Goal: Task Accomplishment & Management: Manage account settings

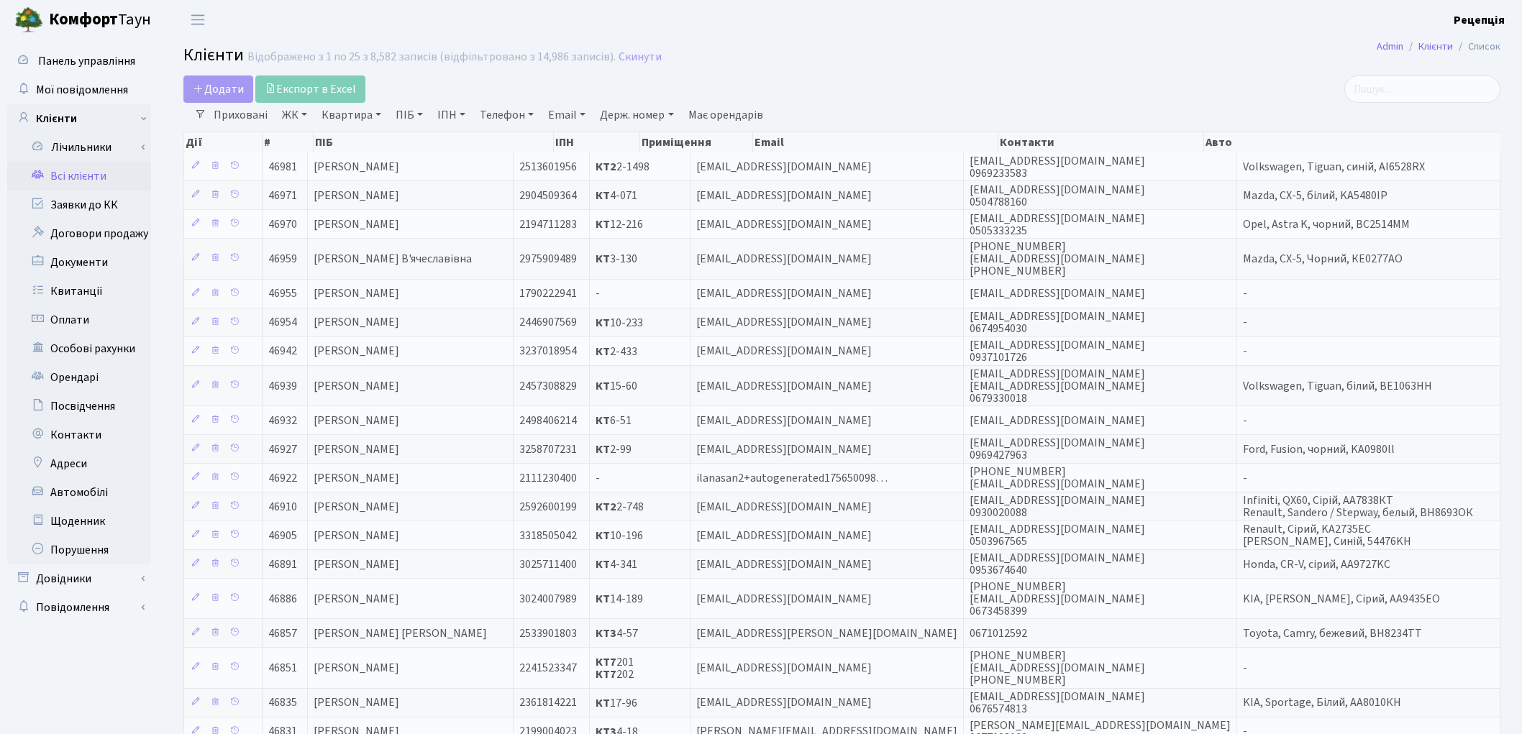
select select "25"
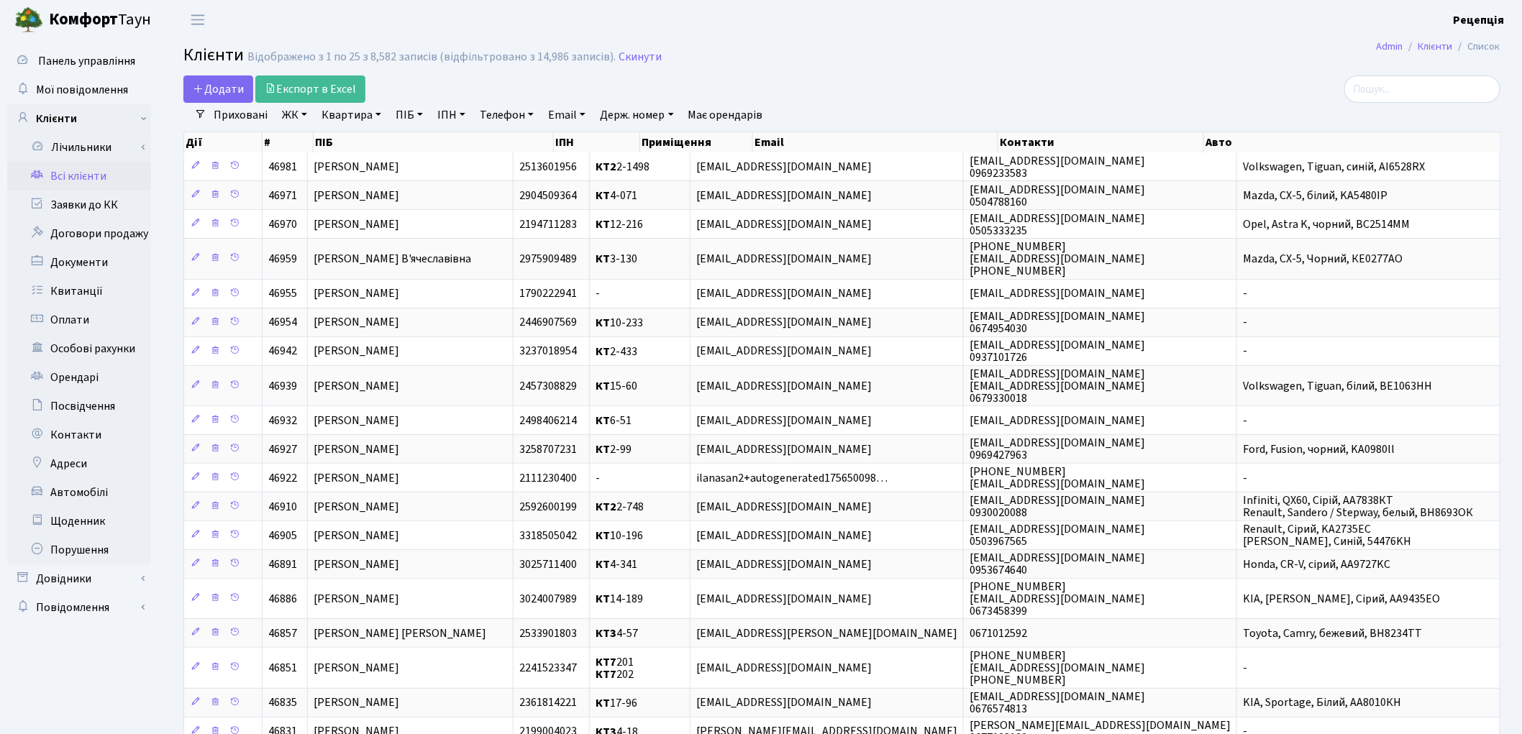
click at [296, 115] on link "ЖК" at bounding box center [294, 115] width 37 height 24
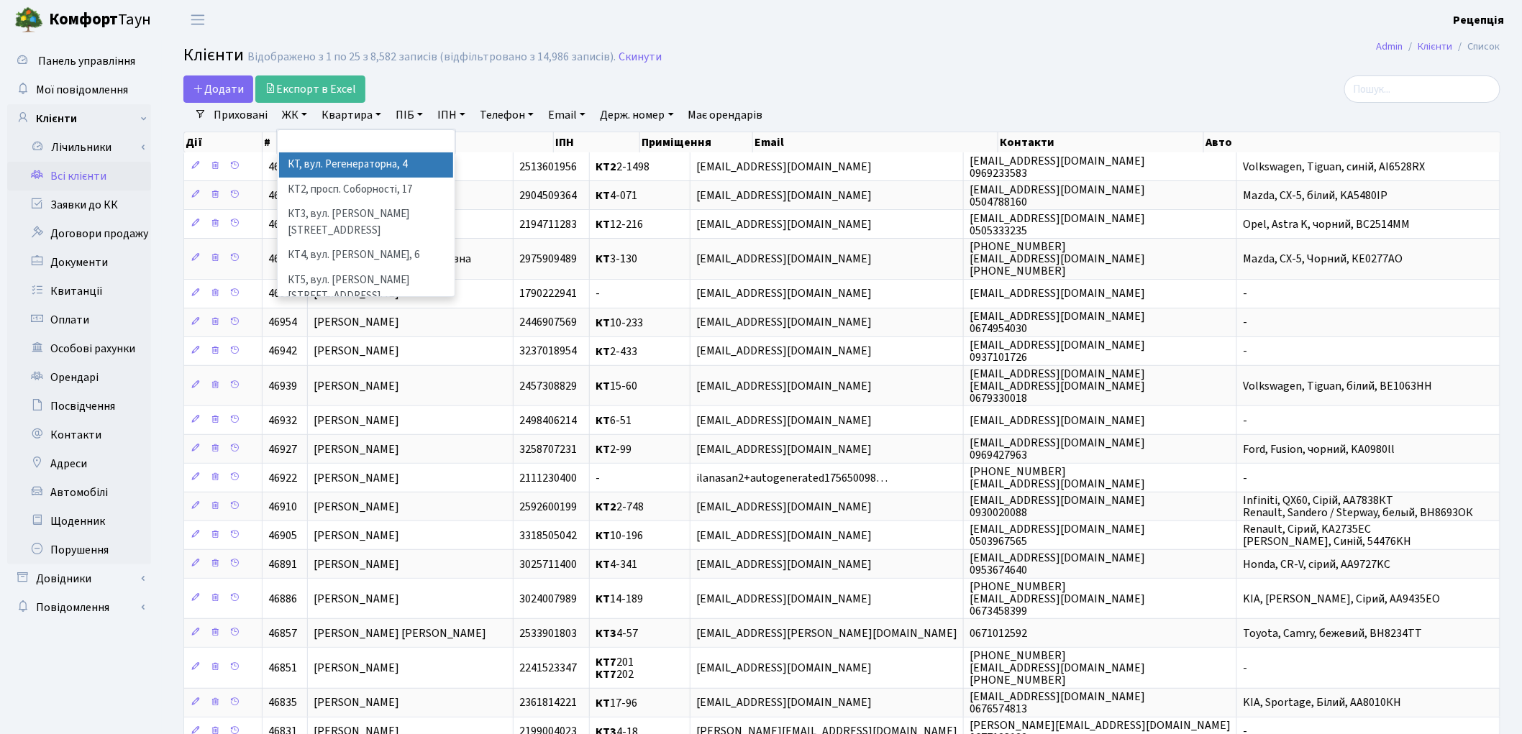
click at [316, 165] on li "КТ, вул. Регенераторна, 4" at bounding box center [366, 164] width 174 height 25
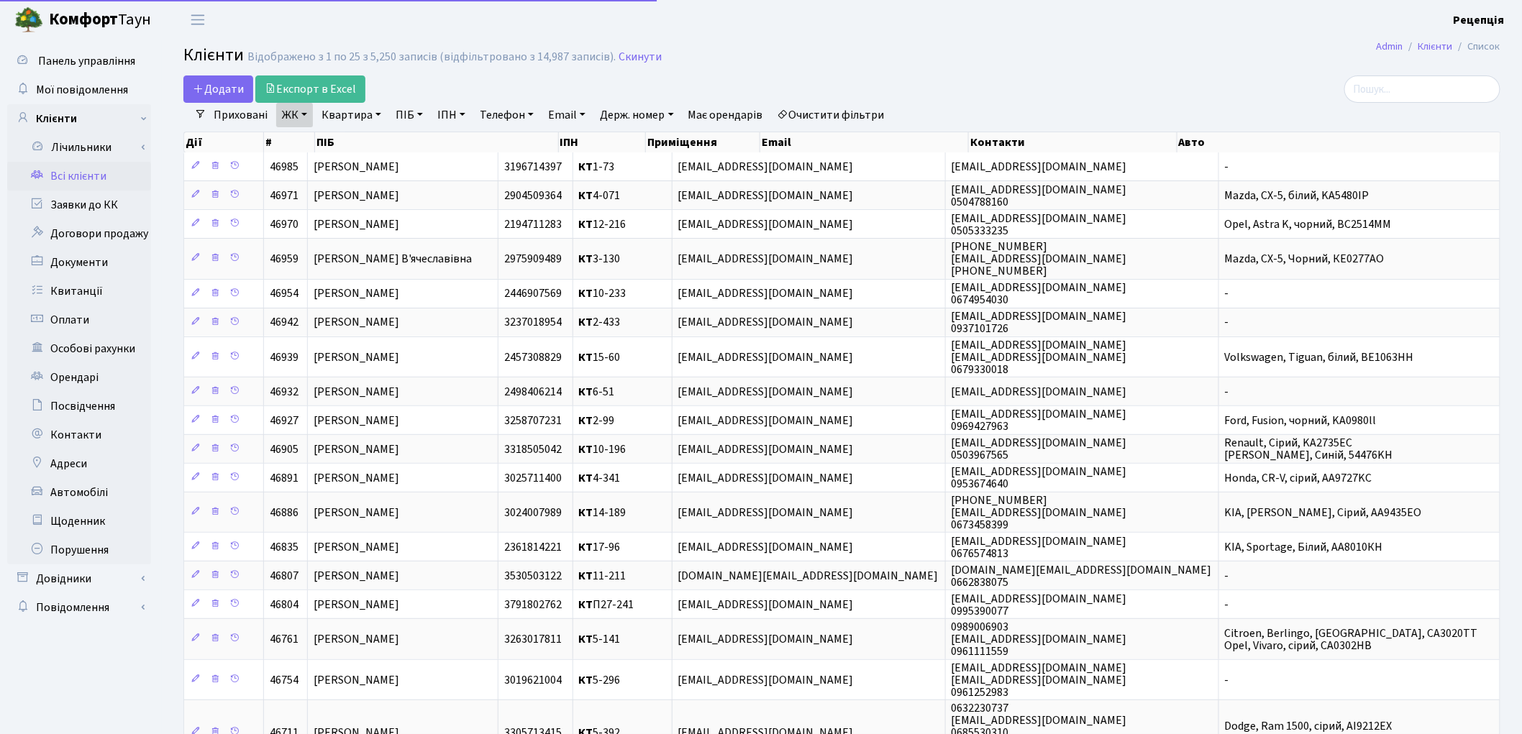
click at [371, 111] on link "Квартира" at bounding box center [351, 115] width 71 height 24
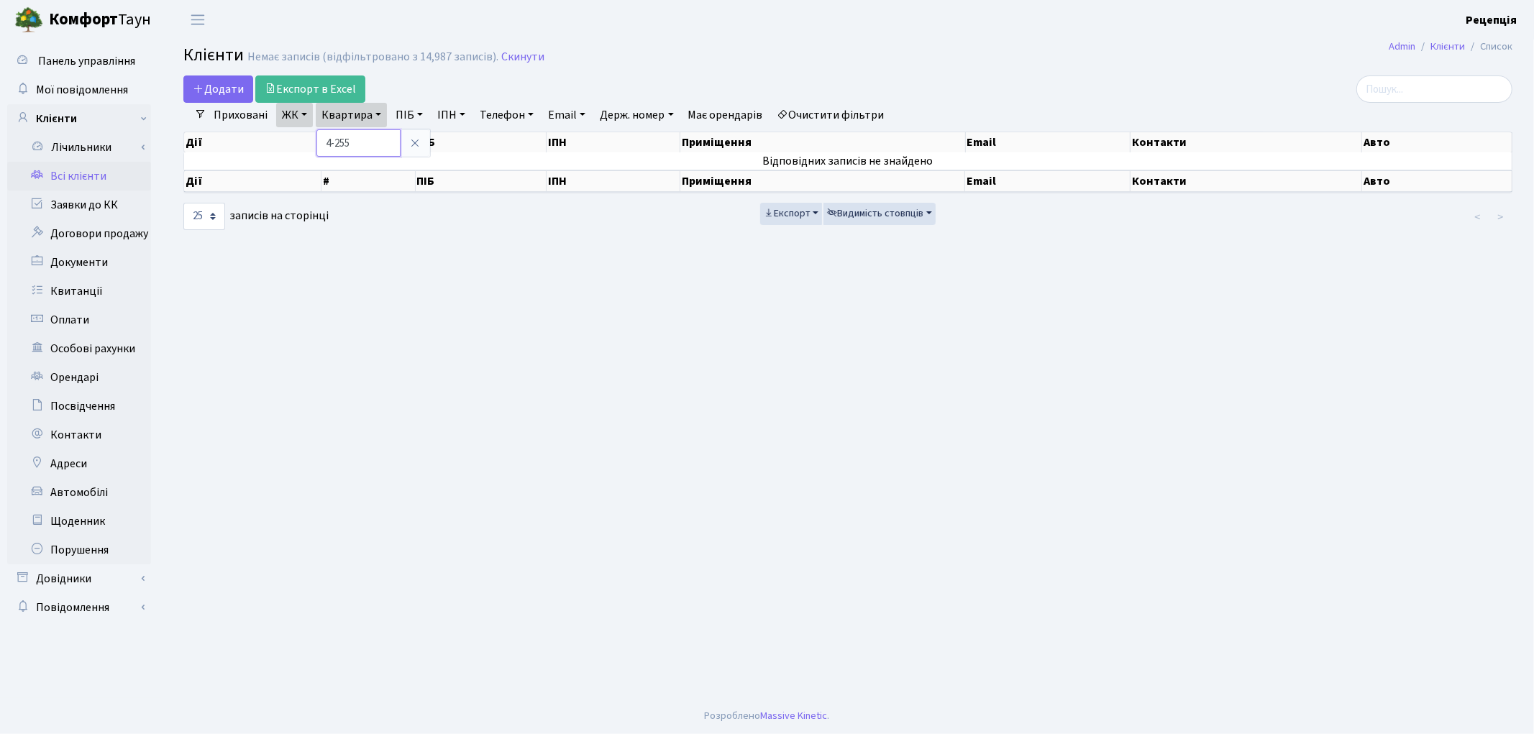
type input "4-255"
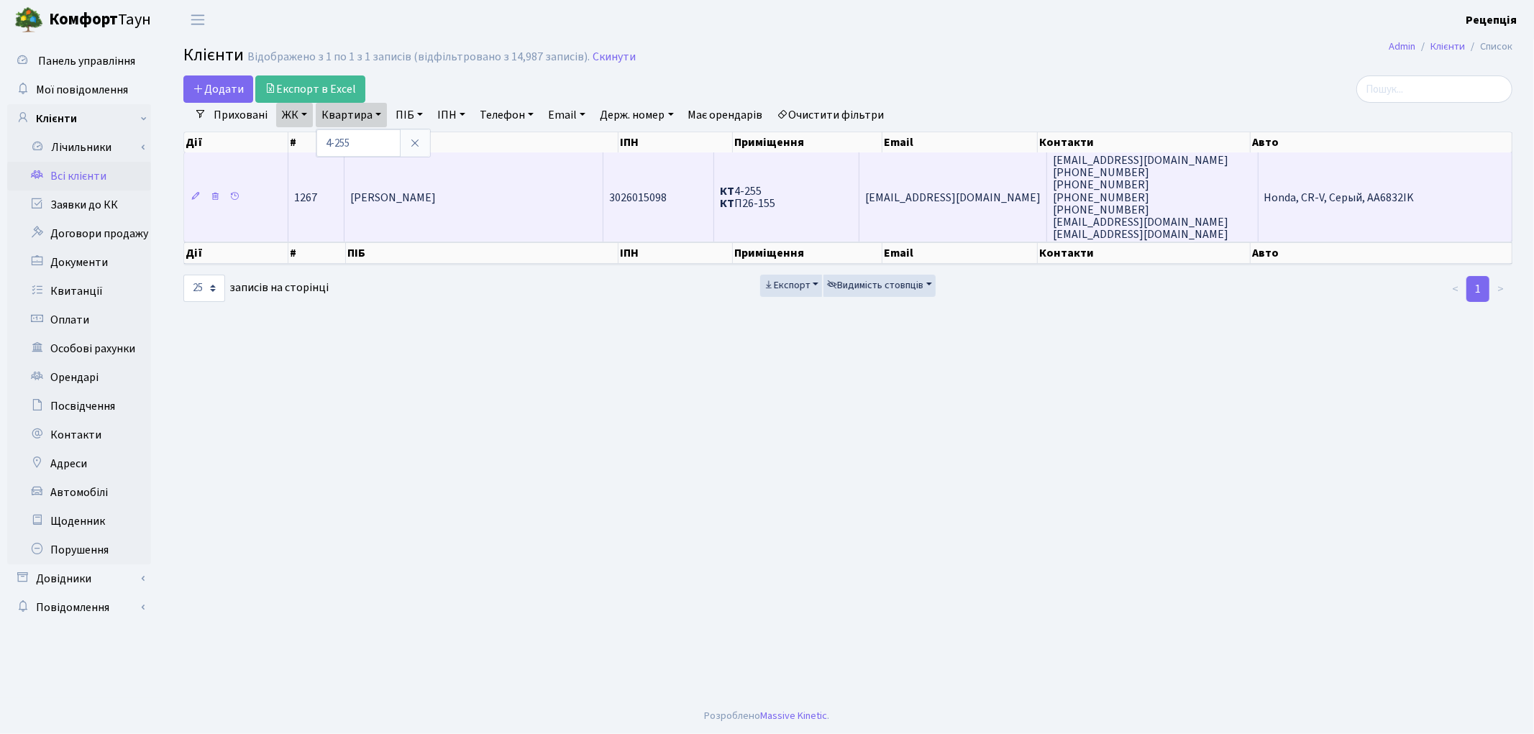
click at [436, 190] on span "Пилипенко Дмитро Євгенович" at bounding box center [393, 198] width 86 height 16
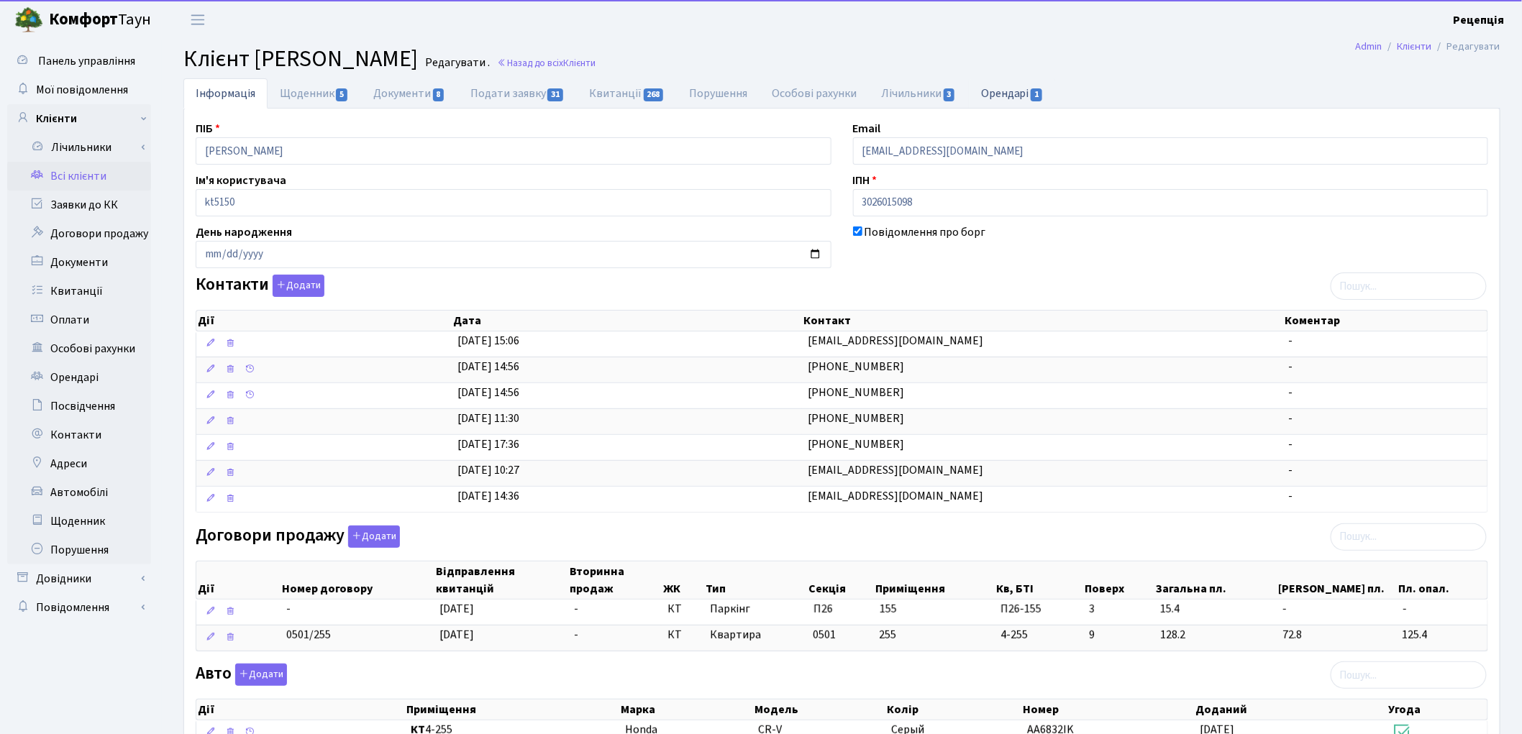
click at [1001, 102] on link "Орендарі 1" at bounding box center [1012, 92] width 87 height 29
select select "25"
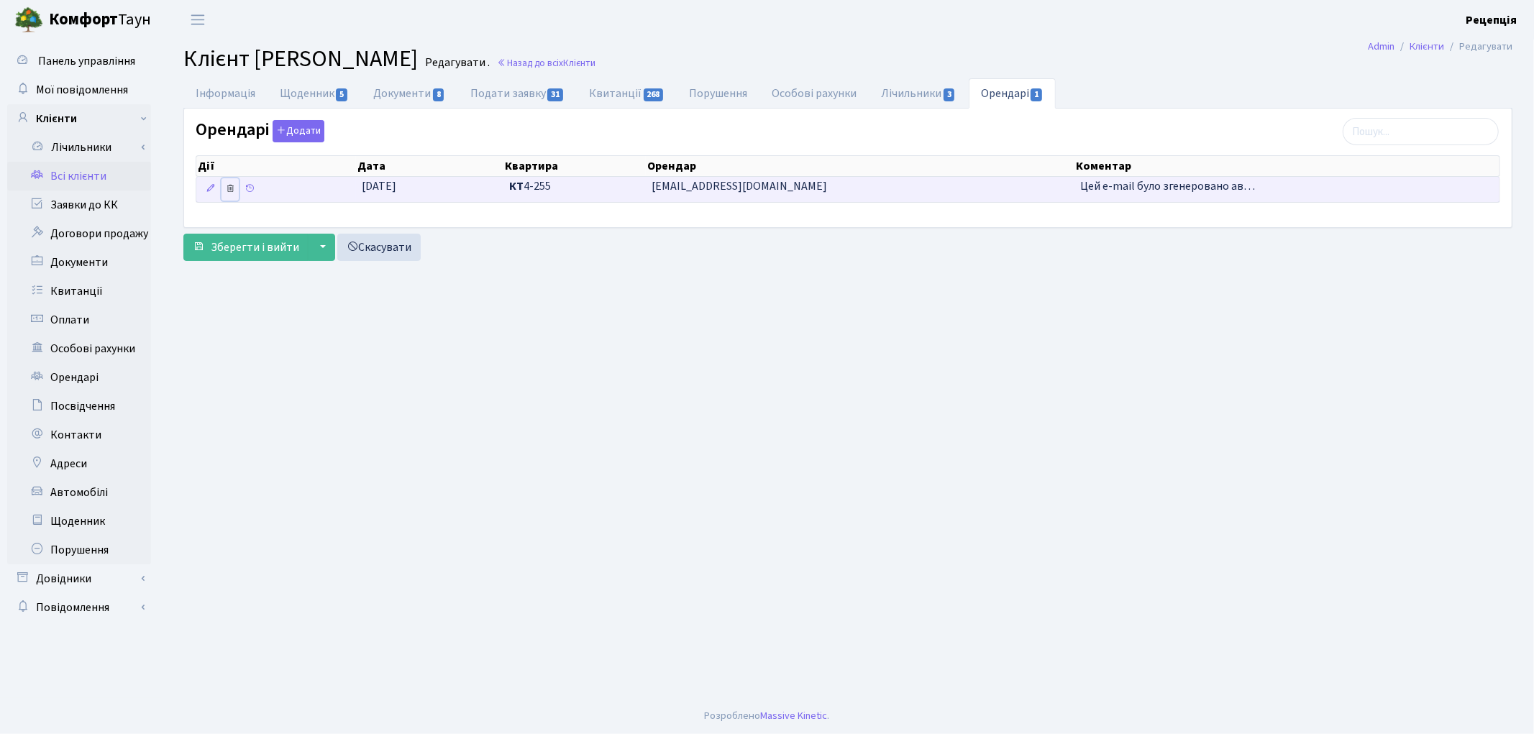
click at [233, 185] on icon at bounding box center [230, 188] width 10 height 10
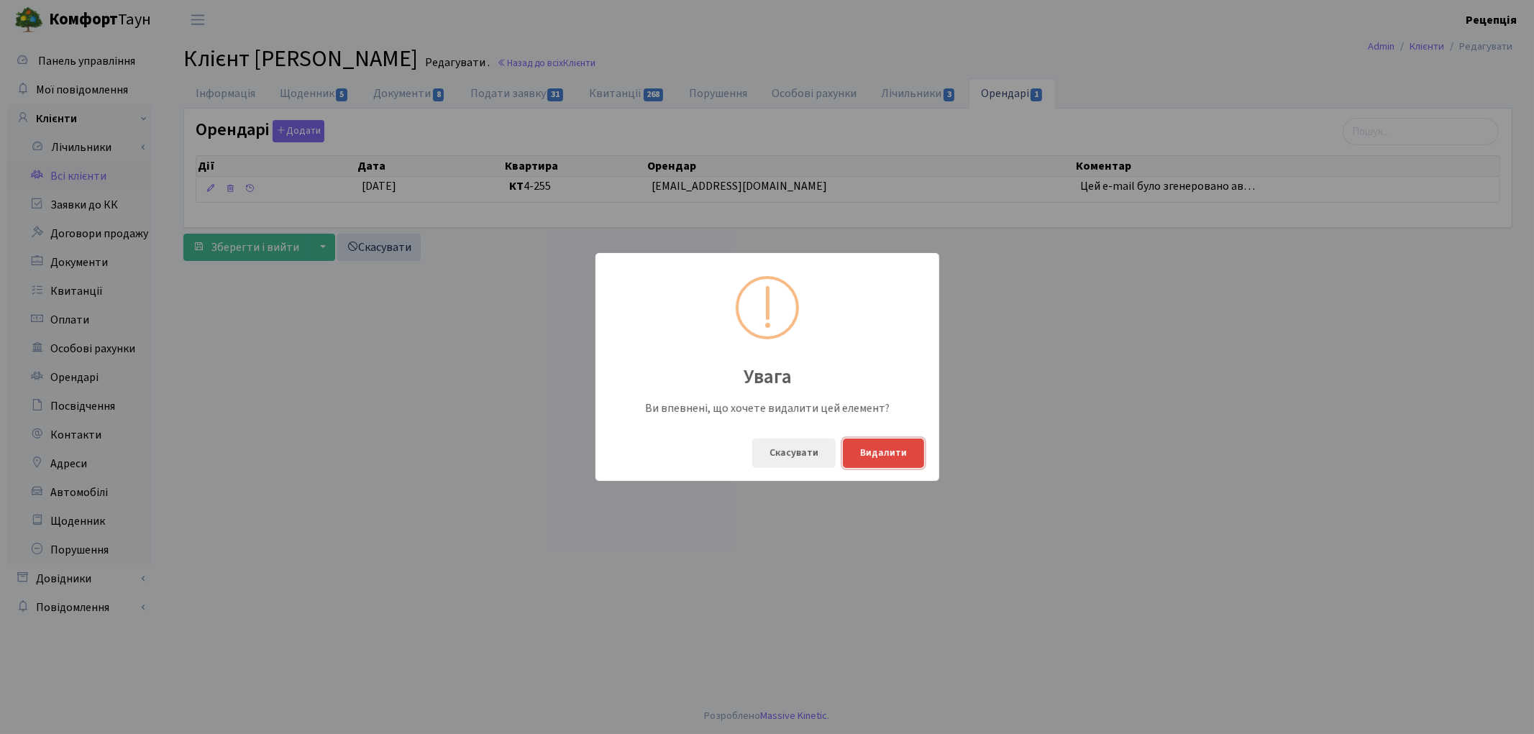
click at [872, 456] on button "Видалити" at bounding box center [883, 453] width 81 height 29
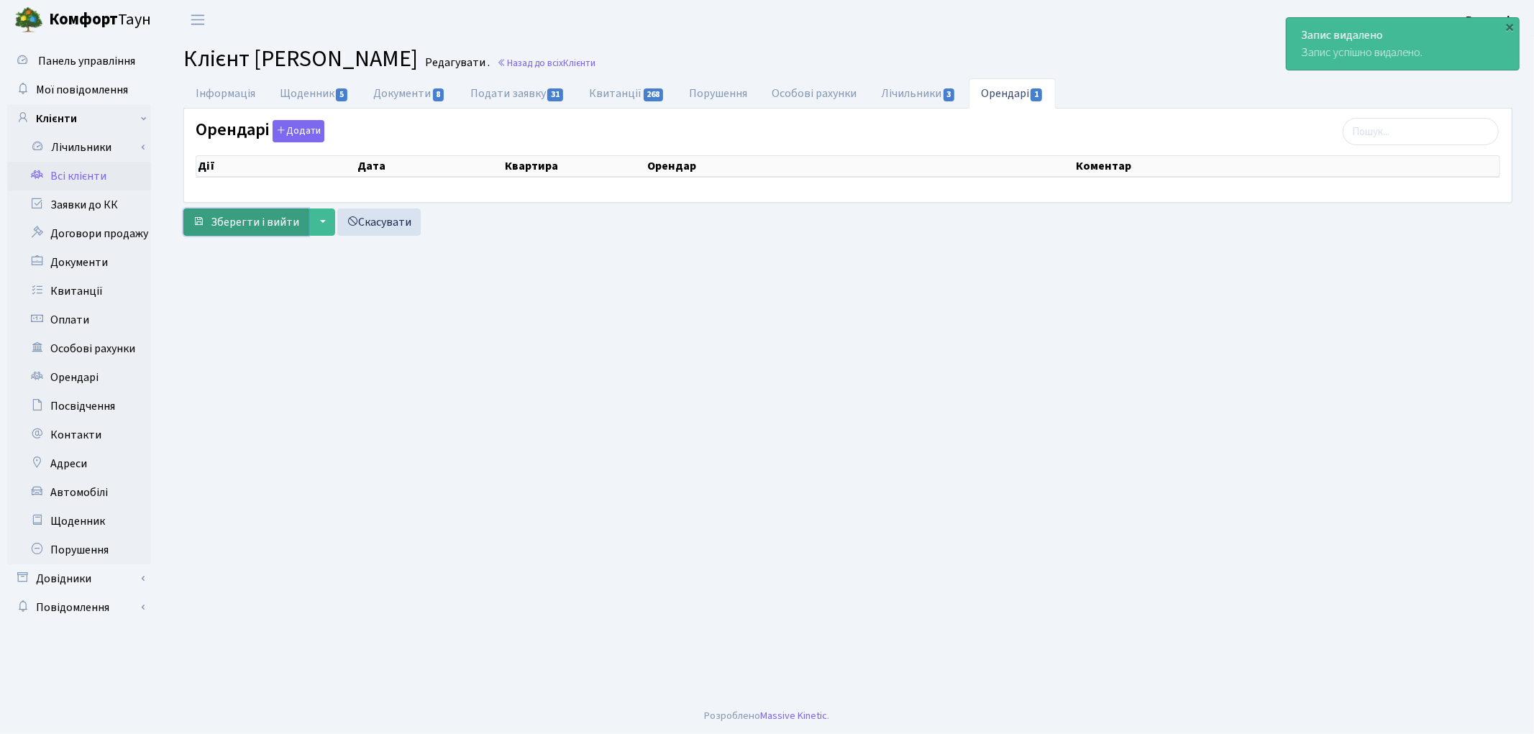
click at [253, 227] on span "Зберегти і вийти" at bounding box center [255, 222] width 88 height 16
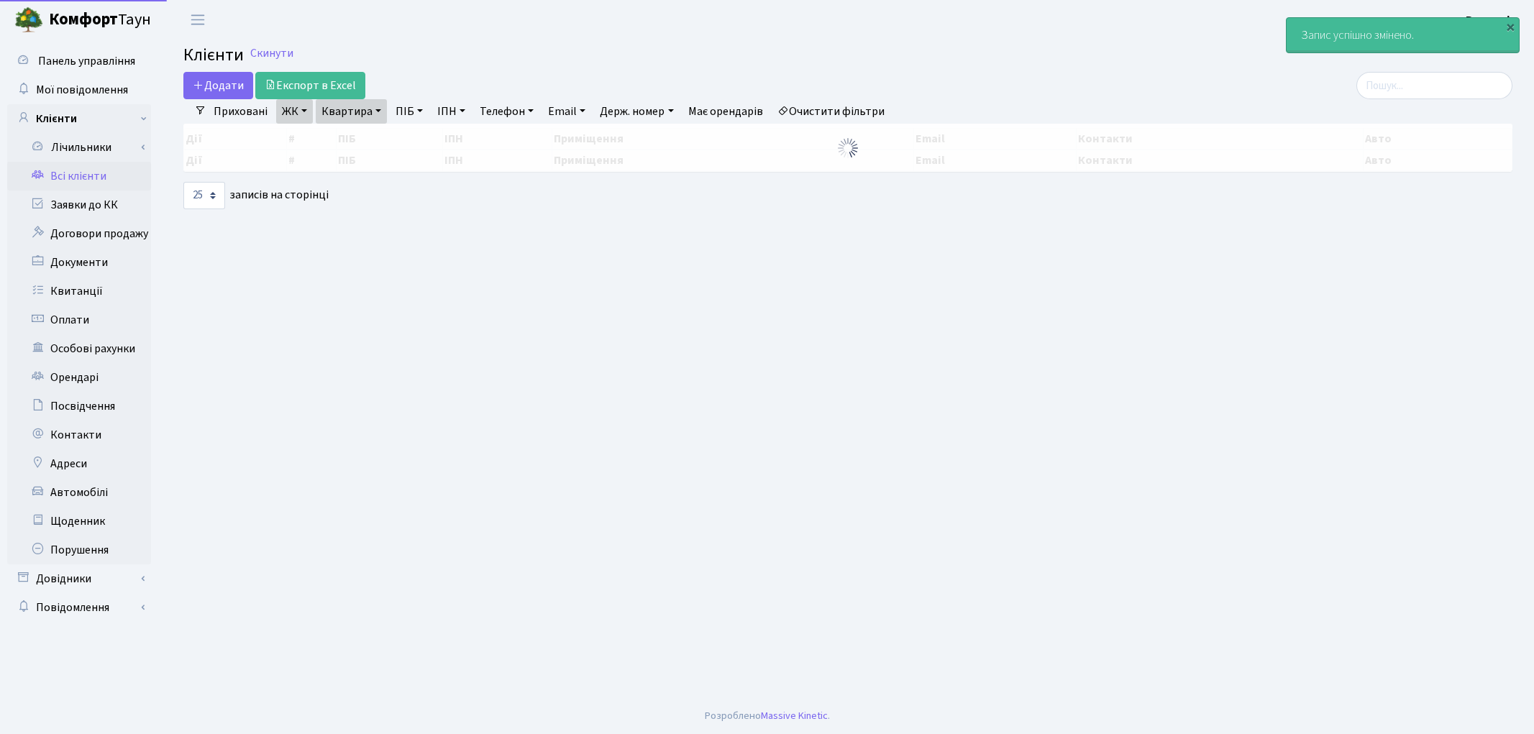
select select "25"
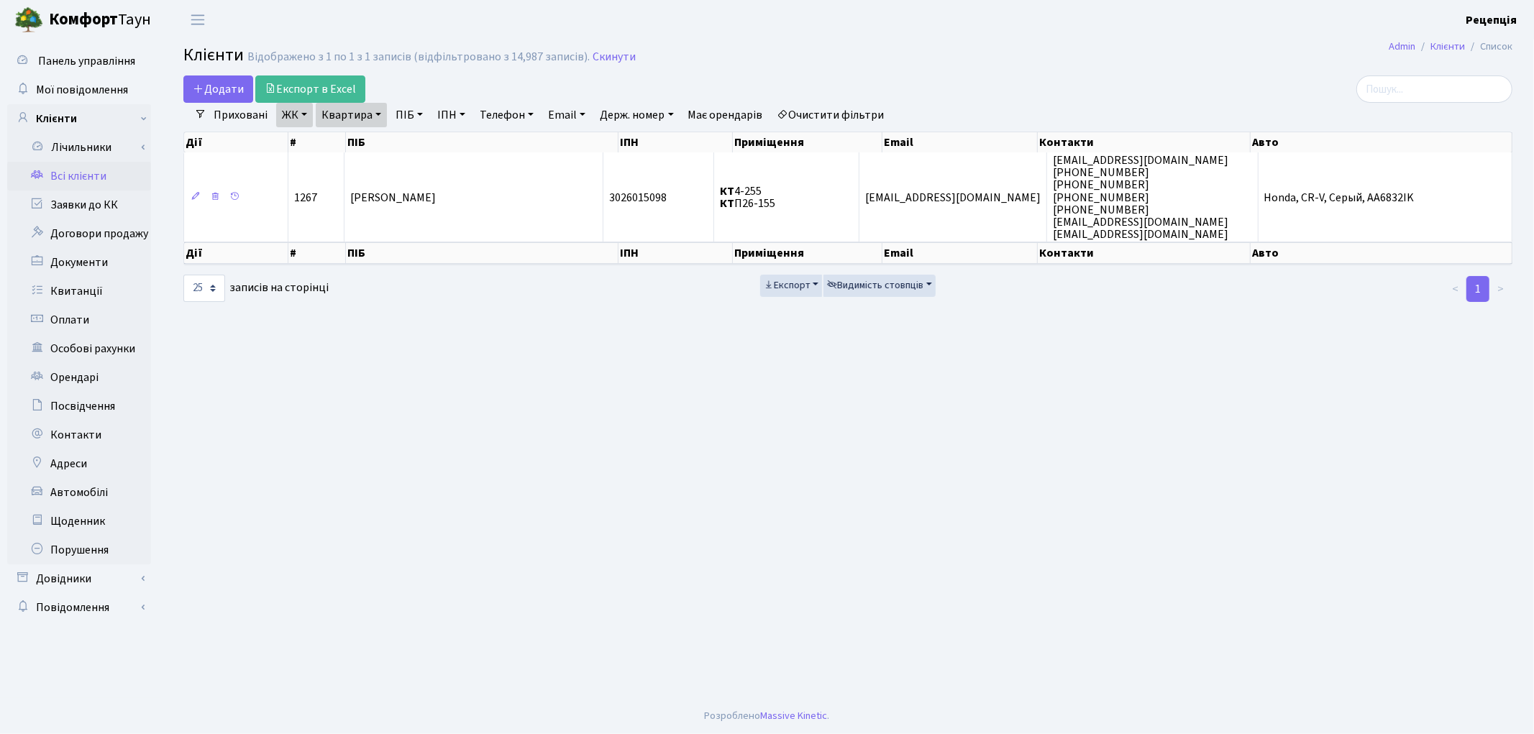
click at [842, 108] on link "Очистити фільтри" at bounding box center [831, 115] width 119 height 24
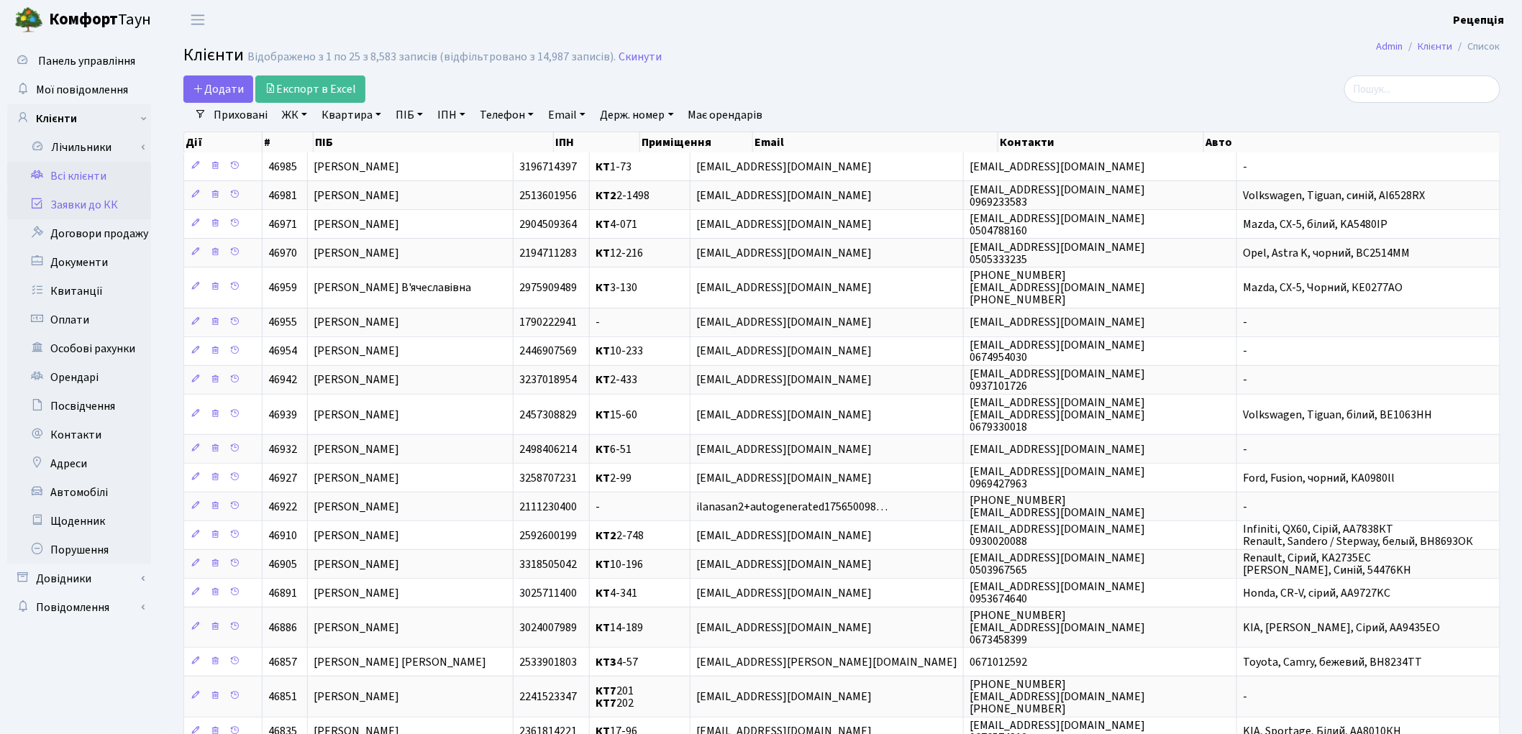
click at [113, 196] on link "Заявки до КК" at bounding box center [79, 205] width 144 height 29
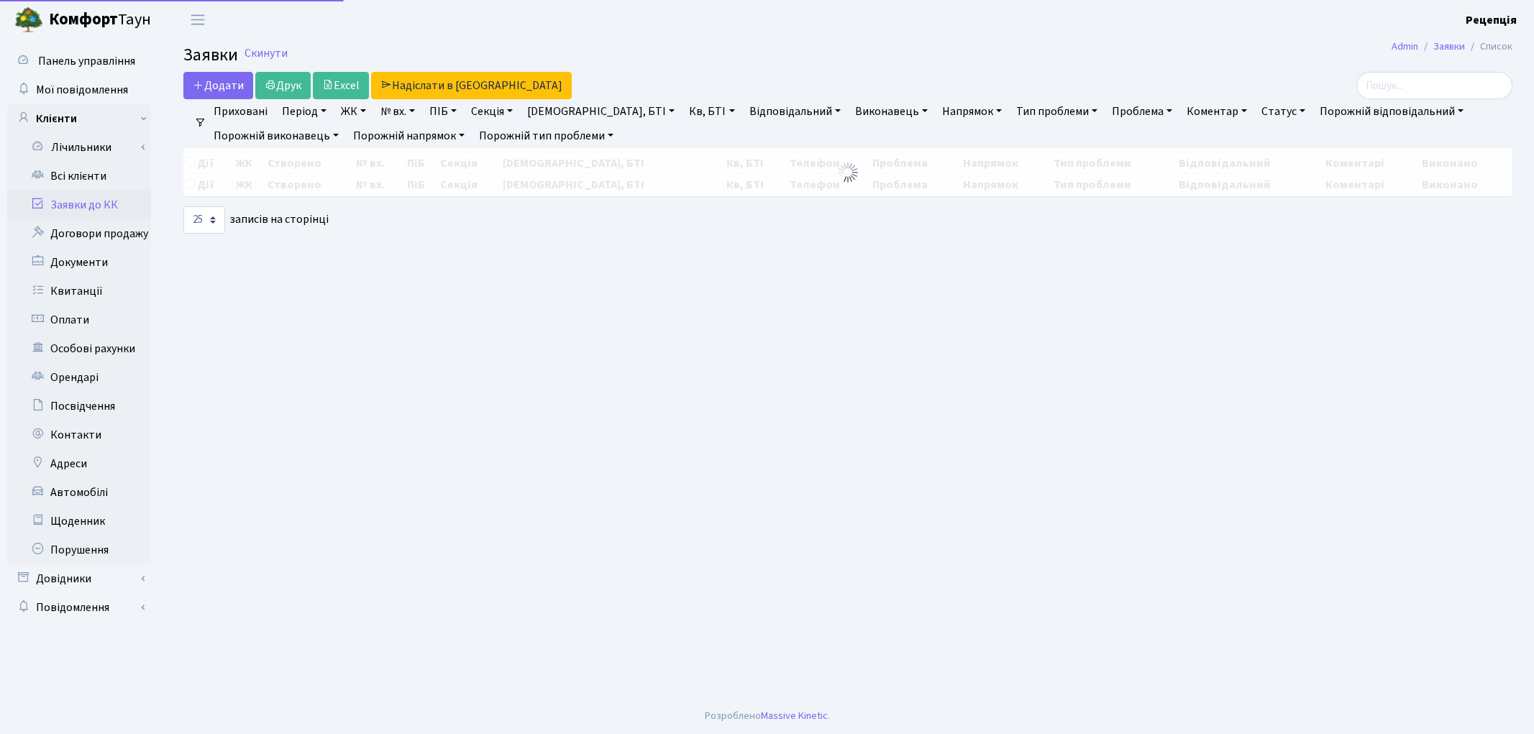
select select "25"
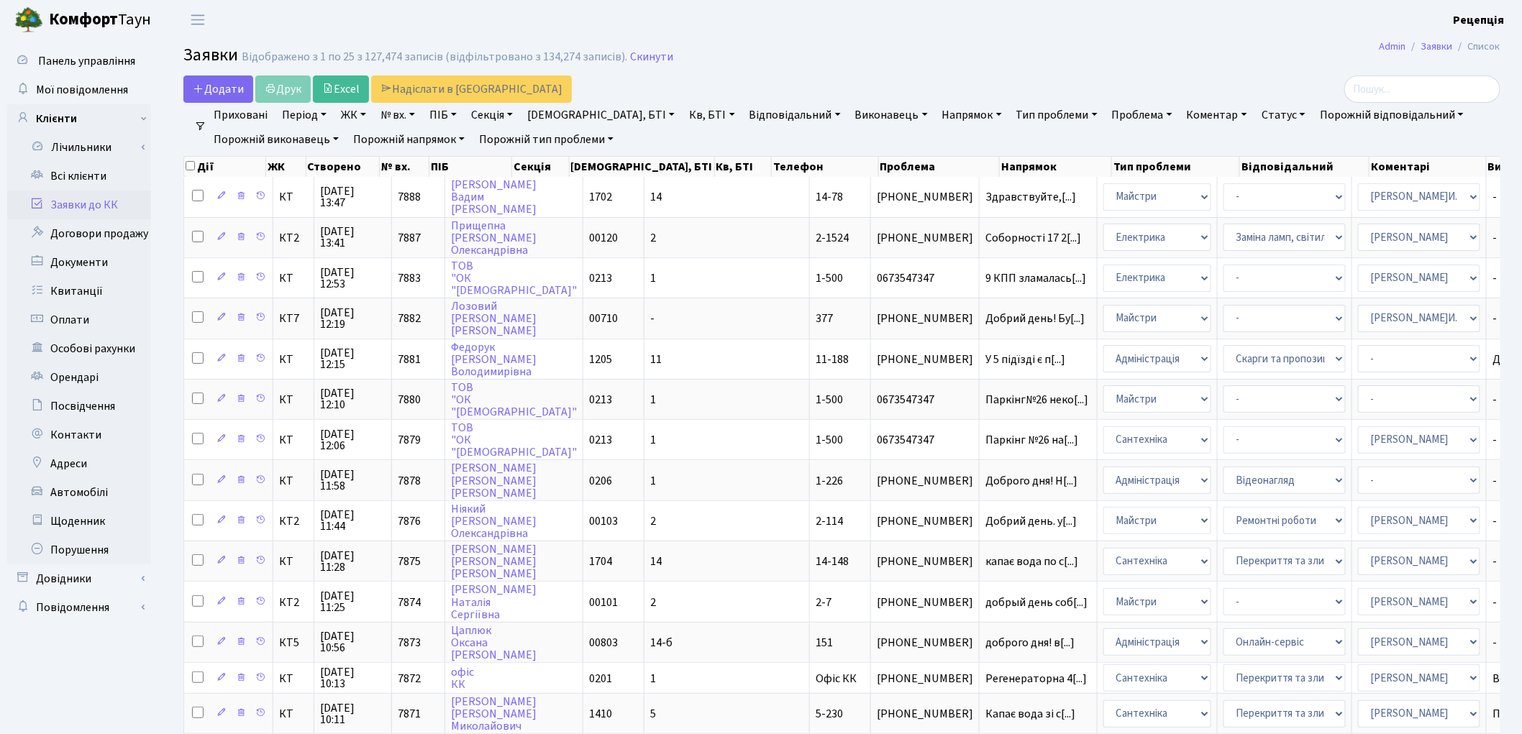
click at [365, 115] on link "ЖК" at bounding box center [353, 115] width 37 height 24
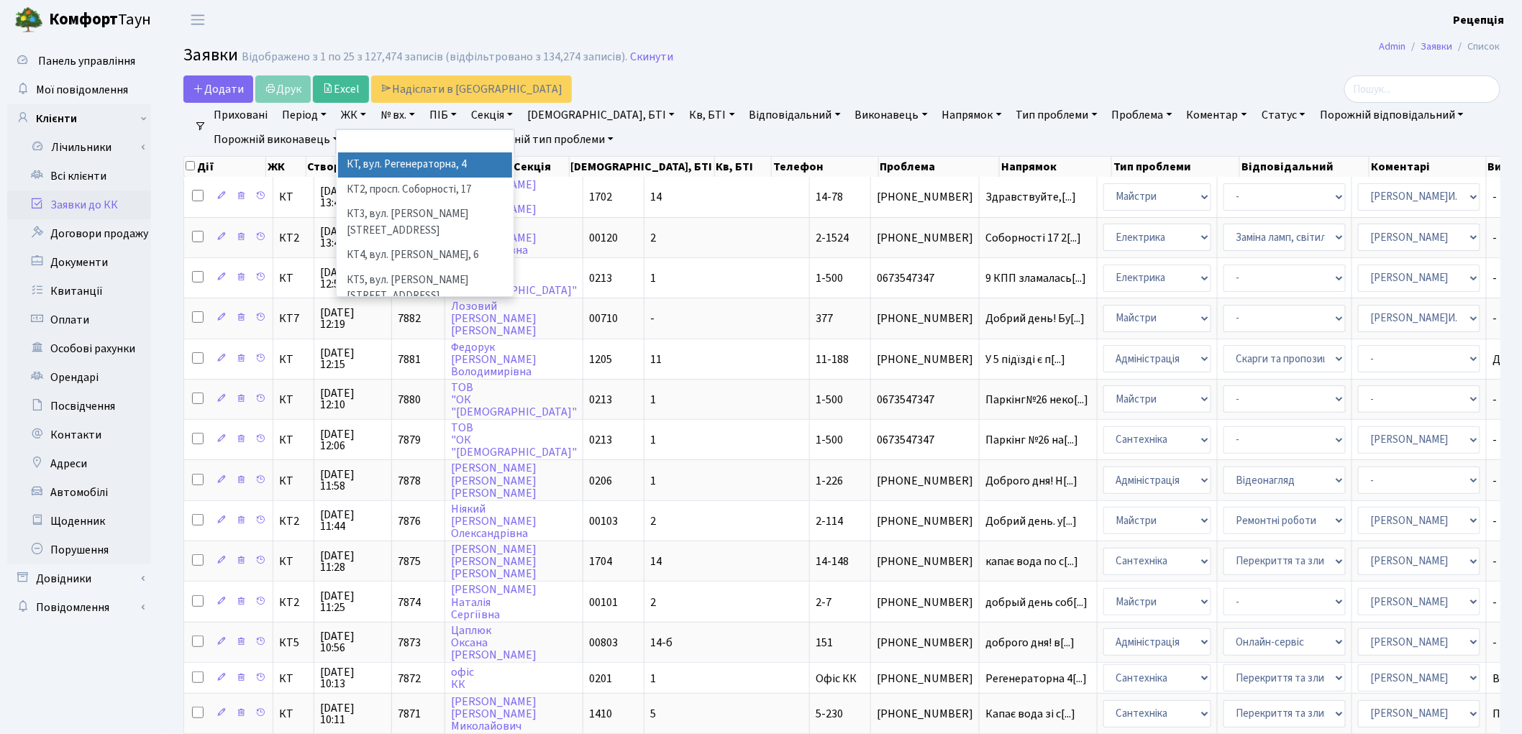
click at [394, 163] on li "КТ, вул. Регенераторна, 4" at bounding box center [425, 164] width 174 height 25
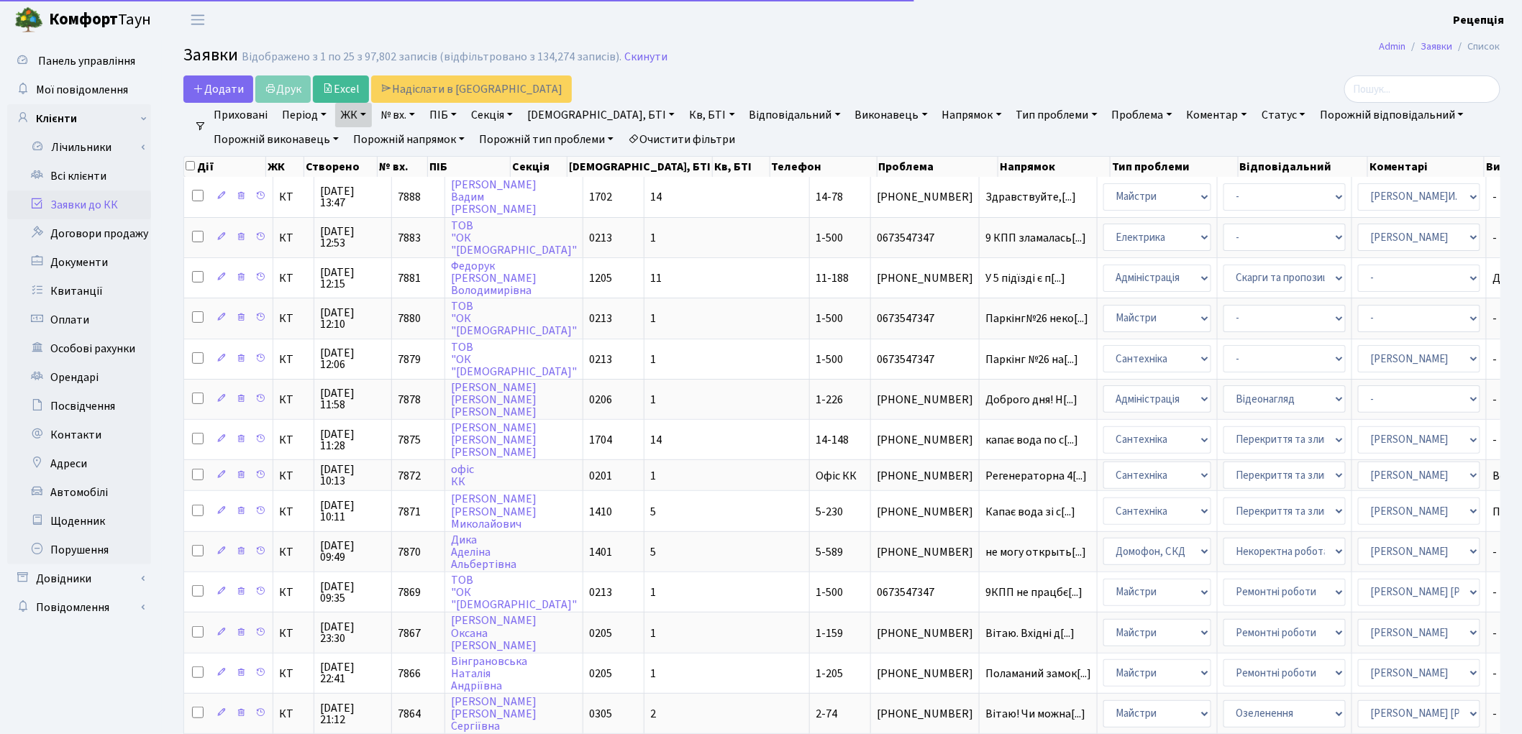
click at [683, 106] on link "Кв, БТІ" at bounding box center [711, 115] width 57 height 24
type input "12-213"
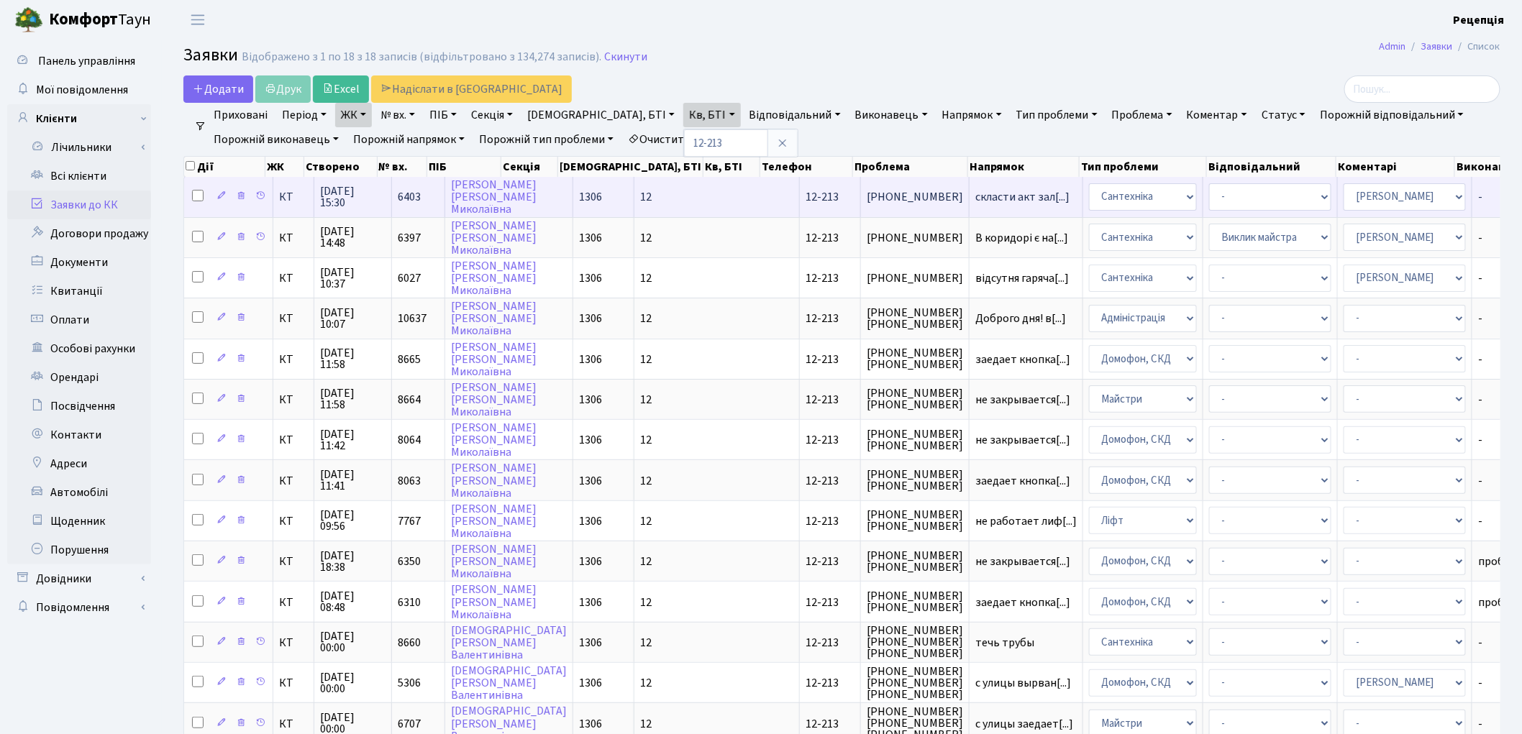
click at [867, 201] on span "[PHONE_NUMBER]" at bounding box center [915, 197] width 96 height 12
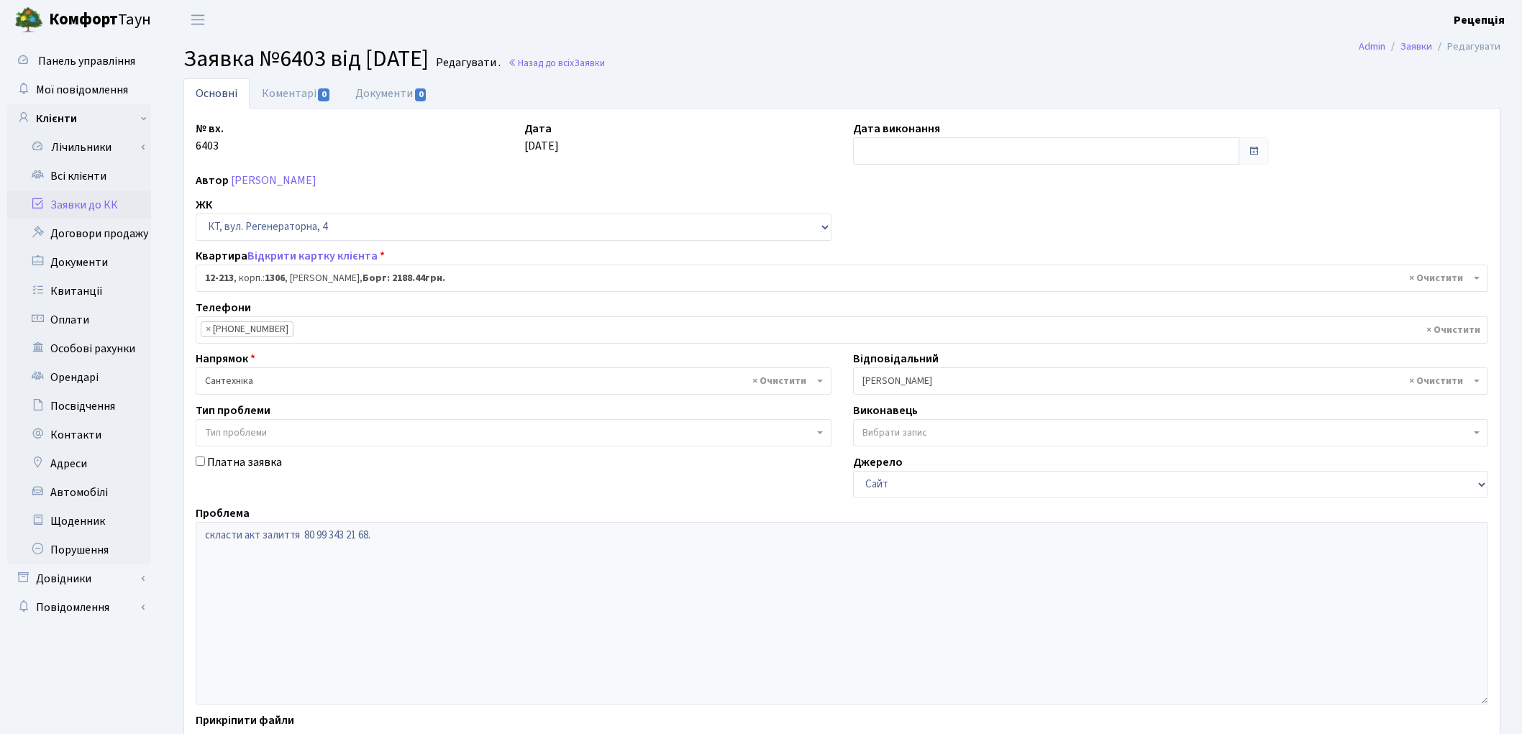
select select "7320"
click at [74, 209] on link "Заявки до КК" at bounding box center [79, 205] width 144 height 29
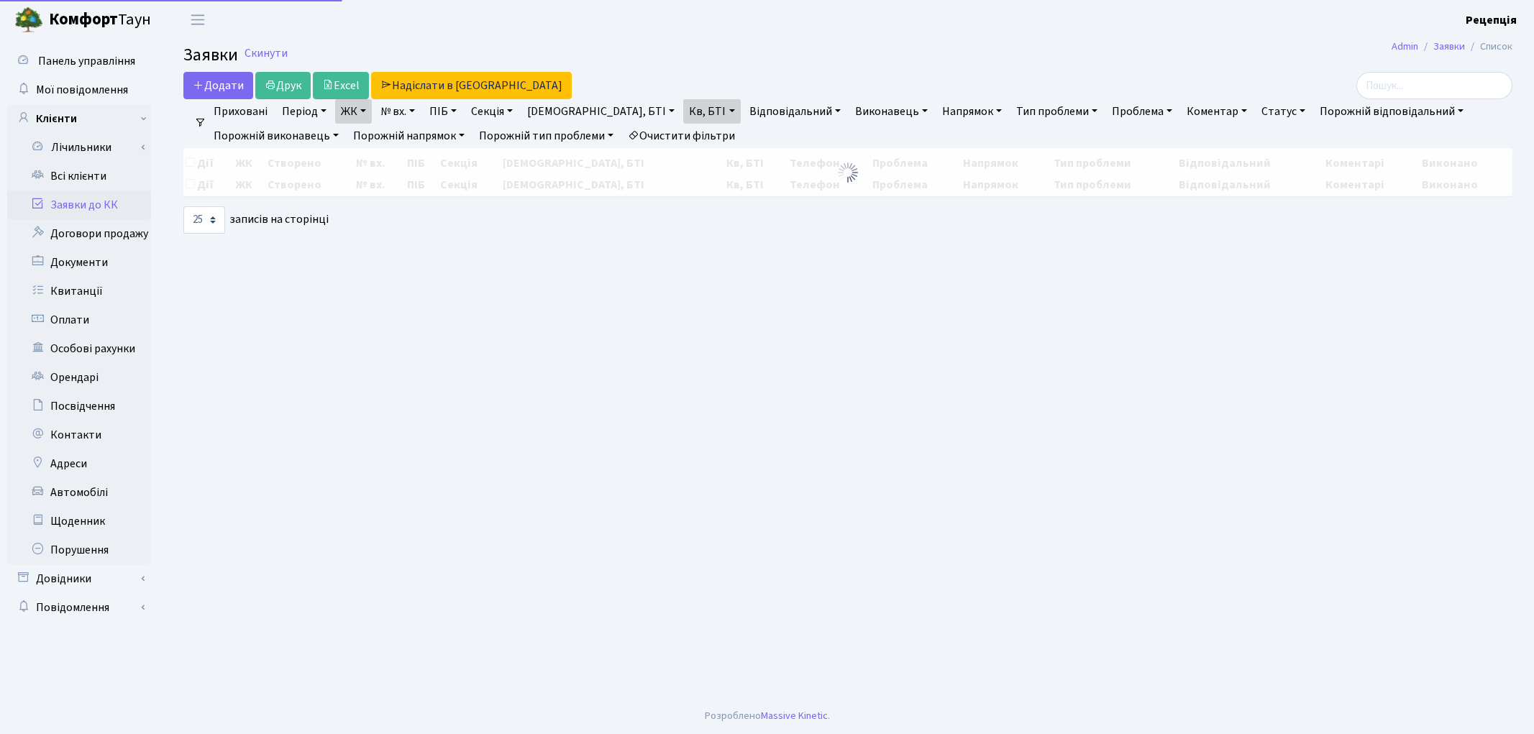
select select "25"
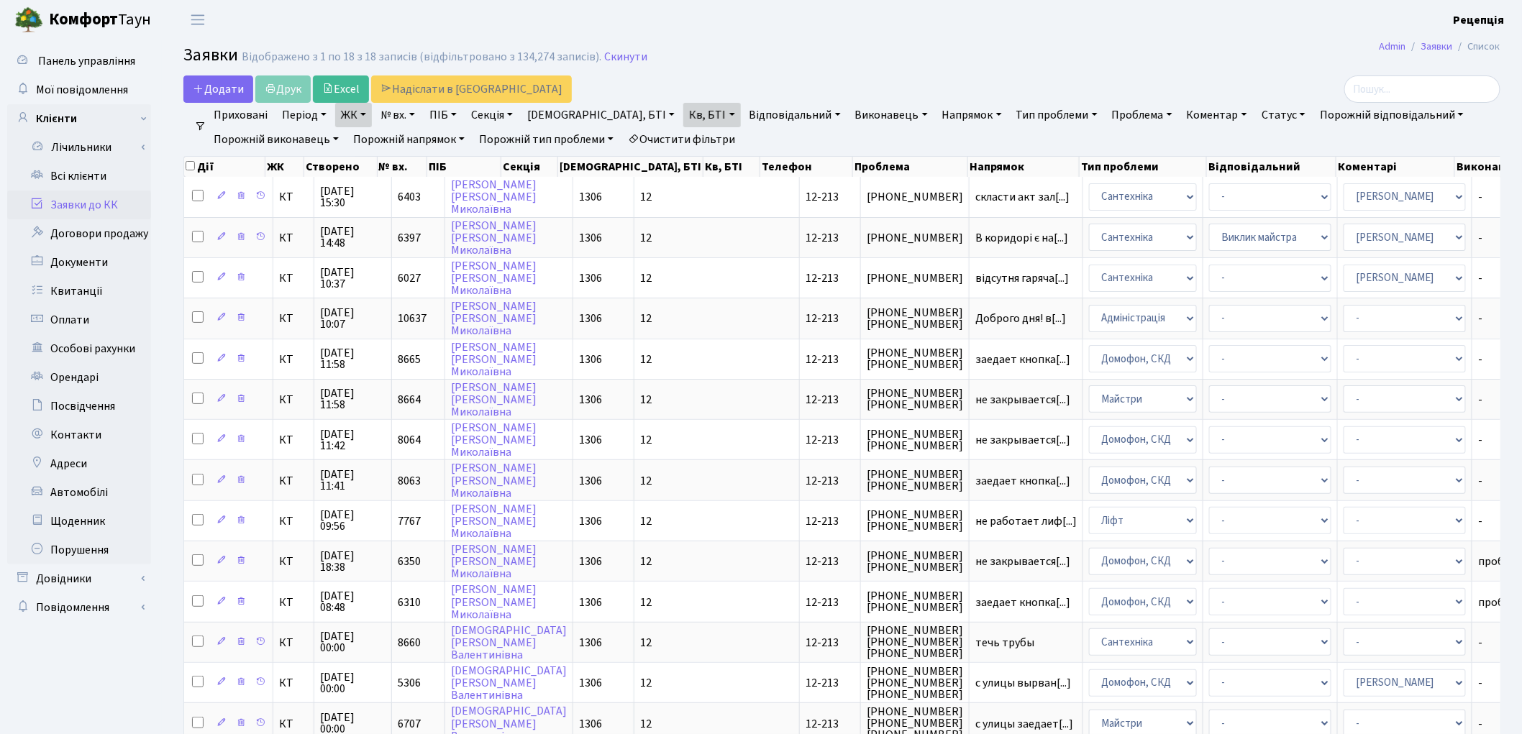
click at [728, 135] on link "Очистити фільтри" at bounding box center [681, 139] width 119 height 24
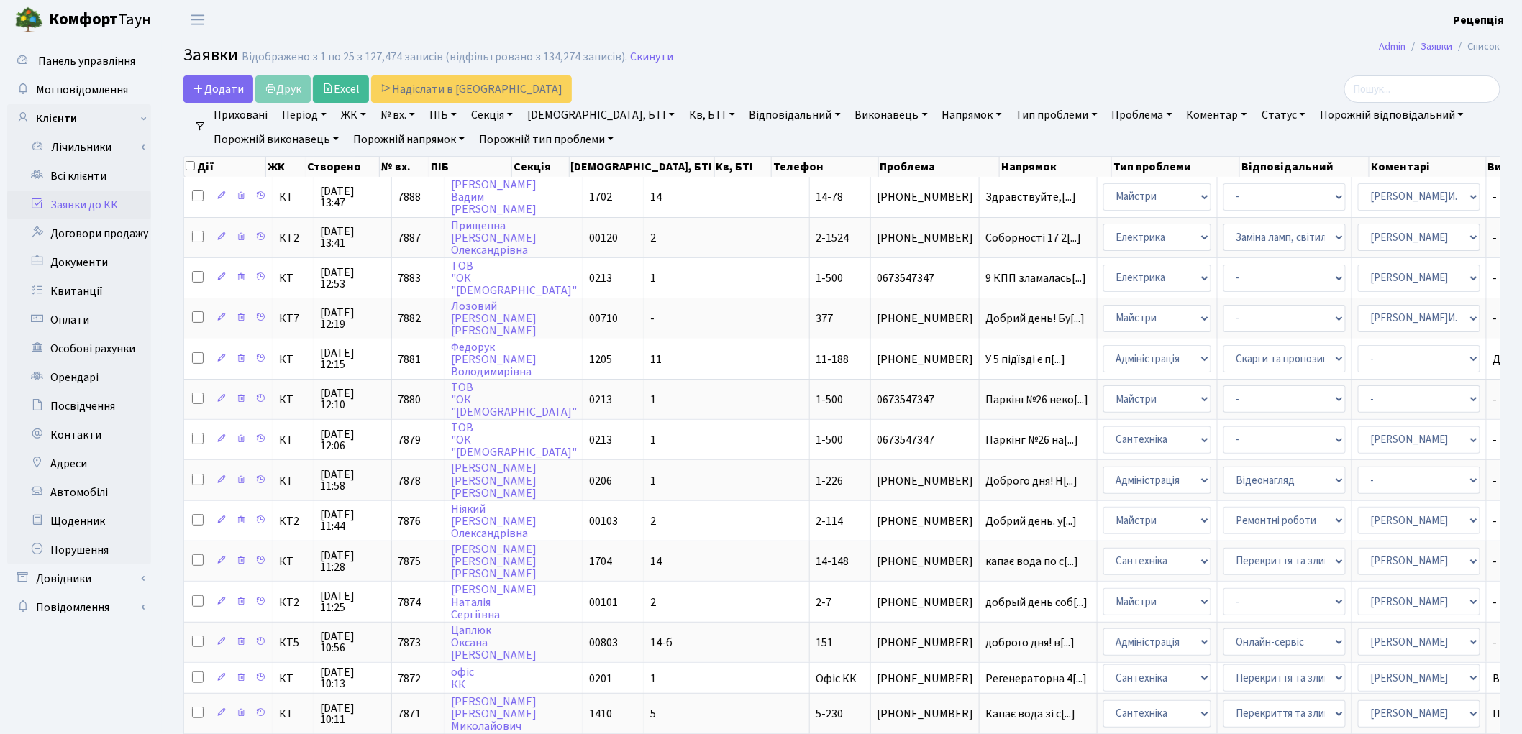
click at [367, 115] on link "ЖК" at bounding box center [353, 115] width 37 height 24
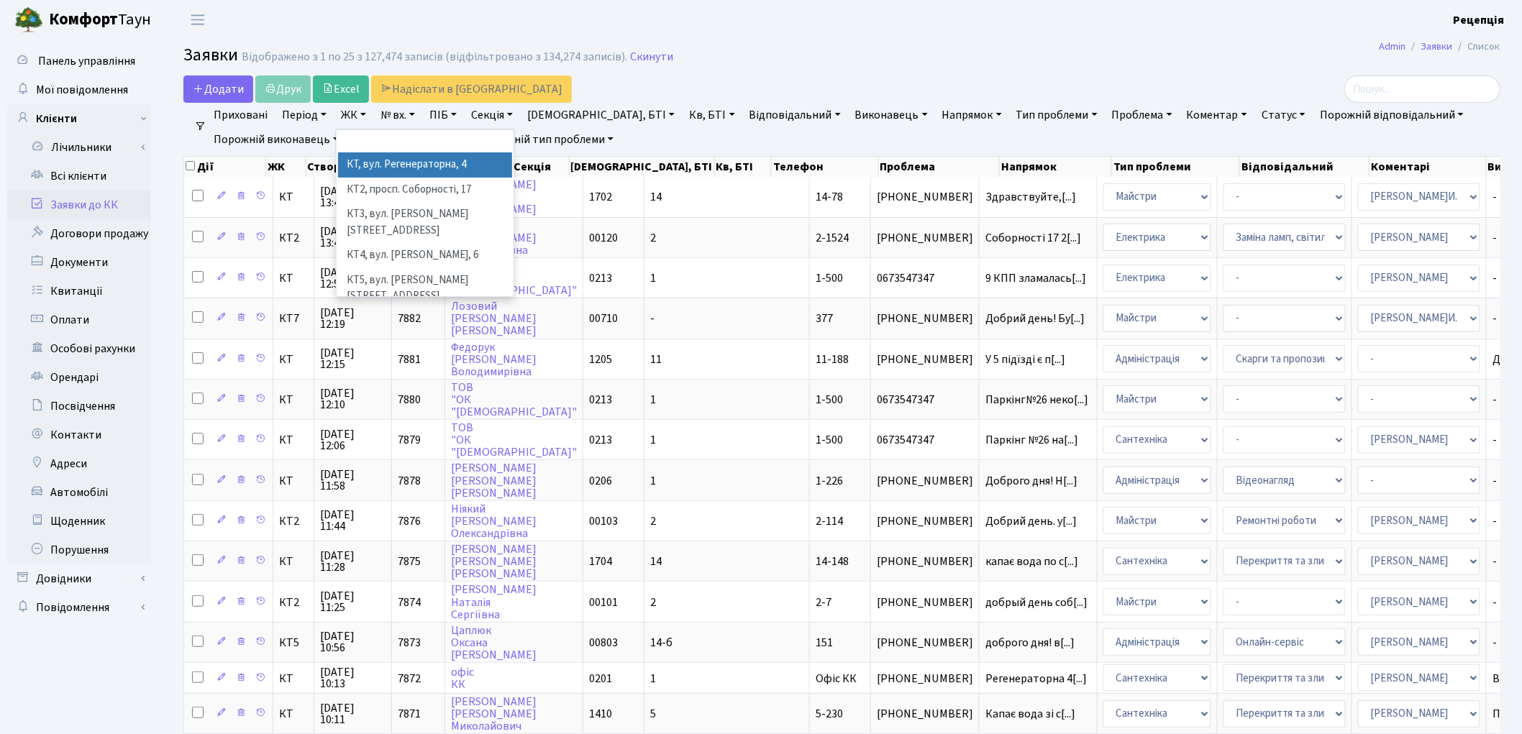
click at [393, 160] on li "КТ, вул. Регенераторна, 4" at bounding box center [425, 164] width 174 height 25
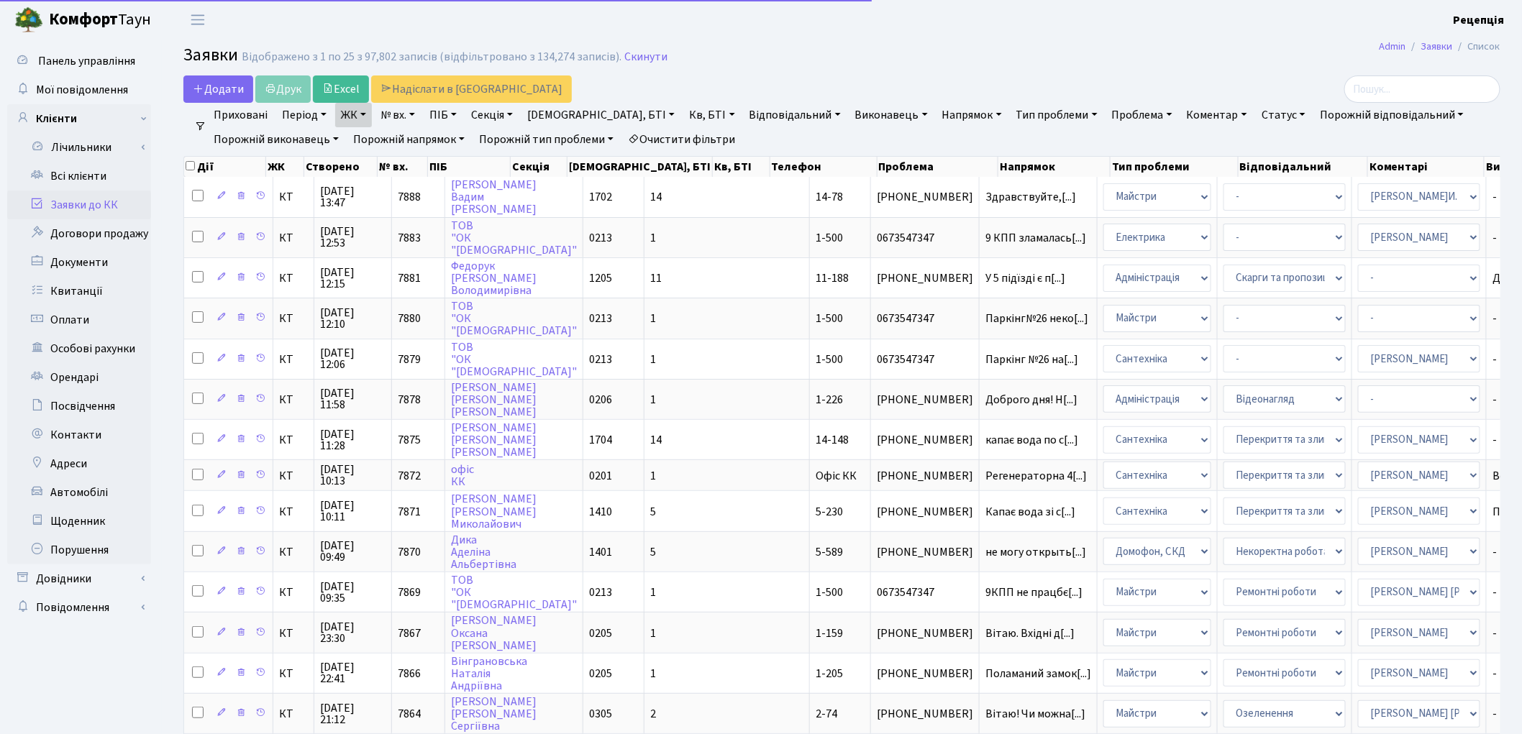
click at [683, 119] on link "Кв, БТІ" at bounding box center [711, 115] width 57 height 24
type input "12-213"
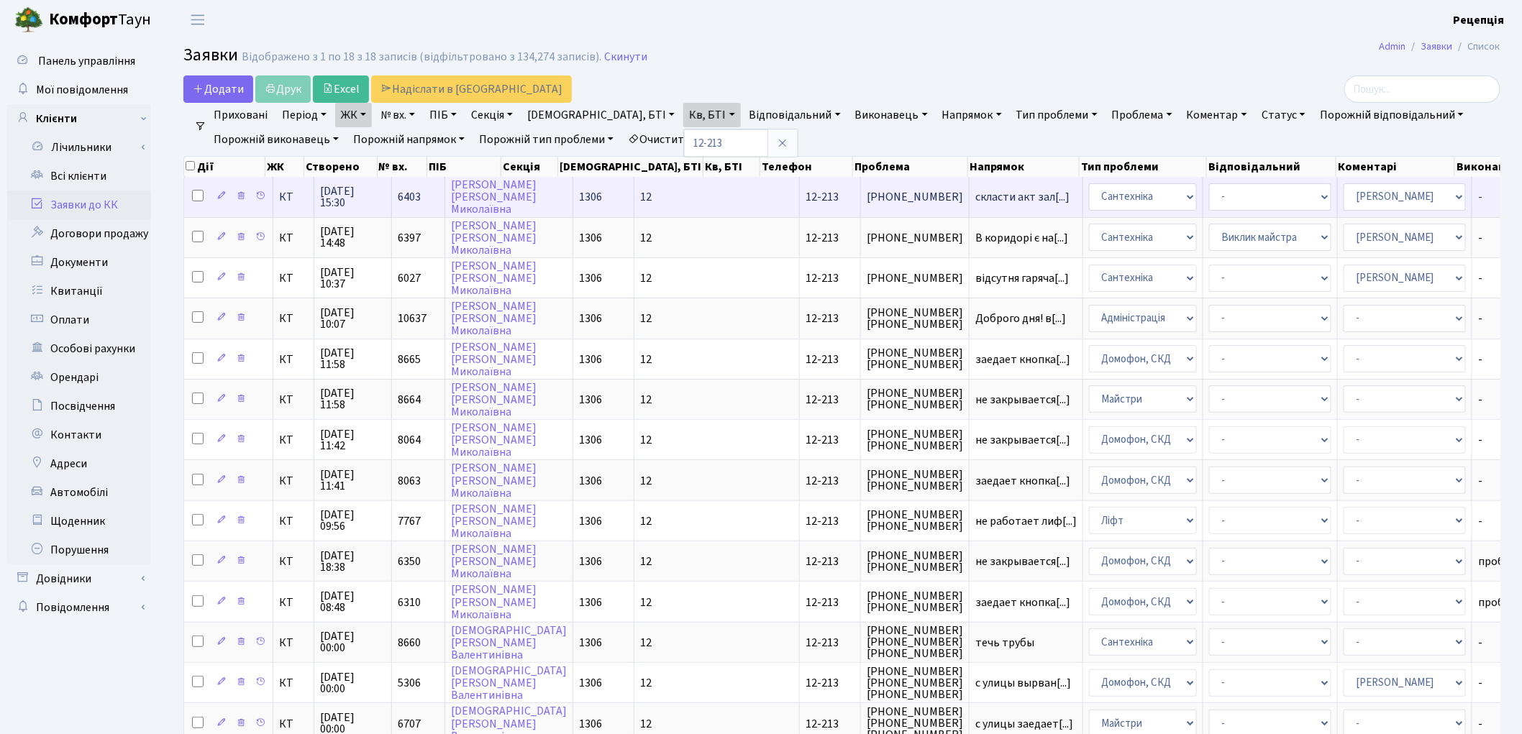
click at [800, 197] on td "12-213" at bounding box center [830, 197] width 61 height 40
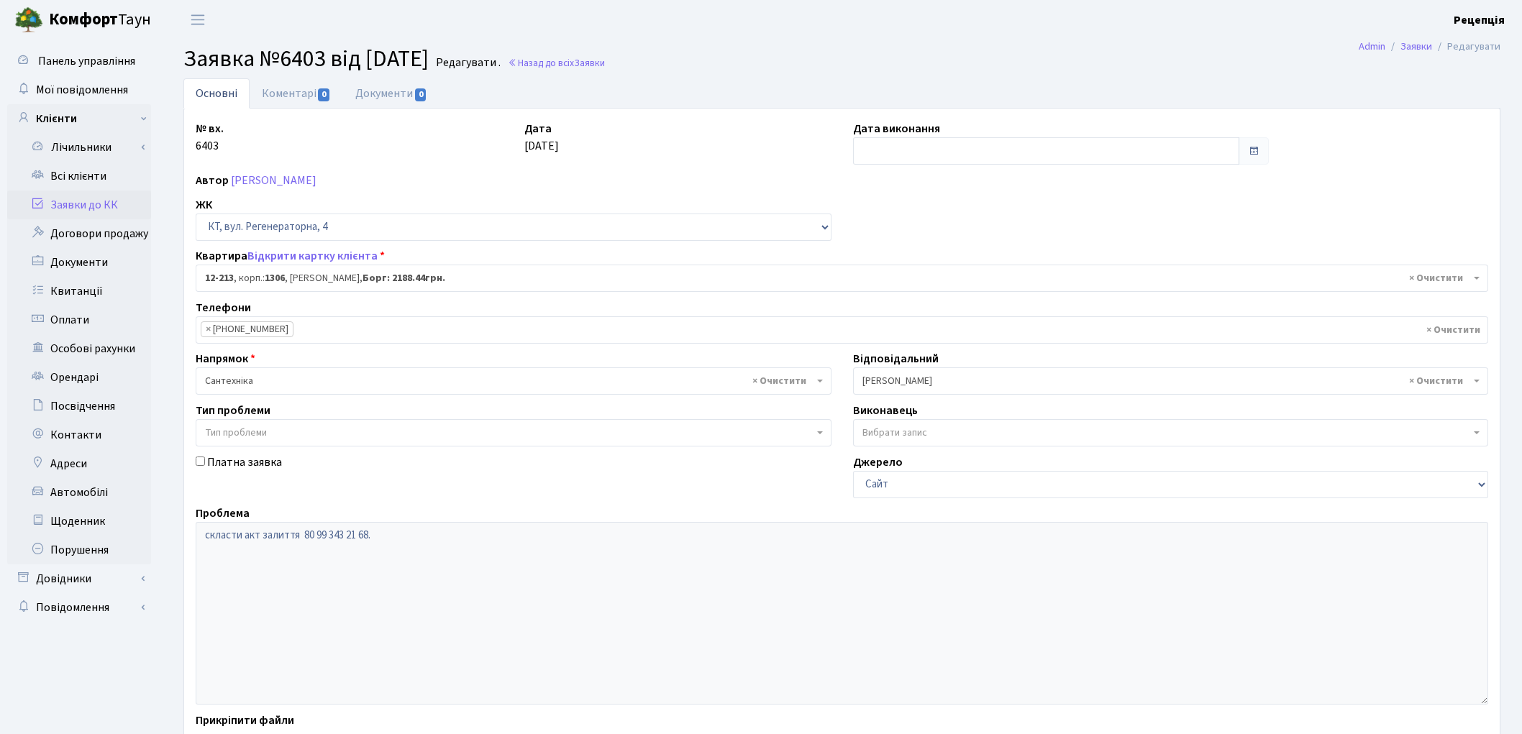
select select "7320"
click at [83, 178] on link "Всі клієнти" at bounding box center [79, 176] width 144 height 29
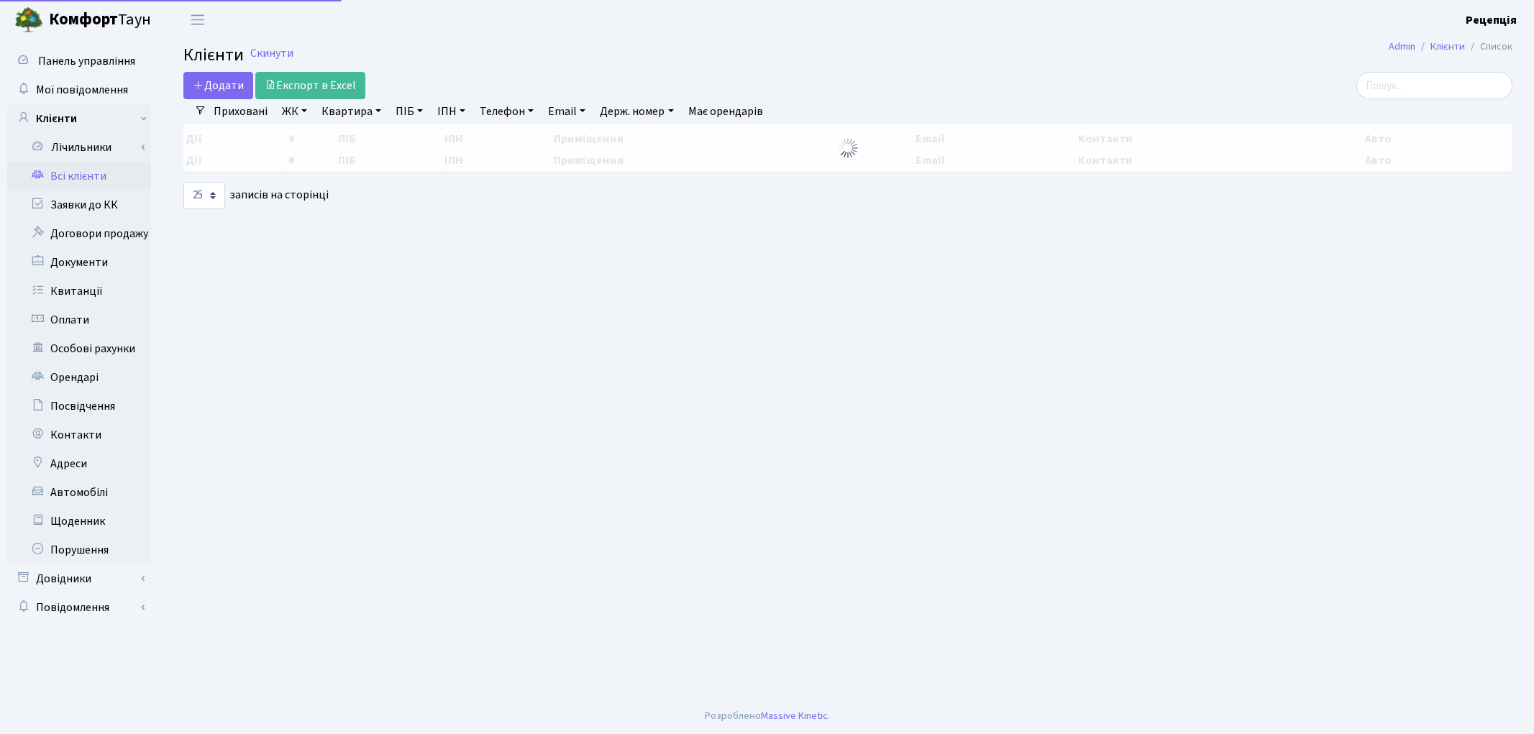
select select "25"
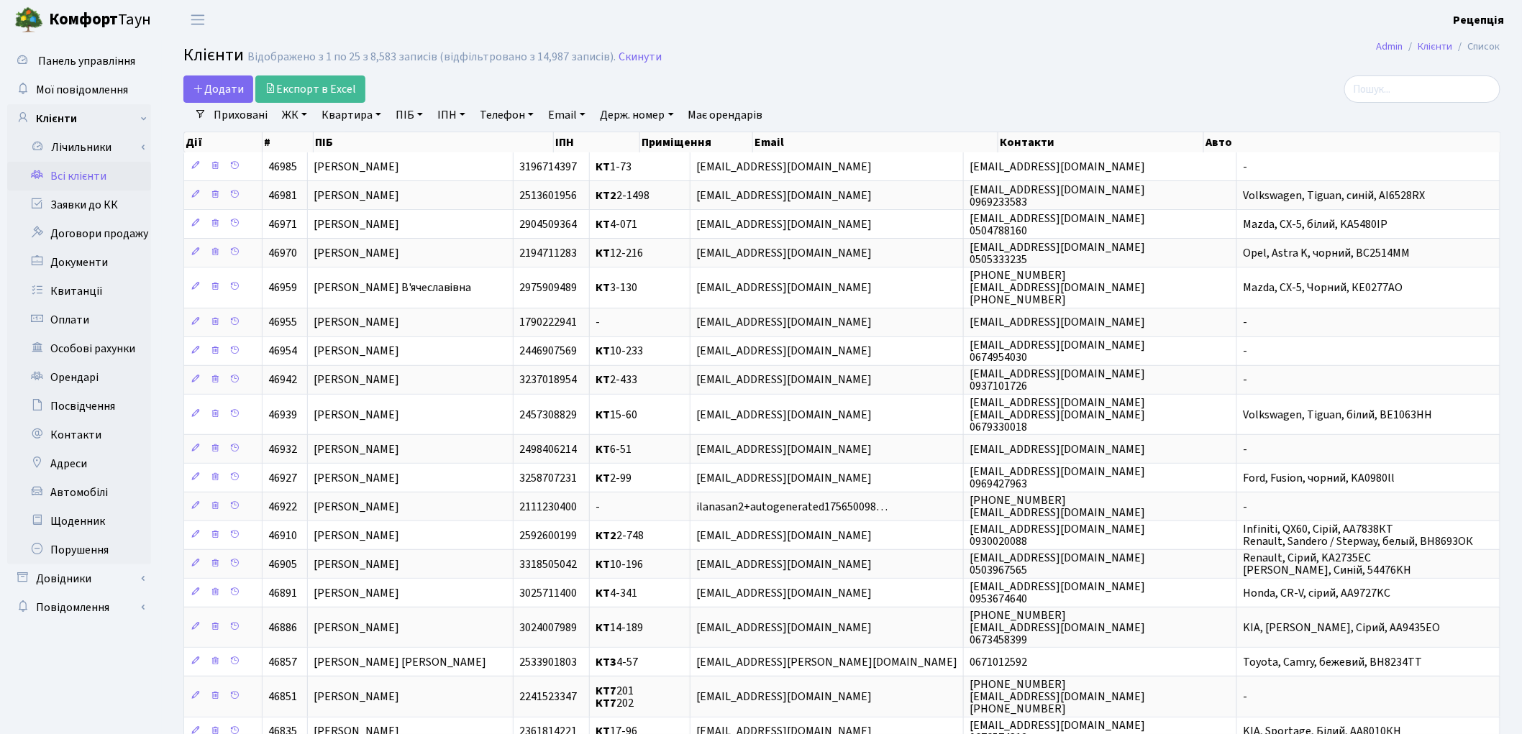
click at [1112, 29] on header "[PERSON_NAME] Рецепція Мій обліковий запис Вийти" at bounding box center [761, 20] width 1522 height 40
click at [94, 196] on link "Заявки до КК" at bounding box center [79, 205] width 144 height 29
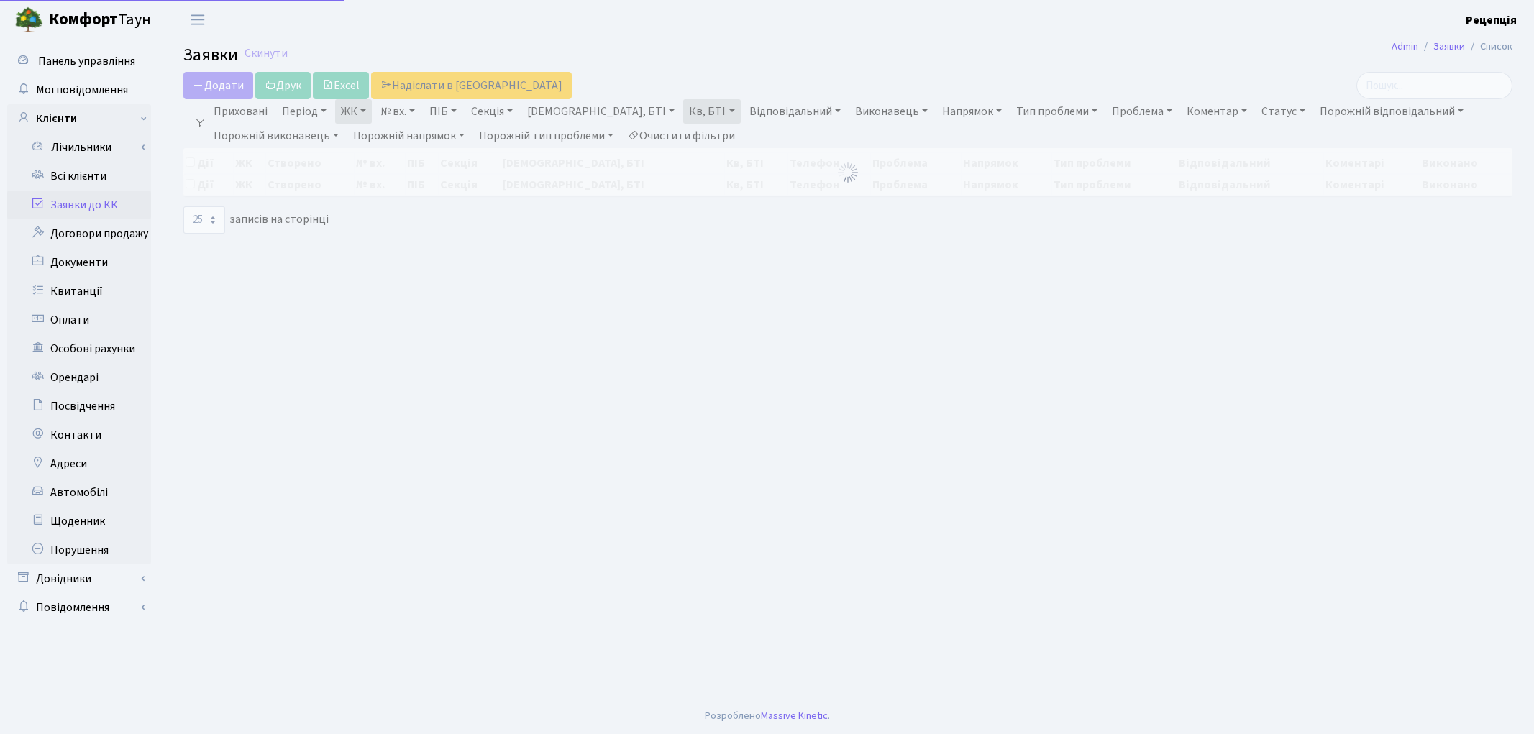
select select "25"
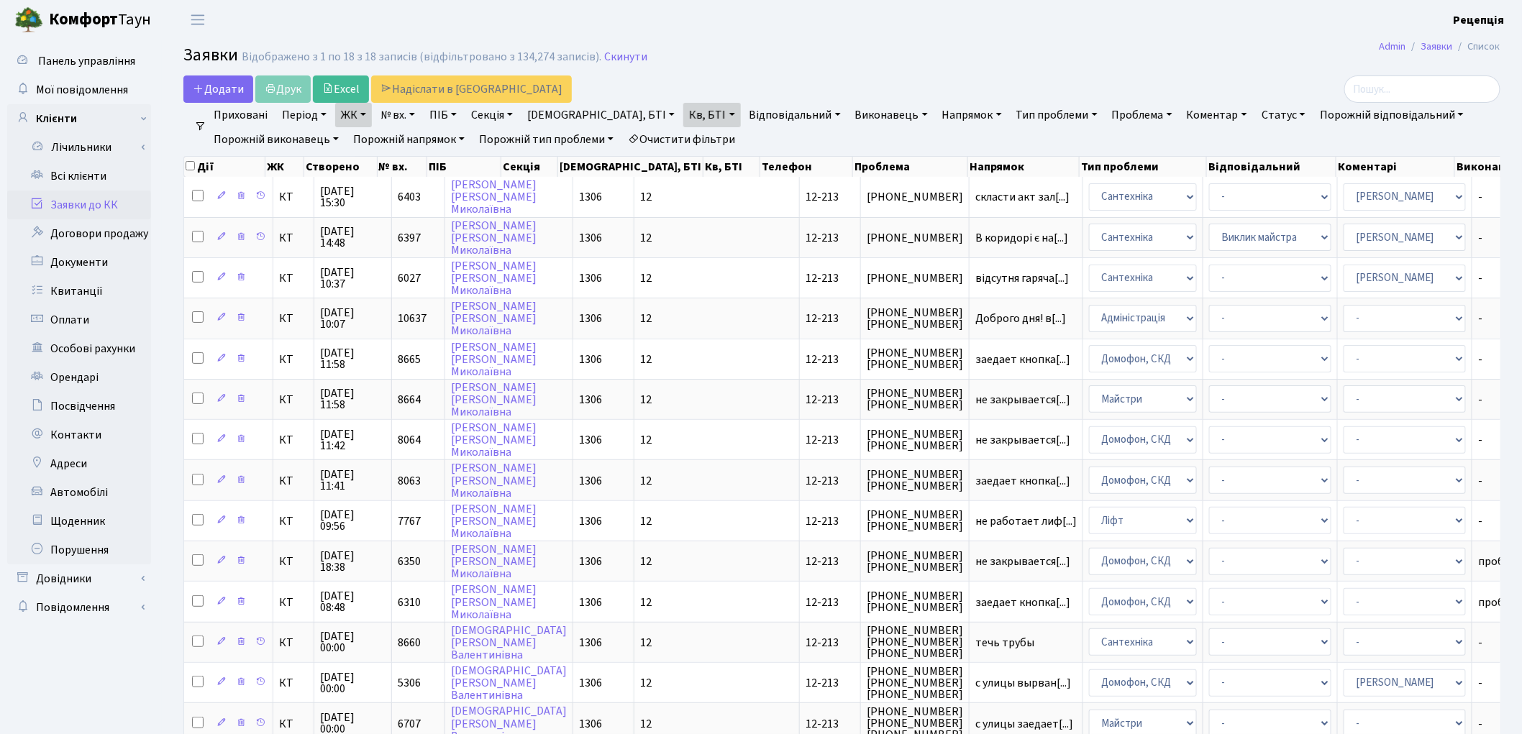
click at [693, 135] on link "Очистити фільтри" at bounding box center [681, 139] width 119 height 24
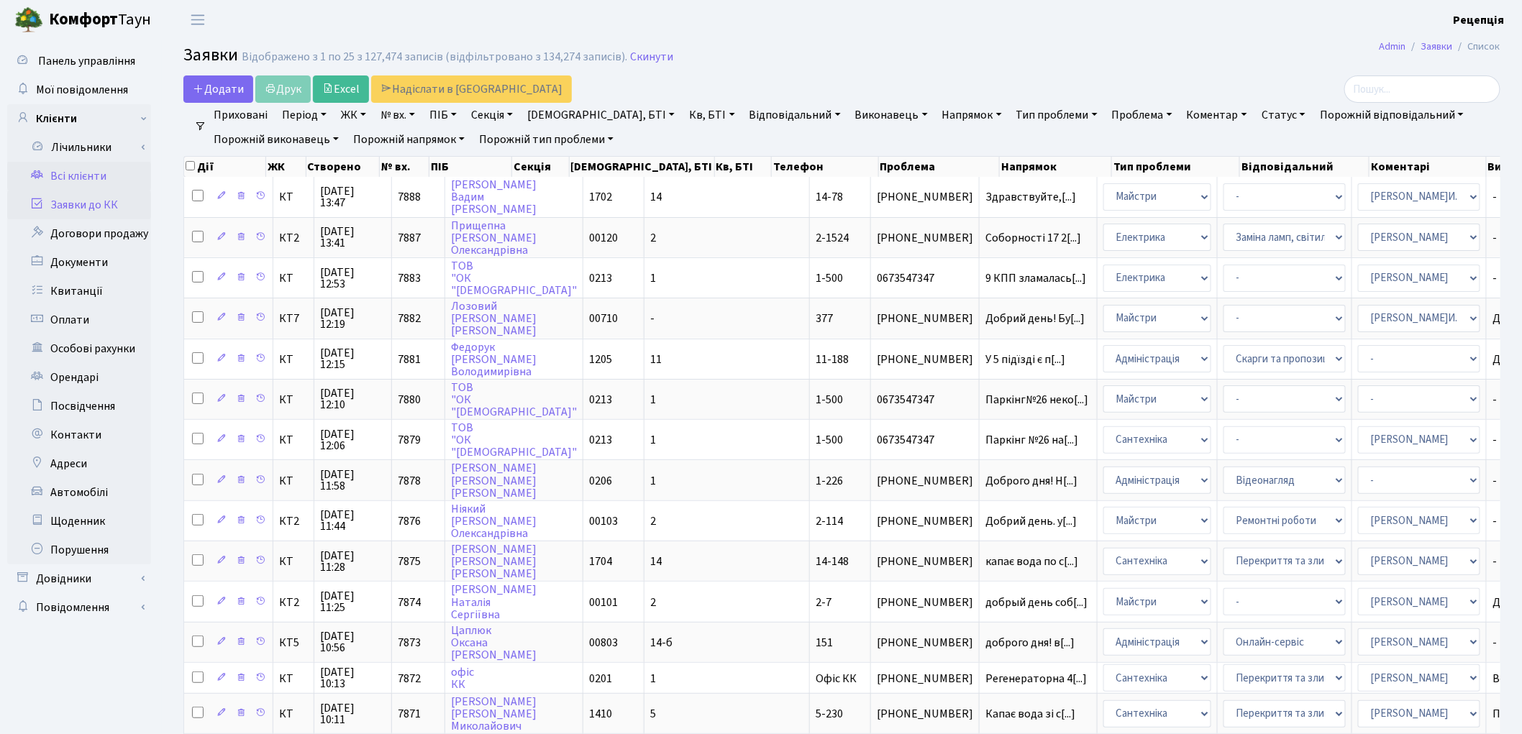
click at [83, 181] on link "Всі клієнти" at bounding box center [79, 176] width 144 height 29
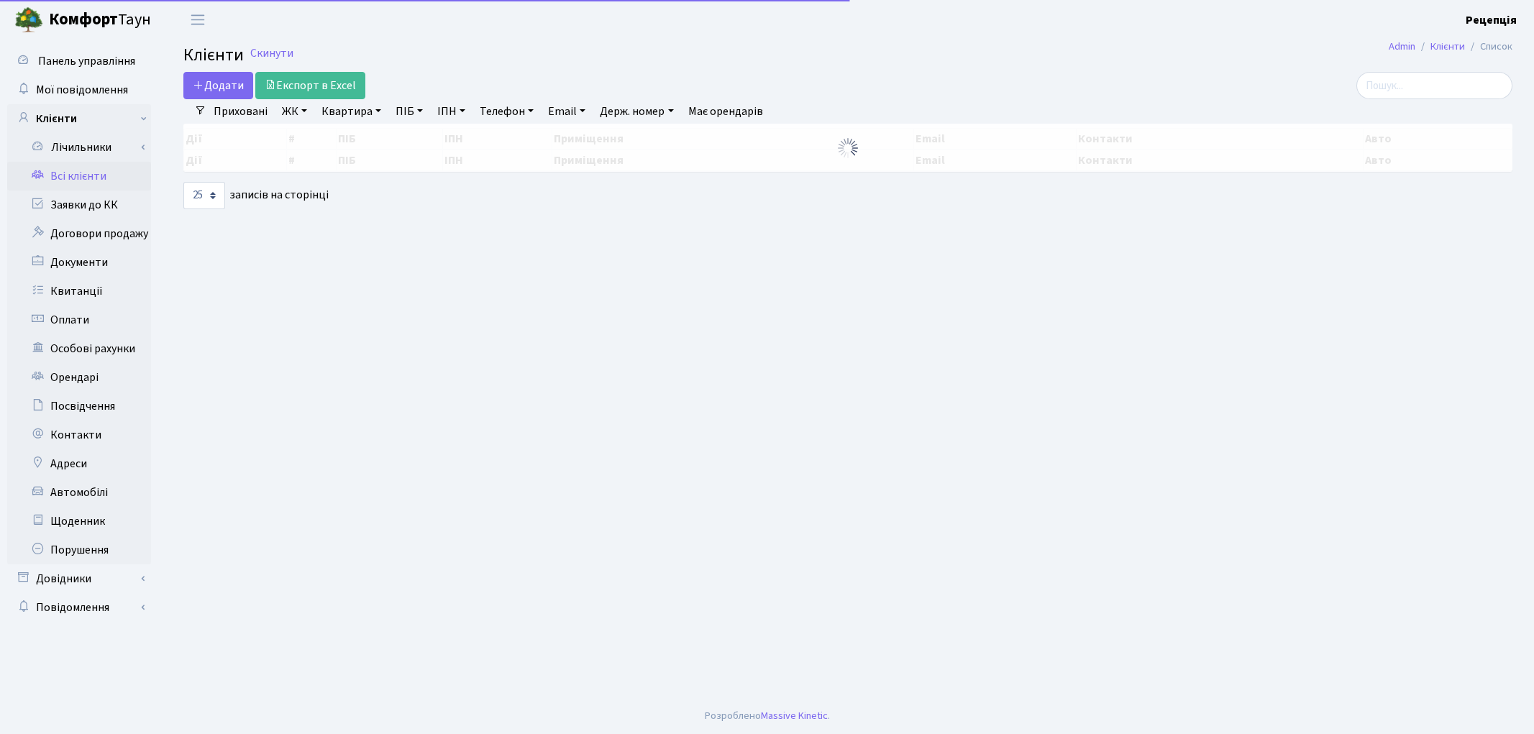
select select "25"
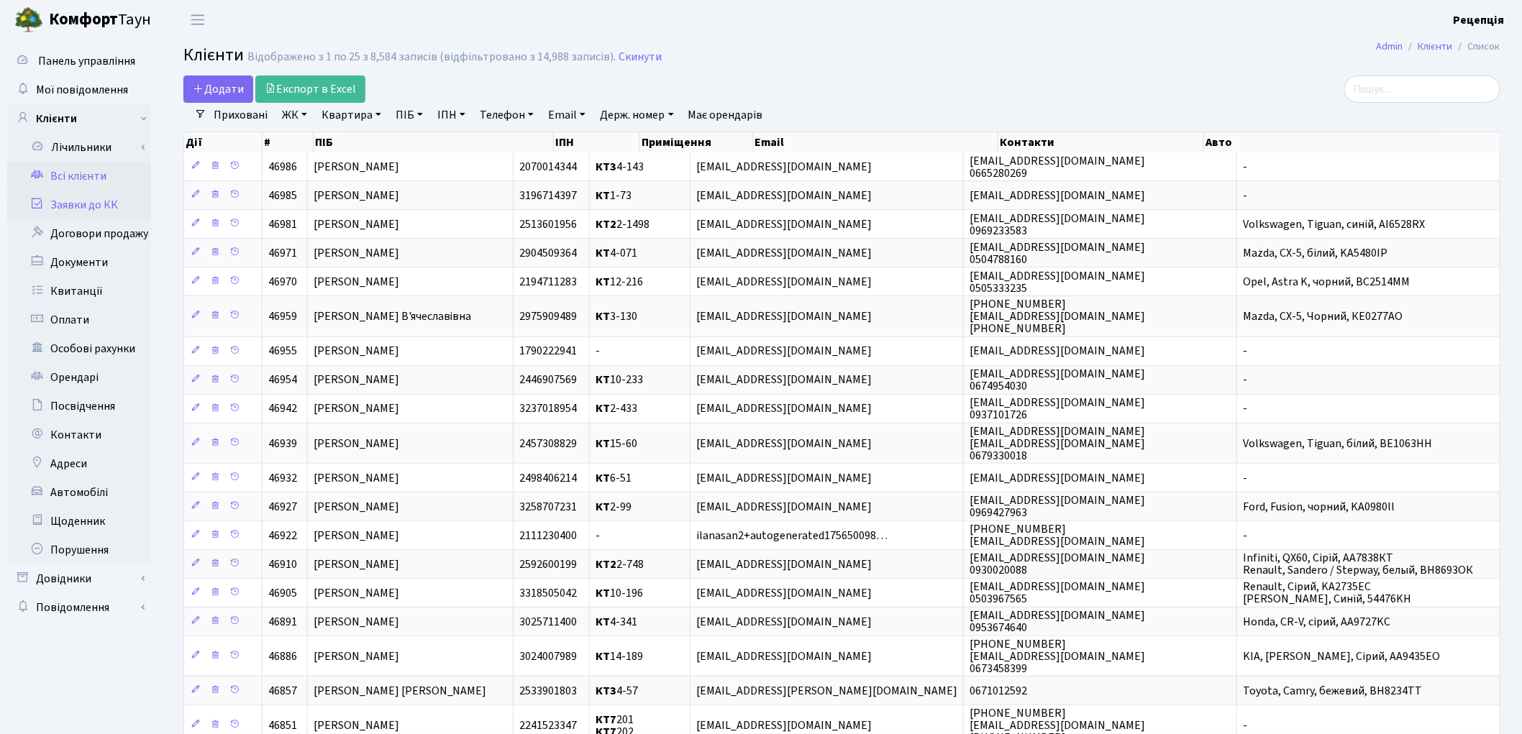
click at [84, 209] on link "Заявки до КК" at bounding box center [79, 205] width 144 height 29
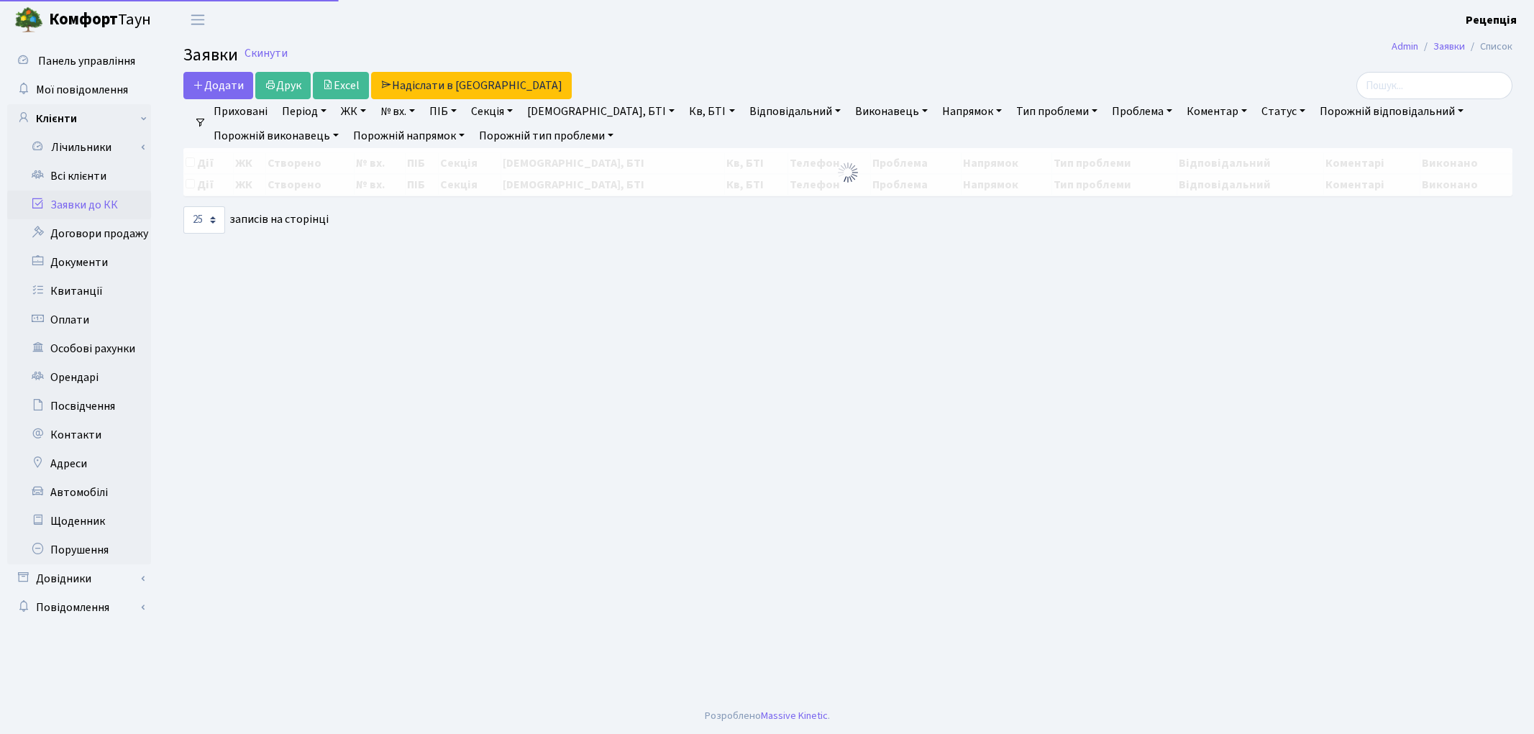
select select "25"
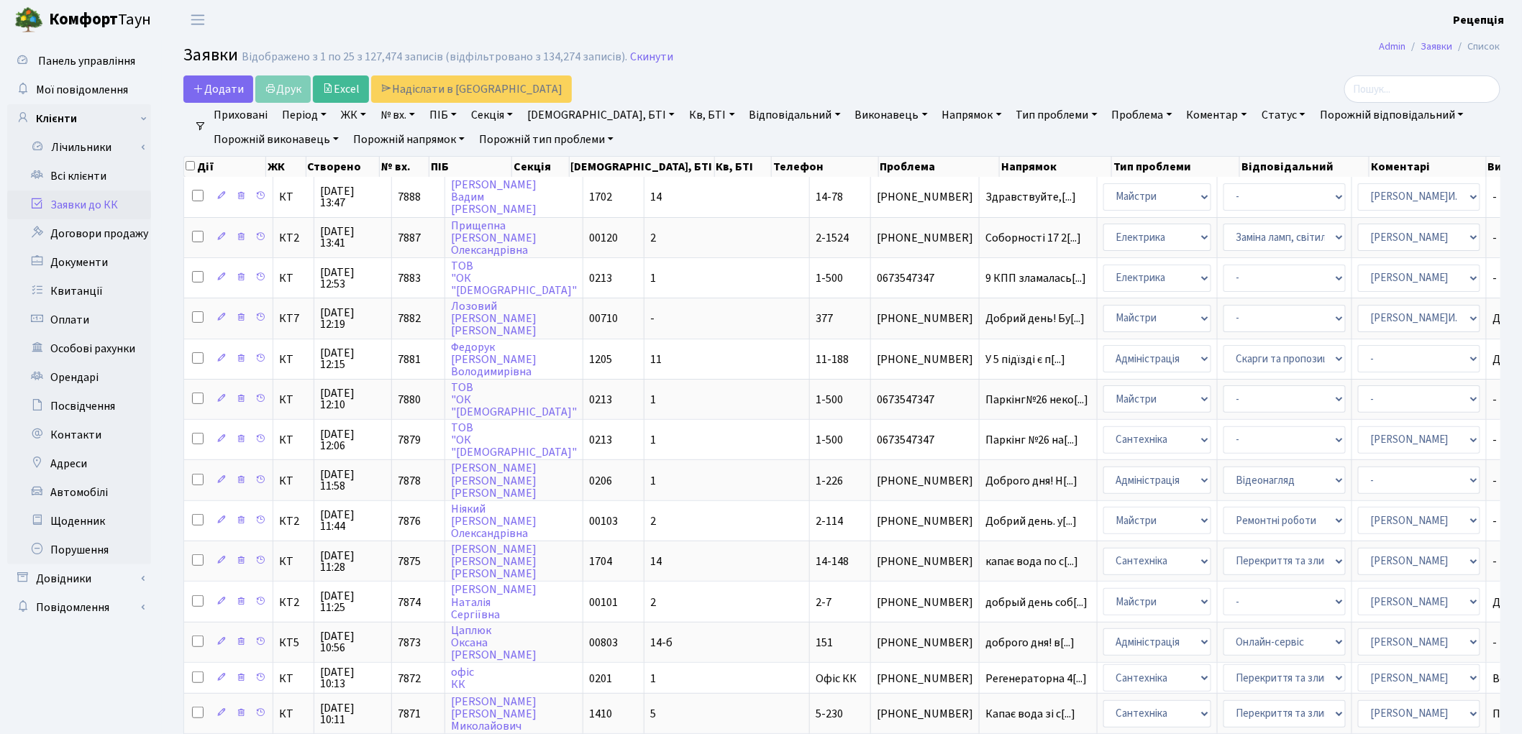
click at [358, 119] on link "ЖК" at bounding box center [353, 115] width 37 height 24
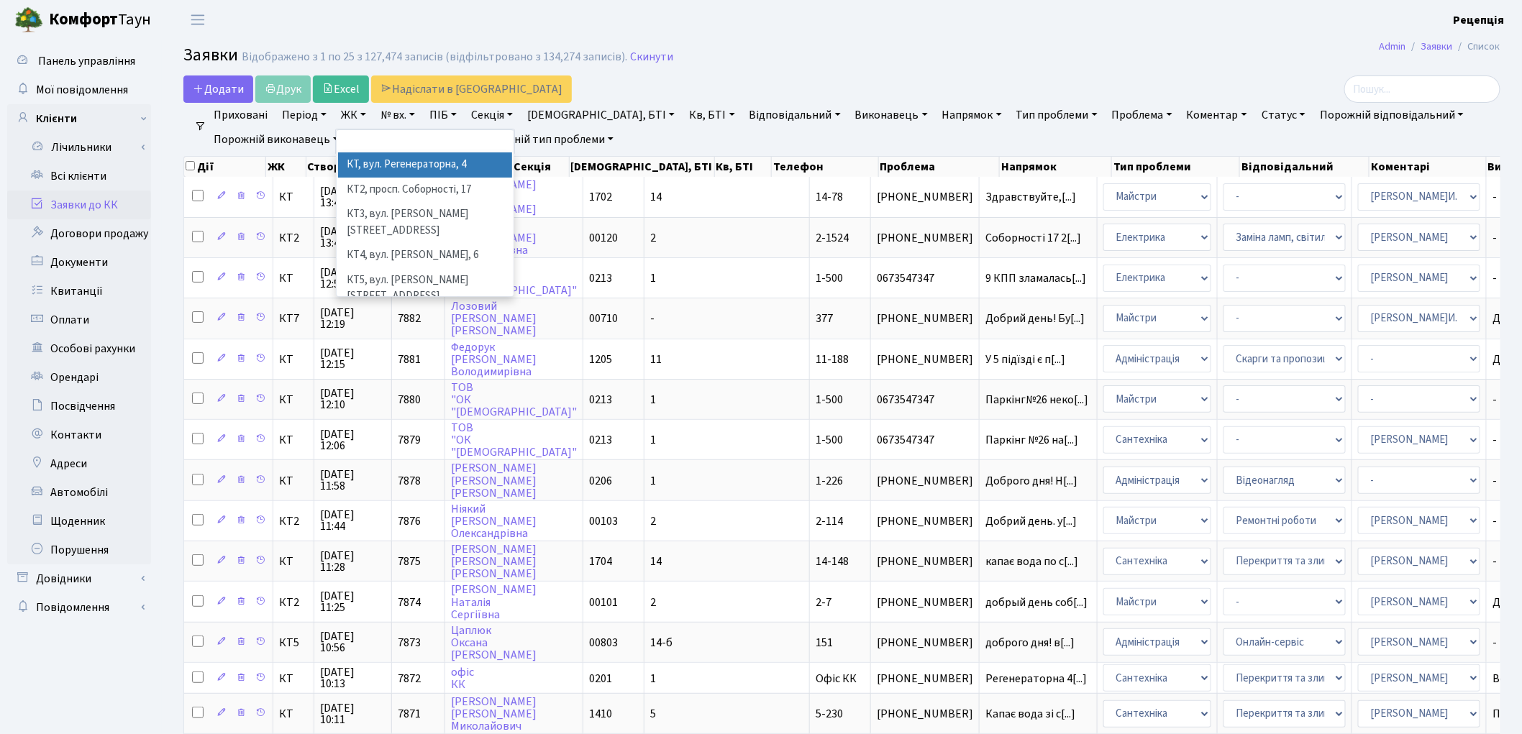
click at [381, 163] on li "КТ, вул. Регенераторна, 4" at bounding box center [425, 164] width 174 height 25
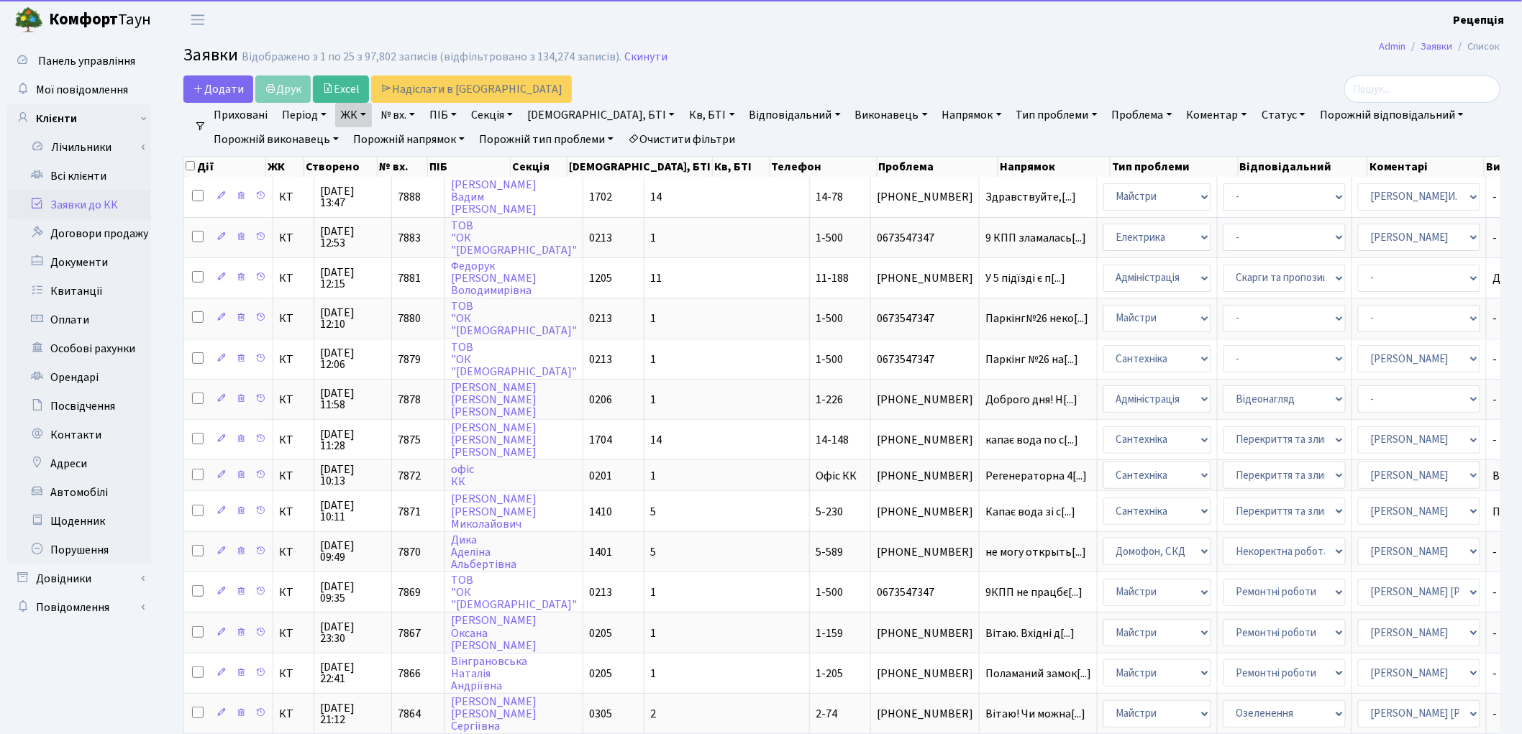
click at [683, 111] on link "Кв, БТІ" at bounding box center [711, 115] width 57 height 24
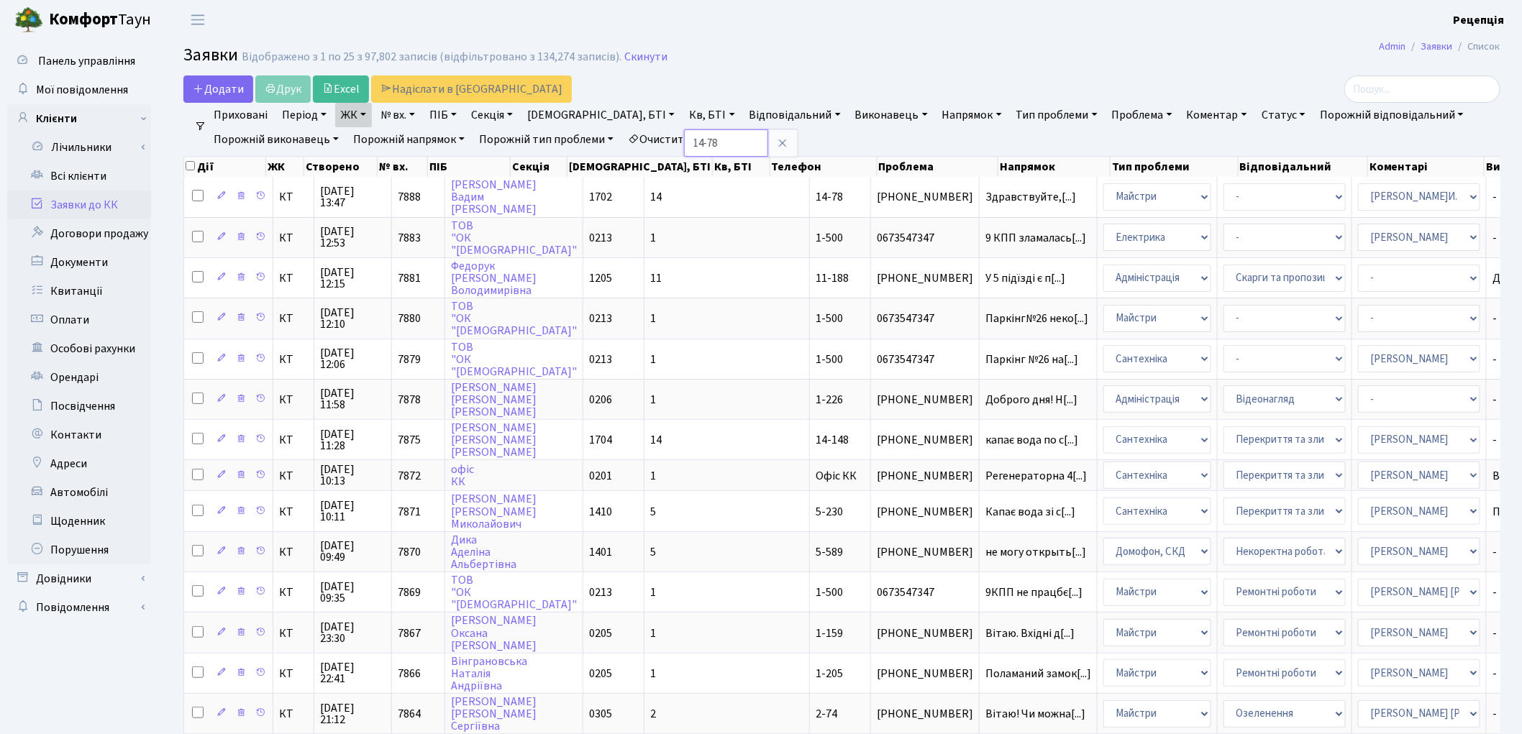
type input "14-78"
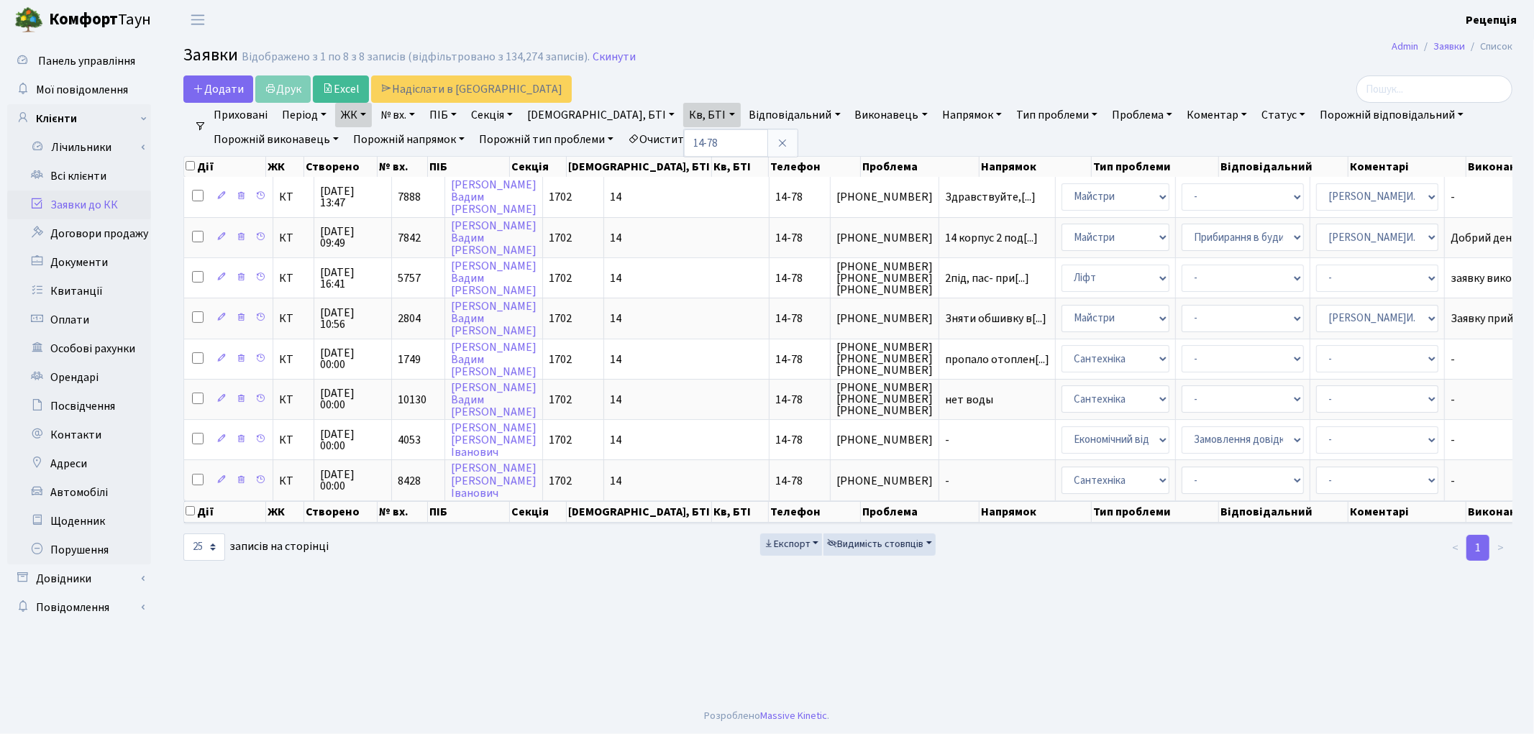
click at [729, 140] on link "Очистити фільтри" at bounding box center [681, 139] width 119 height 24
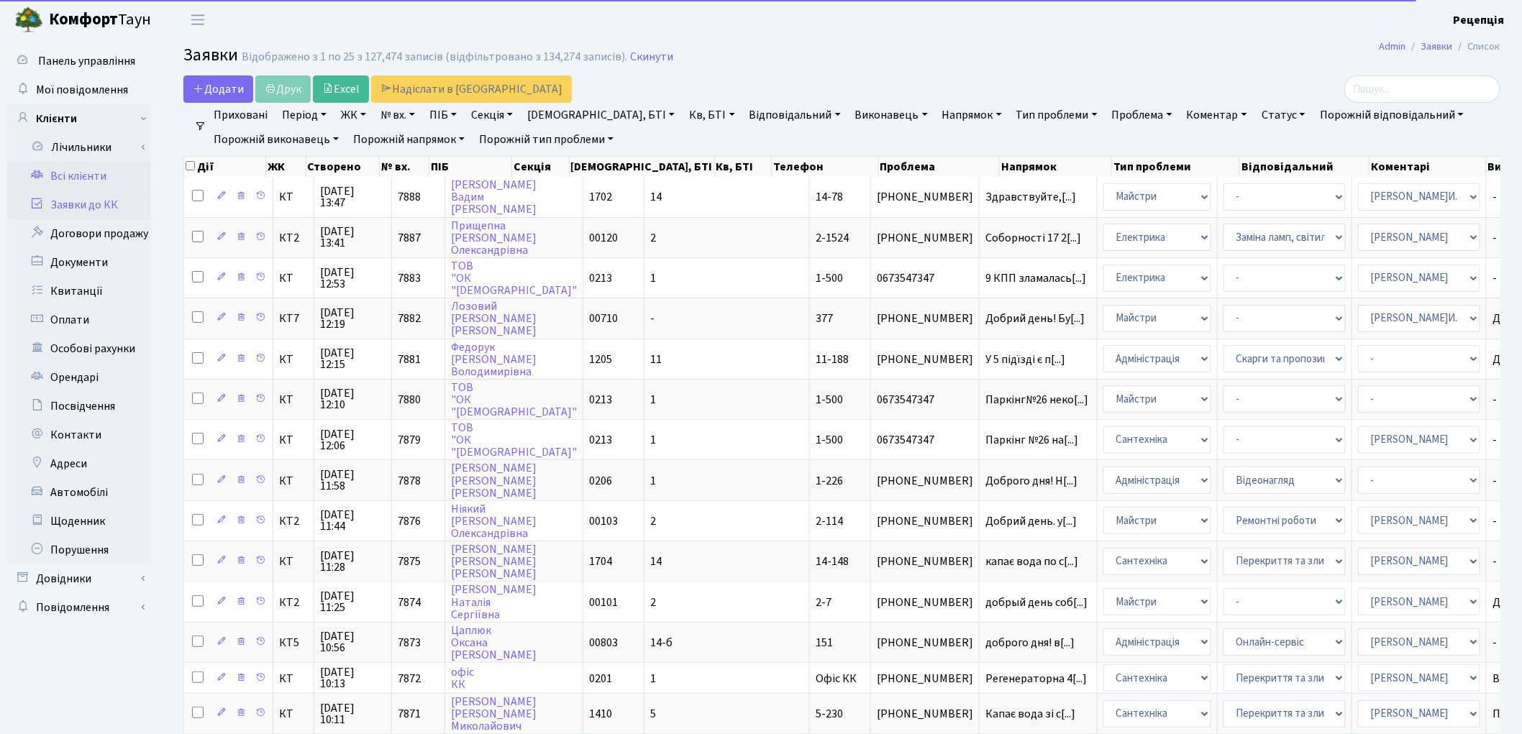
click at [82, 183] on link "Всі клієнти" at bounding box center [79, 176] width 144 height 29
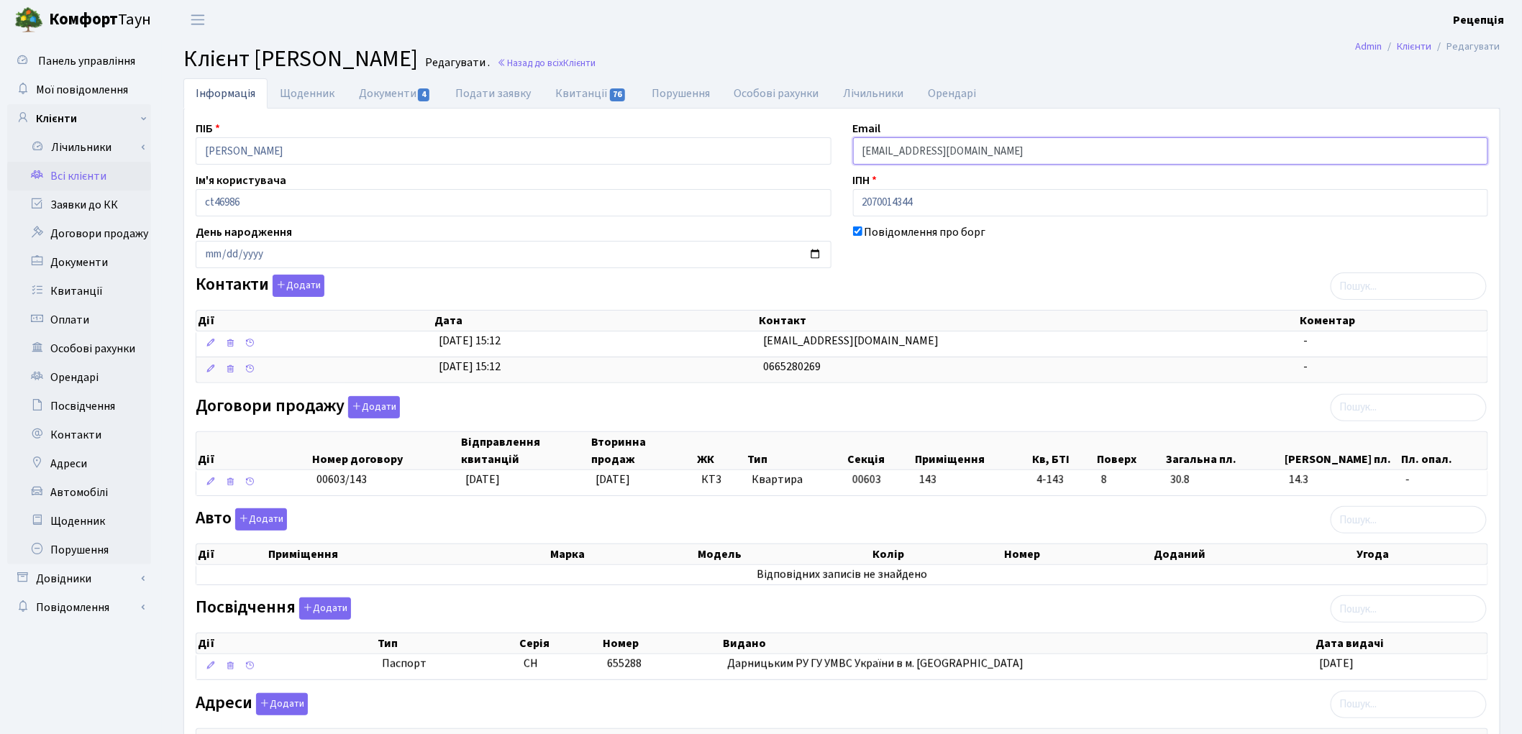
drag, startPoint x: 1020, startPoint y: 150, endPoint x: 803, endPoint y: 154, distance: 217.3
click at [803, 154] on div "ПІБ Полякова Галина Олександрівна Email rabotasabrina696@gmail.com Ім'я користу…" at bounding box center [842, 454] width 1314 height 668
drag, startPoint x: 68, startPoint y: 181, endPoint x: 76, endPoint y: 181, distance: 7.9
click at [69, 181] on link "Всі клієнти" at bounding box center [79, 176] width 144 height 29
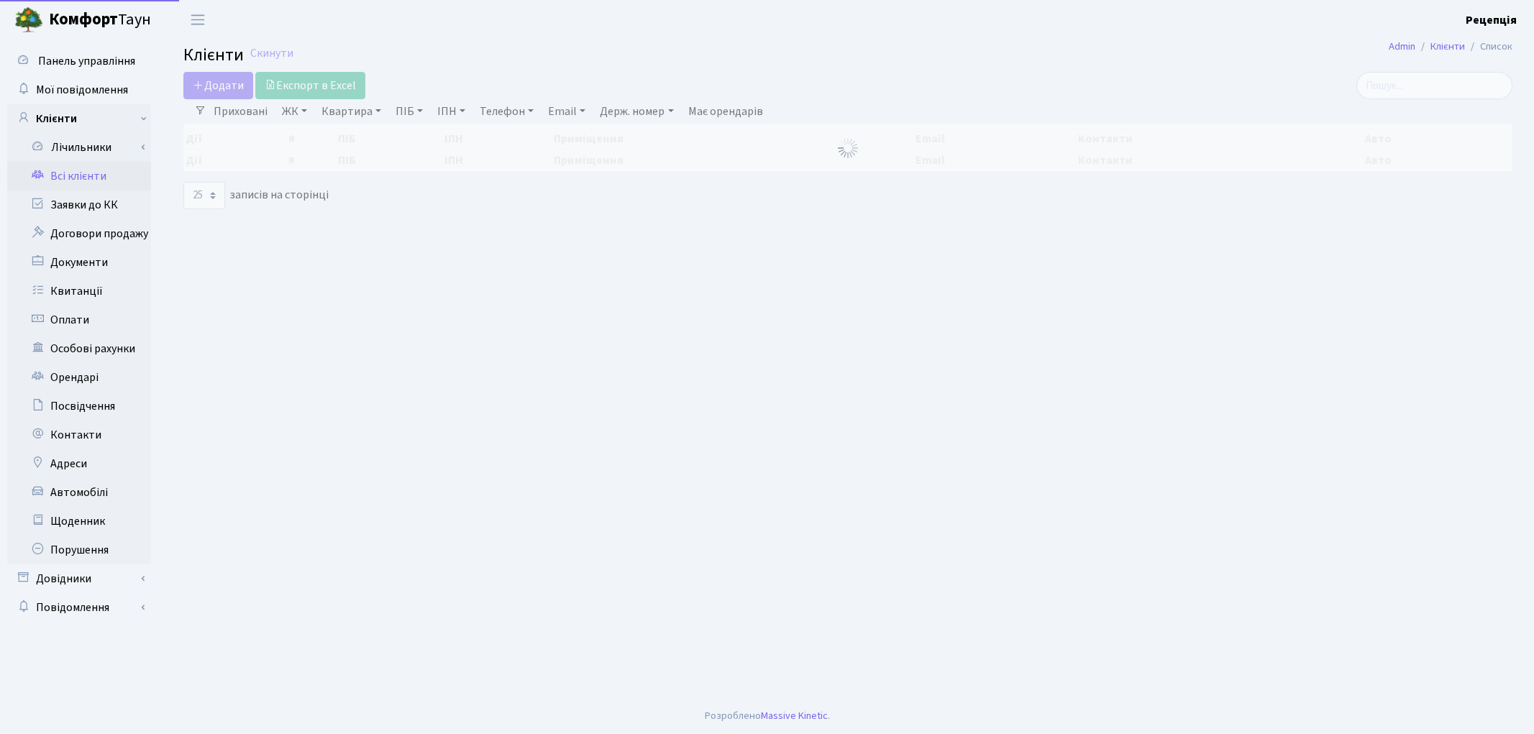
select select "25"
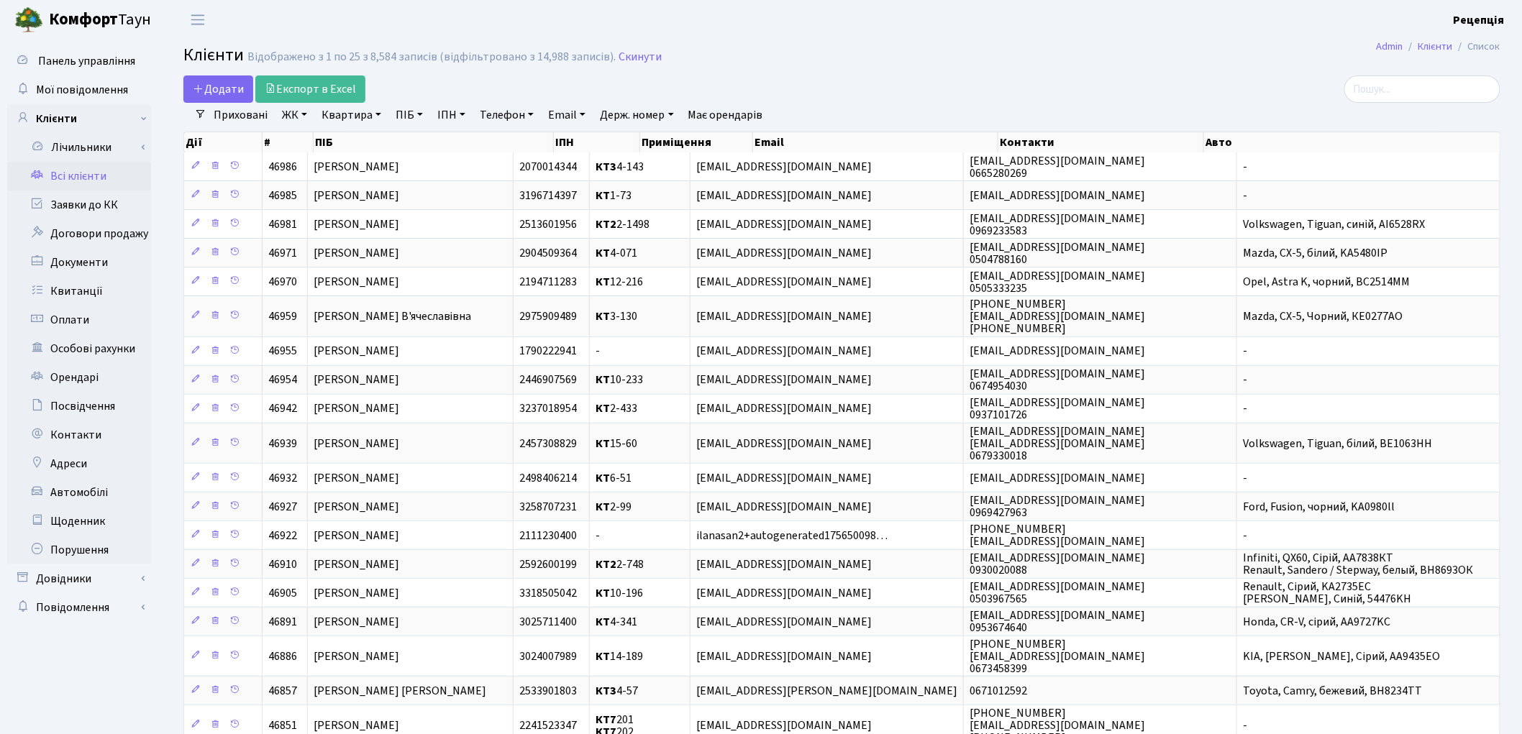
click at [418, 113] on link "ПІБ" at bounding box center [409, 115] width 39 height 24
type input "баженов"
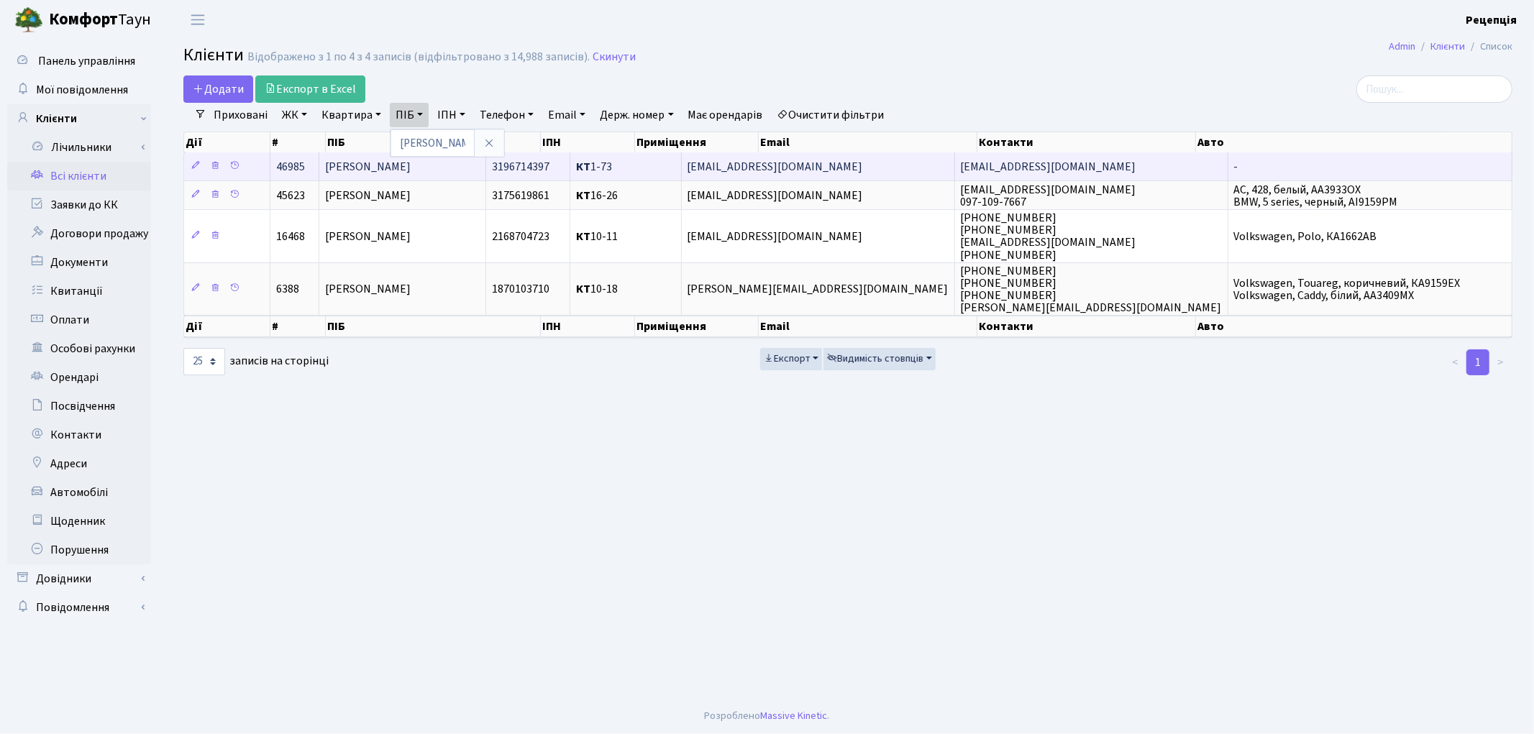
click at [389, 164] on span "Баженов Євген Юрійович" at bounding box center [368, 167] width 86 height 16
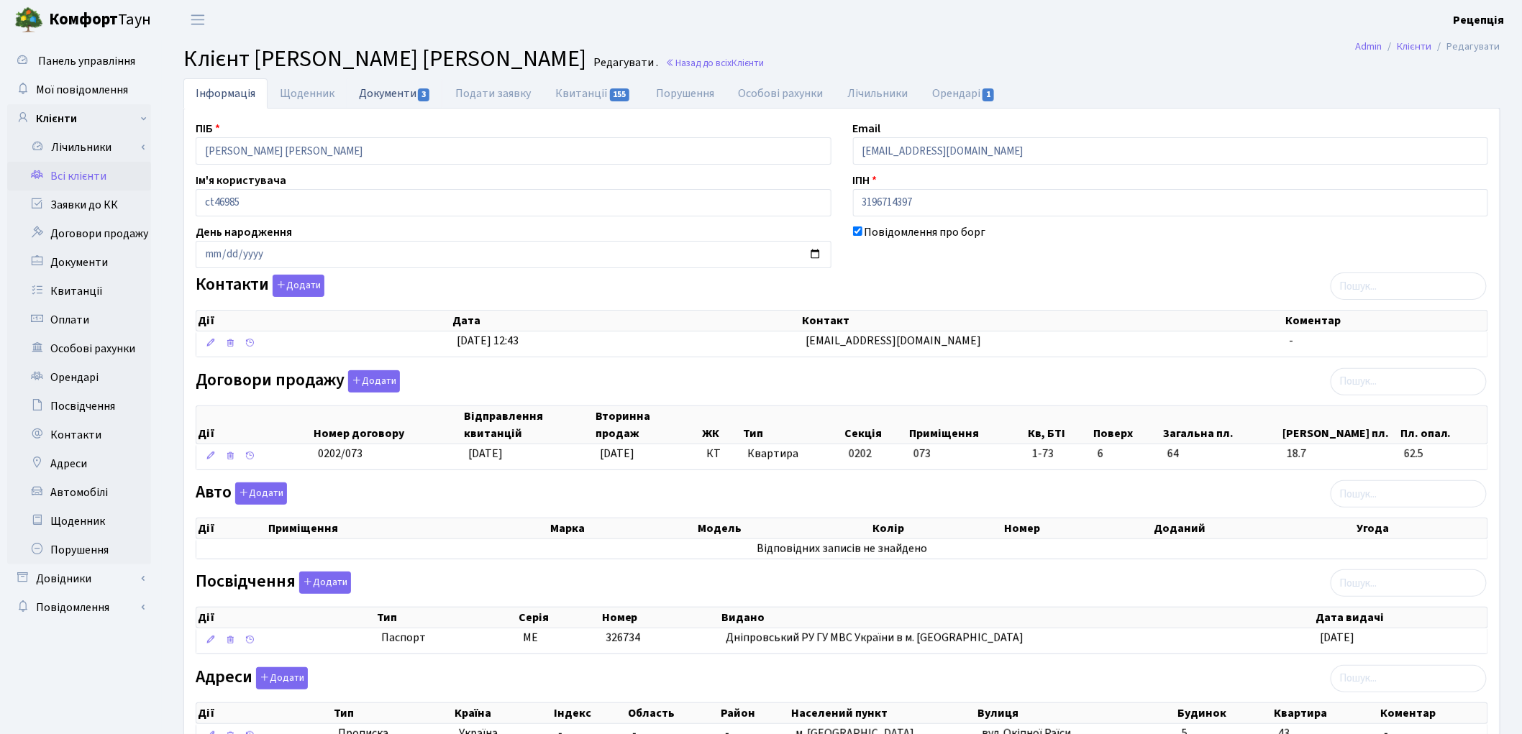
click at [404, 95] on link "Документи 3" at bounding box center [395, 92] width 96 height 29
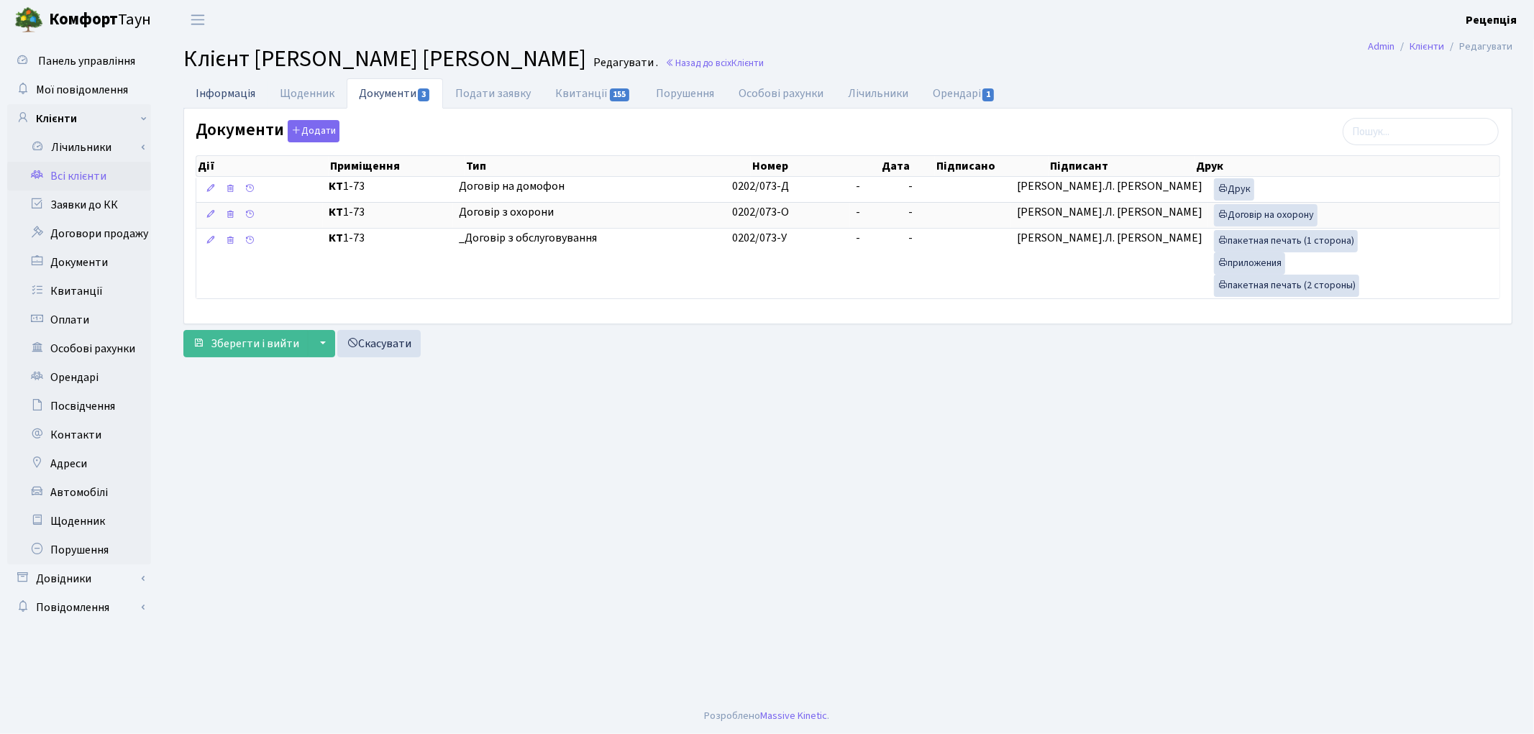
click at [199, 97] on link "Інформація" at bounding box center [225, 92] width 84 height 29
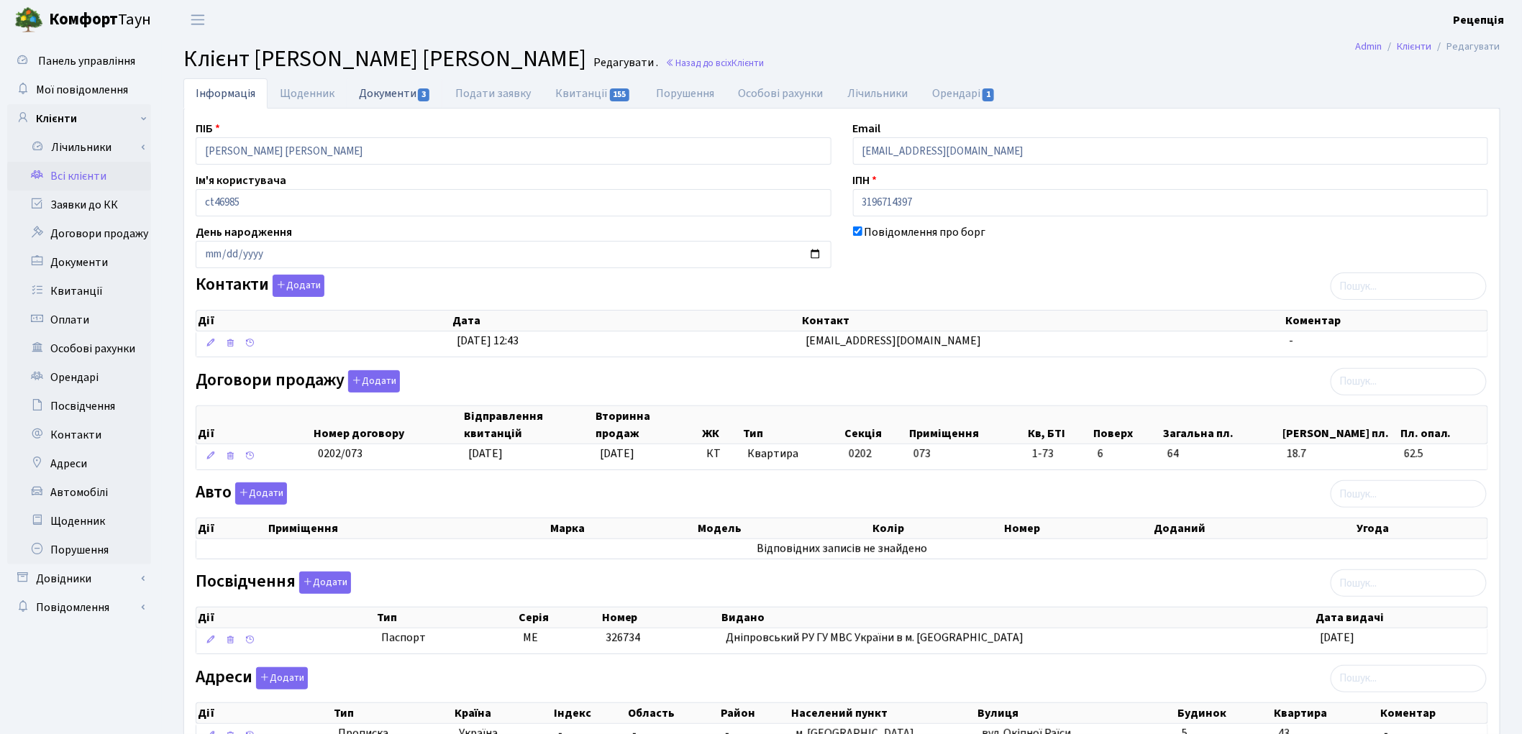
click at [387, 96] on link "Документи 3" at bounding box center [395, 92] width 96 height 29
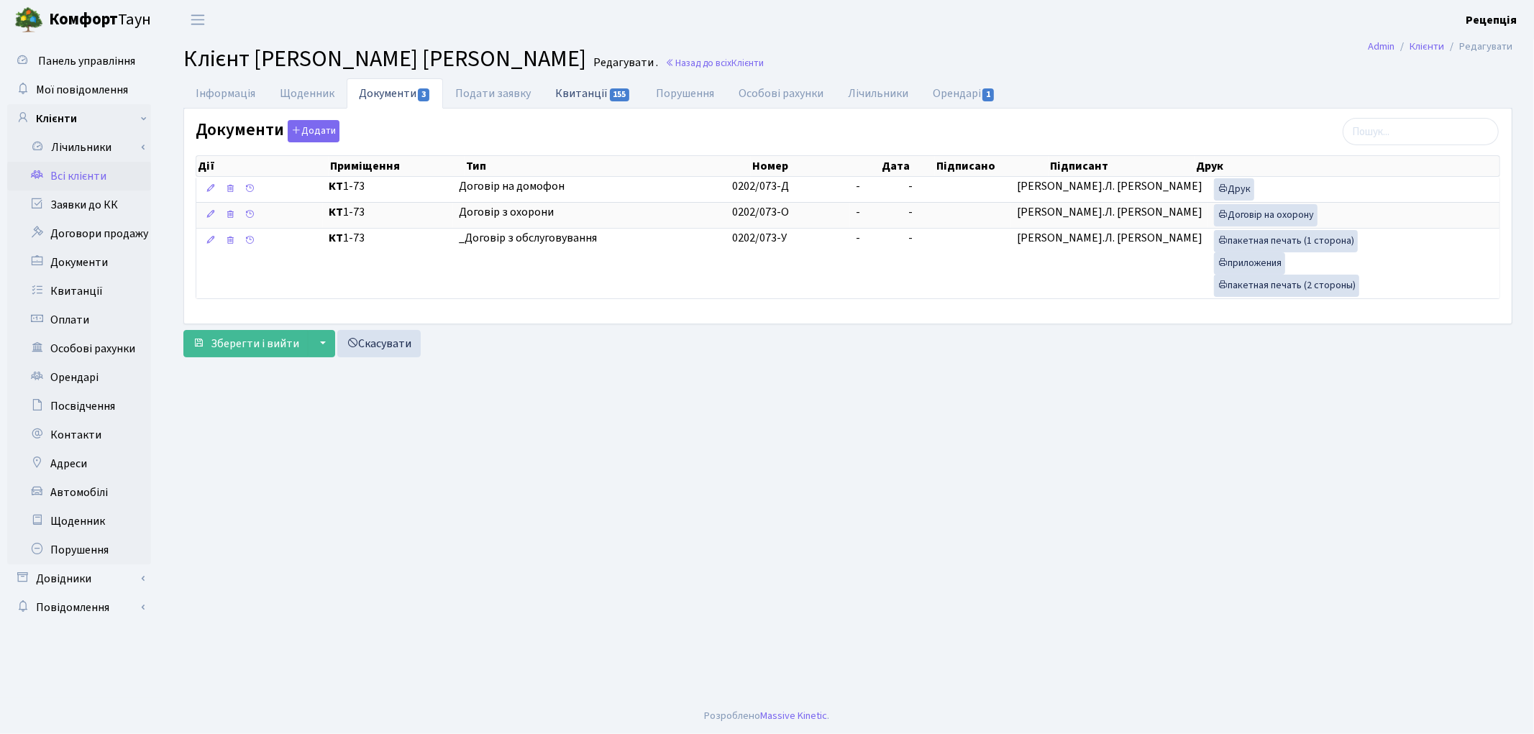
click at [576, 94] on link "Квитанції 155" at bounding box center [593, 92] width 100 height 29
select select "25"
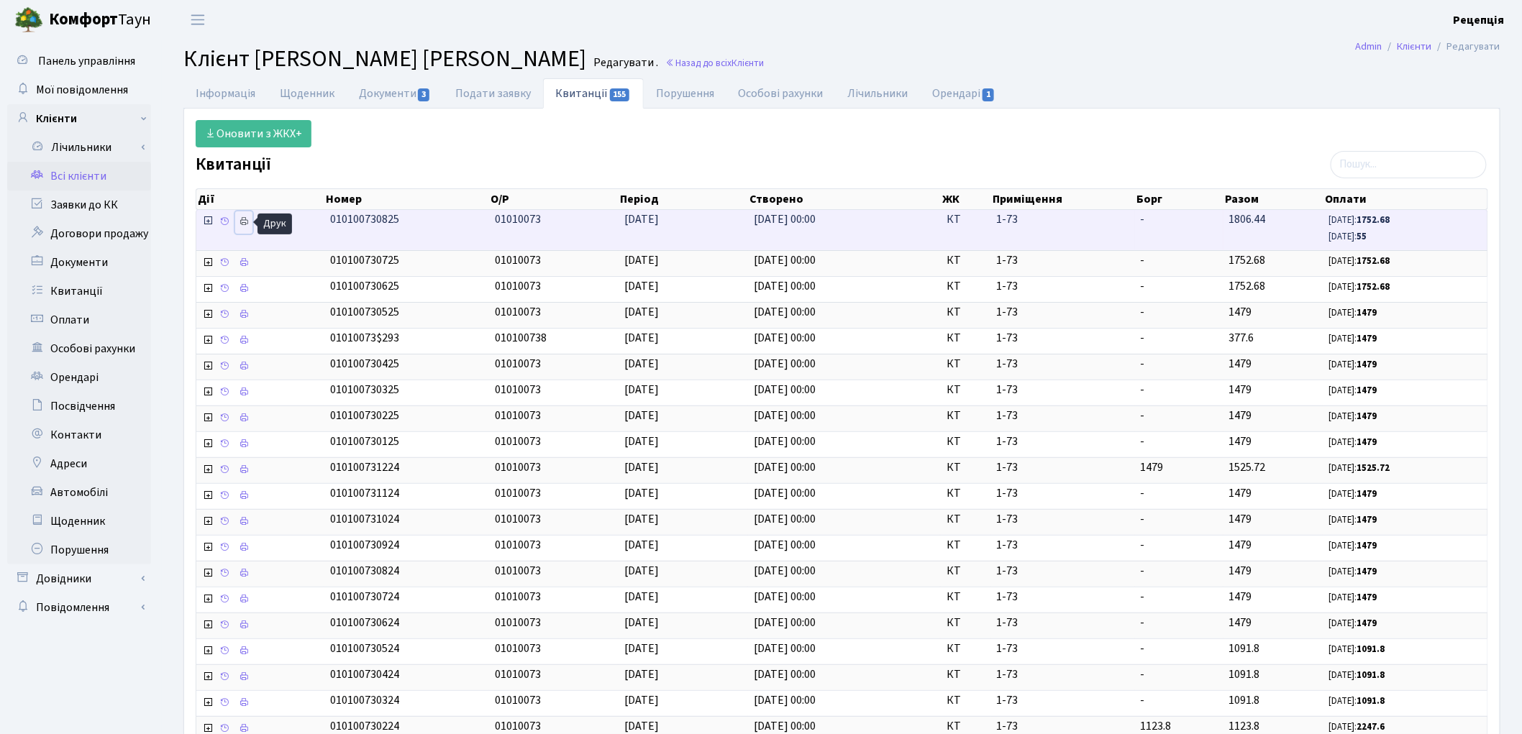
click at [242, 224] on icon at bounding box center [244, 222] width 10 height 10
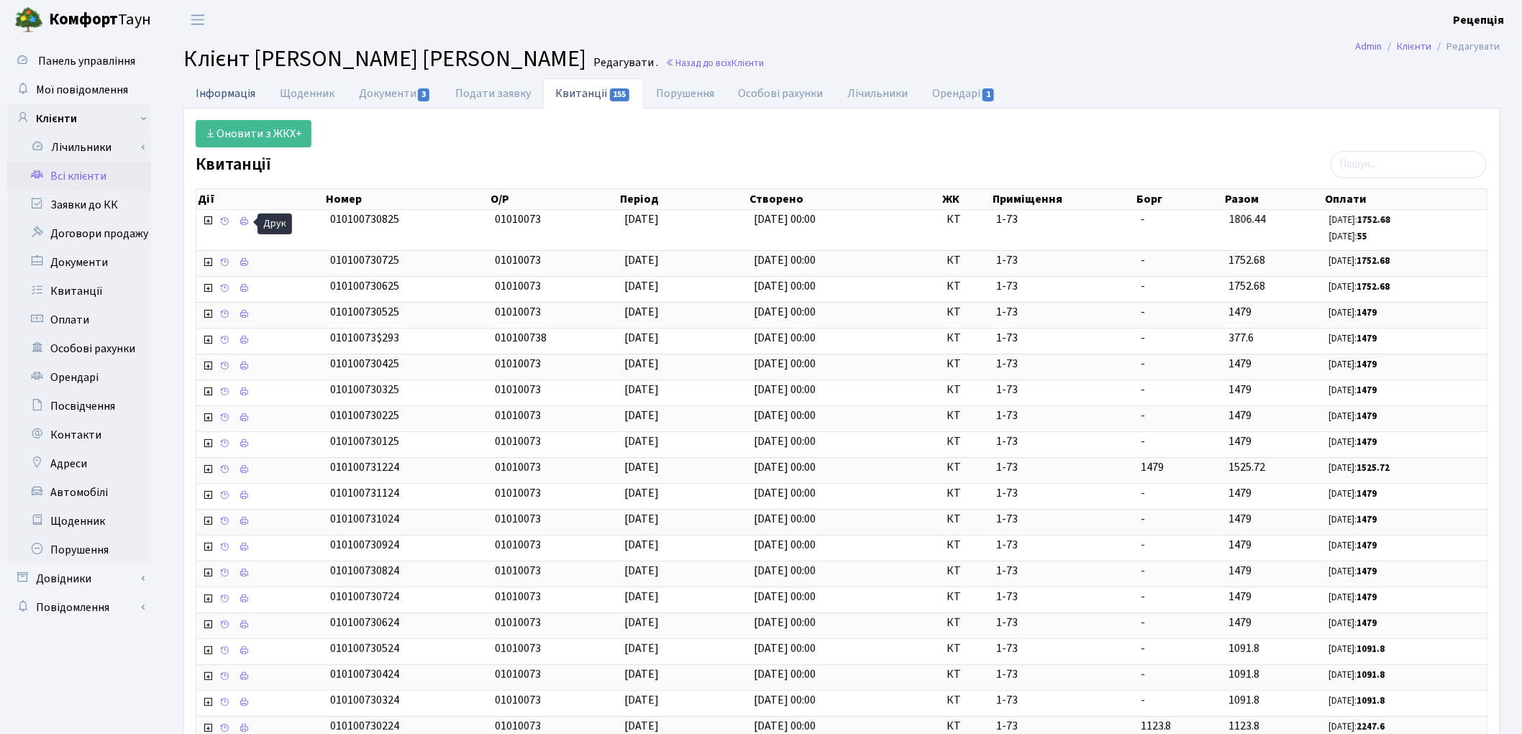
click at [255, 89] on link "Інформація" at bounding box center [225, 92] width 84 height 29
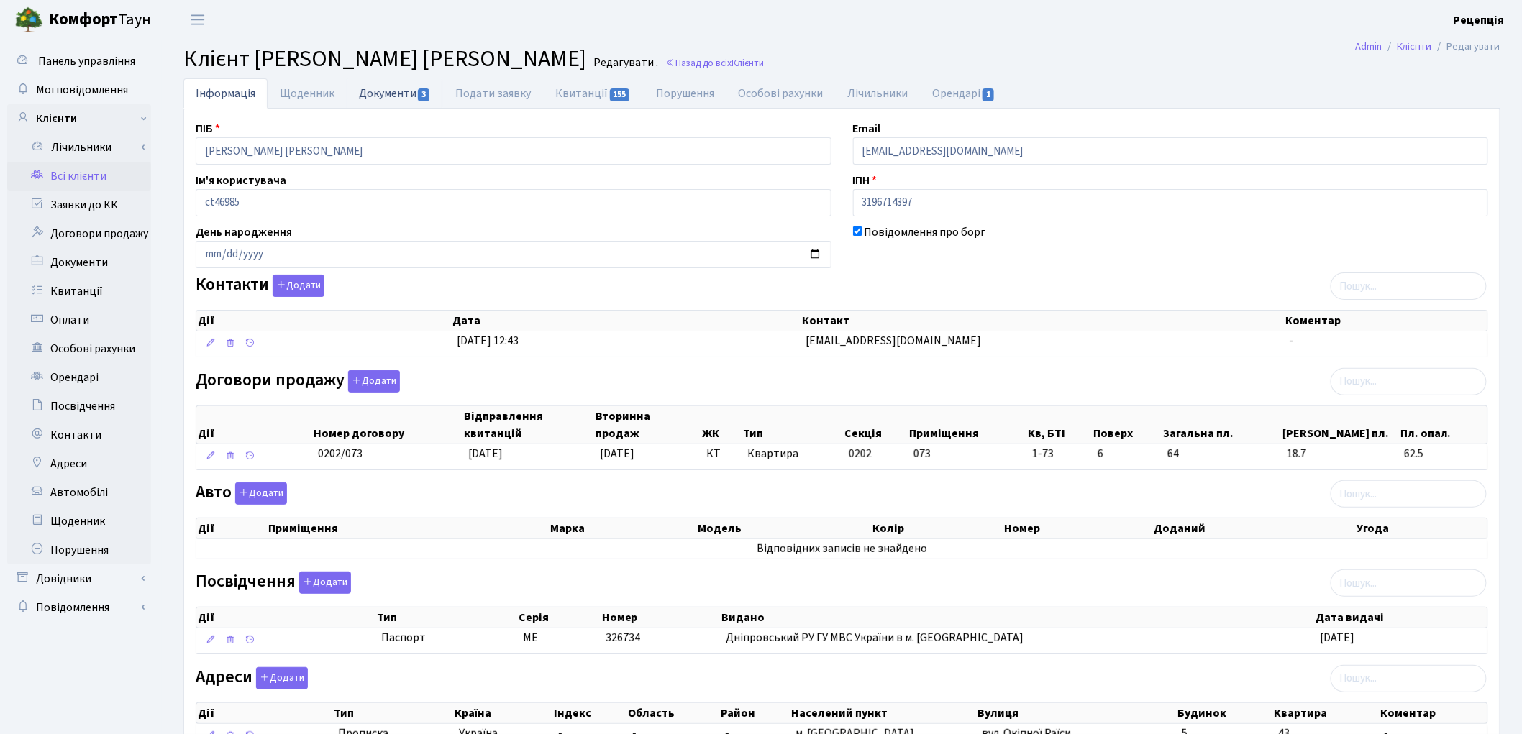
click at [396, 87] on link "Документи 3" at bounding box center [395, 92] width 96 height 29
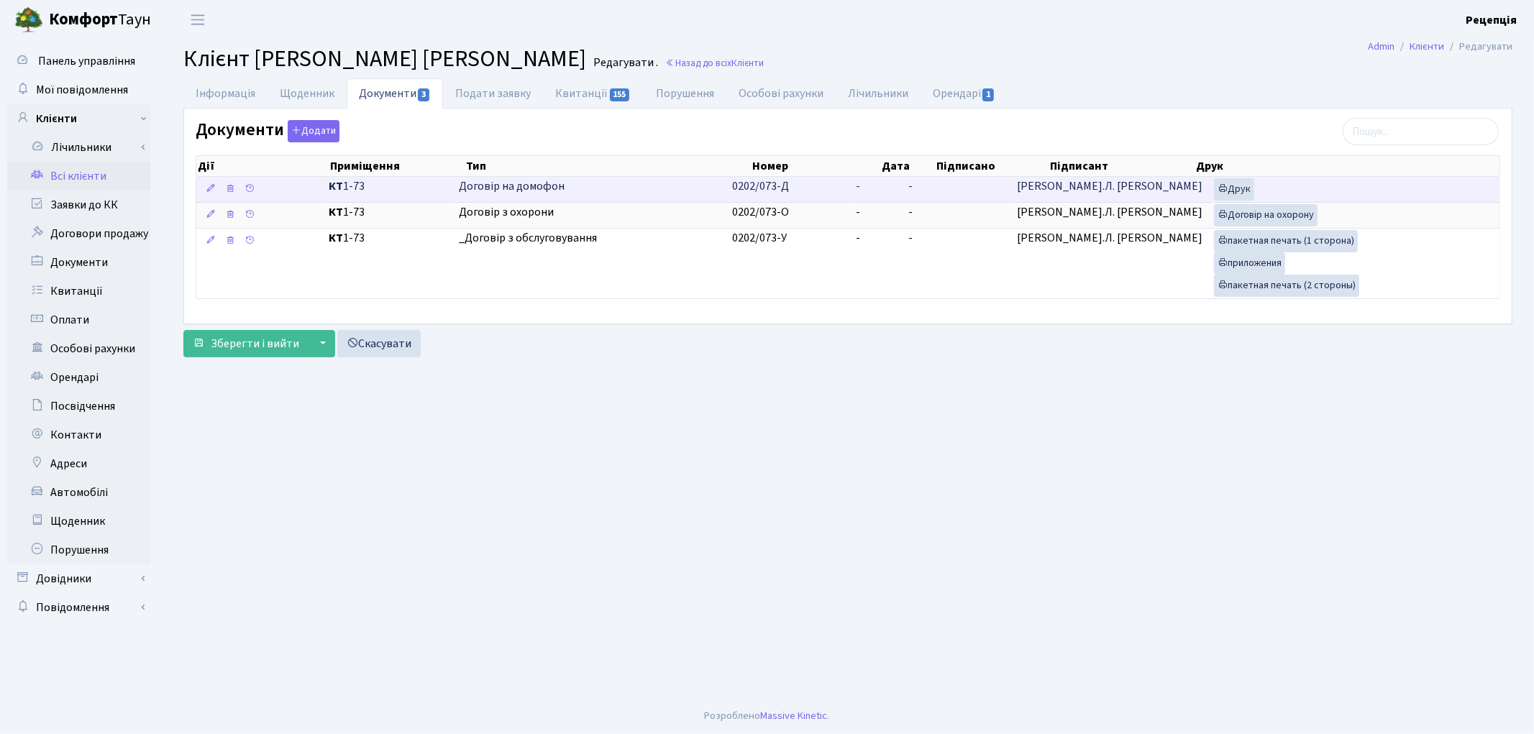
click at [901, 196] on td "-" at bounding box center [876, 189] width 53 height 25
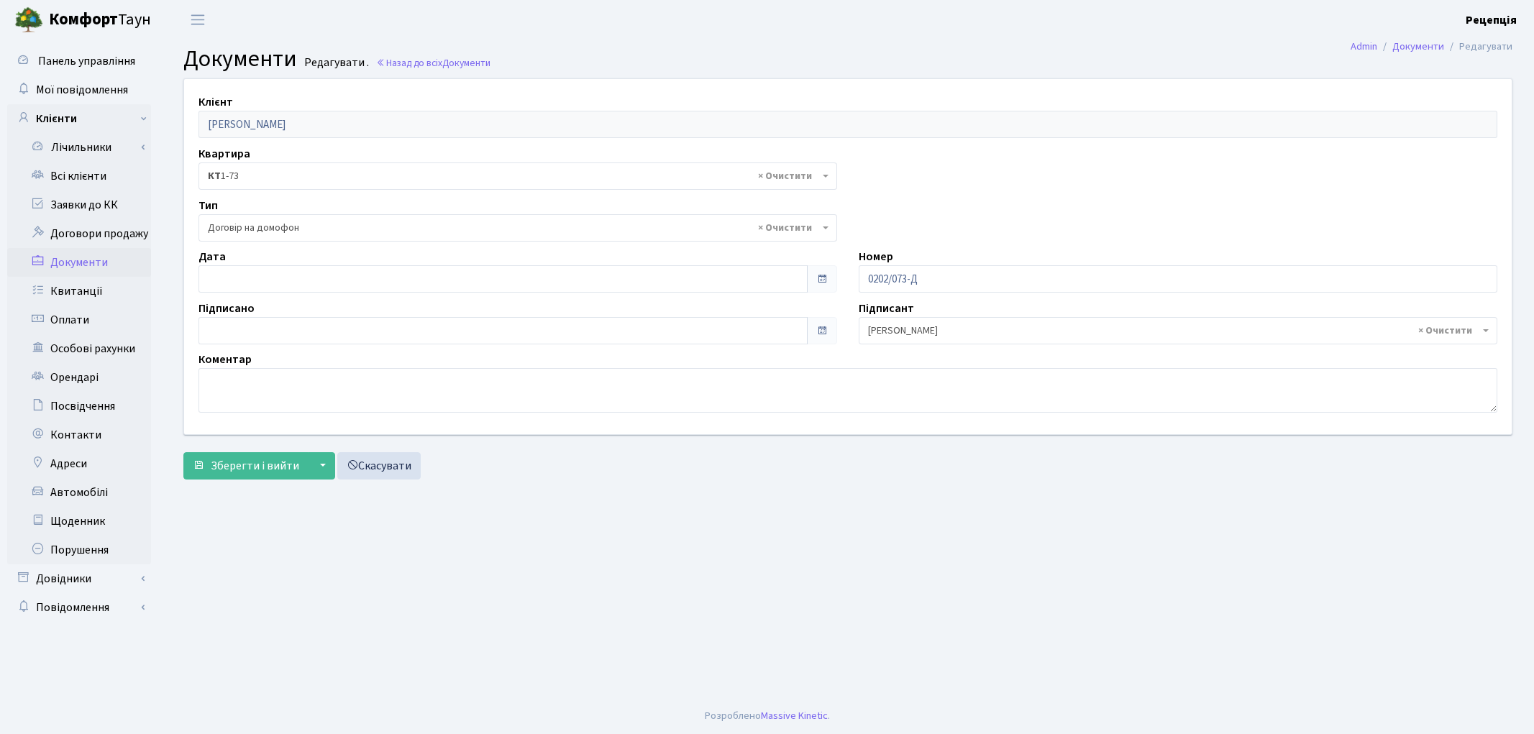
select select "292"
type input "[DATE]"
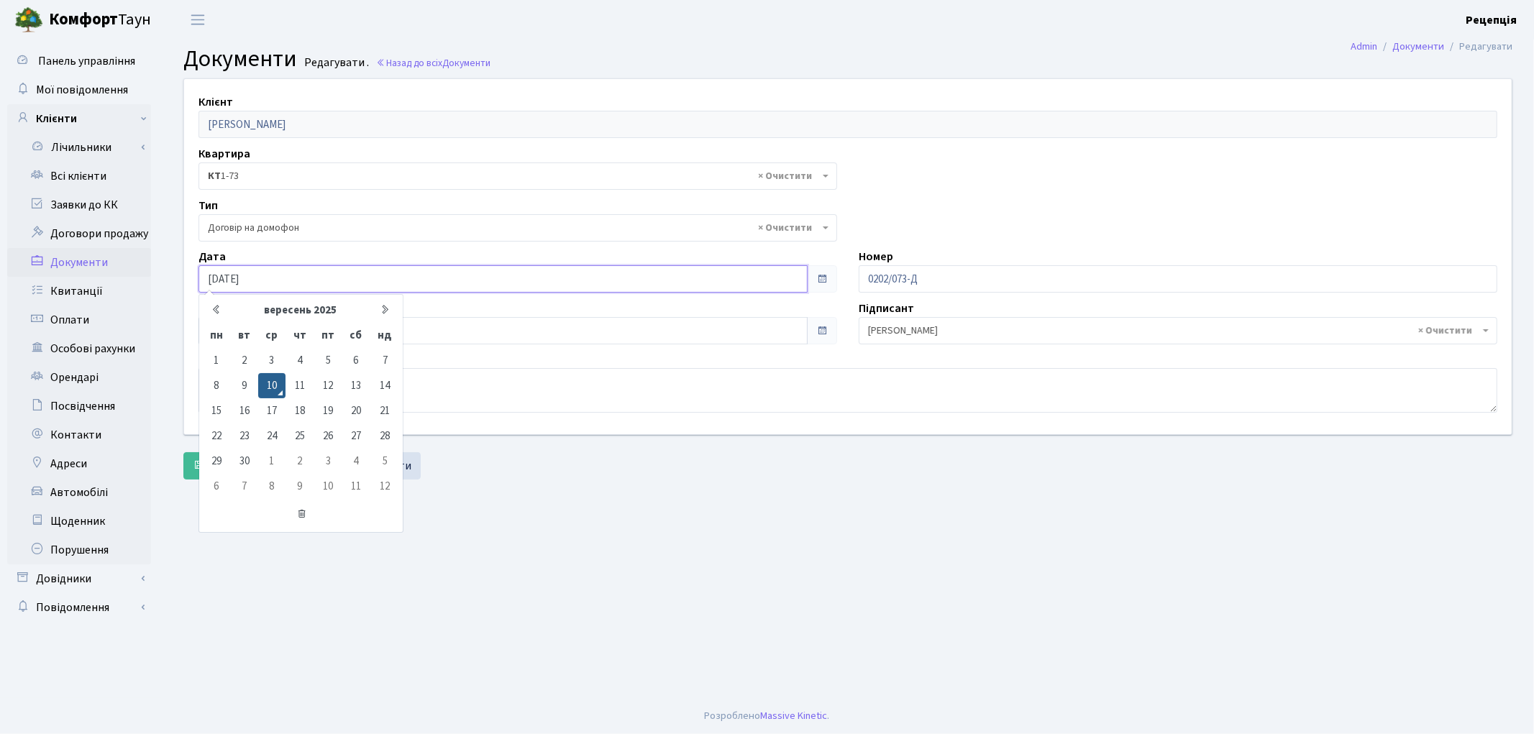
click at [246, 276] on input "[DATE]" at bounding box center [503, 278] width 609 height 27
click at [271, 383] on td "10" at bounding box center [271, 385] width 27 height 25
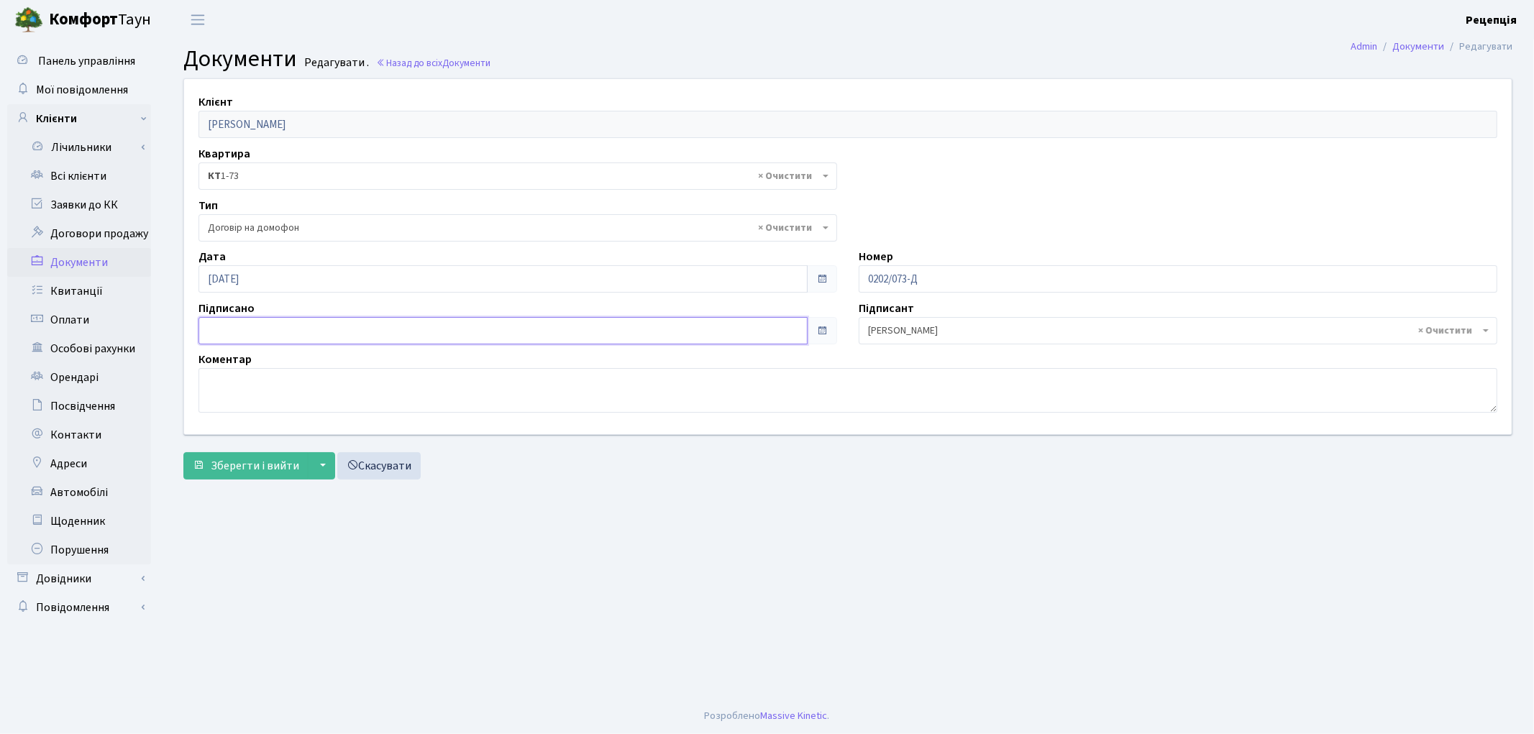
type input "[DATE]"
click at [284, 324] on input "[DATE]" at bounding box center [503, 330] width 609 height 27
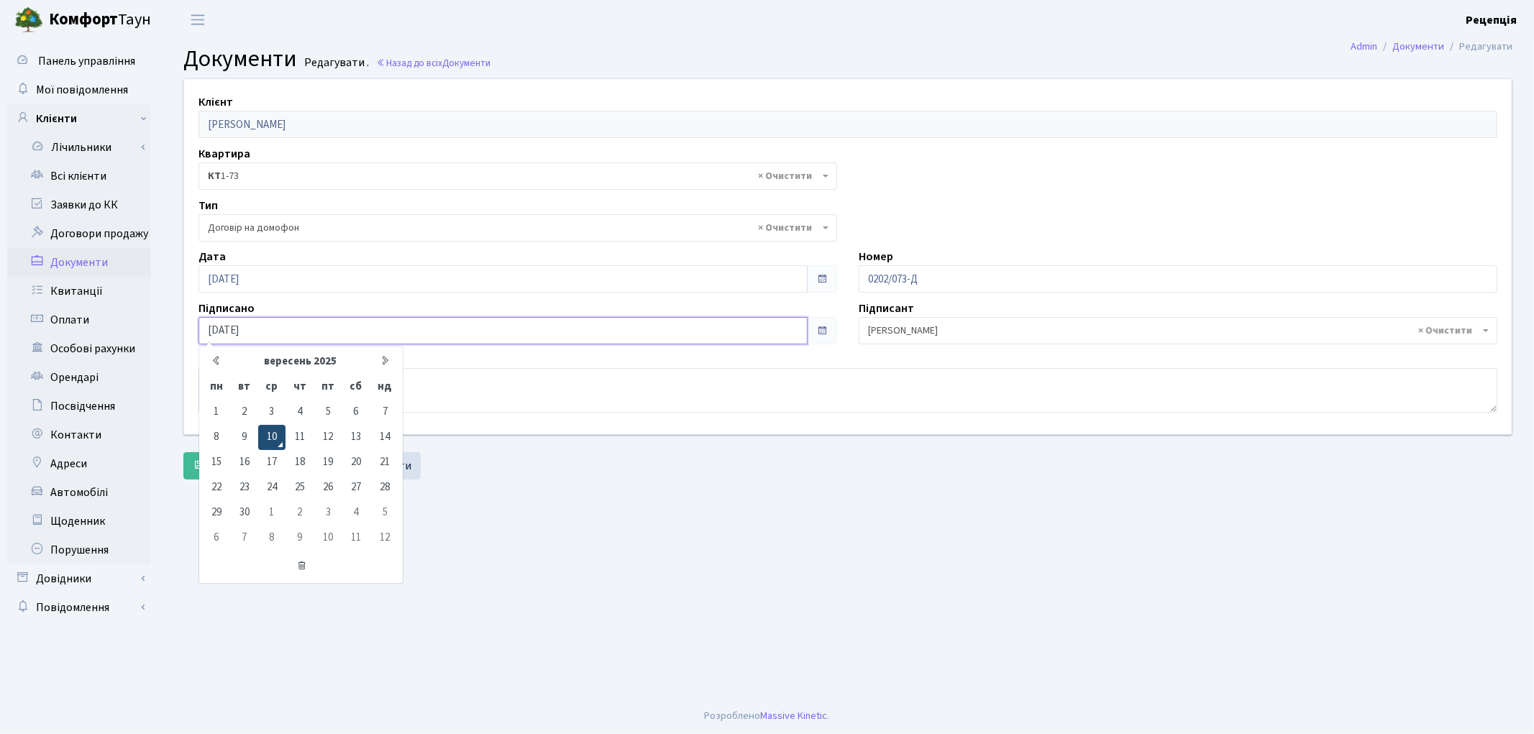
click at [278, 430] on td "10" at bounding box center [271, 437] width 27 height 25
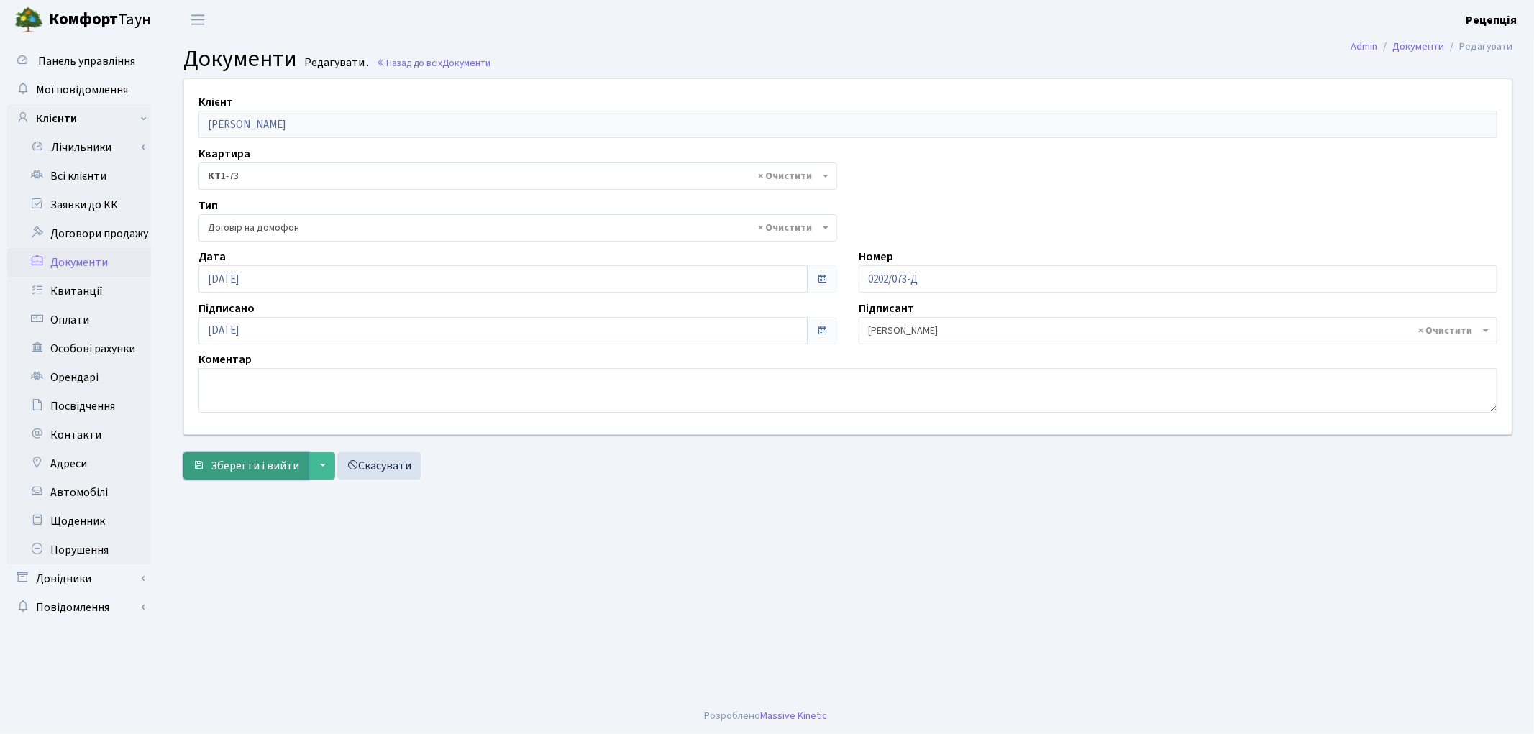
click at [259, 466] on span "Зберегти і вийти" at bounding box center [255, 466] width 88 height 16
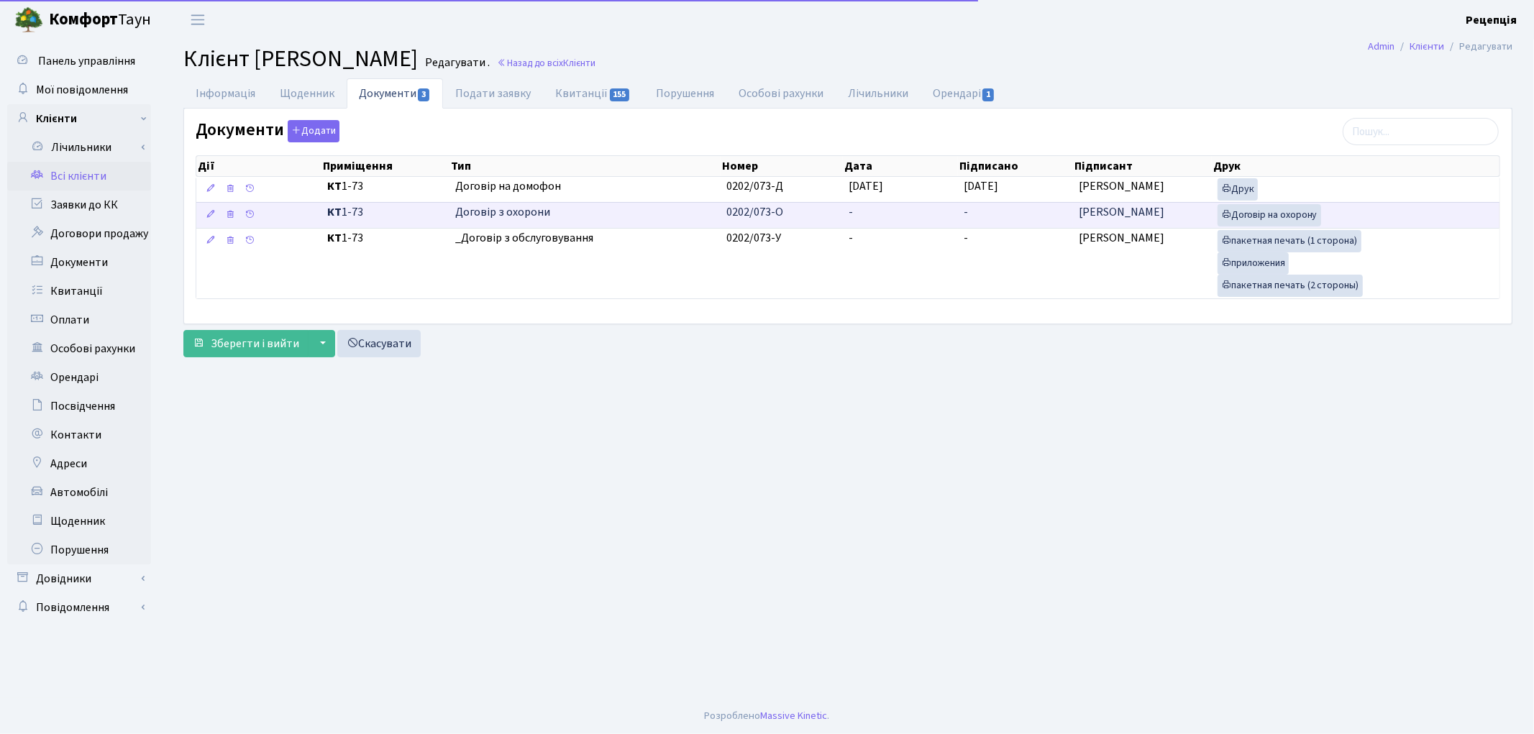
click at [813, 204] on td "0202/073-О" at bounding box center [782, 215] width 122 height 26
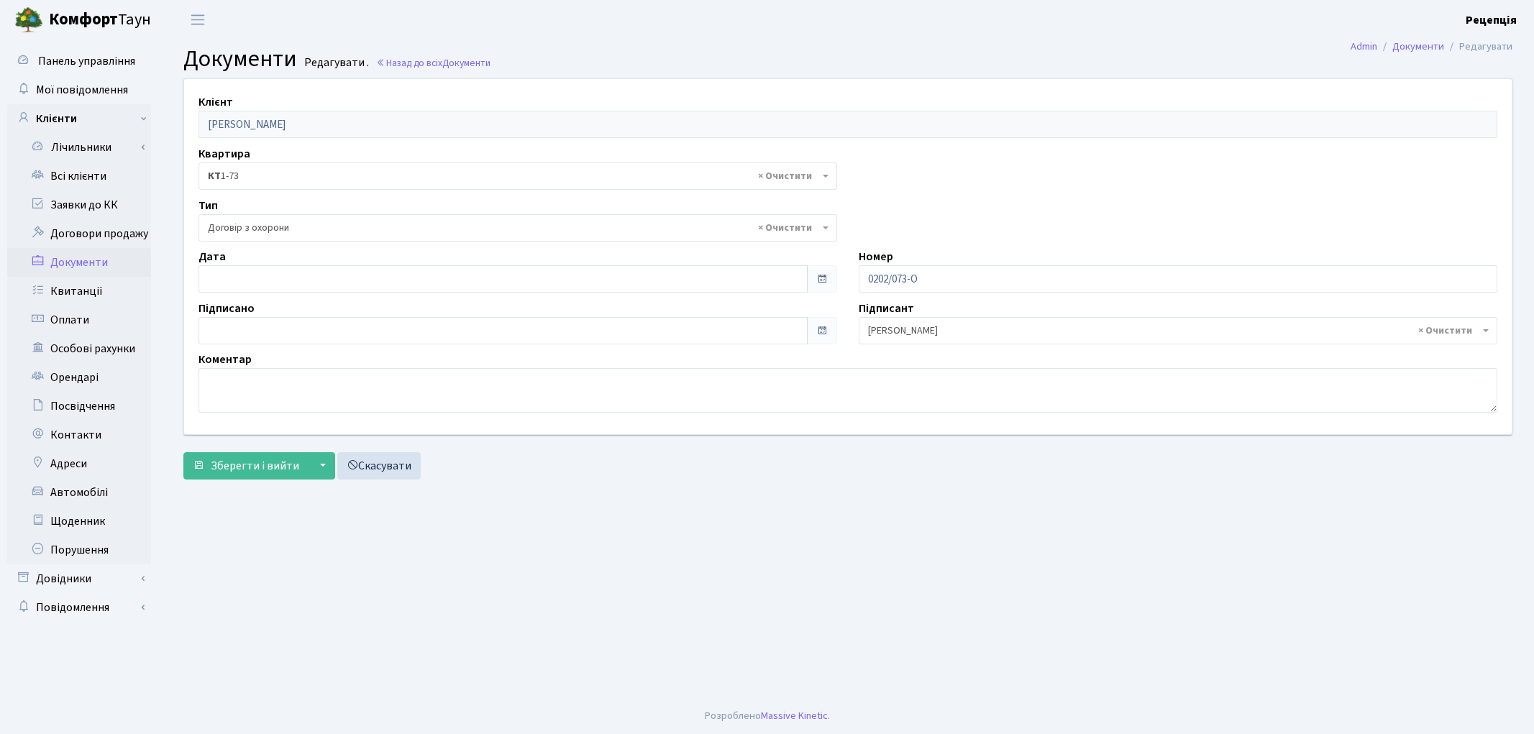
select select "290"
click at [245, 271] on input "[DATE]" at bounding box center [503, 278] width 609 height 27
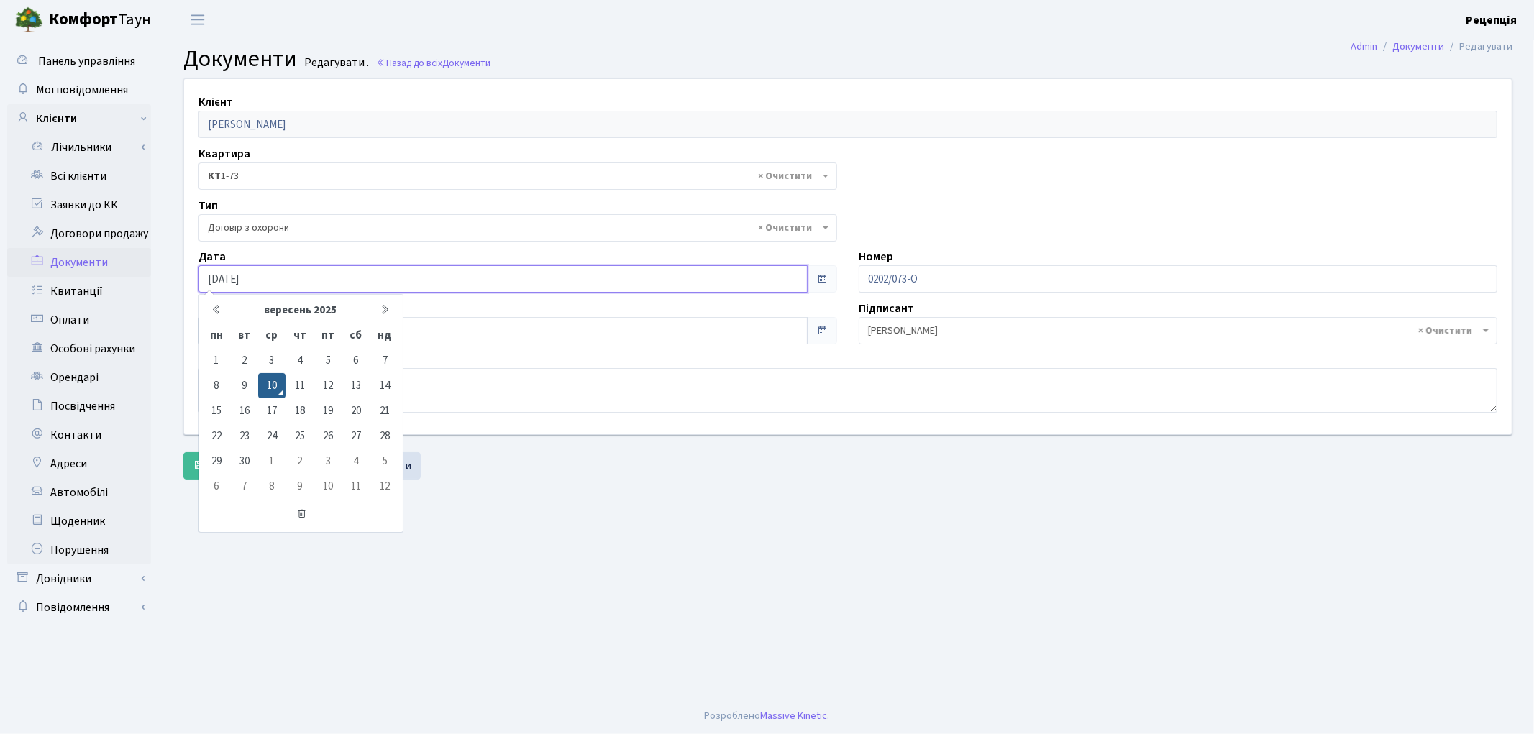
click at [268, 279] on input "[DATE]" at bounding box center [503, 278] width 609 height 27
type input "[DATE]"
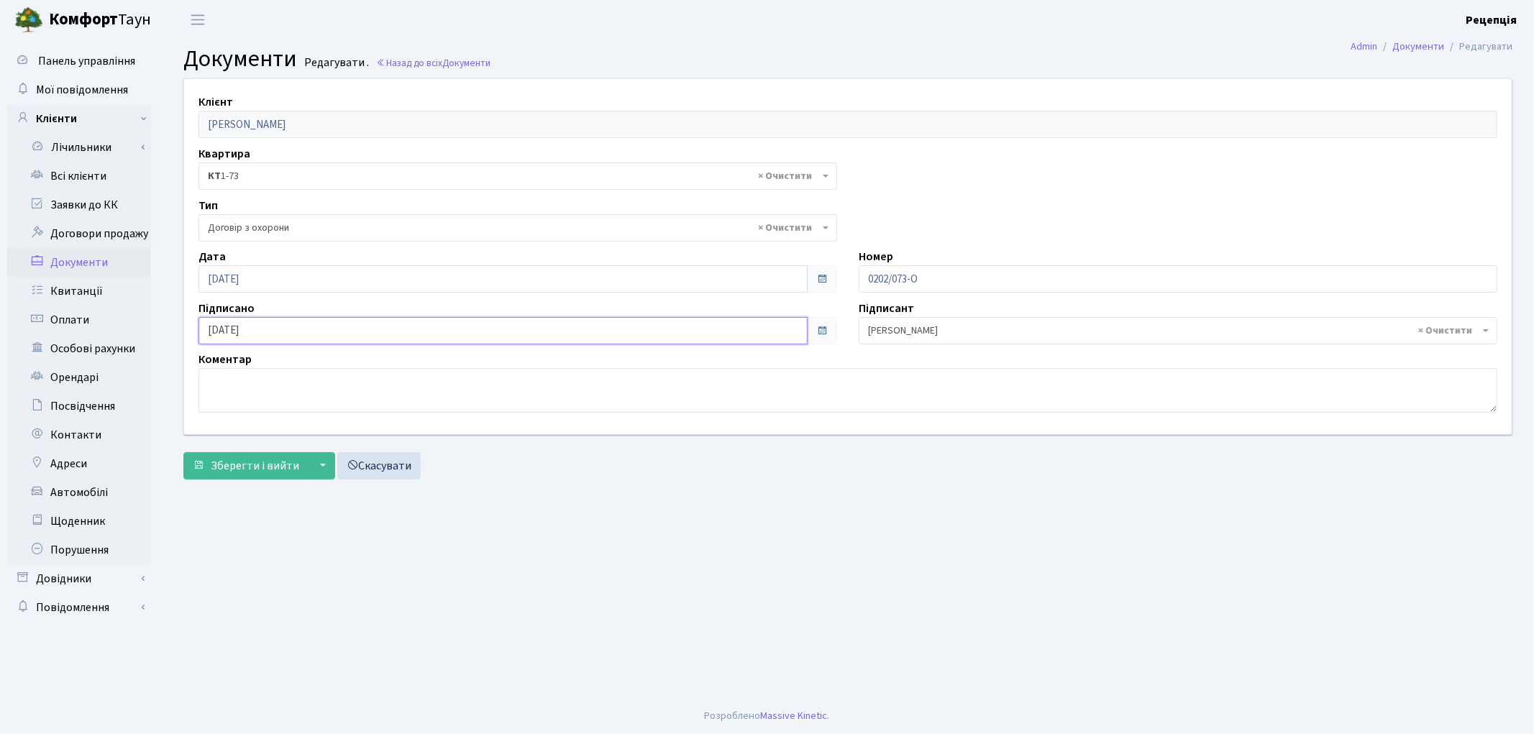
click at [293, 334] on input "[DATE]" at bounding box center [503, 330] width 609 height 27
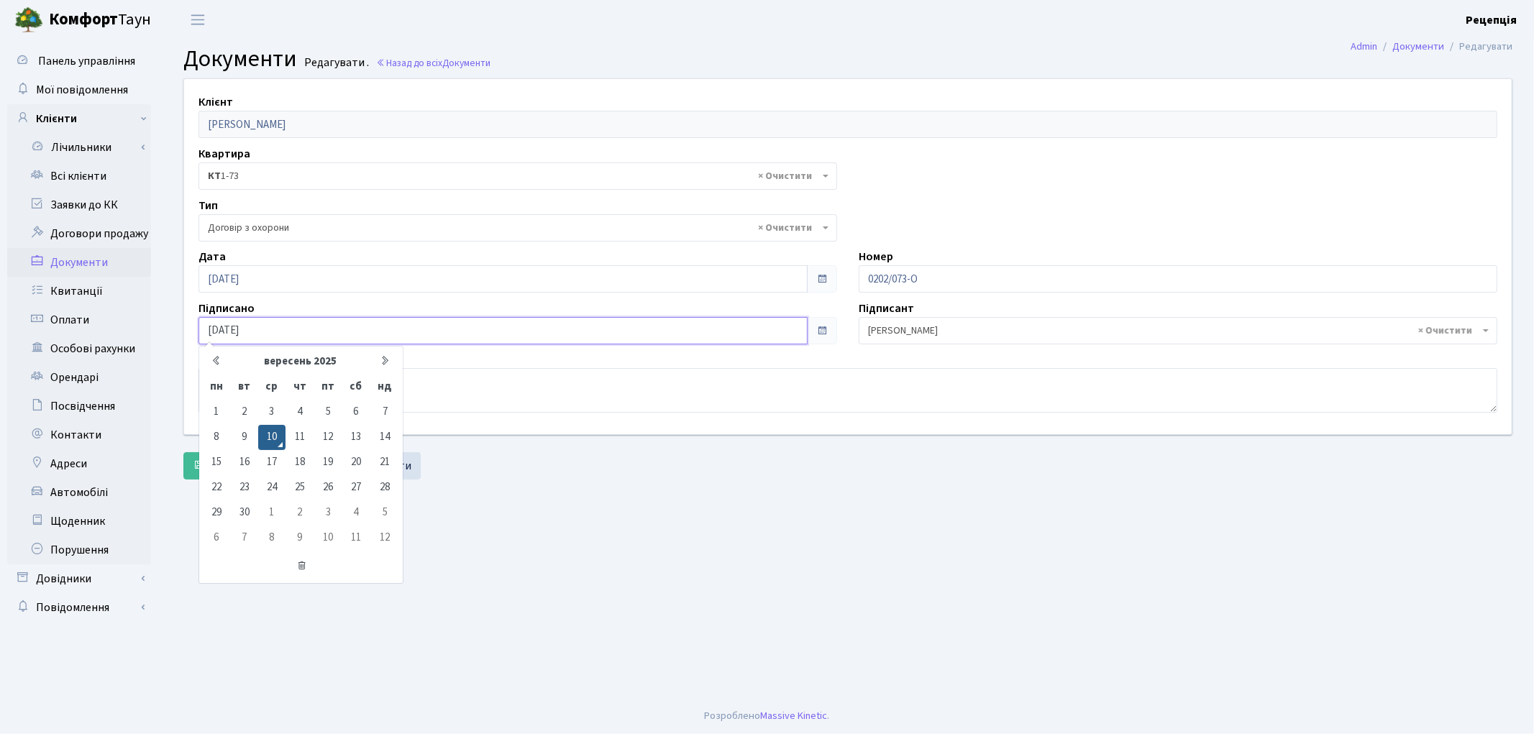
type input "[DATE]"
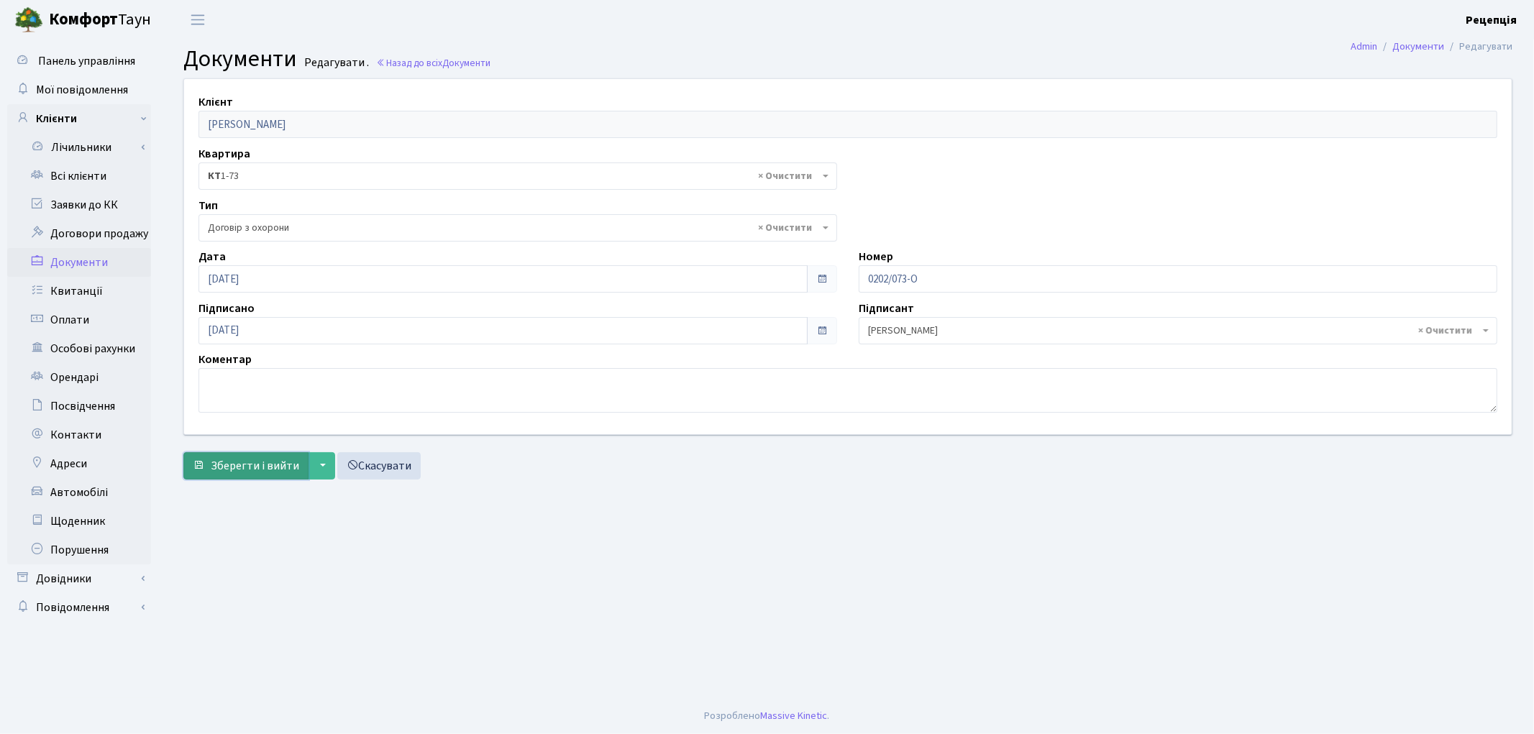
click at [250, 471] on span "Зберегти і вийти" at bounding box center [255, 466] width 88 height 16
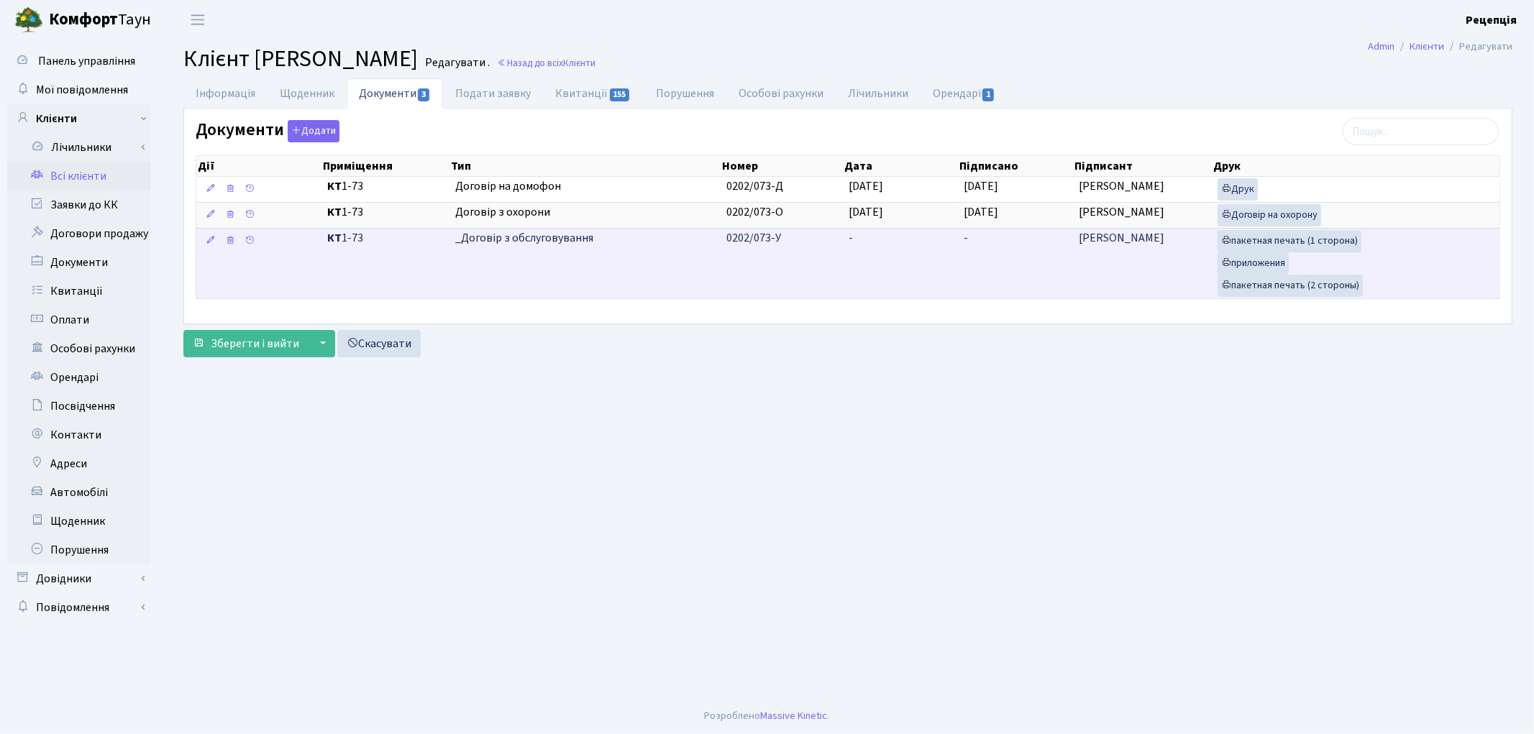
click at [883, 275] on td "-" at bounding box center [900, 263] width 115 height 70
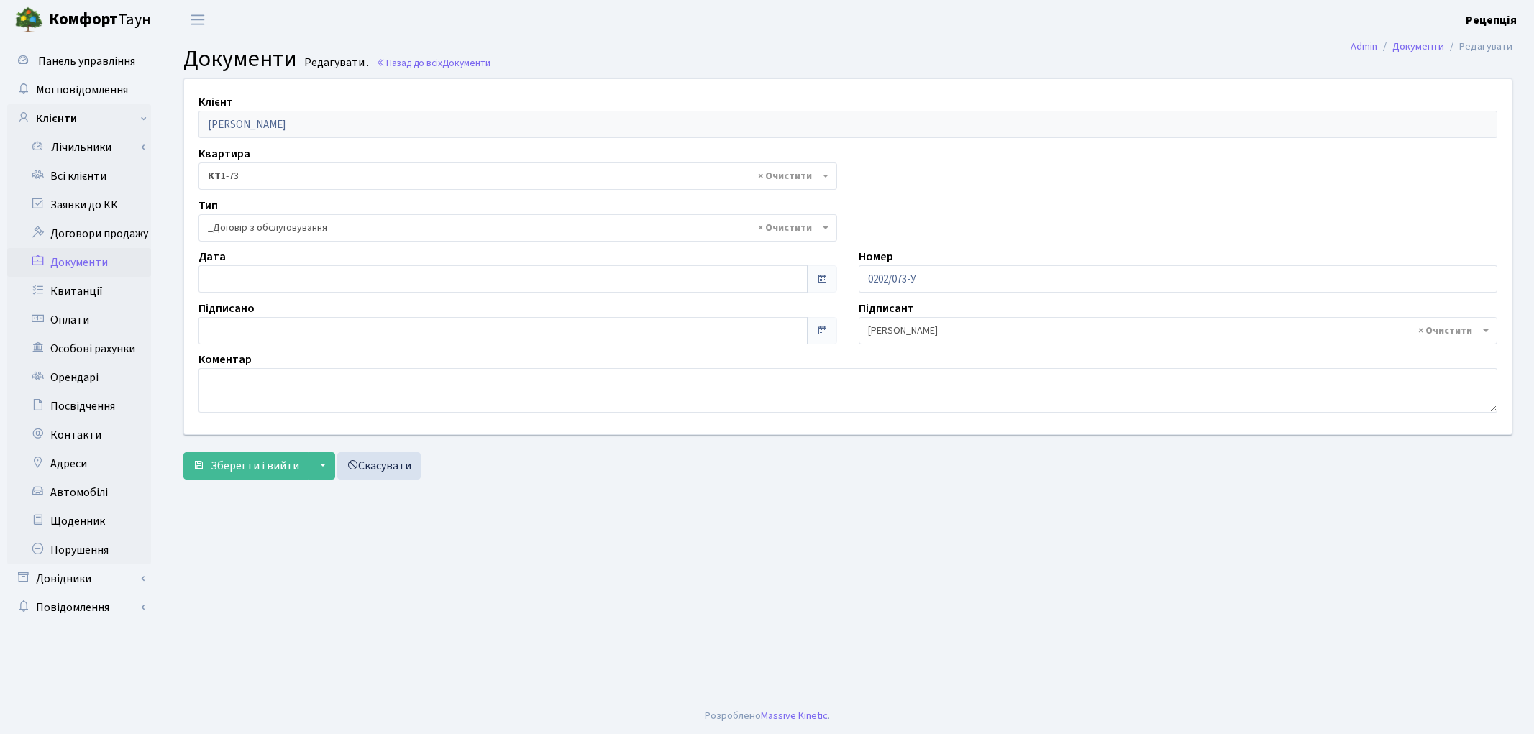
select select "289"
type input "10.09.2025"
click at [230, 281] on input "[DATE]" at bounding box center [503, 278] width 609 height 27
type input "10.09.2025"
click at [258, 335] on input "10.09.2025" at bounding box center [503, 330] width 609 height 27
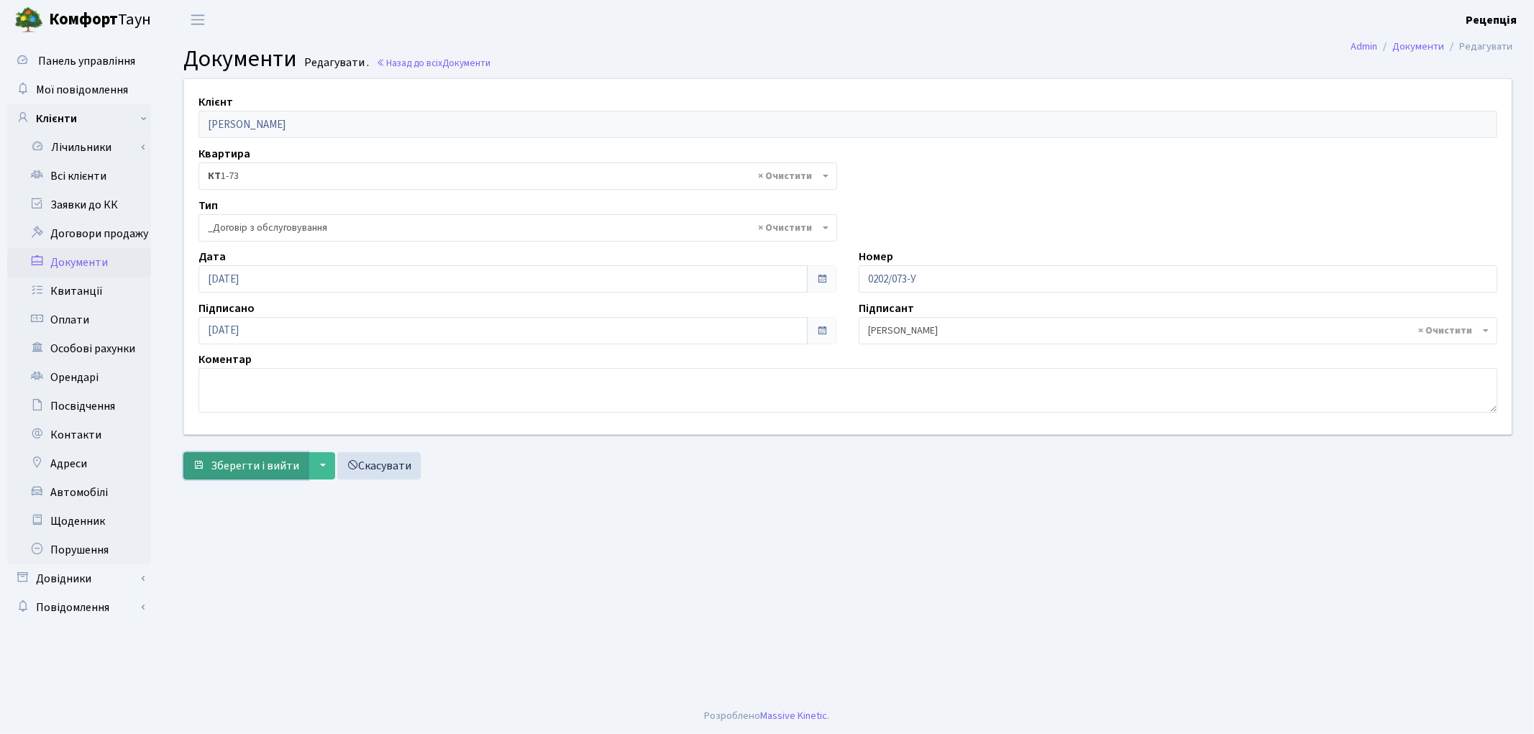
click at [234, 468] on span "Зберегти і вийти" at bounding box center [255, 466] width 88 height 16
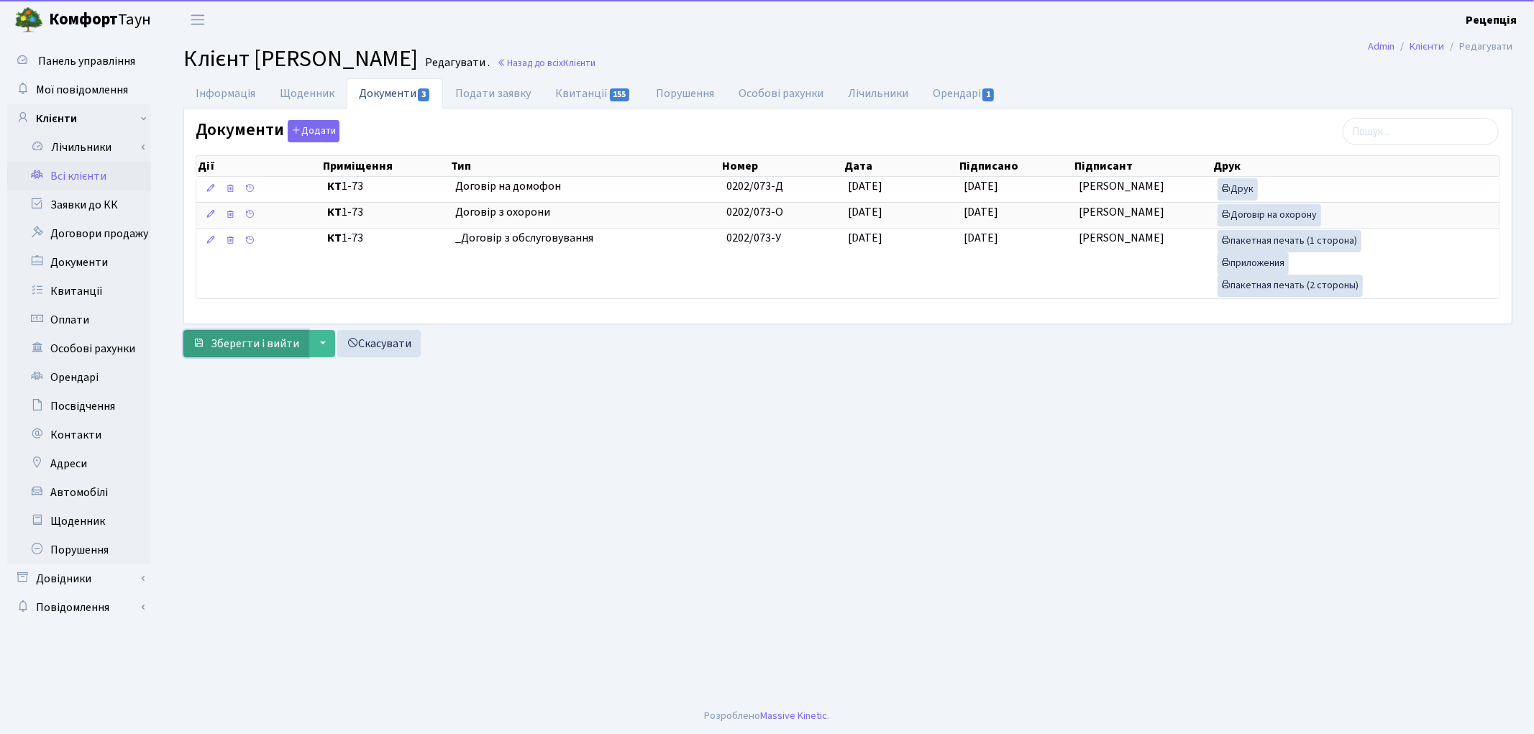
click at [240, 346] on span "Зберегти і вийти" at bounding box center [255, 344] width 88 height 16
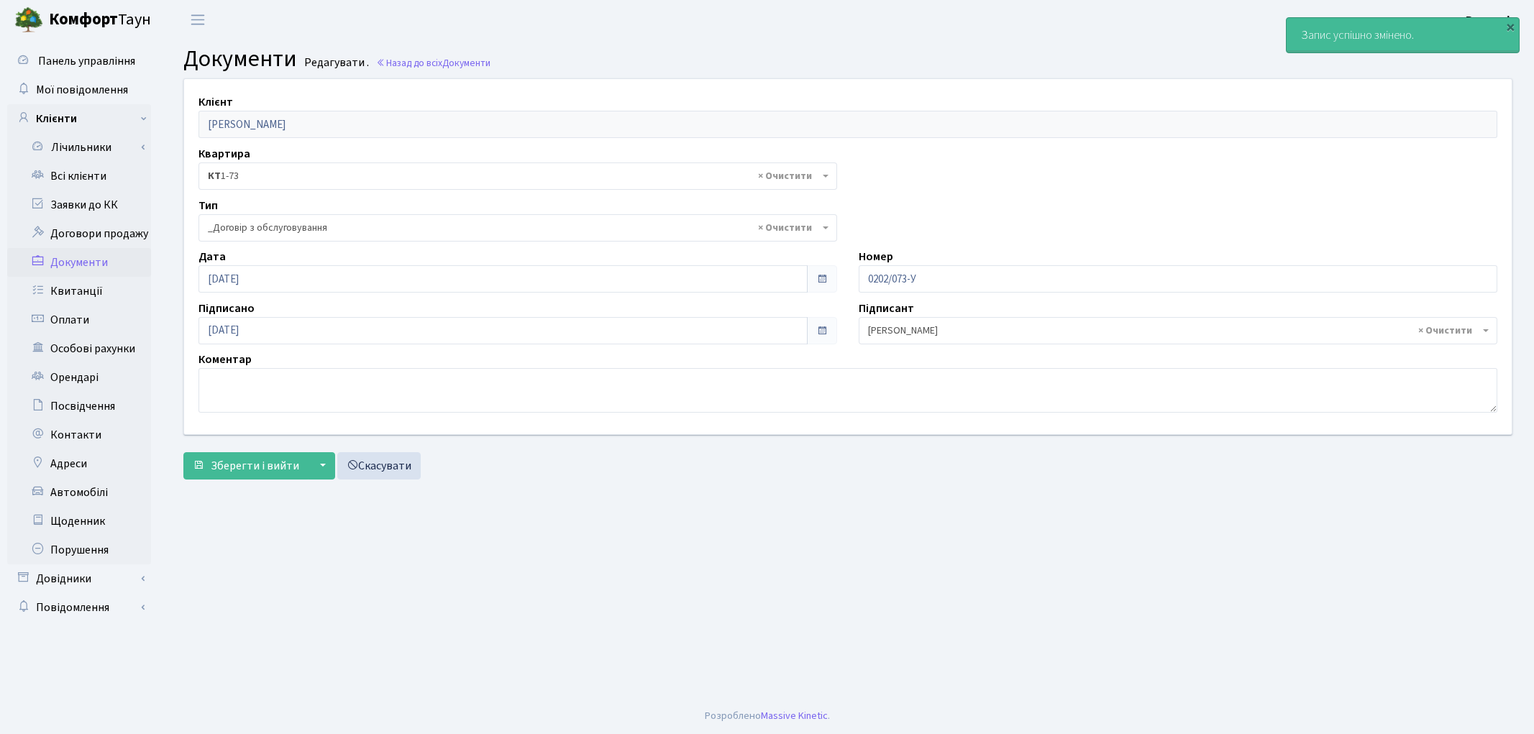
select select "289"
click at [92, 176] on link "Всі клієнти" at bounding box center [79, 176] width 144 height 29
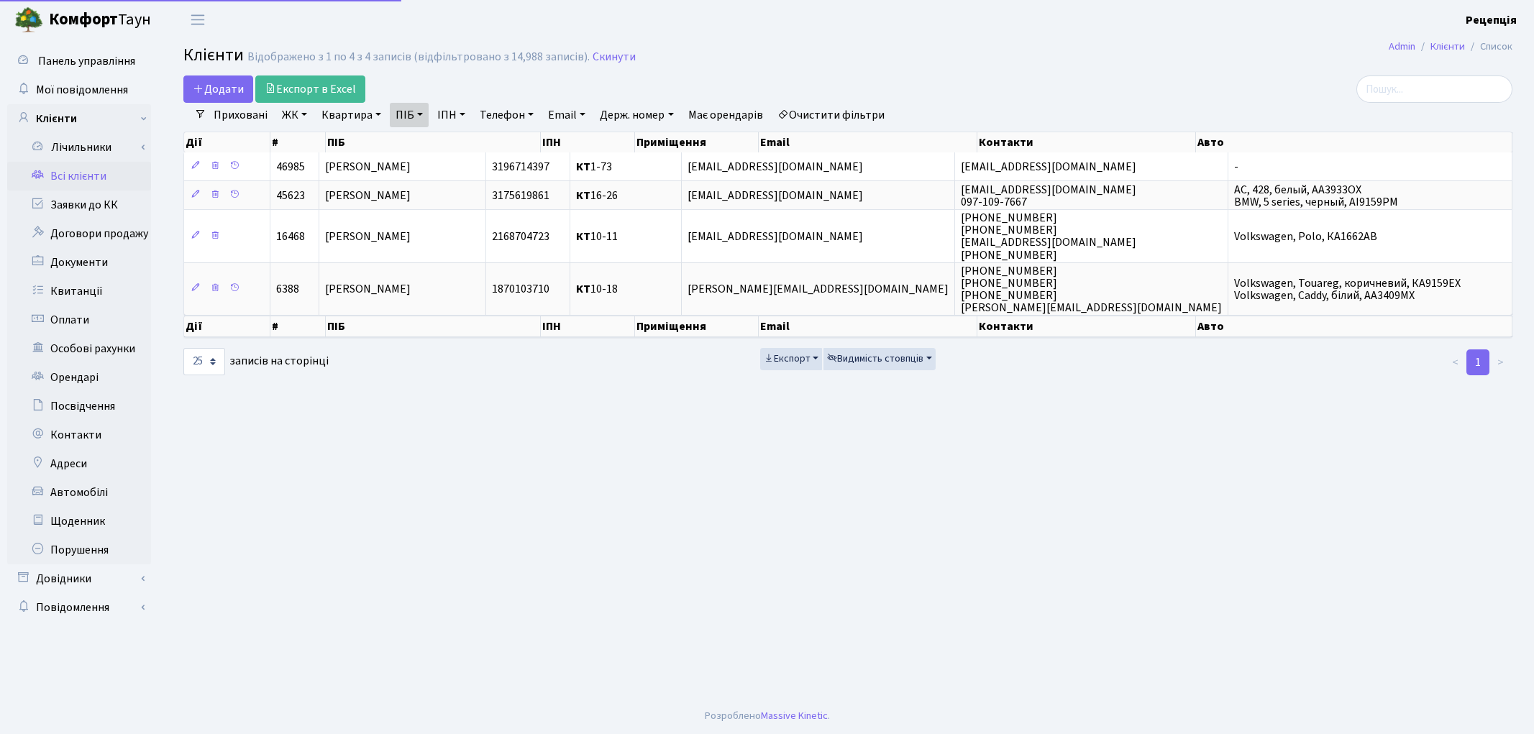
select select "25"
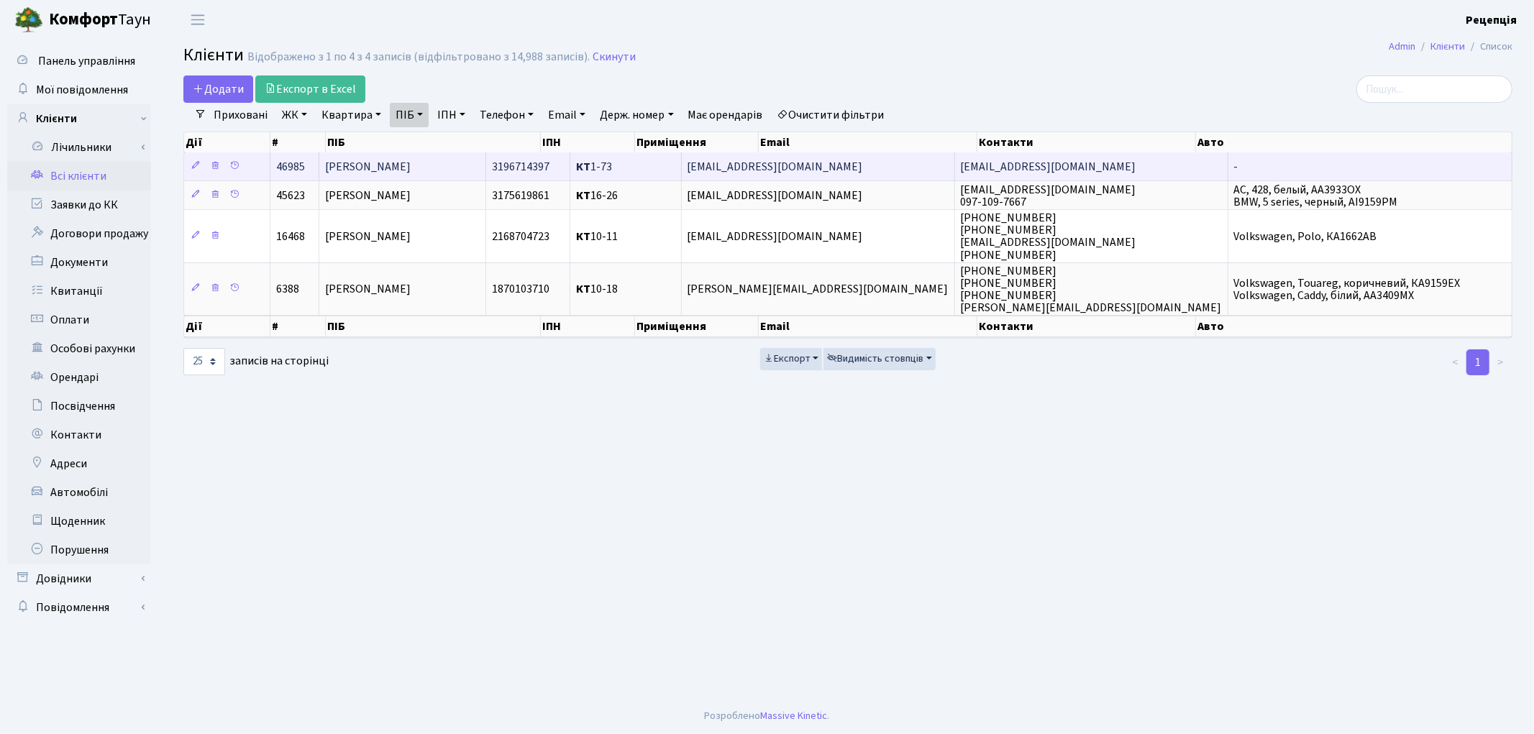
click at [411, 159] on span "[PERSON_NAME]" at bounding box center [368, 167] width 86 height 16
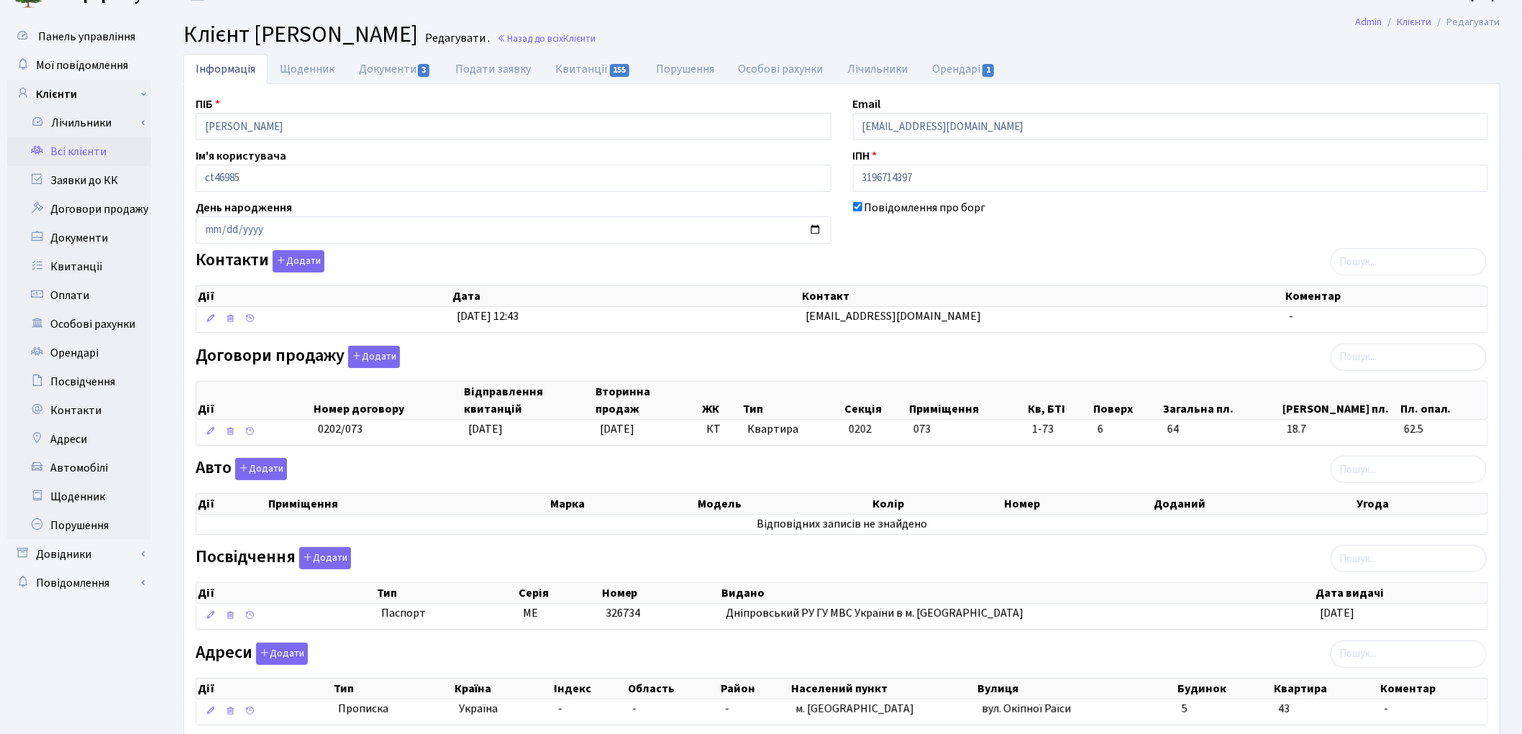
scroll to position [27, 0]
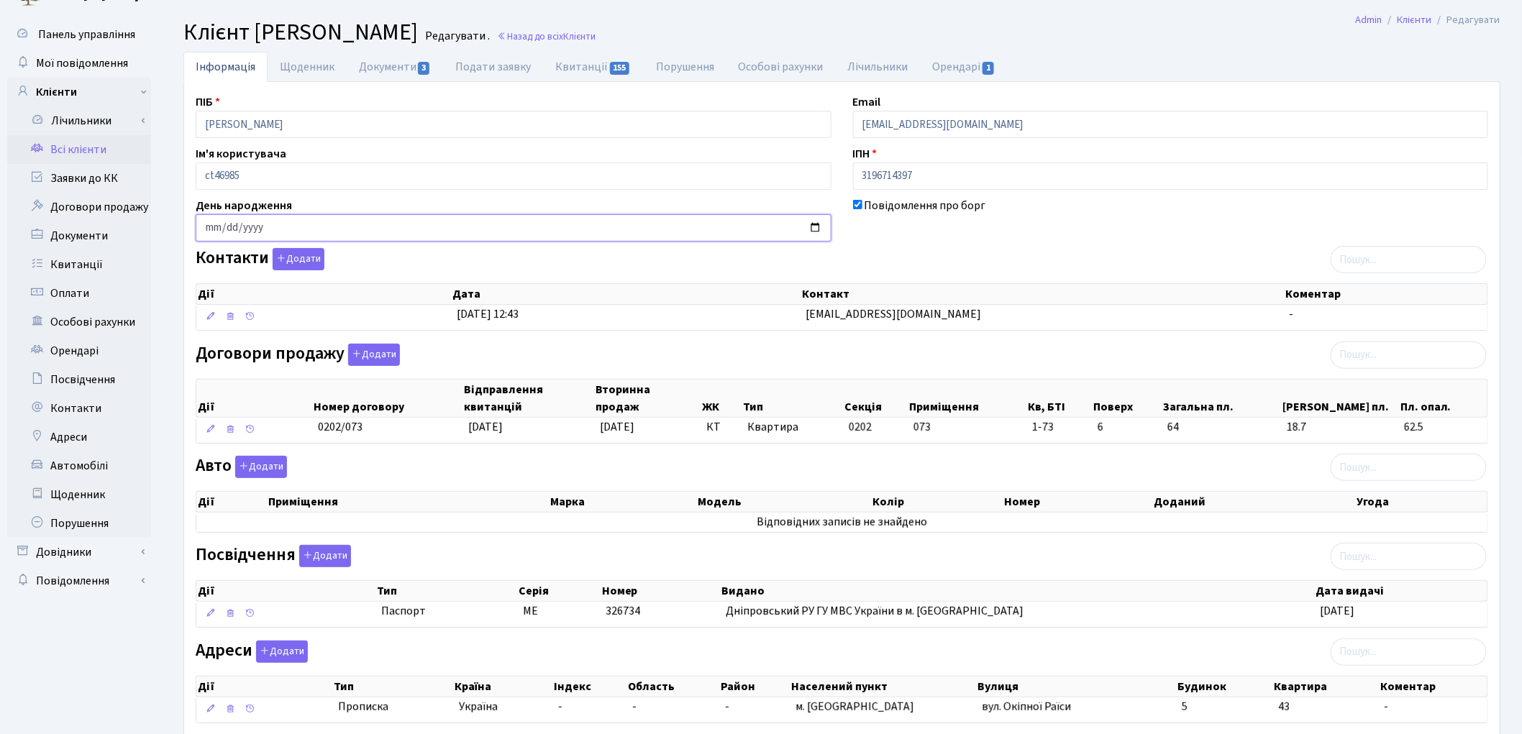
click at [217, 227] on input "date" at bounding box center [514, 227] width 636 height 27
type input "1987-07-10"
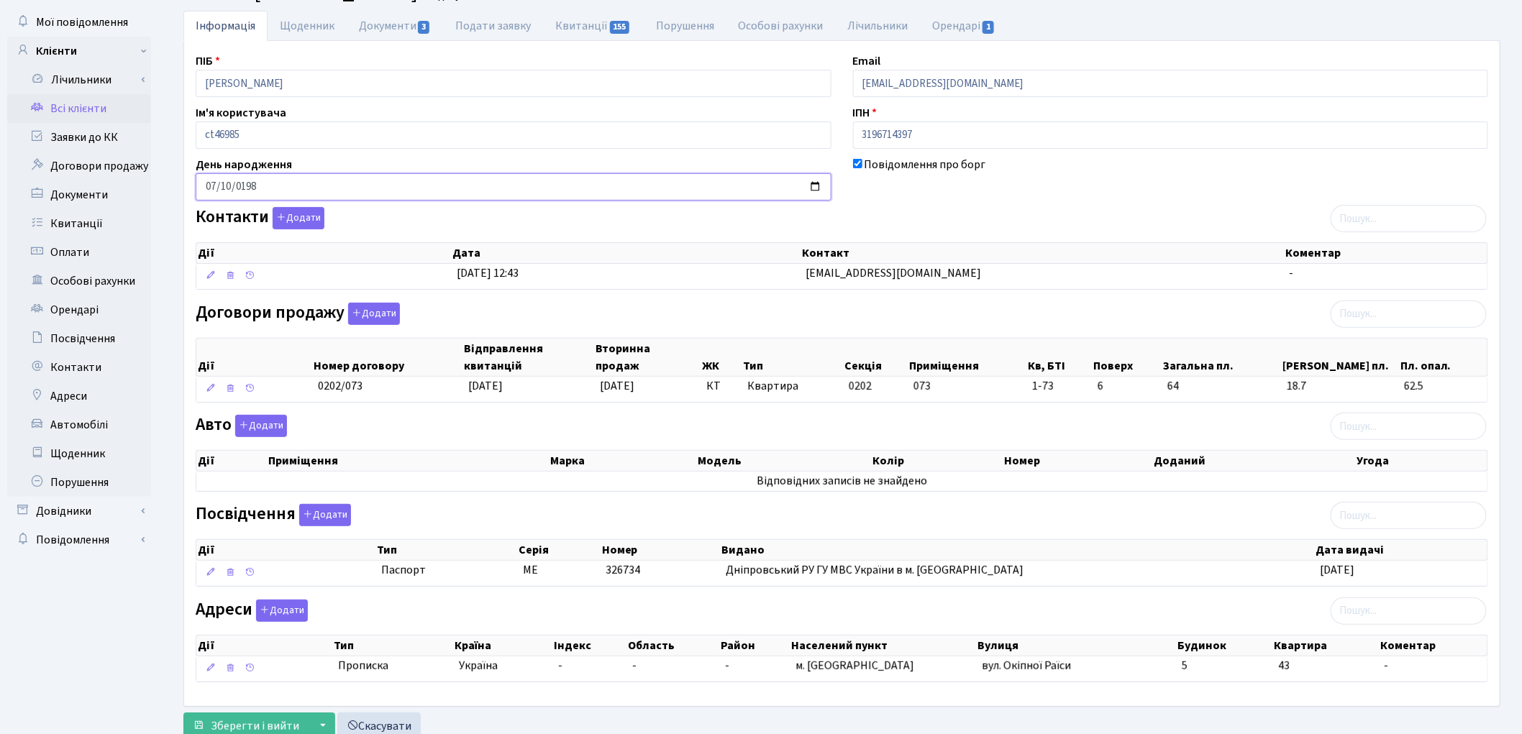
scroll to position [119, 0]
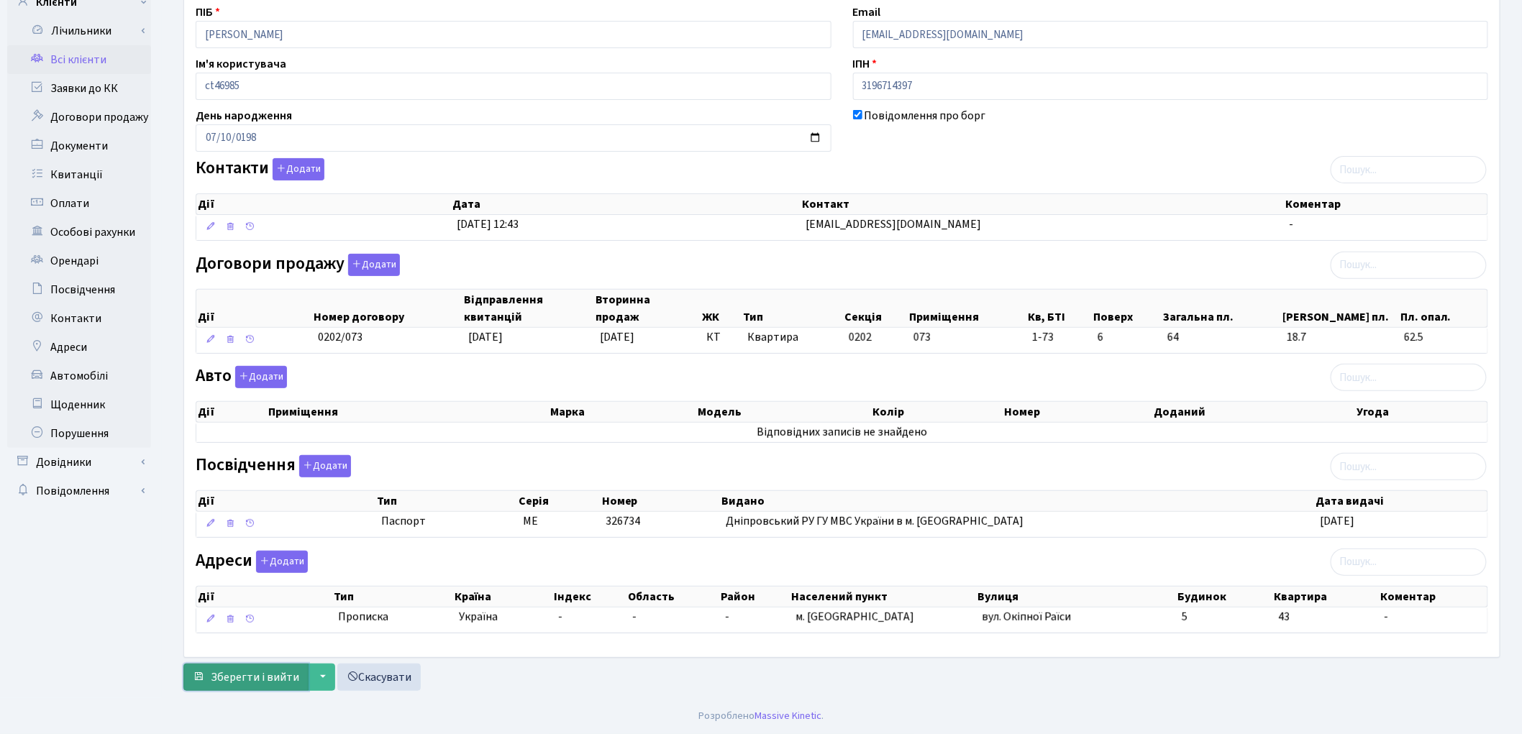
click at [264, 677] on span "Зберегти і вийти" at bounding box center [255, 678] width 88 height 16
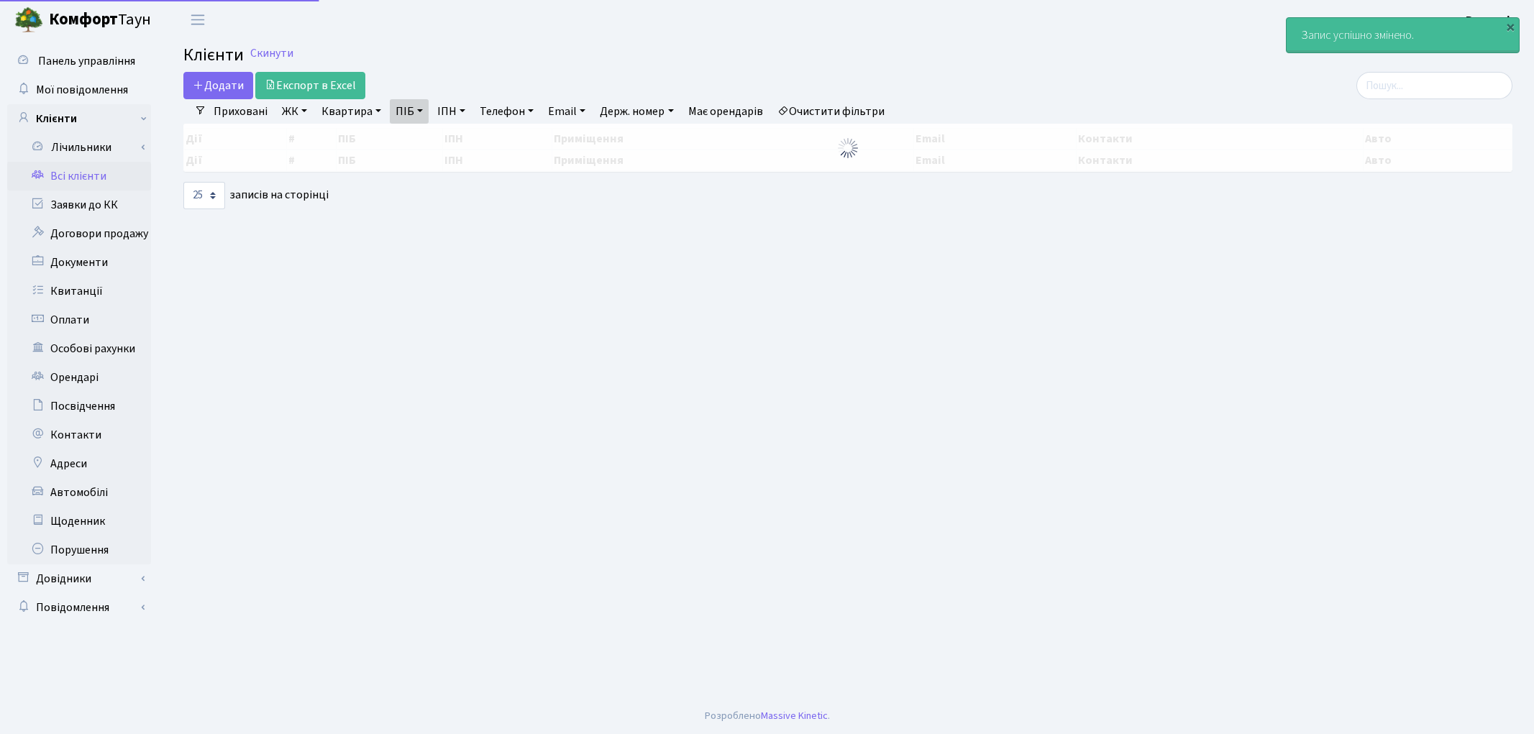
select select "25"
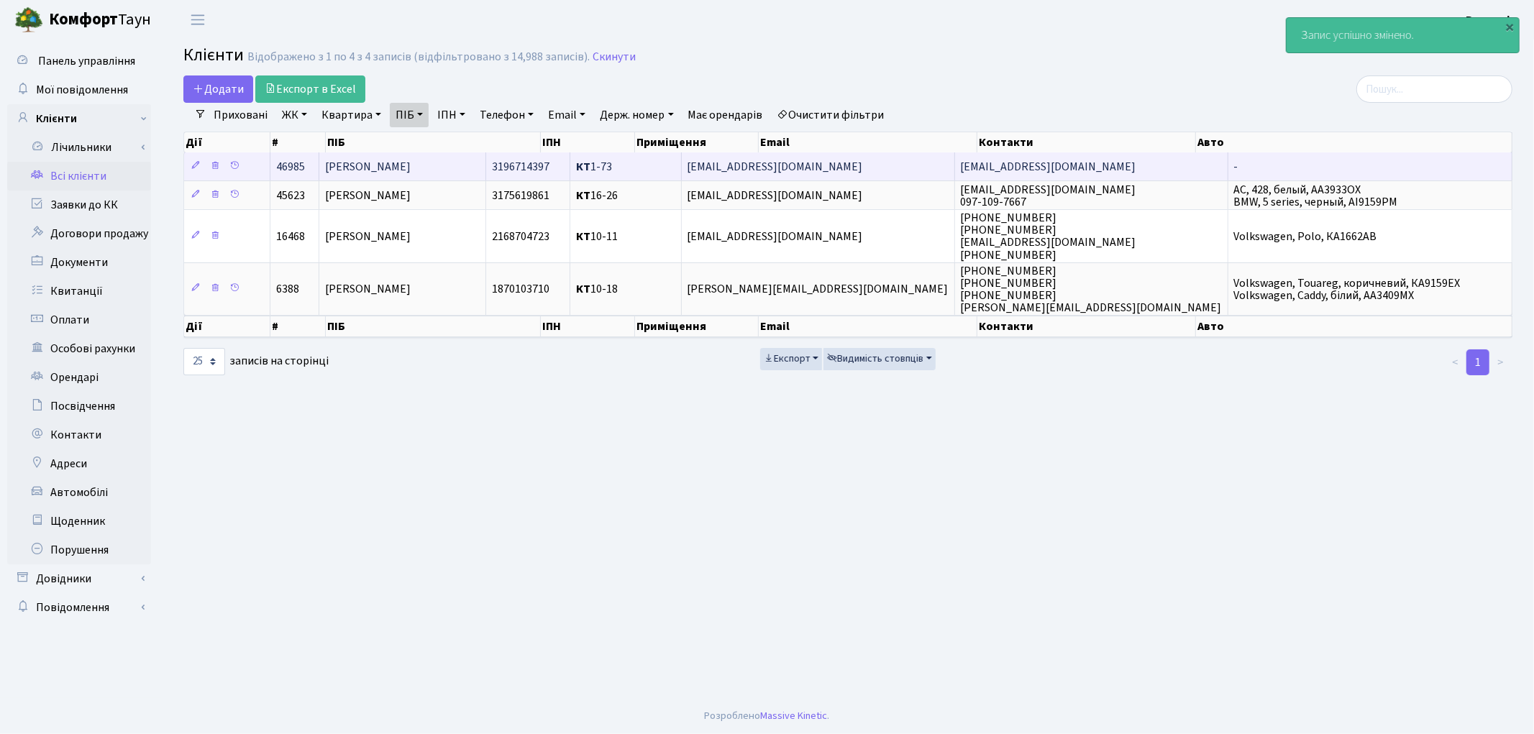
click at [411, 174] on span "[PERSON_NAME]" at bounding box center [368, 167] width 86 height 16
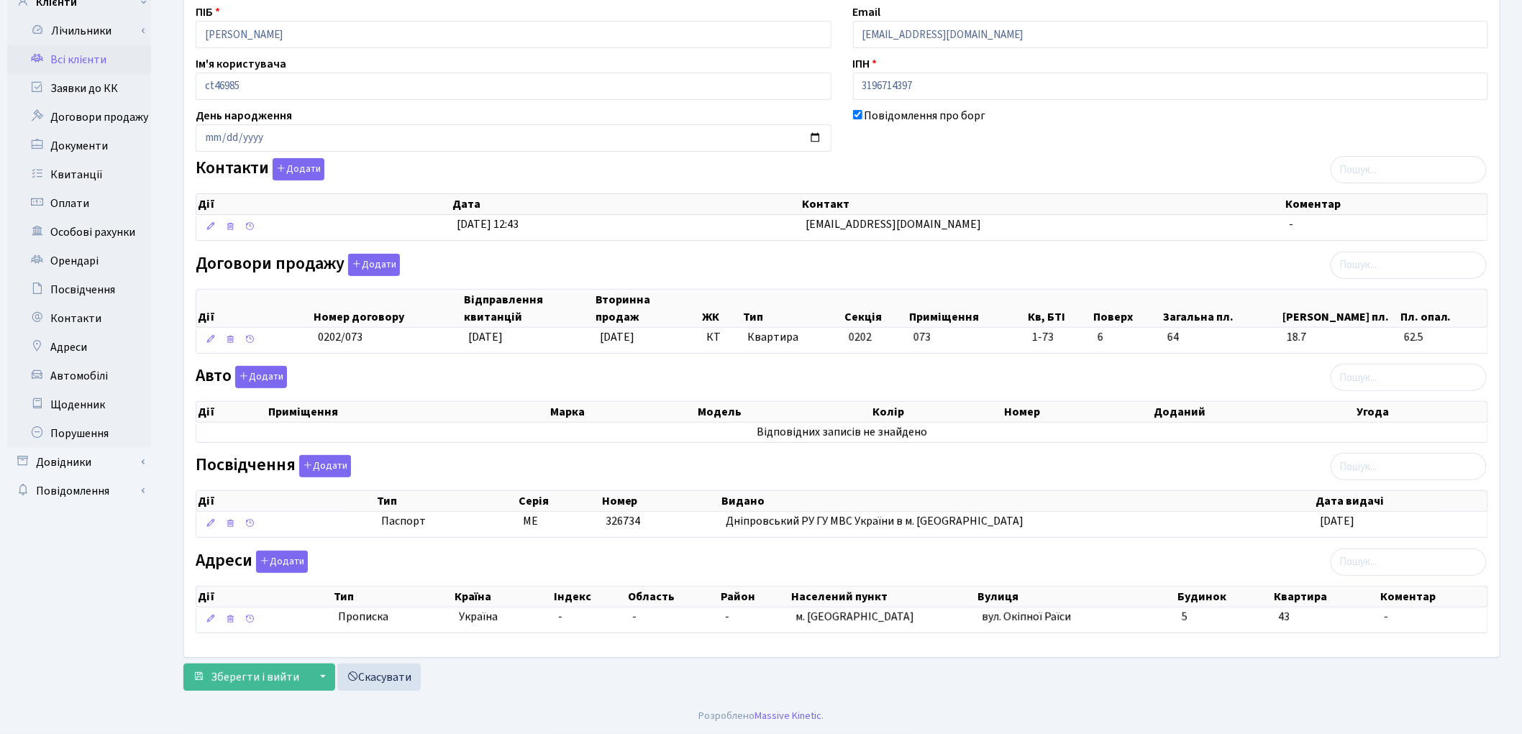
scroll to position [119, 0]
click at [101, 450] on link "Довідники" at bounding box center [79, 462] width 144 height 29
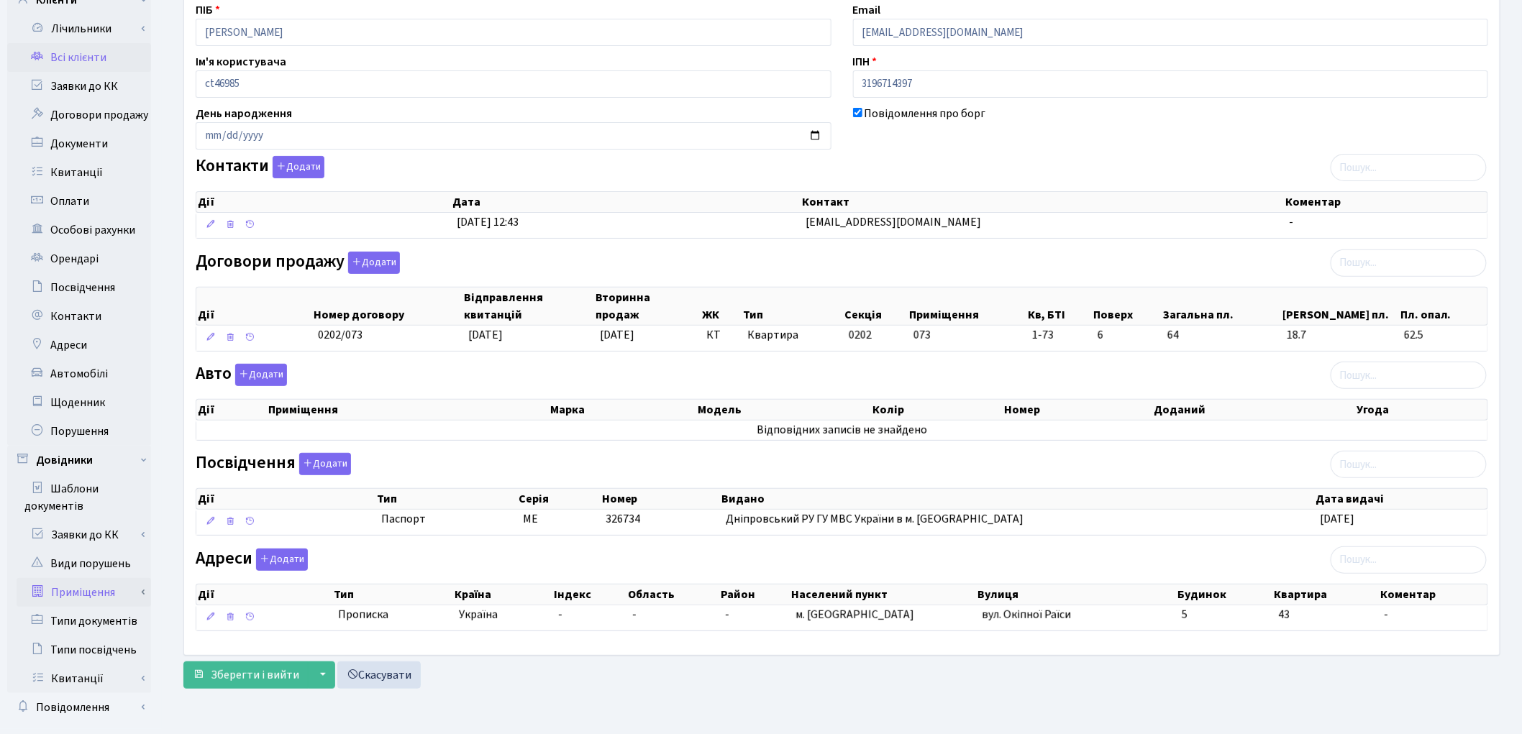
click at [96, 591] on link "Приміщення" at bounding box center [84, 592] width 135 height 29
click at [101, 613] on link "Всі приміщення" at bounding box center [84, 621] width 135 height 29
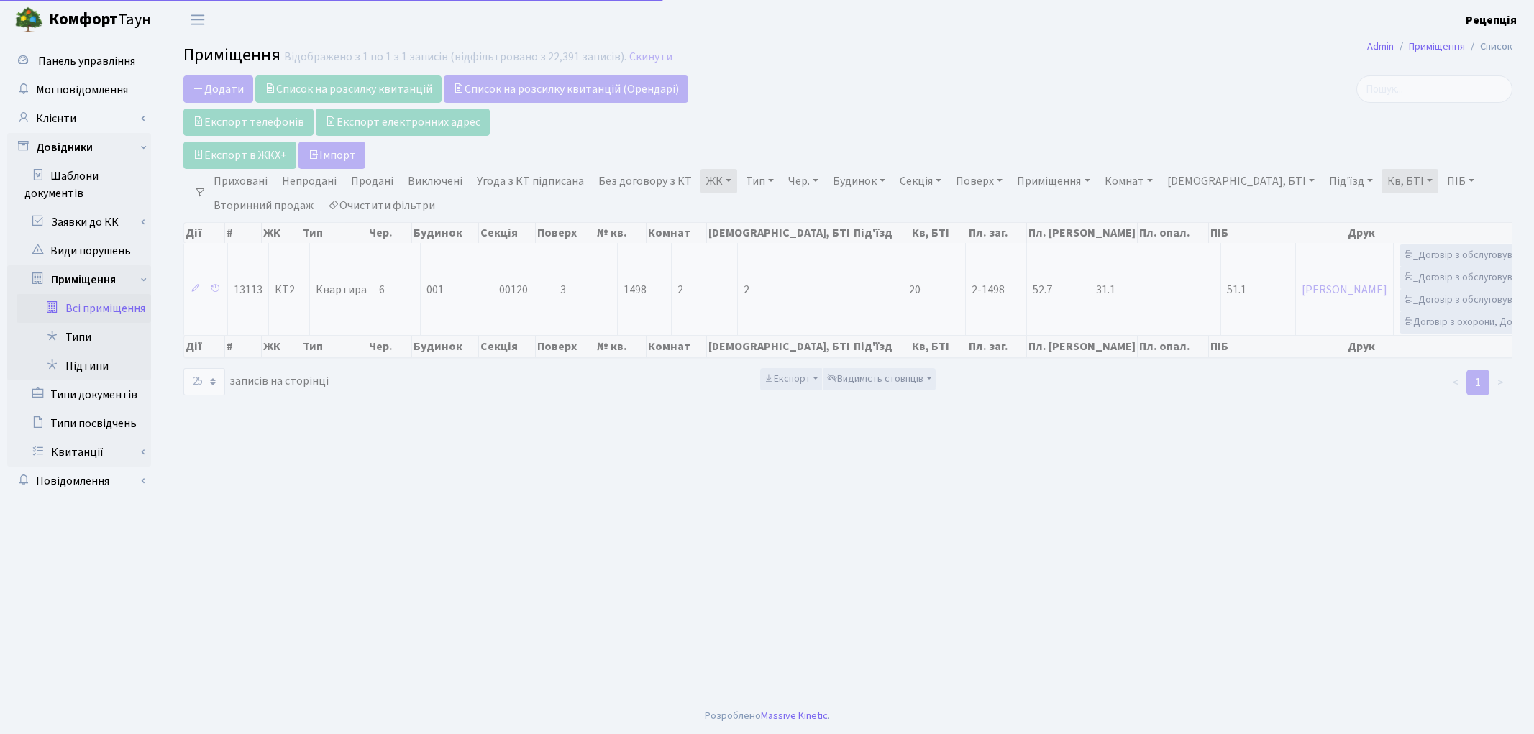
select select "25"
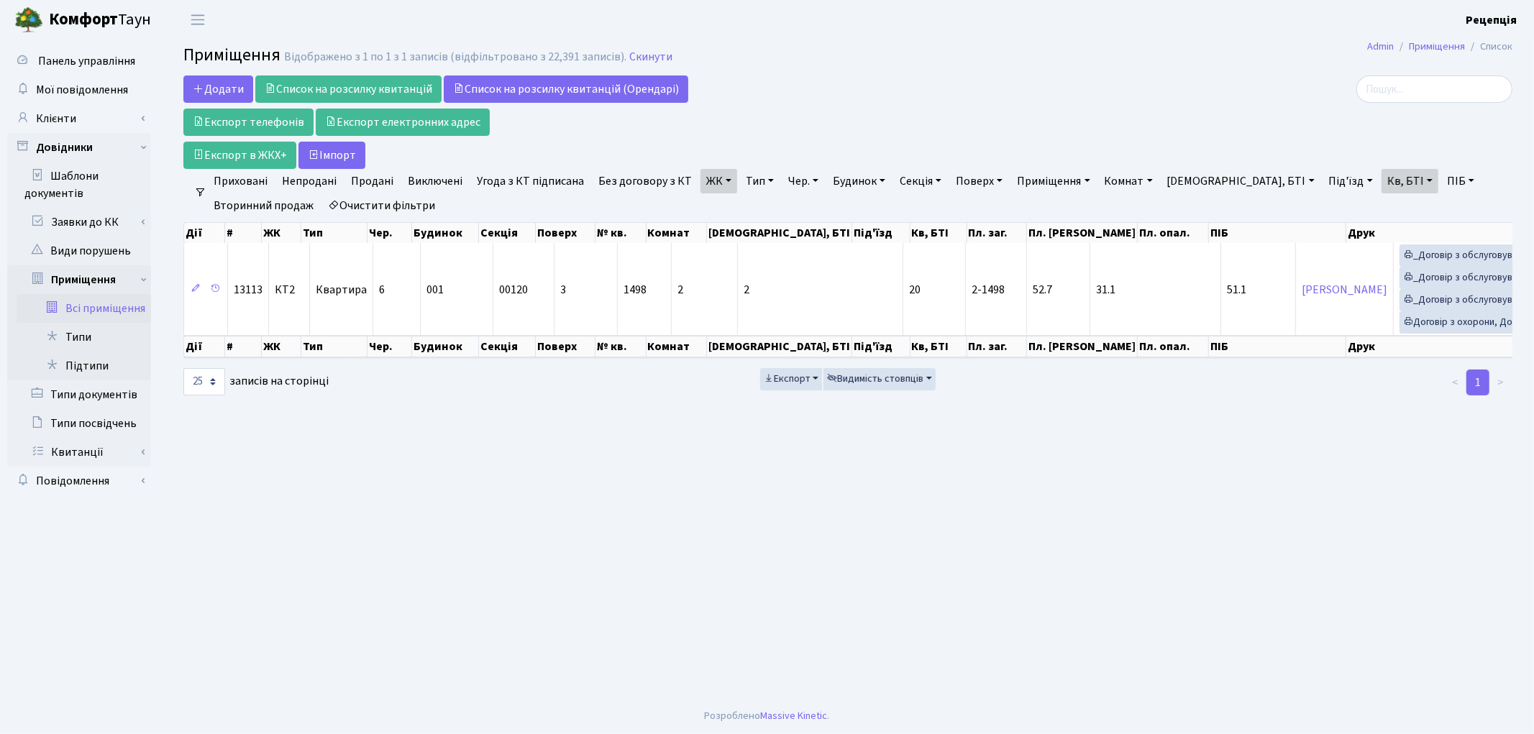
click at [378, 202] on link "Очистити фільтри" at bounding box center [381, 205] width 119 height 24
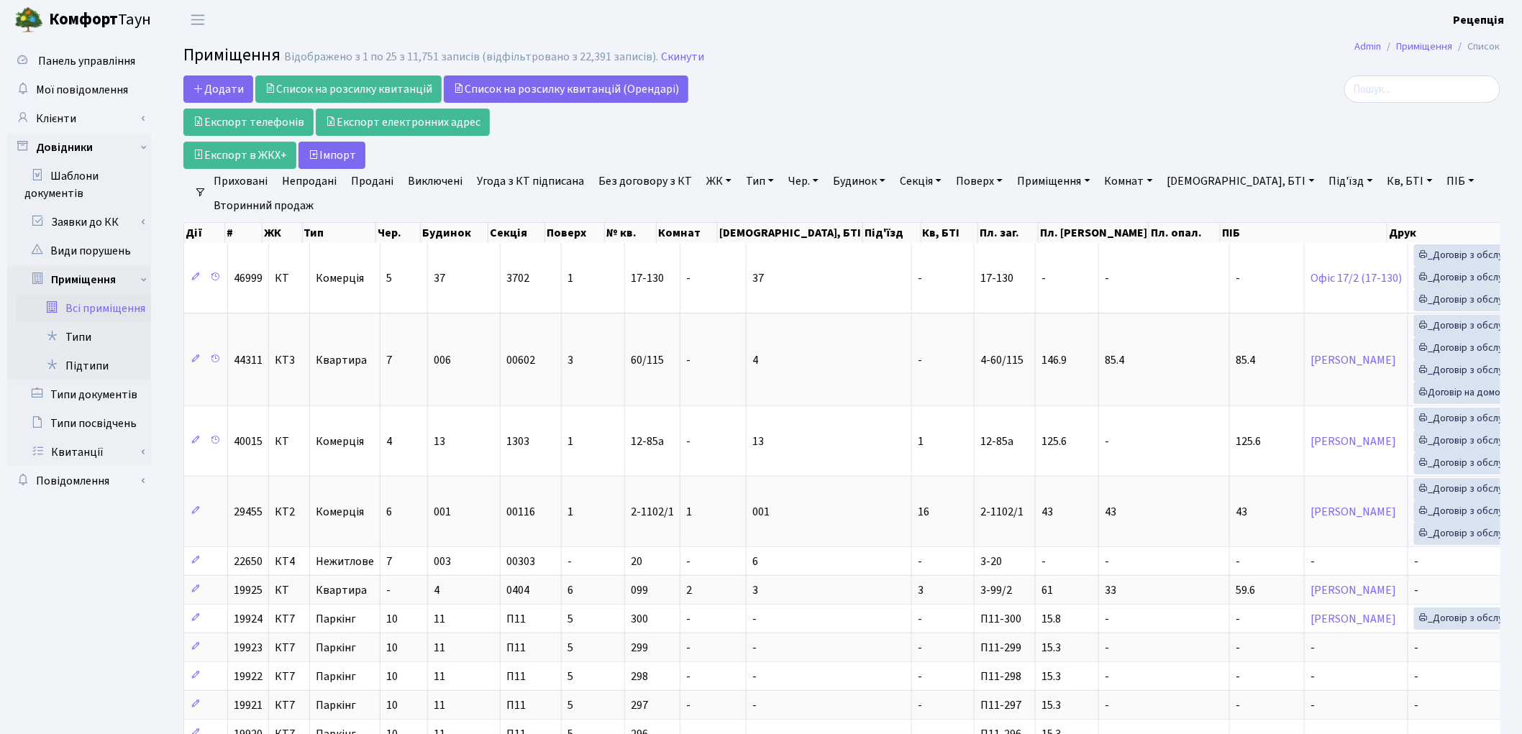
click at [706, 181] on link "ЖК" at bounding box center [719, 181] width 37 height 24
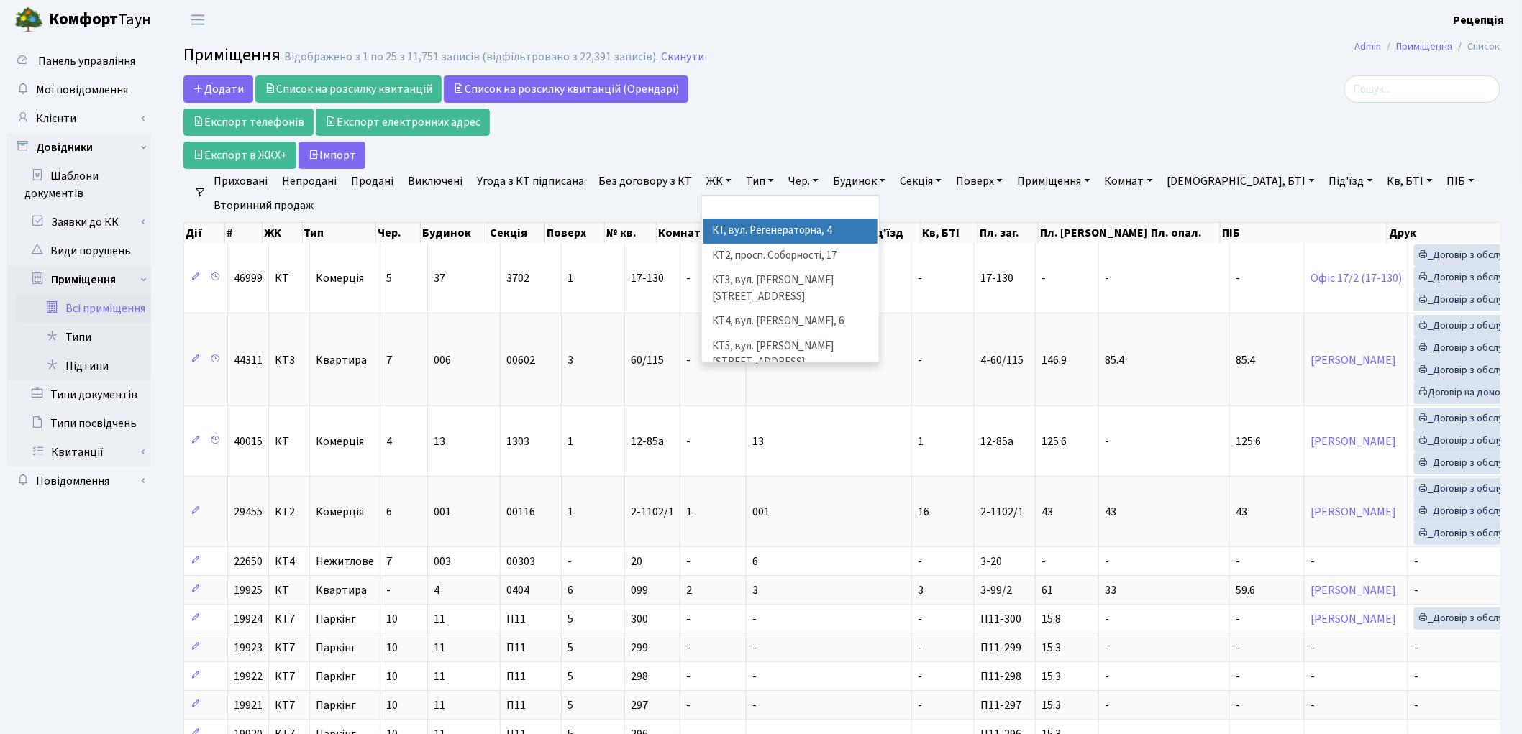
click at [721, 221] on li "КТ, вул. Регенераторна, 4" at bounding box center [790, 231] width 174 height 25
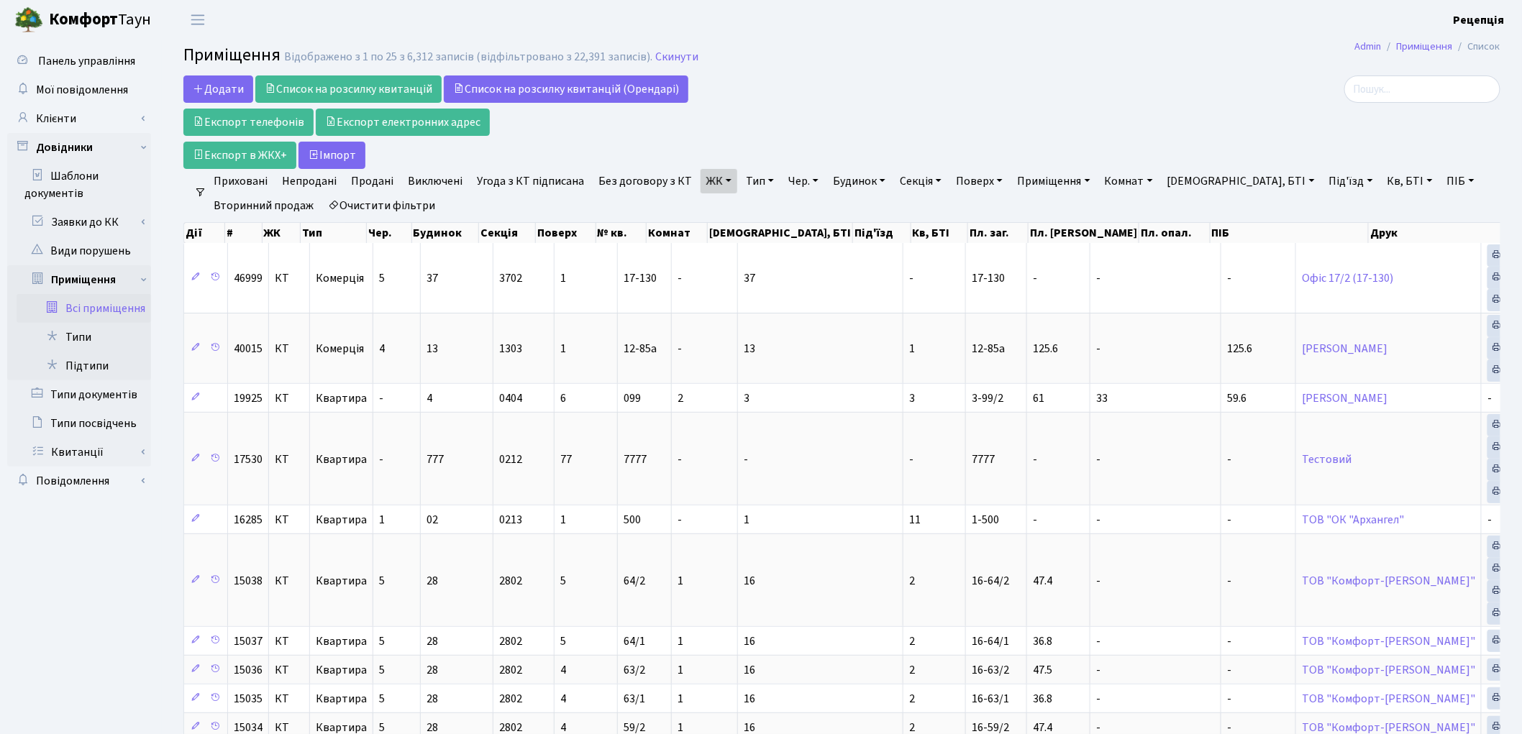
click at [1382, 180] on link "Кв, БТІ" at bounding box center [1410, 181] width 57 height 24
type input "1-73"
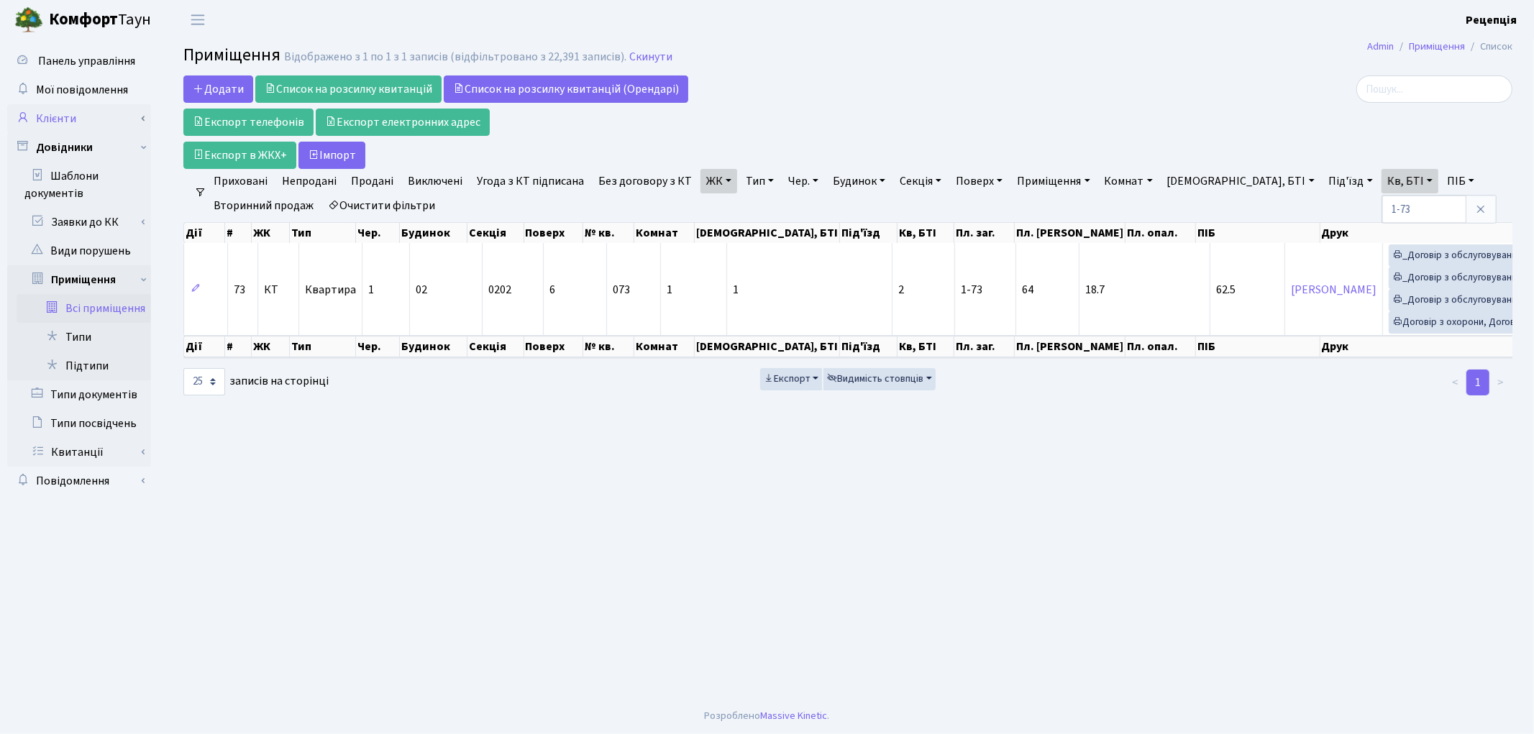
click at [76, 118] on link "Клієнти" at bounding box center [79, 118] width 144 height 29
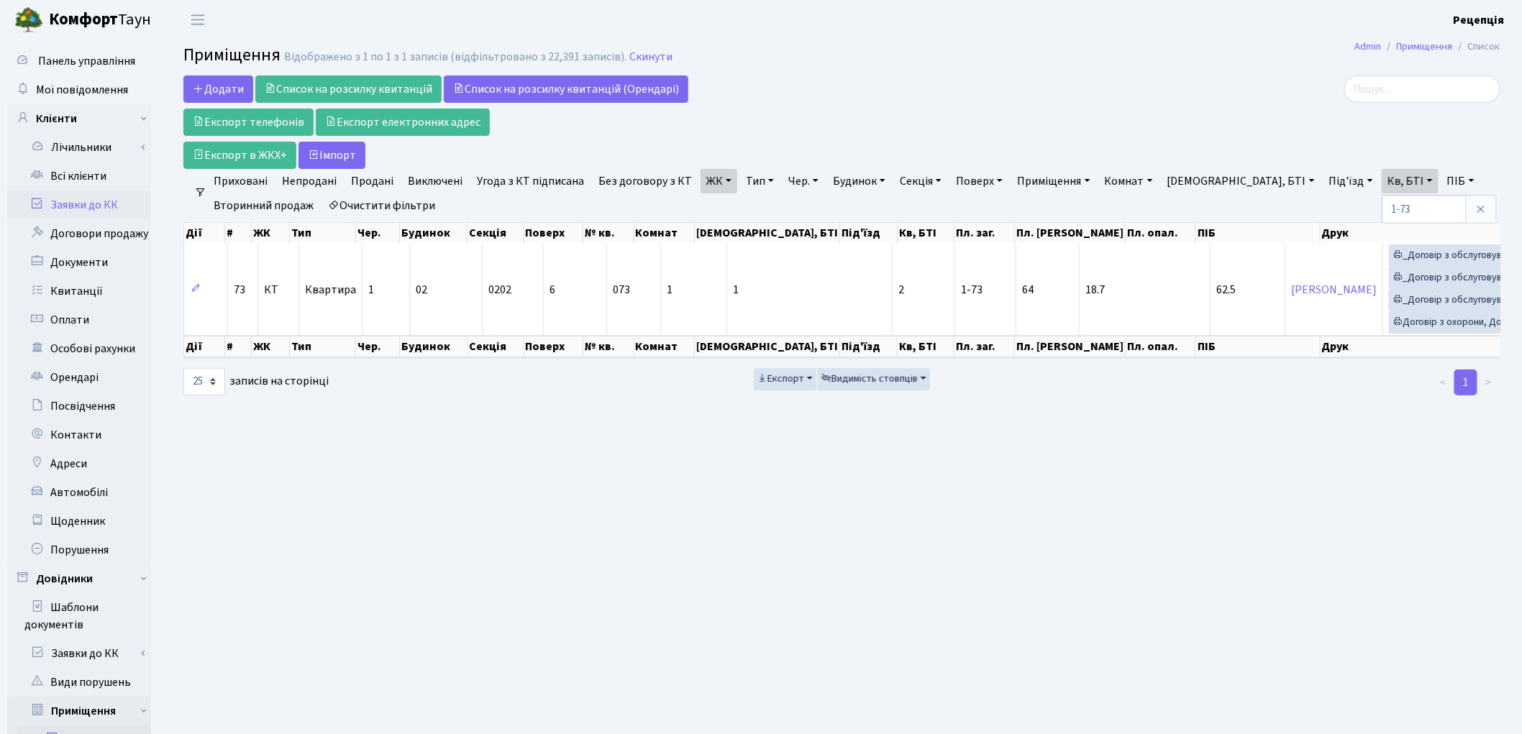
click at [92, 196] on link "Заявки до КК" at bounding box center [79, 205] width 144 height 29
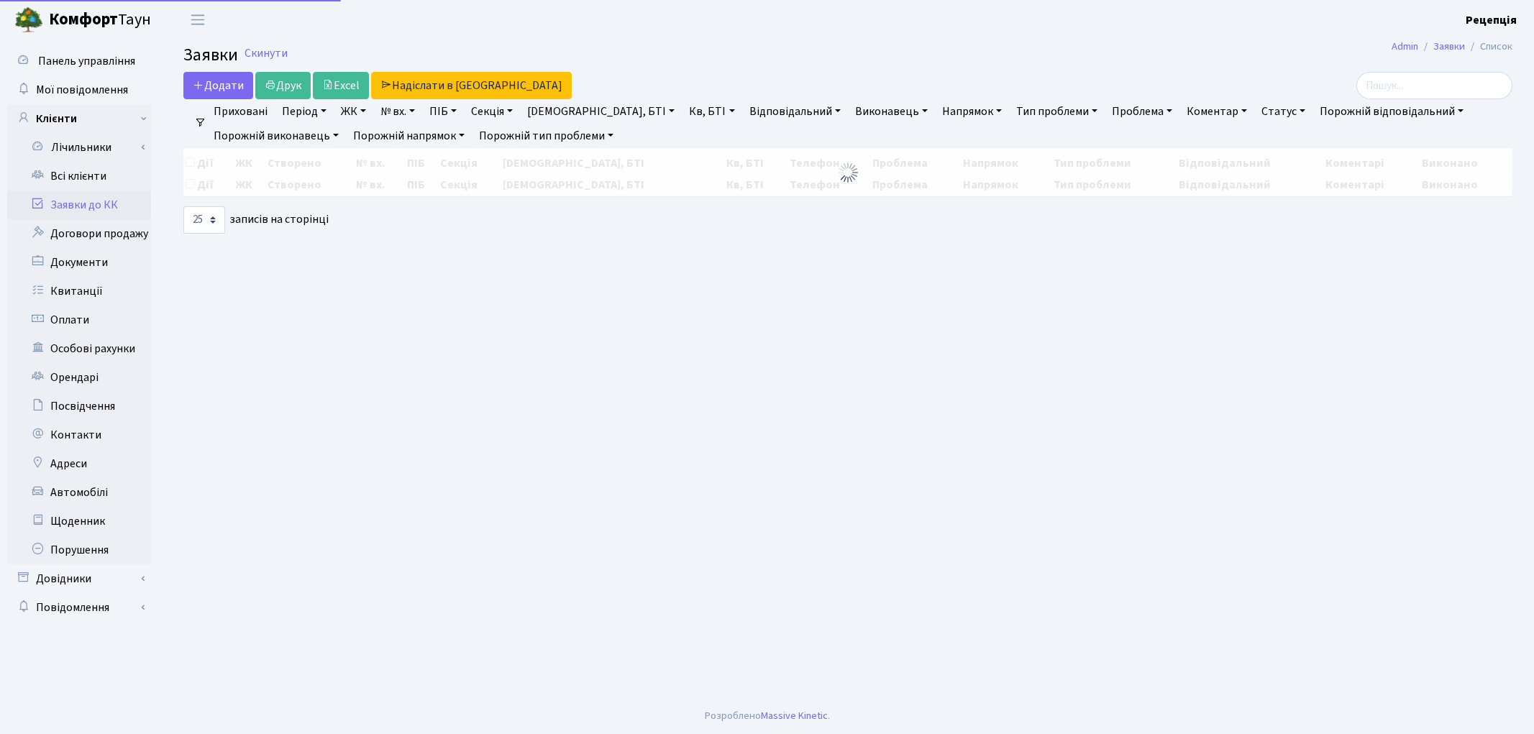
select select "25"
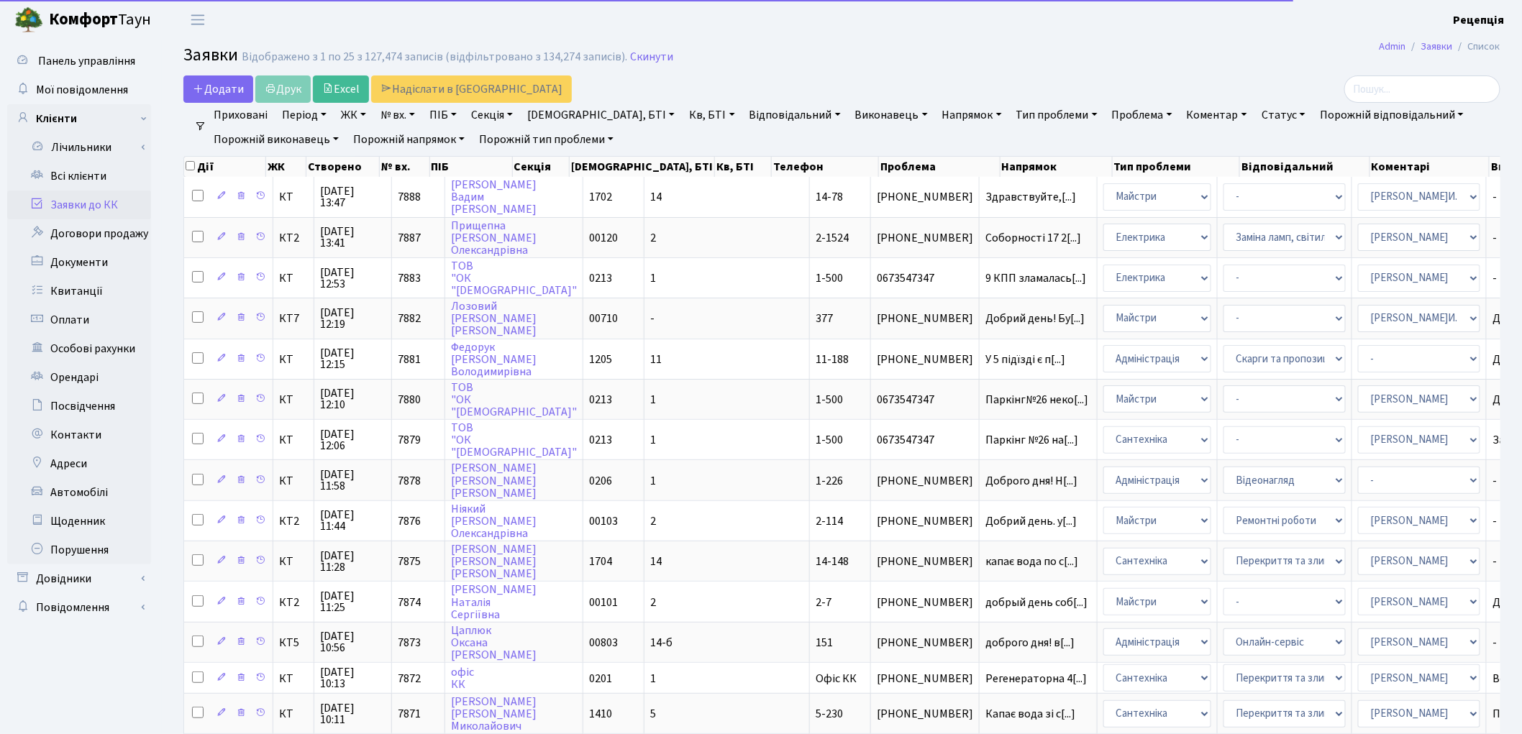
click at [356, 114] on link "ЖК" at bounding box center [353, 115] width 37 height 24
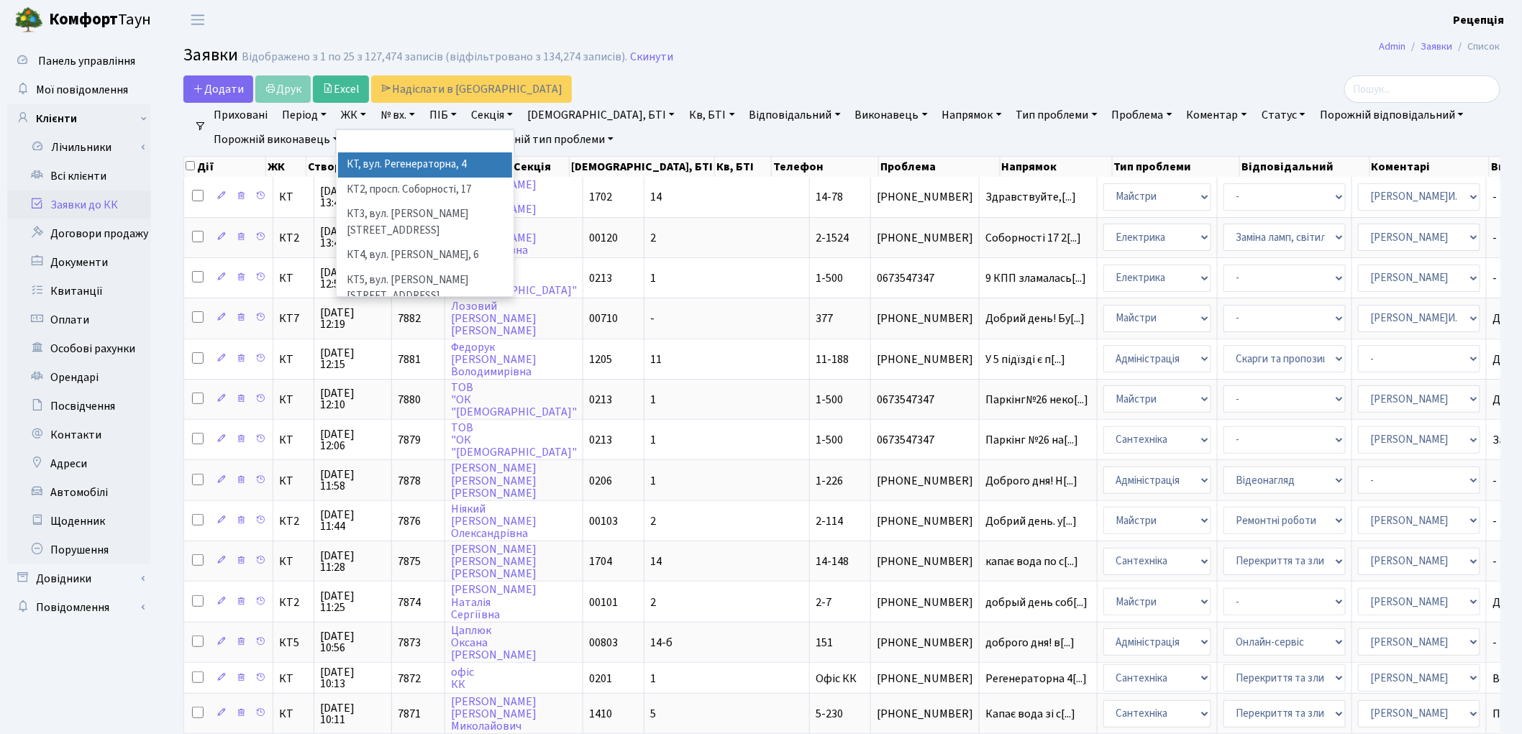
click at [383, 168] on li "КТ, вул. Регенераторна, 4" at bounding box center [425, 164] width 174 height 25
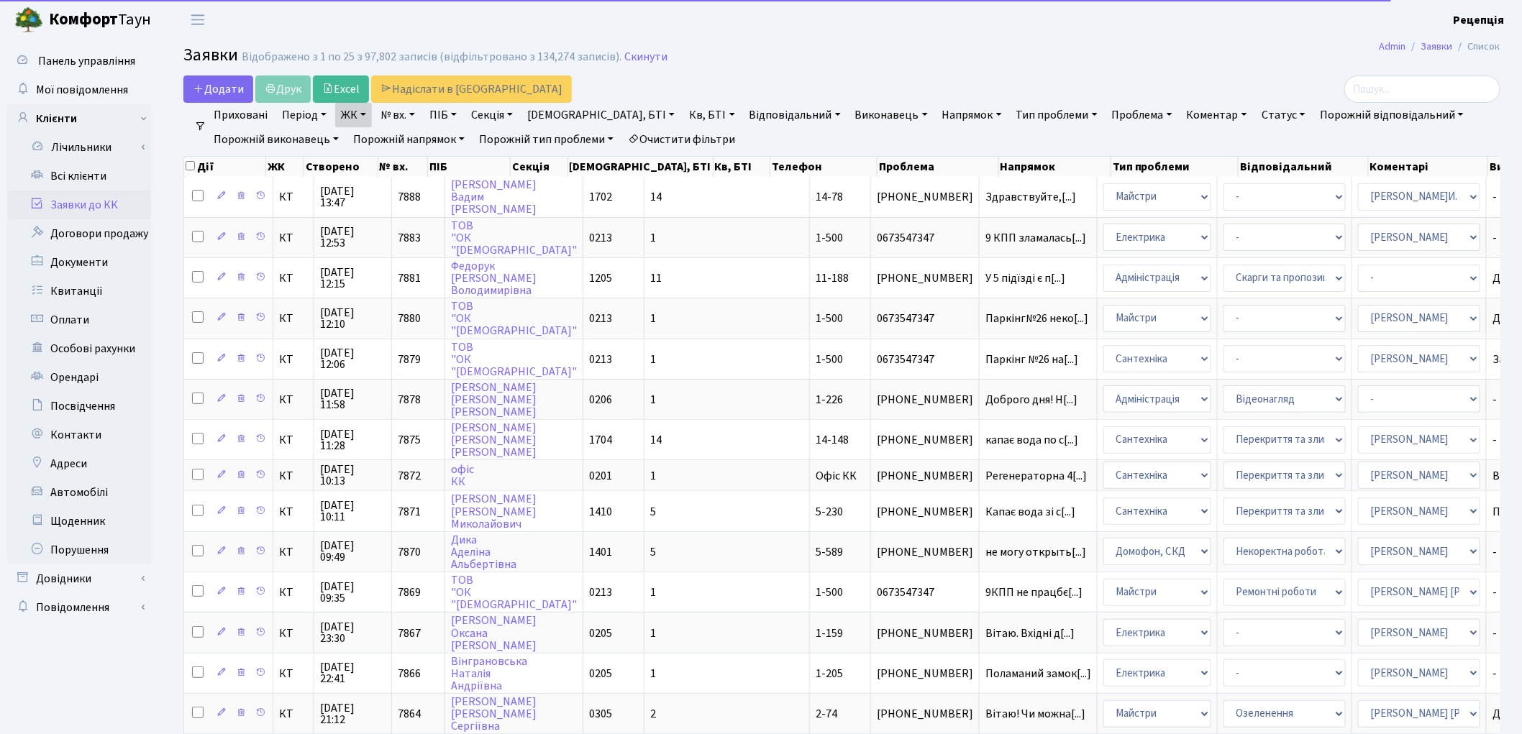
click at [683, 114] on link "Кв, БТІ" at bounding box center [711, 115] width 57 height 24
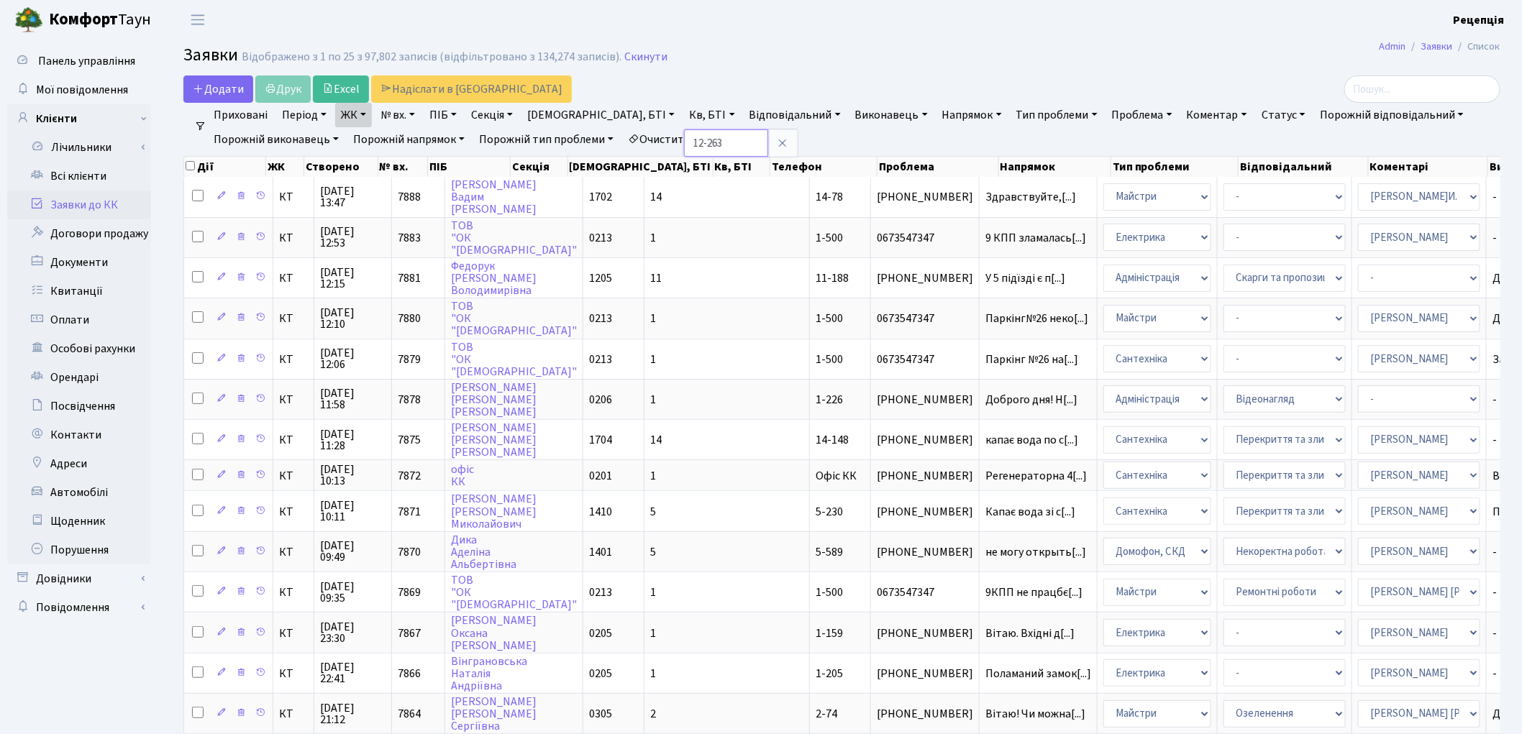
type input "12-263"
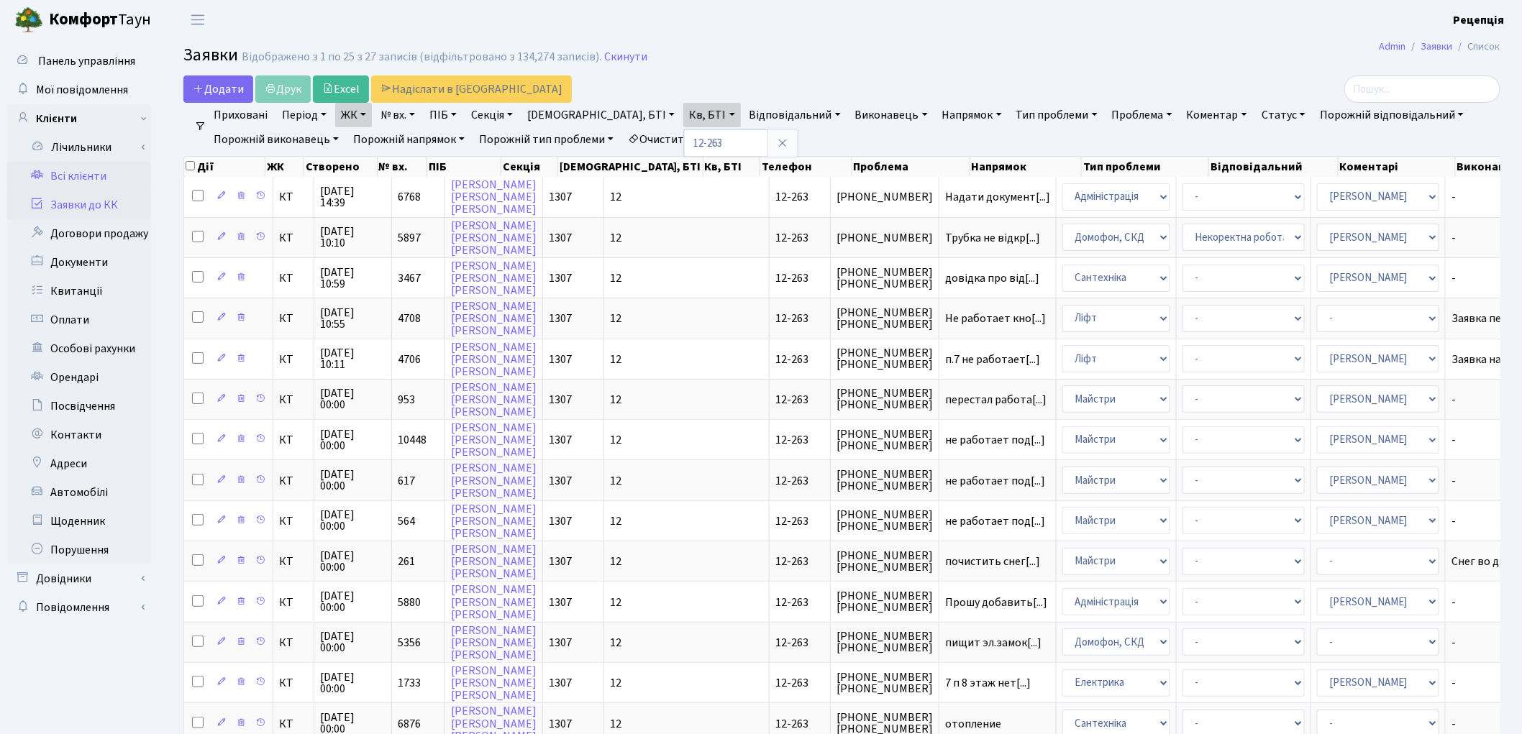
click at [89, 176] on link "Всі клієнти" at bounding box center [79, 176] width 144 height 29
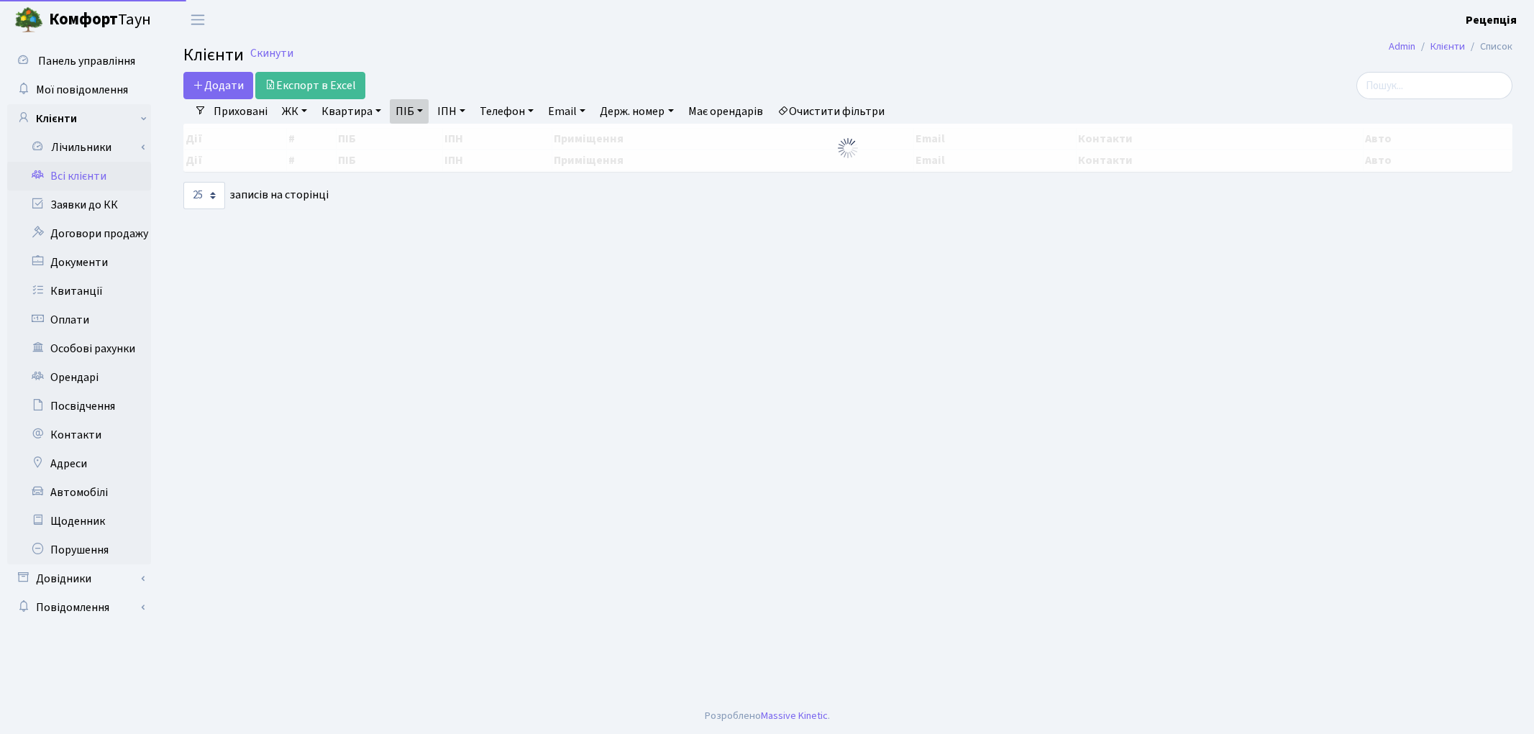
select select "25"
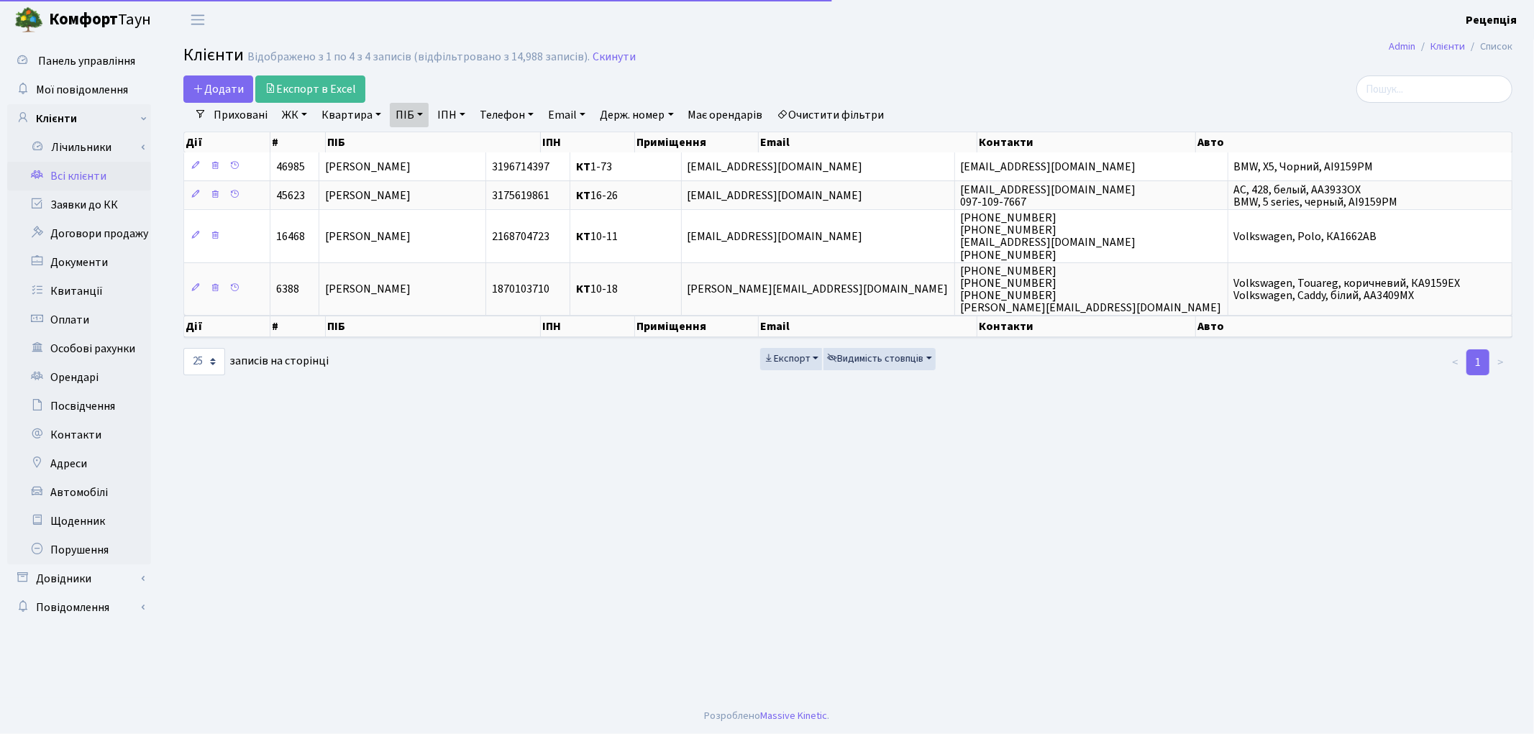
click at [843, 108] on link "Очистити фільтри" at bounding box center [831, 115] width 119 height 24
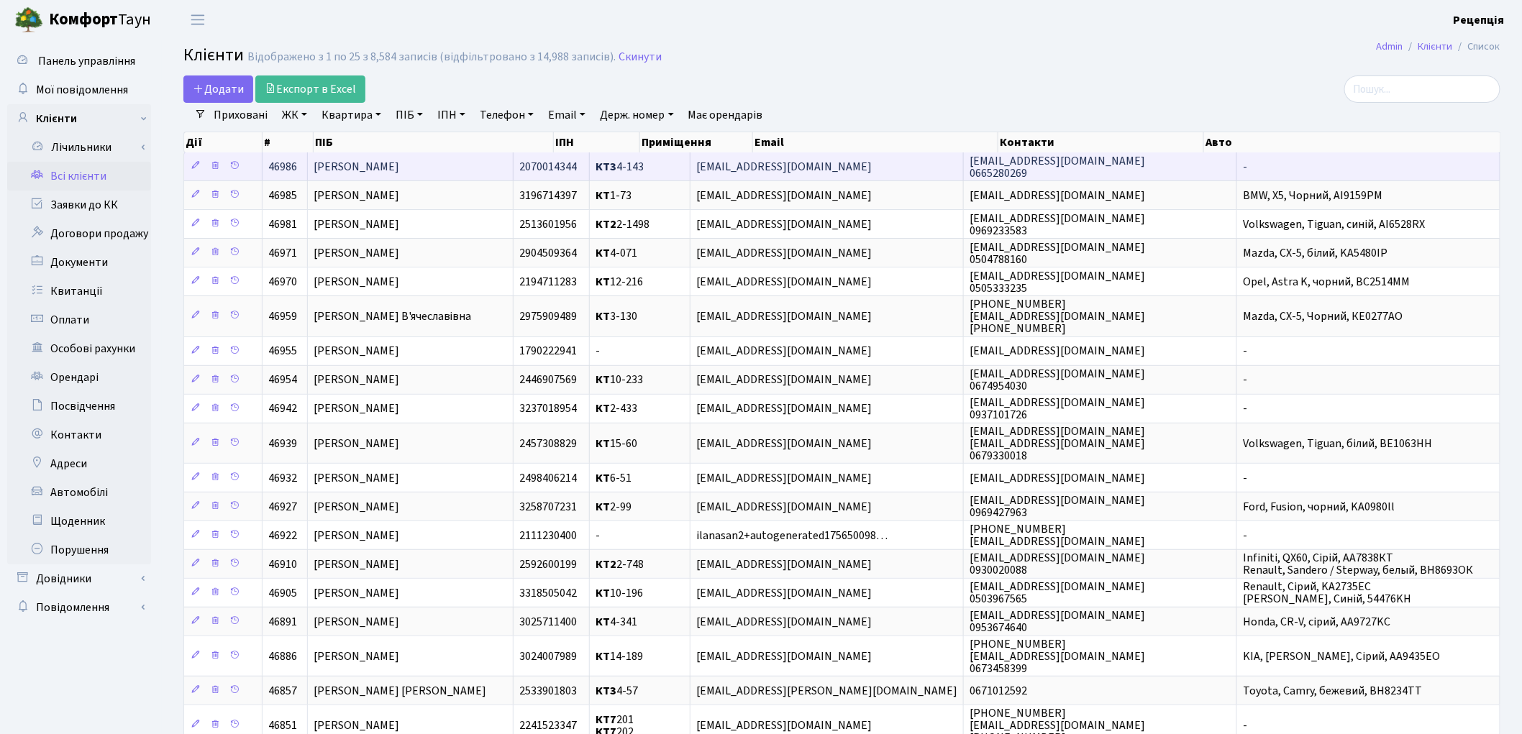
click at [364, 163] on span "[PERSON_NAME]" at bounding box center [357, 167] width 86 height 16
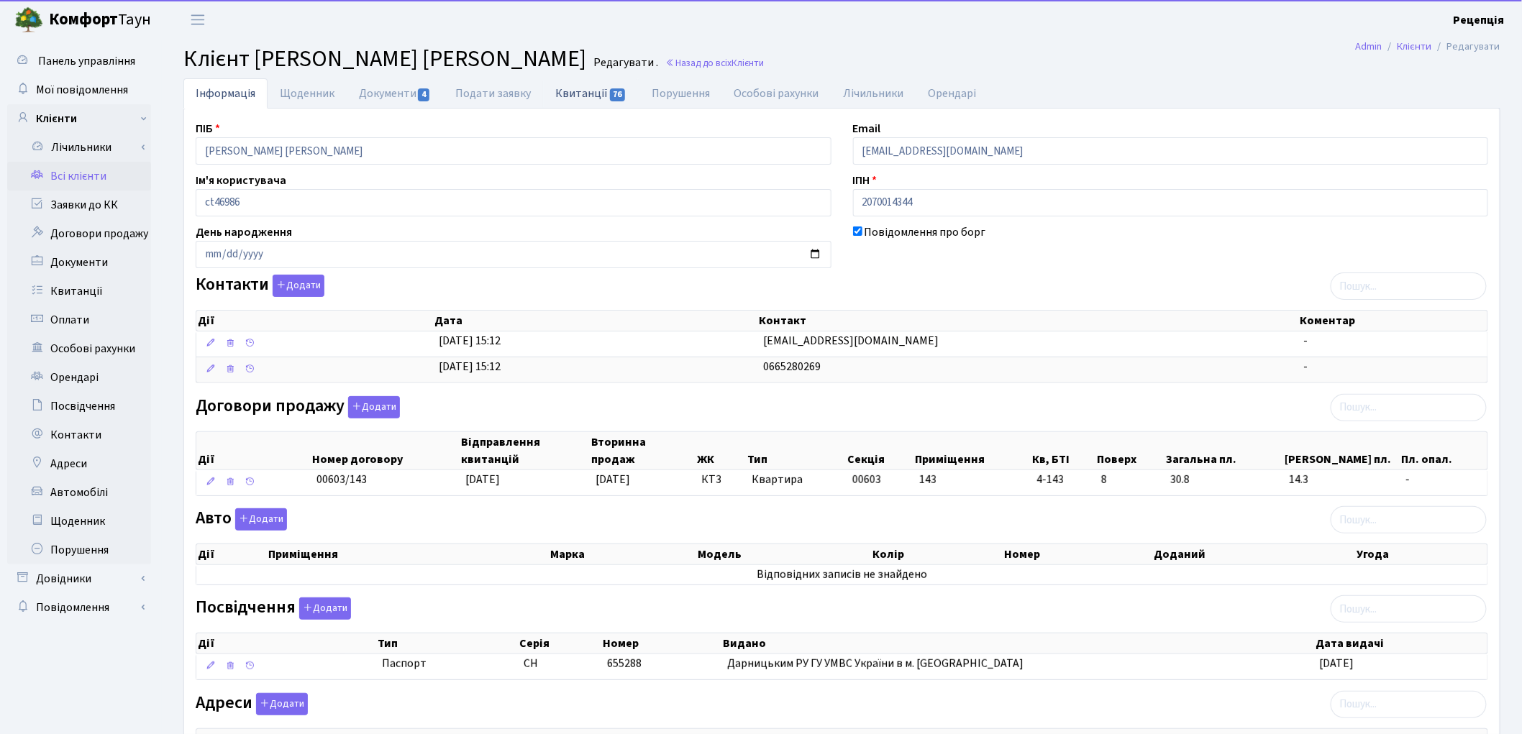
click at [573, 97] on link "Квитанції 76" at bounding box center [591, 92] width 96 height 29
select select "25"
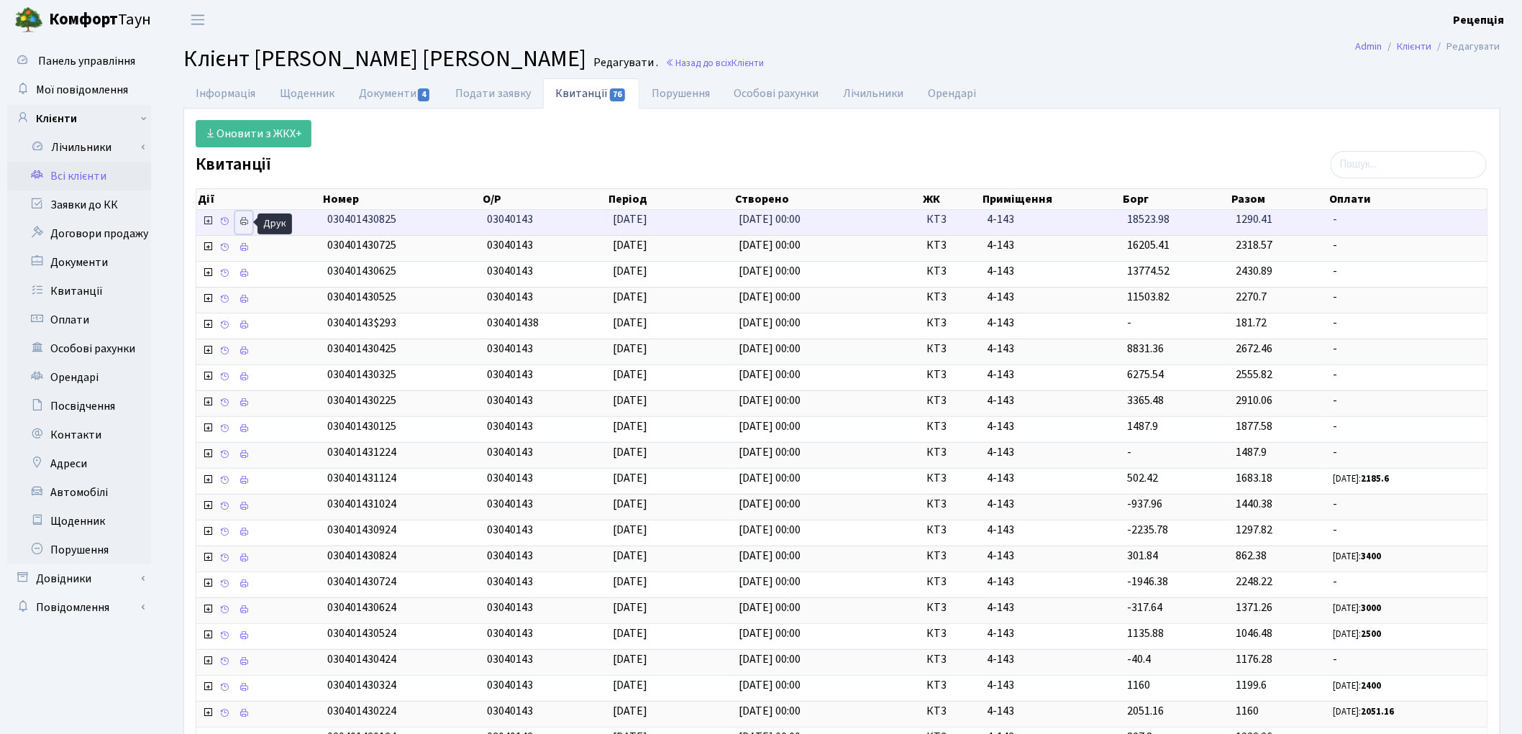
click at [243, 224] on icon at bounding box center [244, 222] width 10 height 10
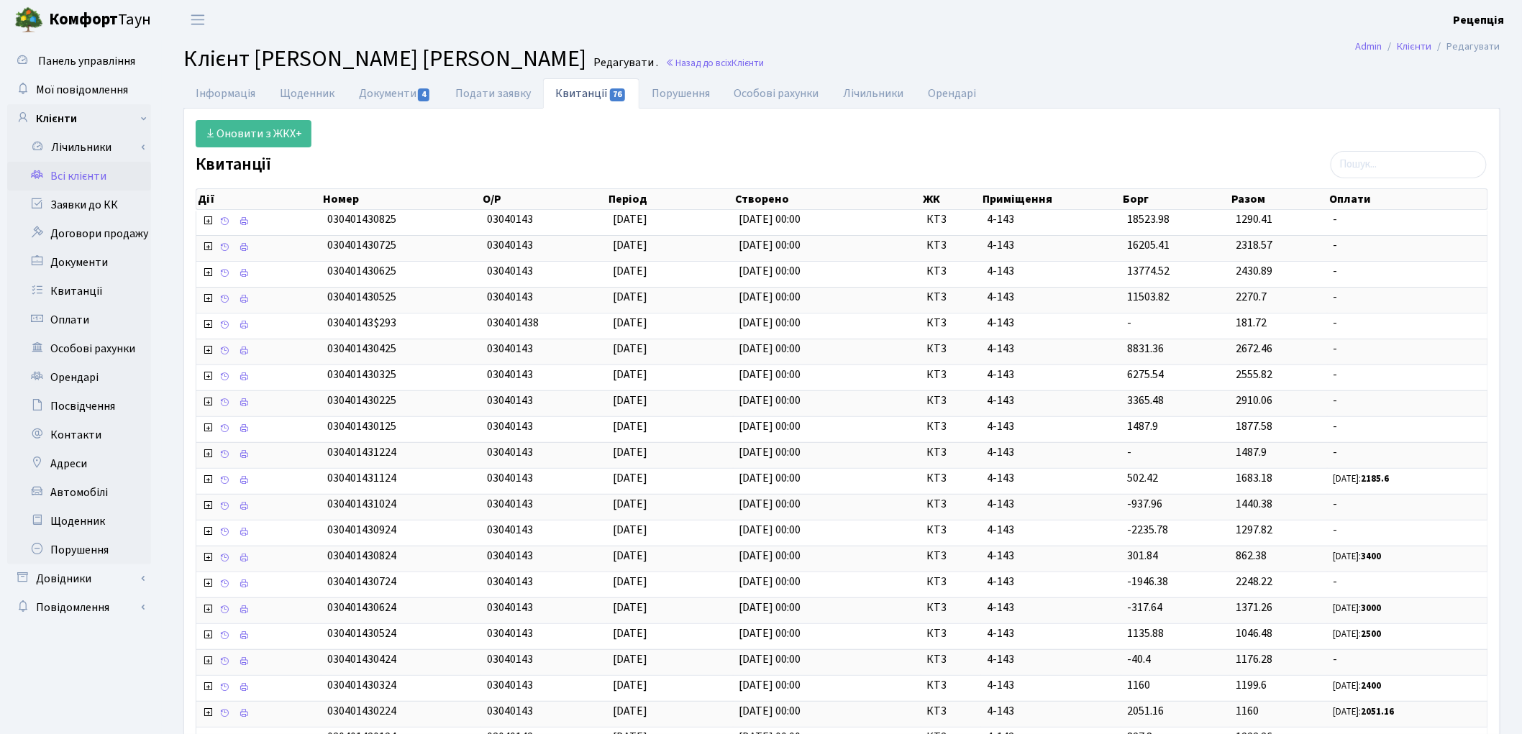
click at [83, 174] on link "Всі клієнти" at bounding box center [79, 176] width 144 height 29
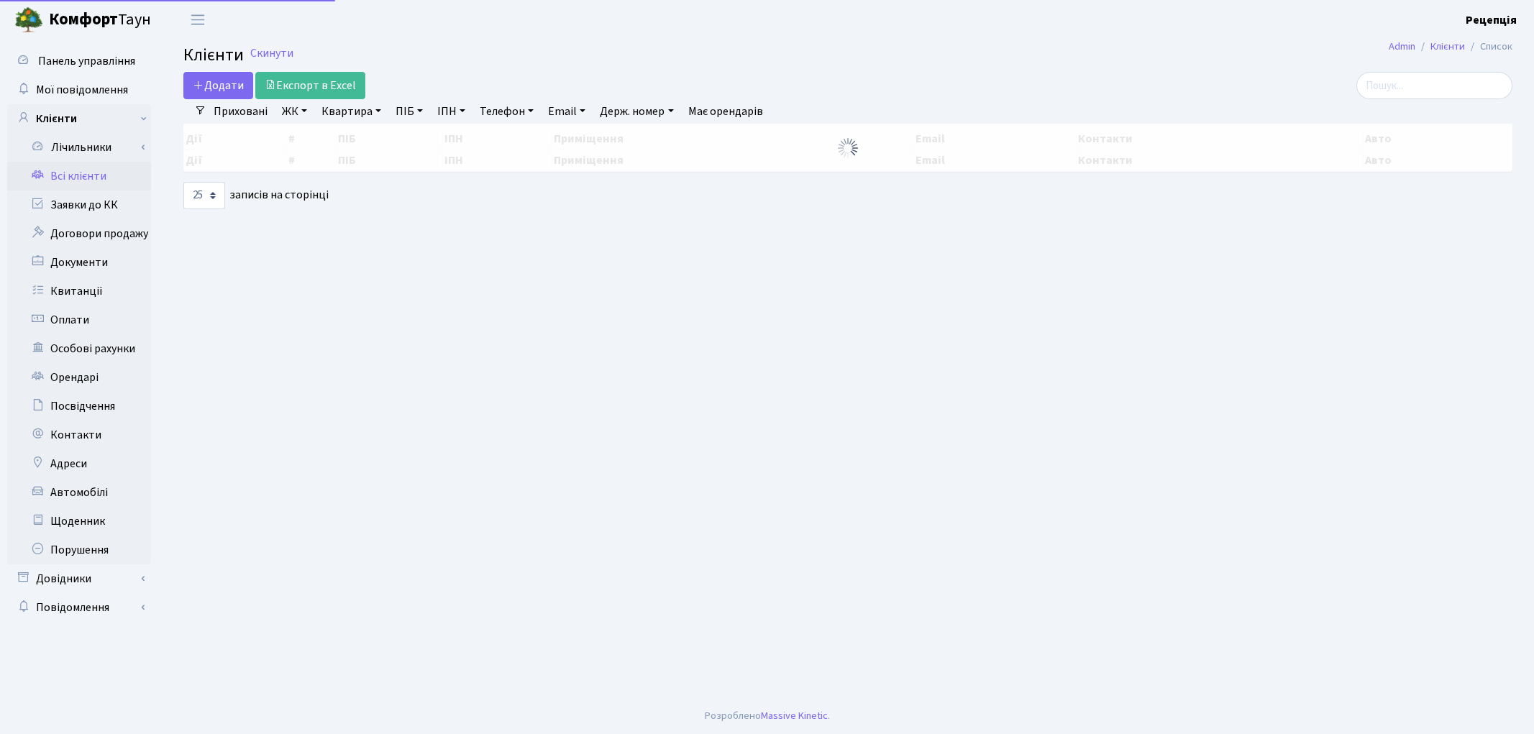
select select "25"
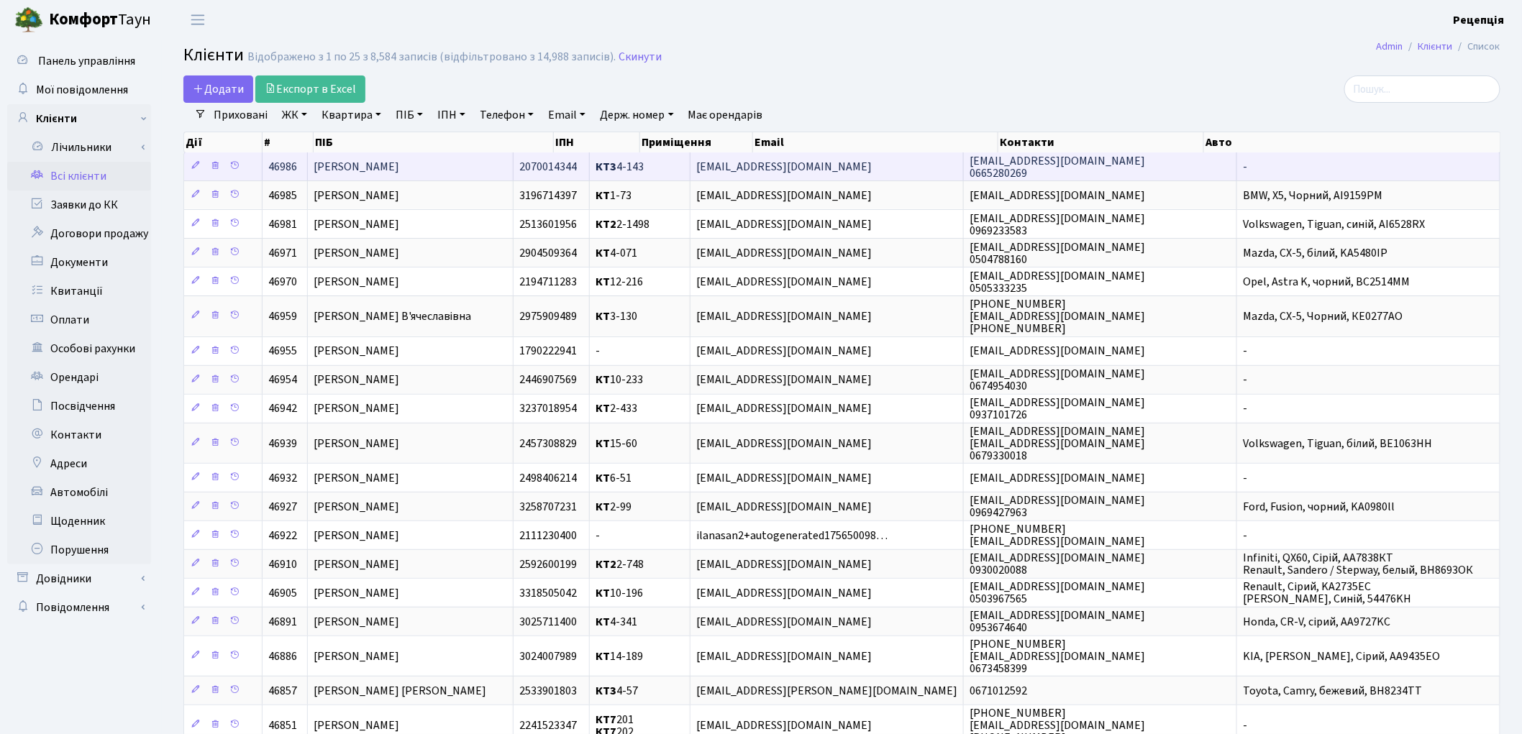
click at [502, 166] on td "[PERSON_NAME]" at bounding box center [411, 166] width 206 height 28
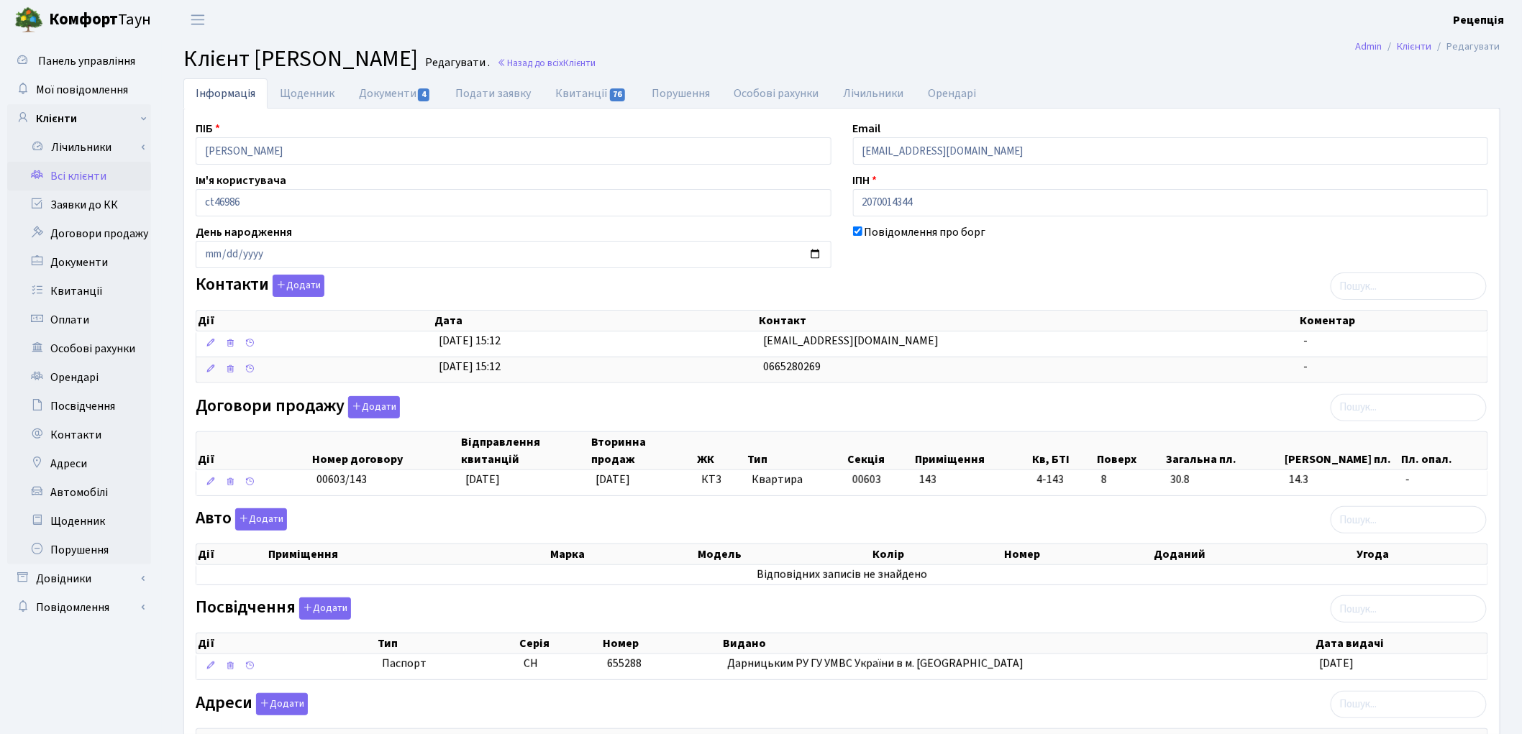
click at [101, 174] on link "Всі клієнти" at bounding box center [79, 176] width 144 height 29
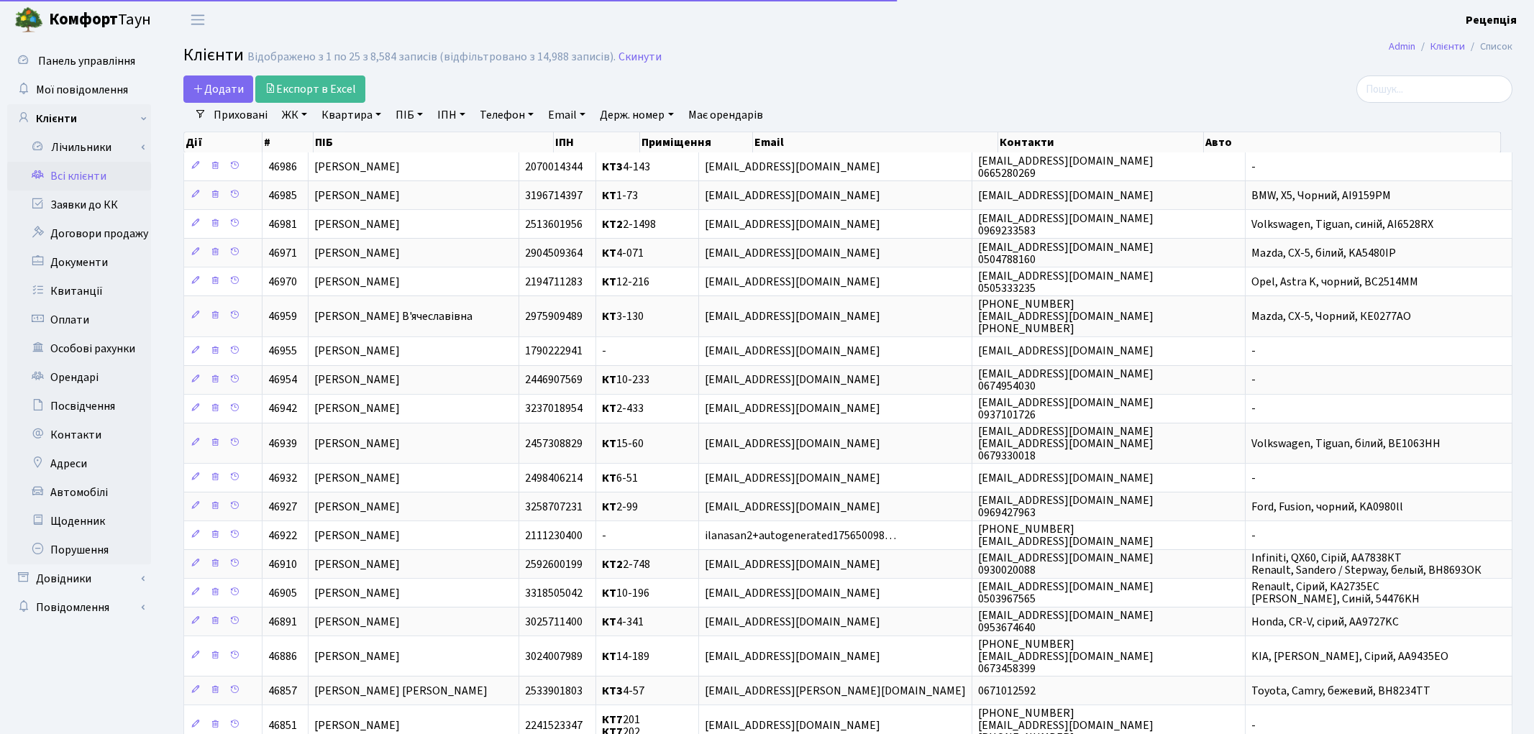
select select "25"
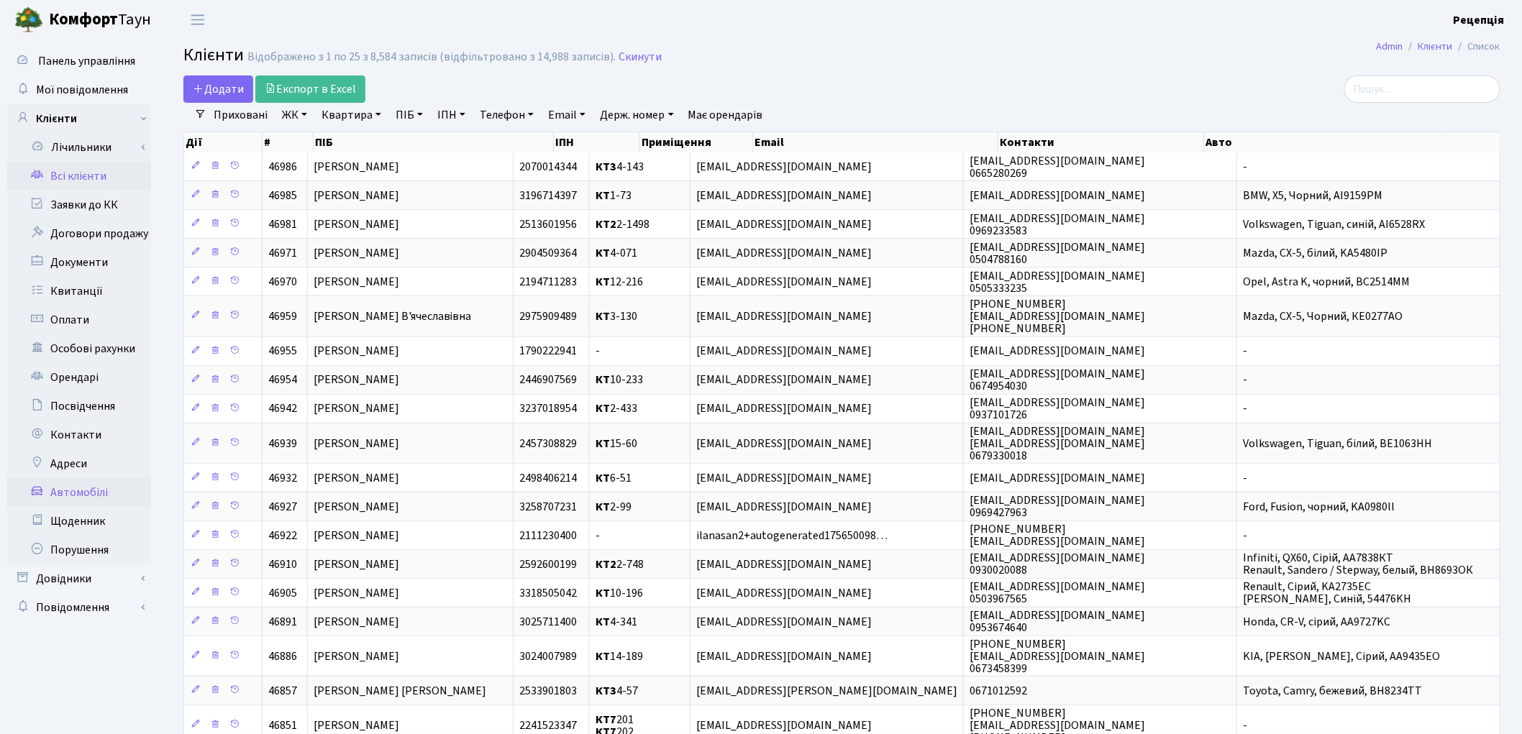
click at [96, 492] on link "Автомобілі" at bounding box center [79, 492] width 144 height 29
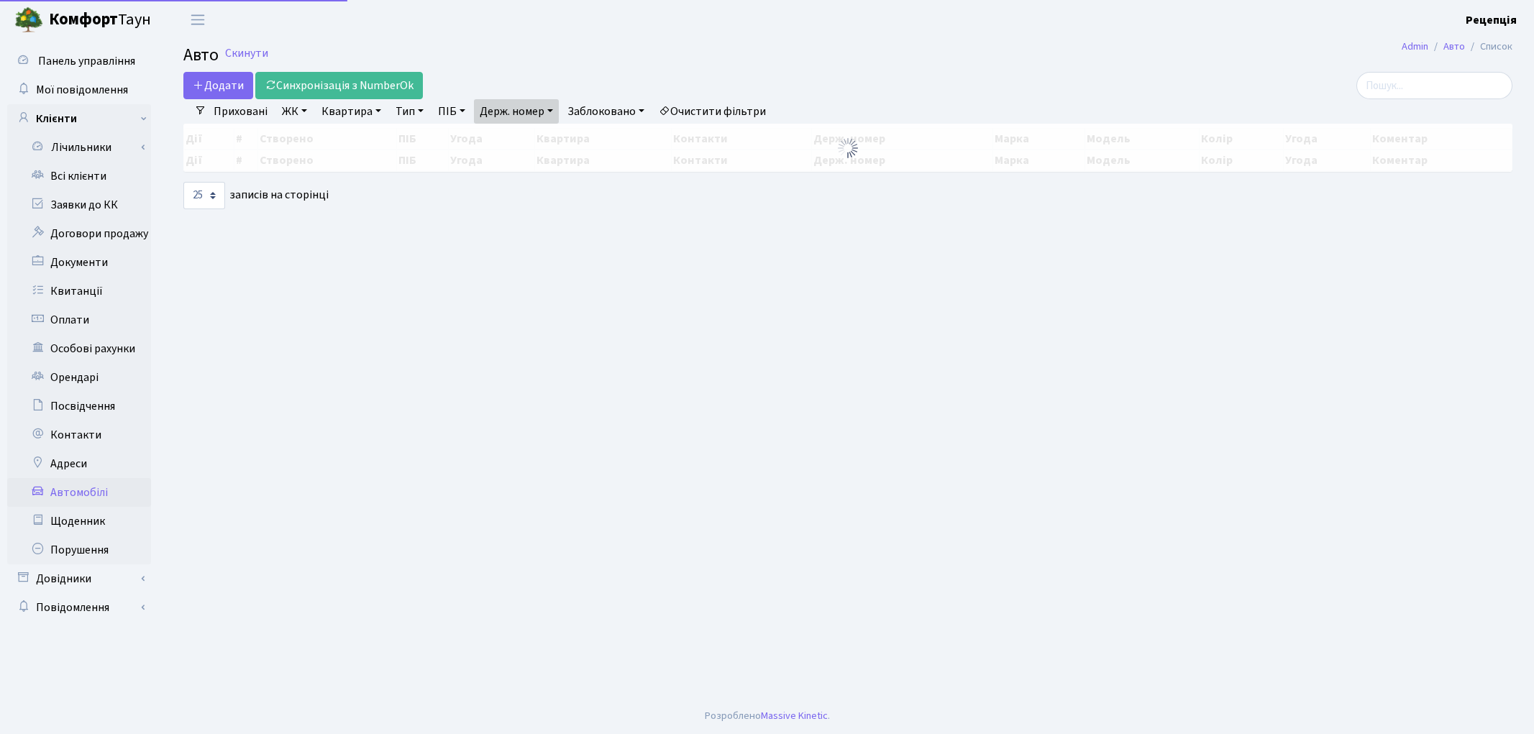
select select "25"
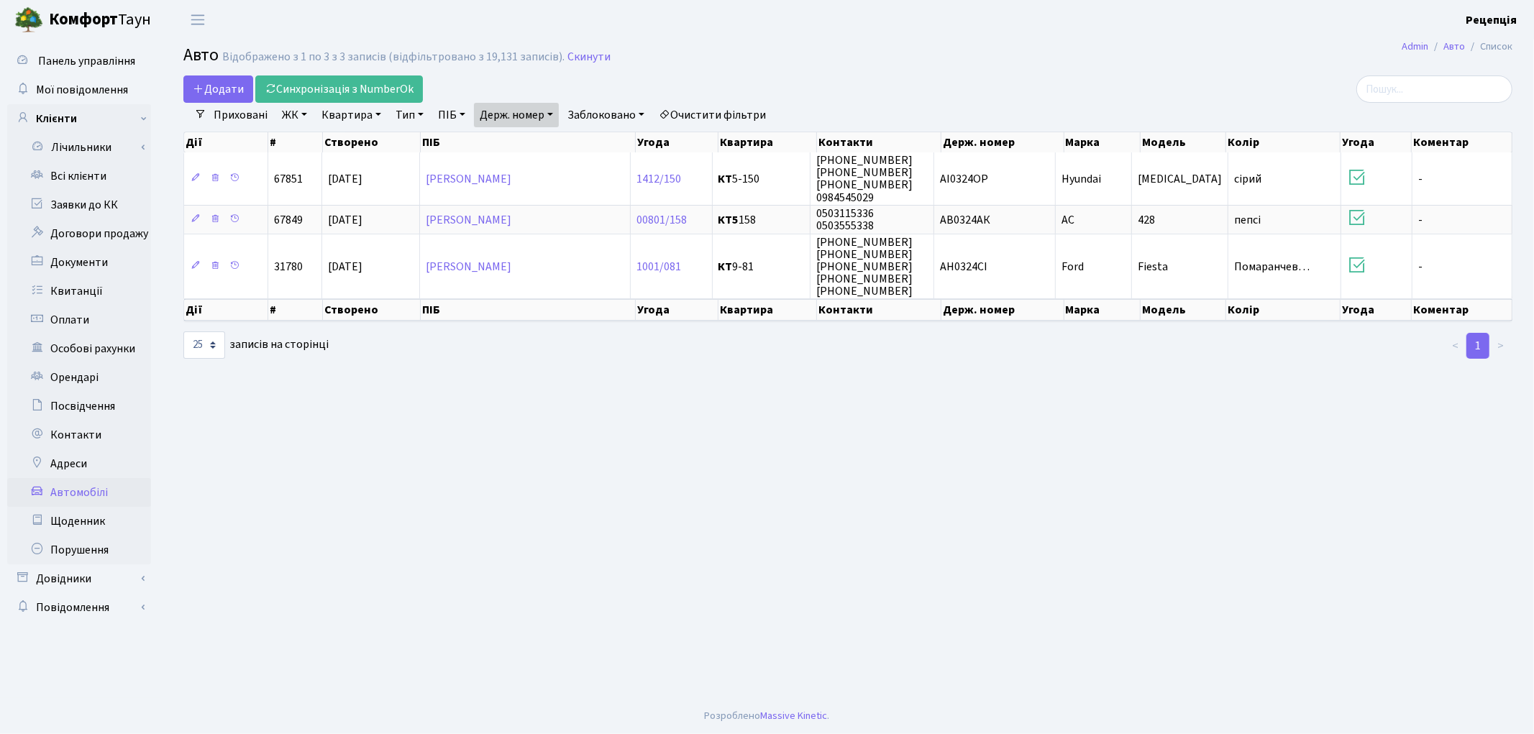
click at [708, 109] on link "Очистити фільтри" at bounding box center [712, 115] width 119 height 24
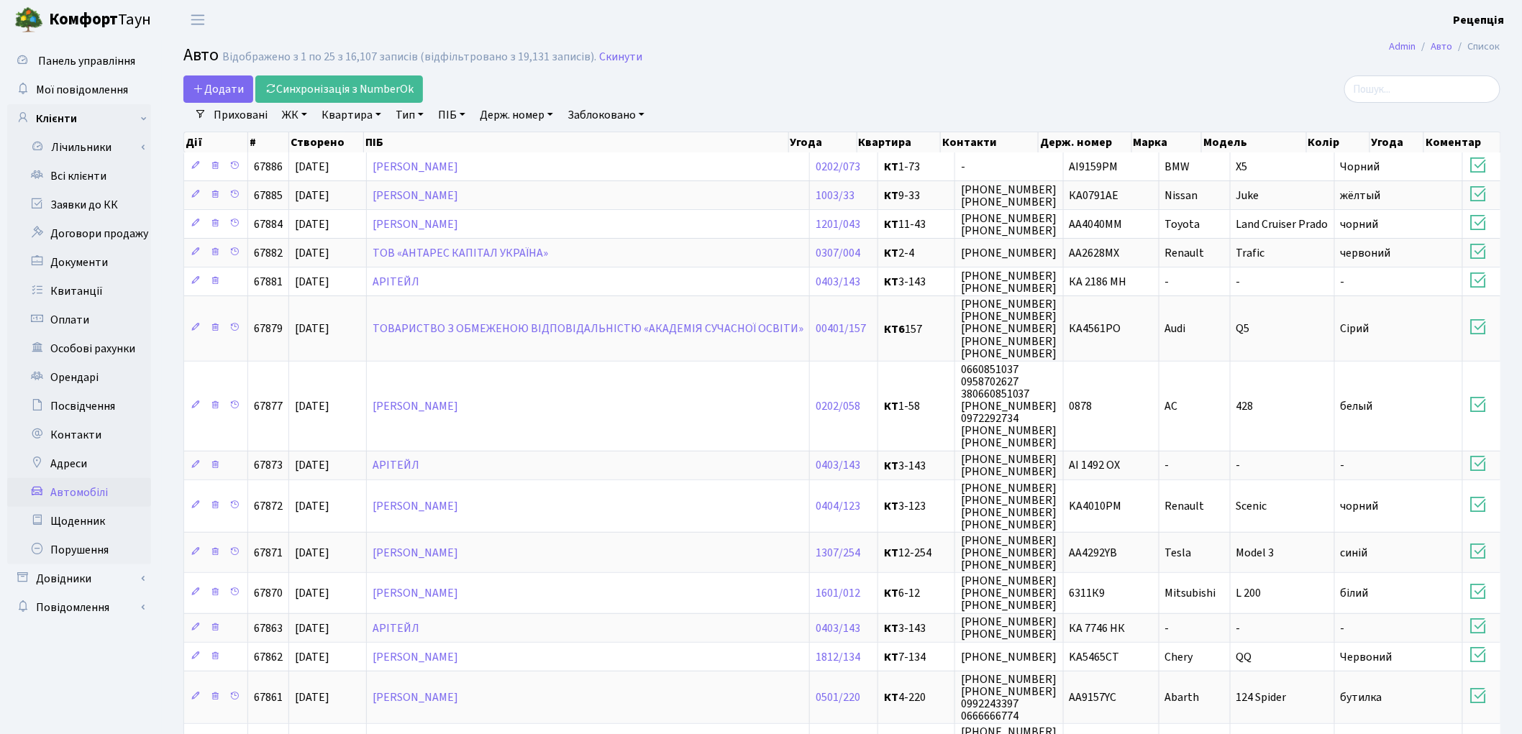
click at [509, 117] on link "Держ. номер" at bounding box center [516, 115] width 85 height 24
type input "4751"
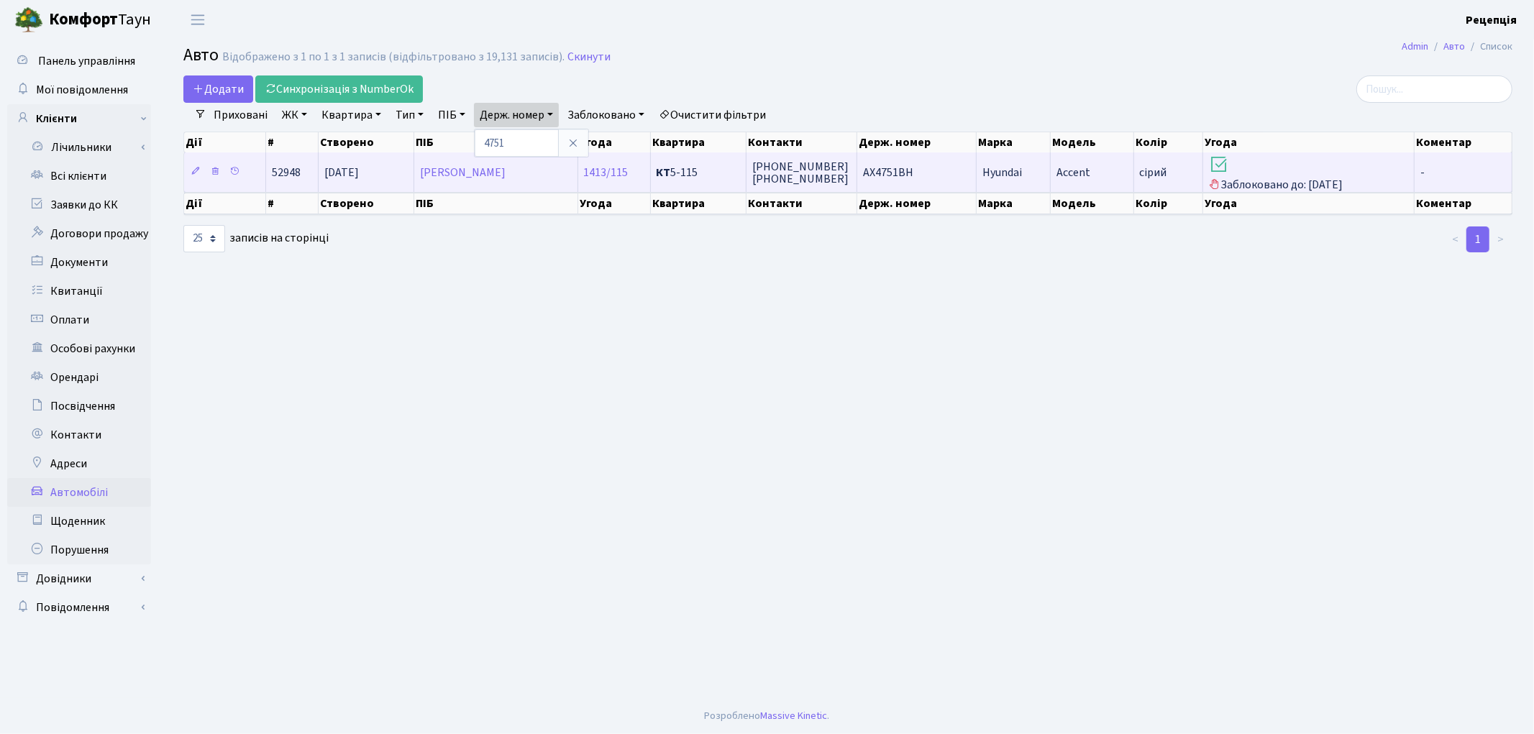
click at [885, 185] on td "АХ4751ВН" at bounding box center [916, 172] width 119 height 40
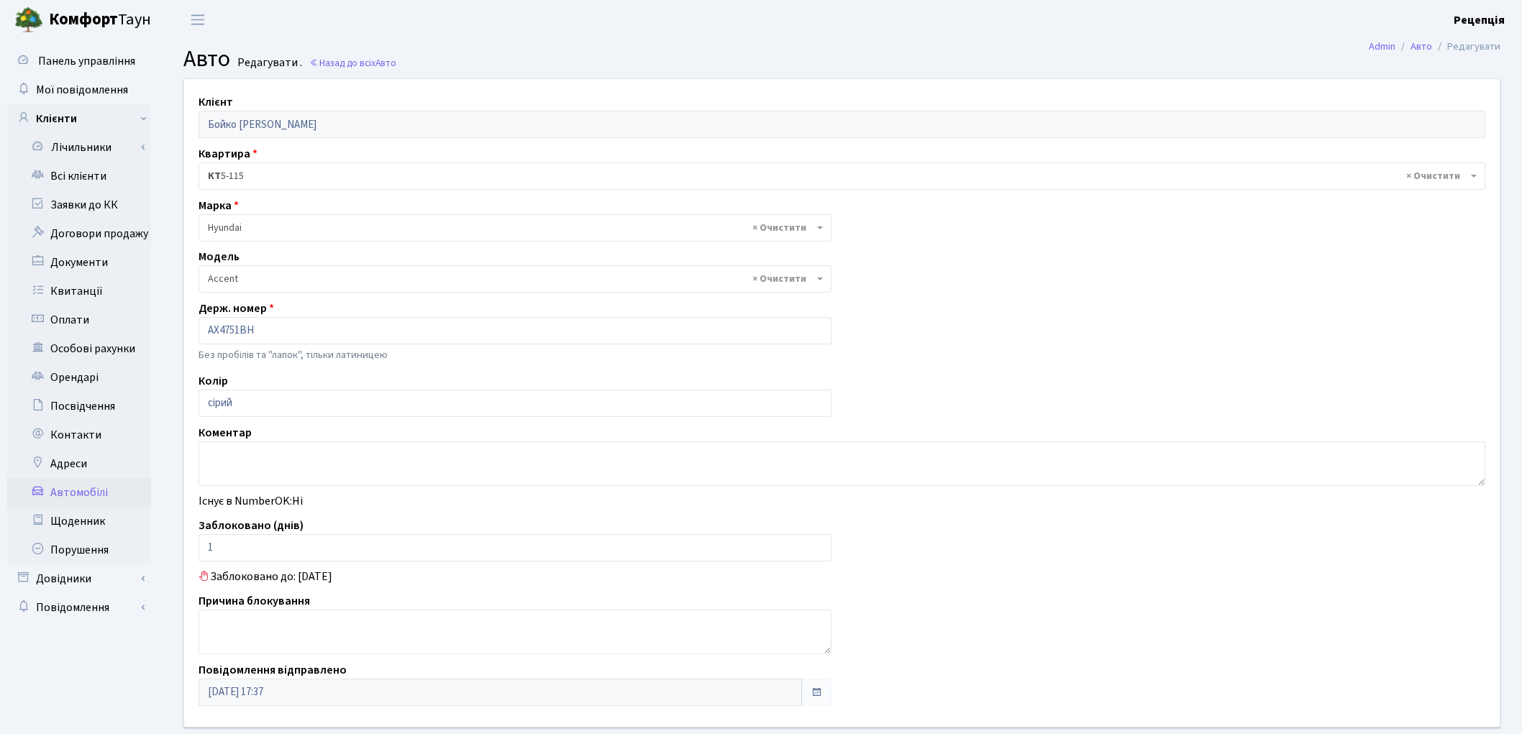
select select "989"
click at [91, 183] on link "Всі клієнти" at bounding box center [79, 176] width 144 height 29
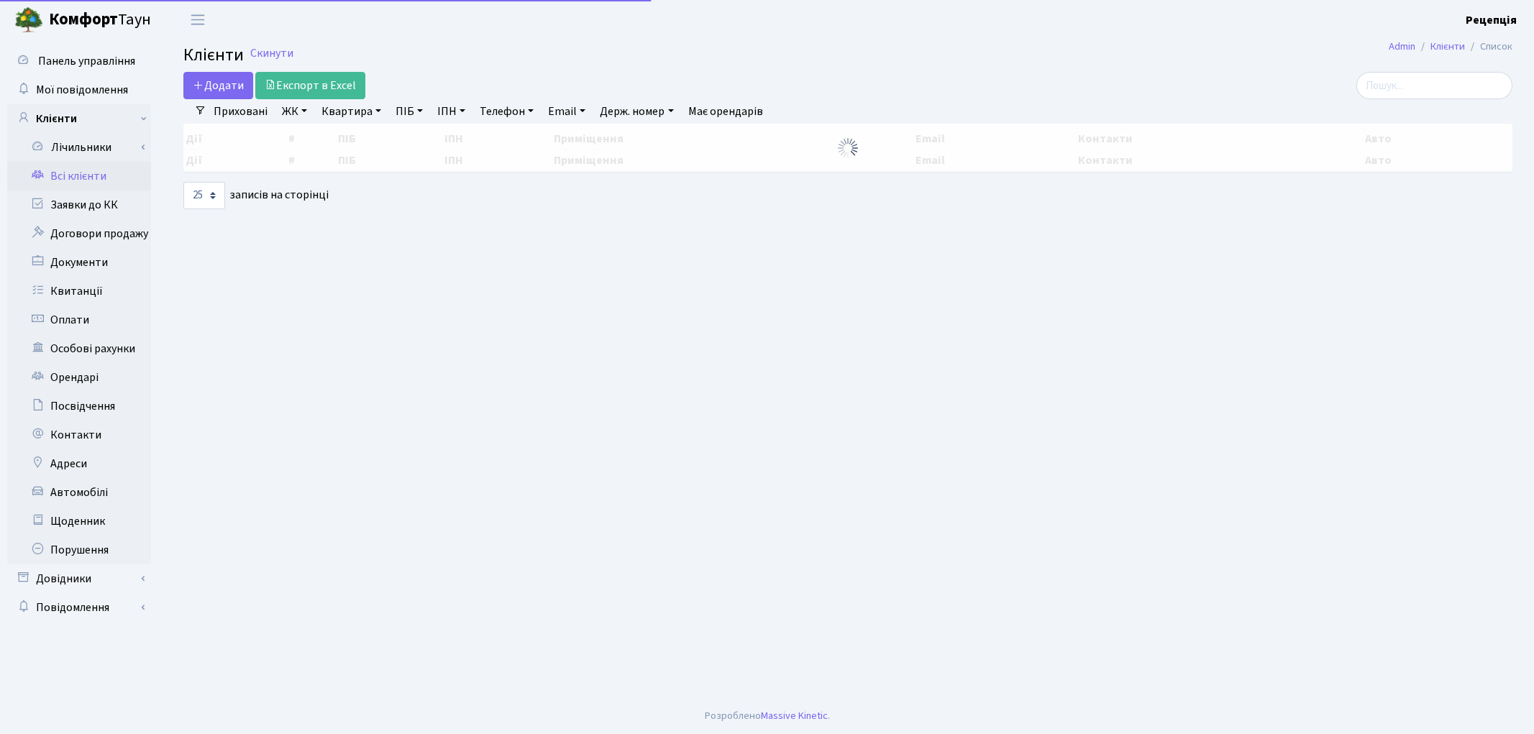
select select "25"
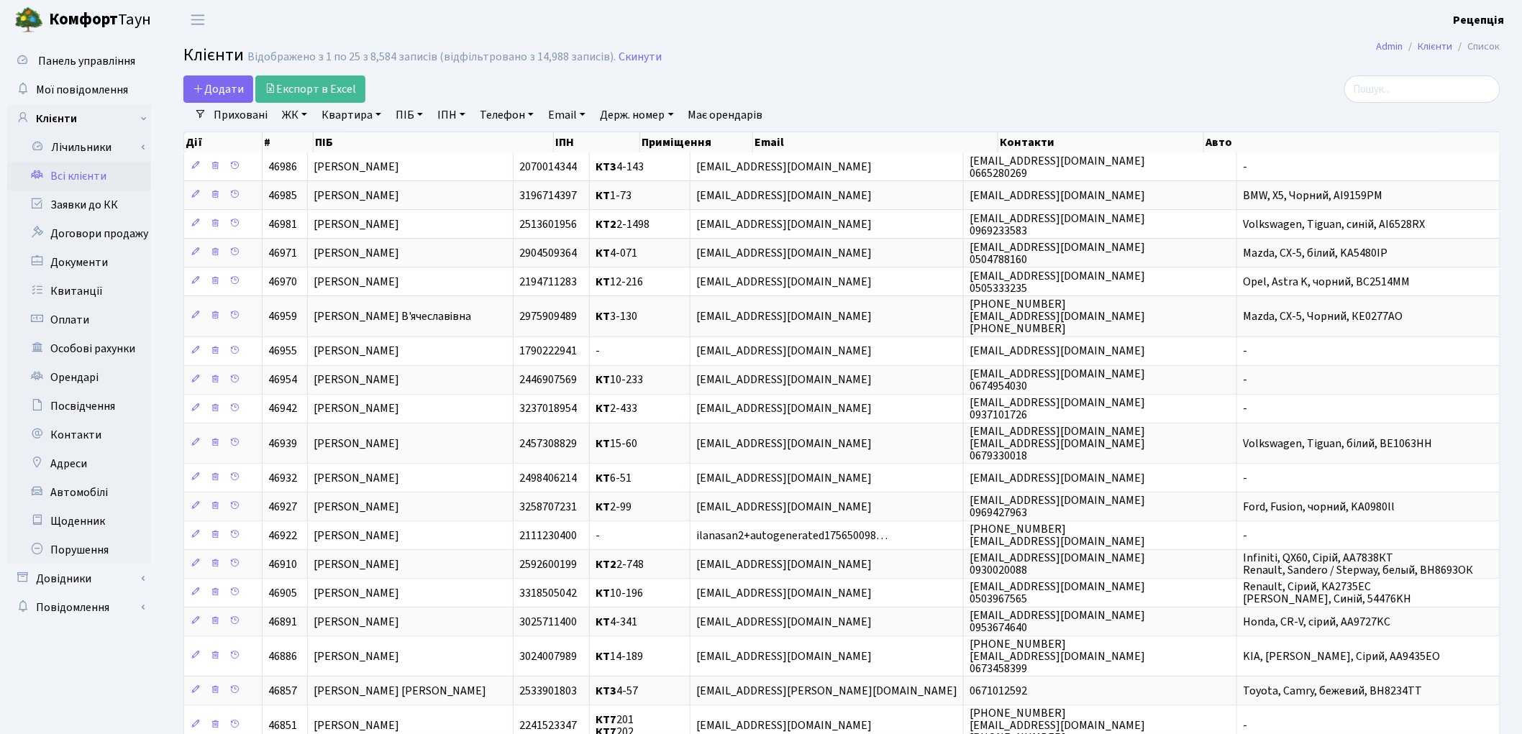
click at [291, 124] on link "ЖК" at bounding box center [294, 115] width 37 height 24
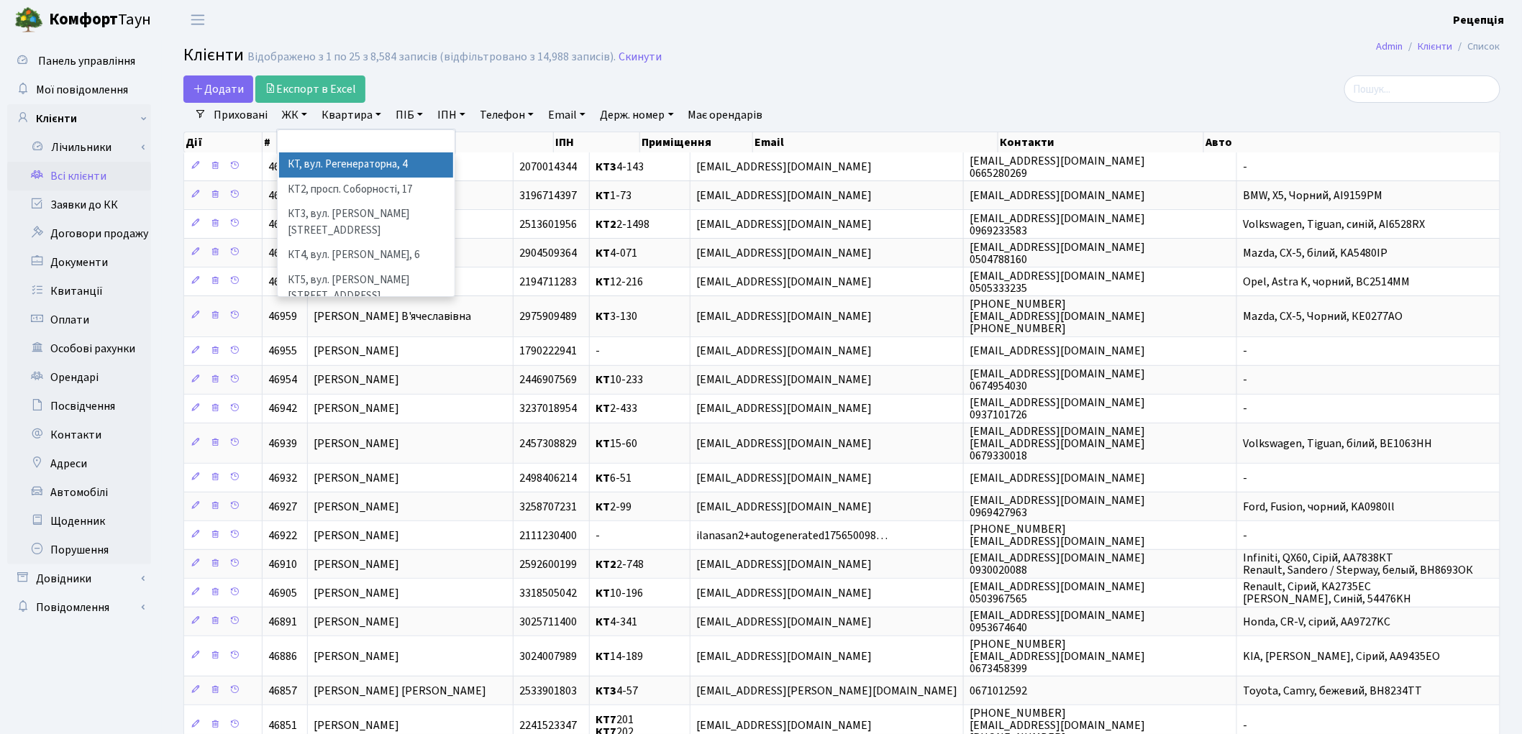
click at [324, 160] on li "КТ, вул. Регенераторна, 4" at bounding box center [366, 164] width 174 height 25
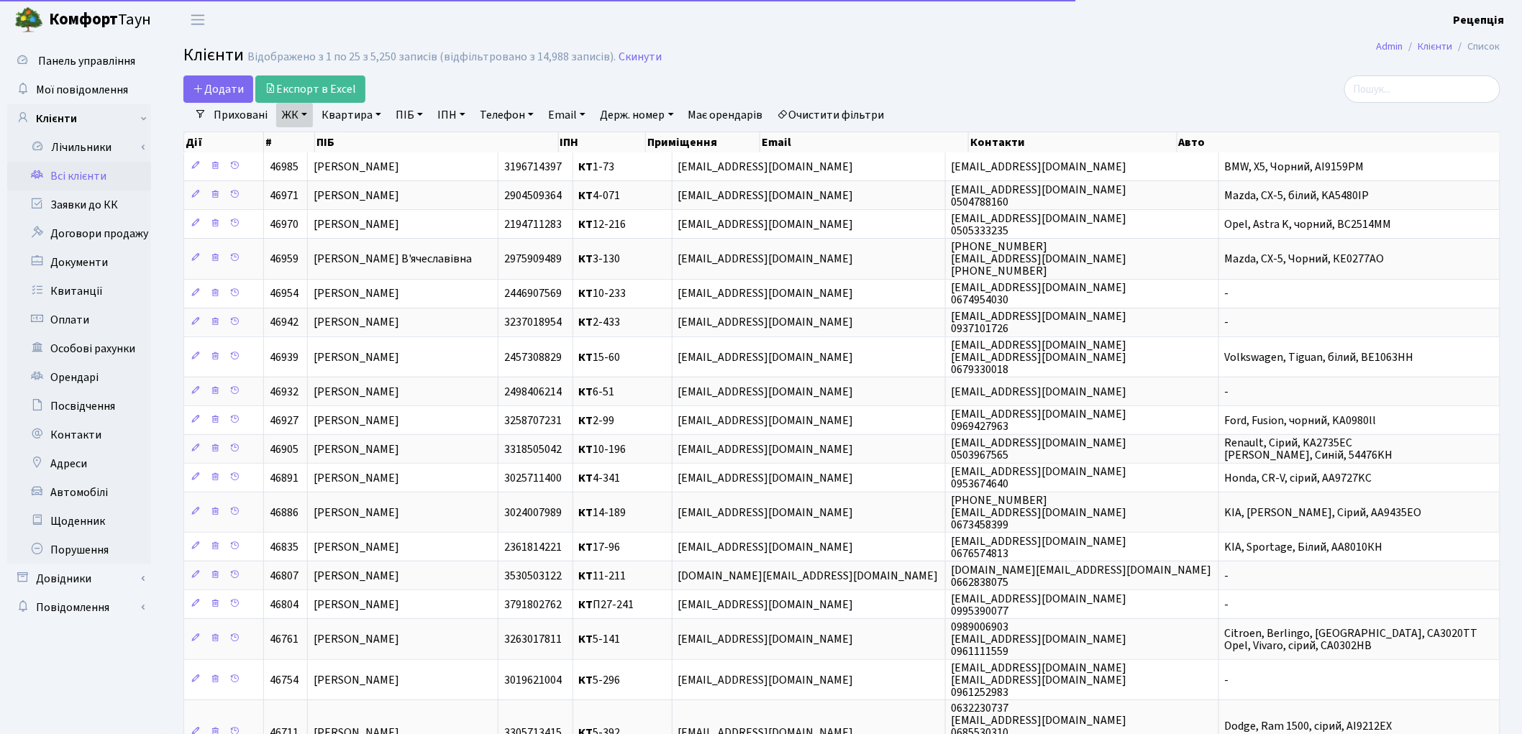
click at [342, 123] on link "Квартира" at bounding box center [351, 115] width 71 height 24
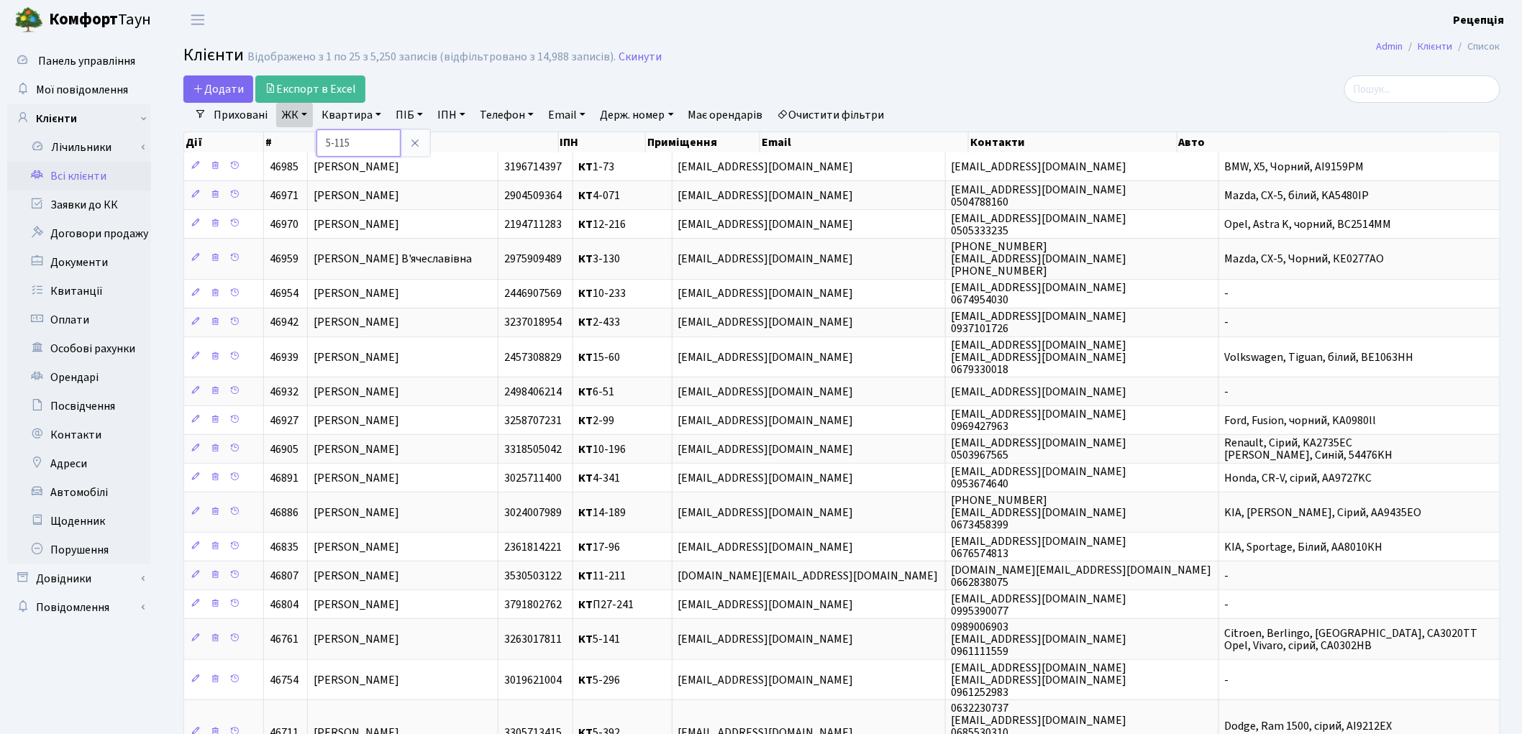
type input "5-115"
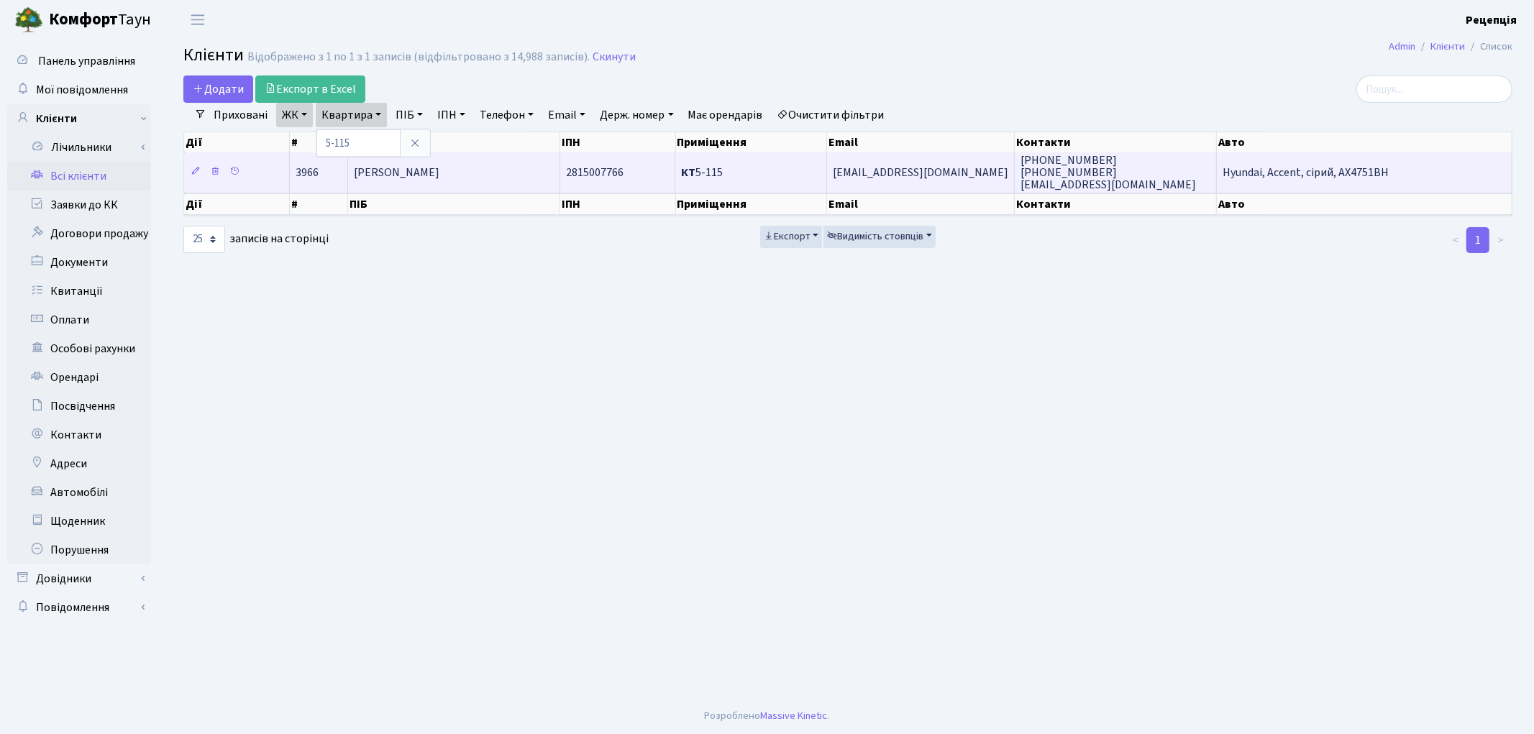
click at [480, 160] on td "[PERSON_NAME]" at bounding box center [453, 172] width 211 height 40
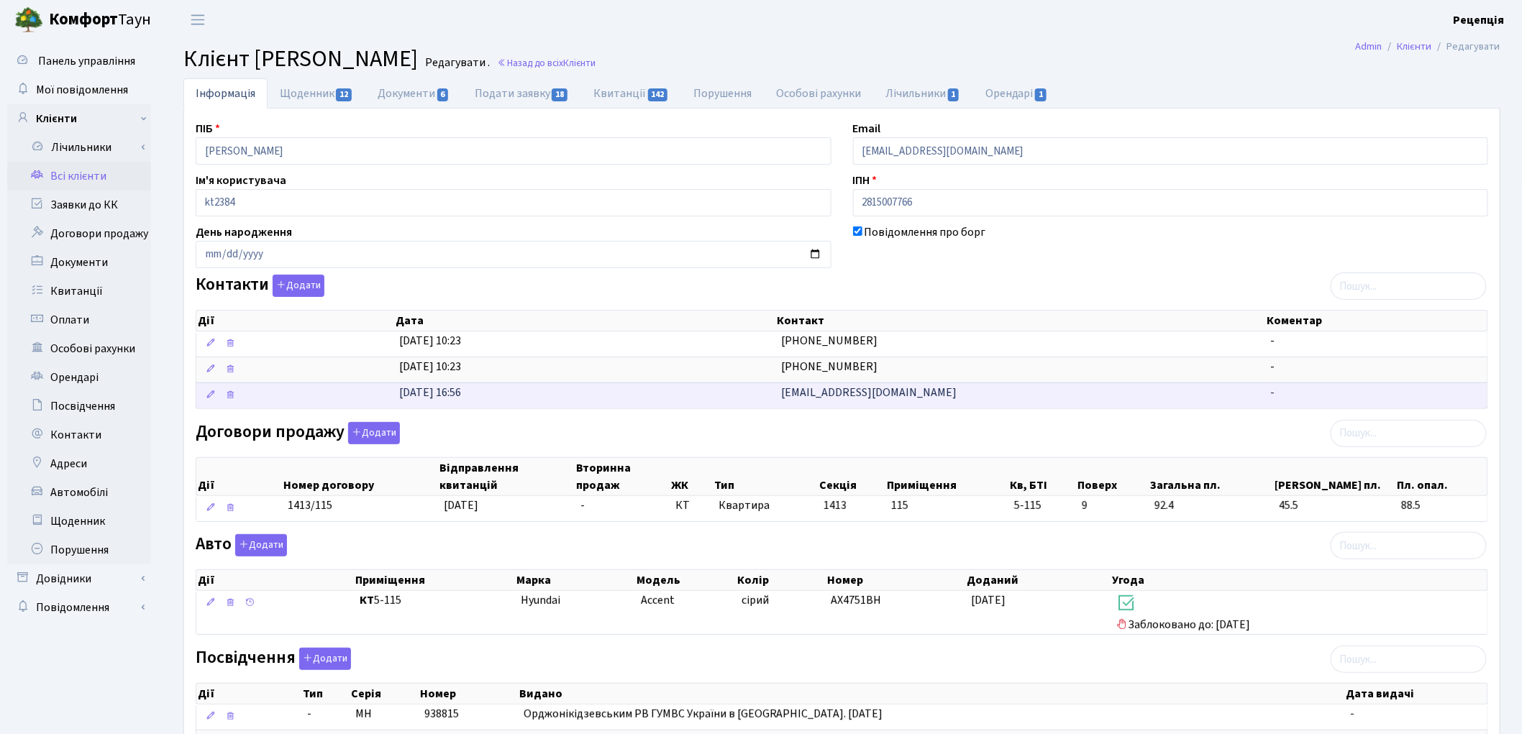
drag, startPoint x: 904, startPoint y: 401, endPoint x: 729, endPoint y: 404, distance: 174.8
click at [730, 404] on \<\/span\>\a "[DATE] 16:56 [EMAIL_ADDRESS][DOMAIN_NAME] -" at bounding box center [841, 396] width 1291 height 26
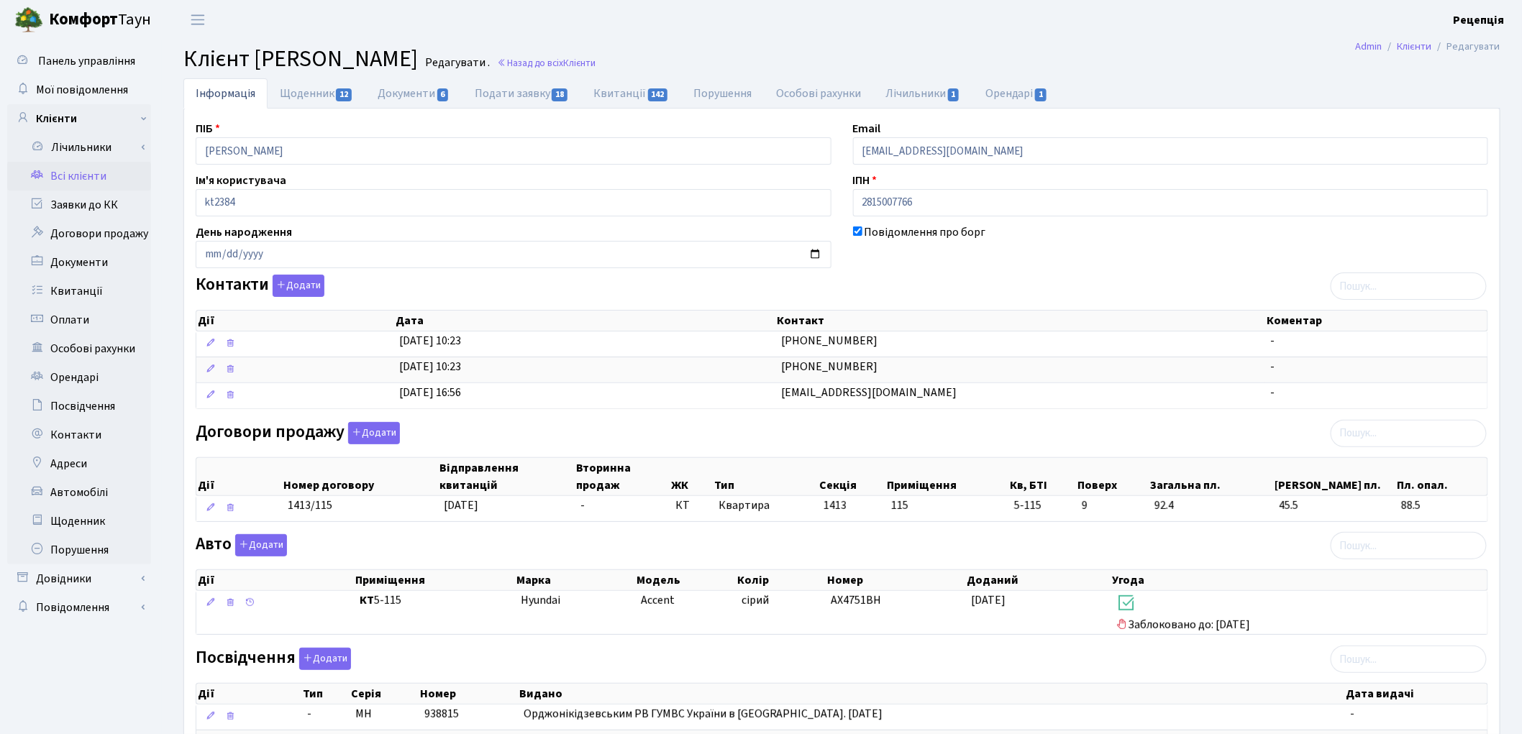
copy \<\/span\>\a "[EMAIL_ADDRESS][DOMAIN_NAME]"
drag, startPoint x: 1001, startPoint y: 155, endPoint x: 844, endPoint y: 155, distance: 156.8
click at [844, 155] on div "Email [EMAIL_ADDRESS][DOMAIN_NAME]" at bounding box center [1170, 142] width 657 height 45
paste input "[EMAIL_ADDRESS][DOMAIN_NAME]"
click at [879, 155] on input "[EMAIL_ADDRESS][DOMAIN_NAME]" at bounding box center [1171, 150] width 636 height 27
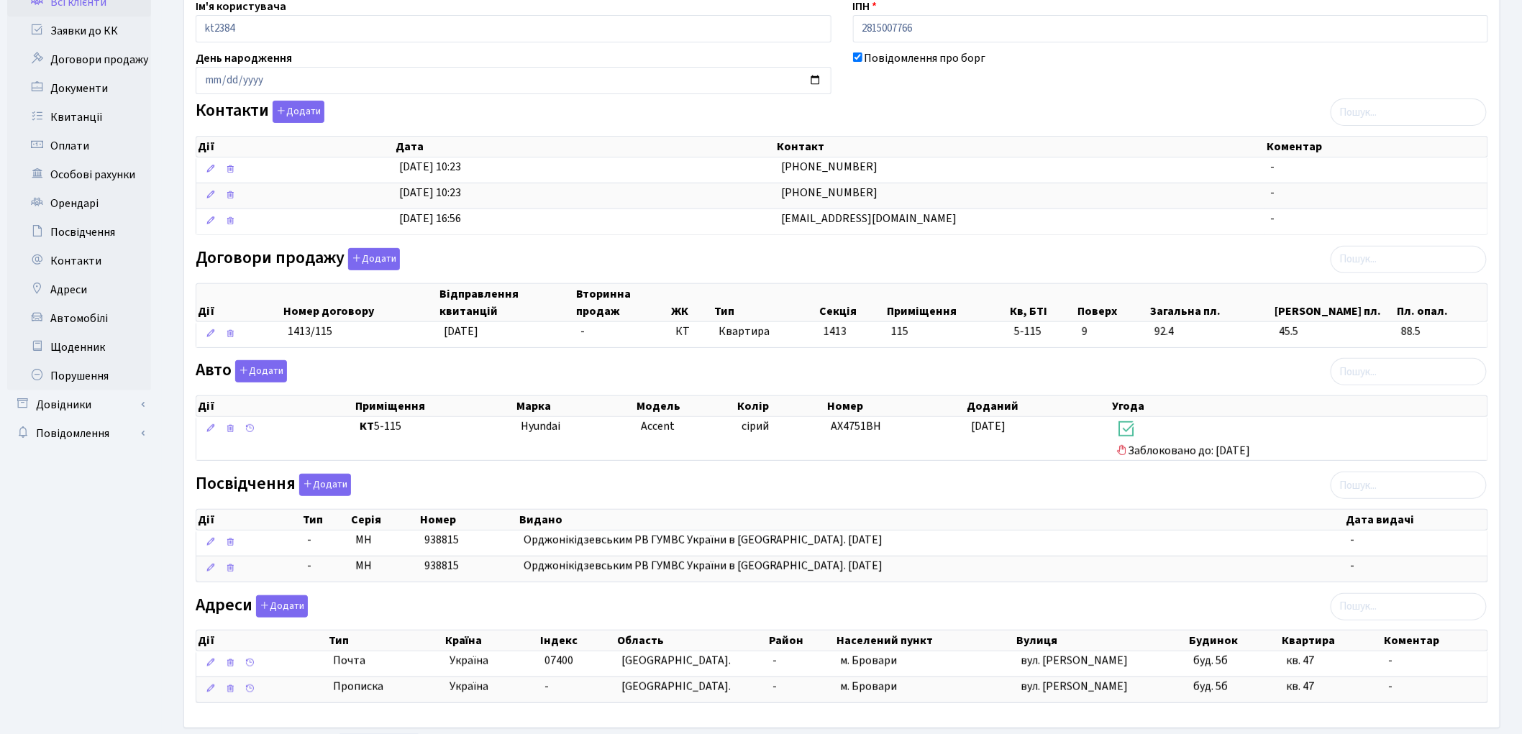
scroll to position [247, 0]
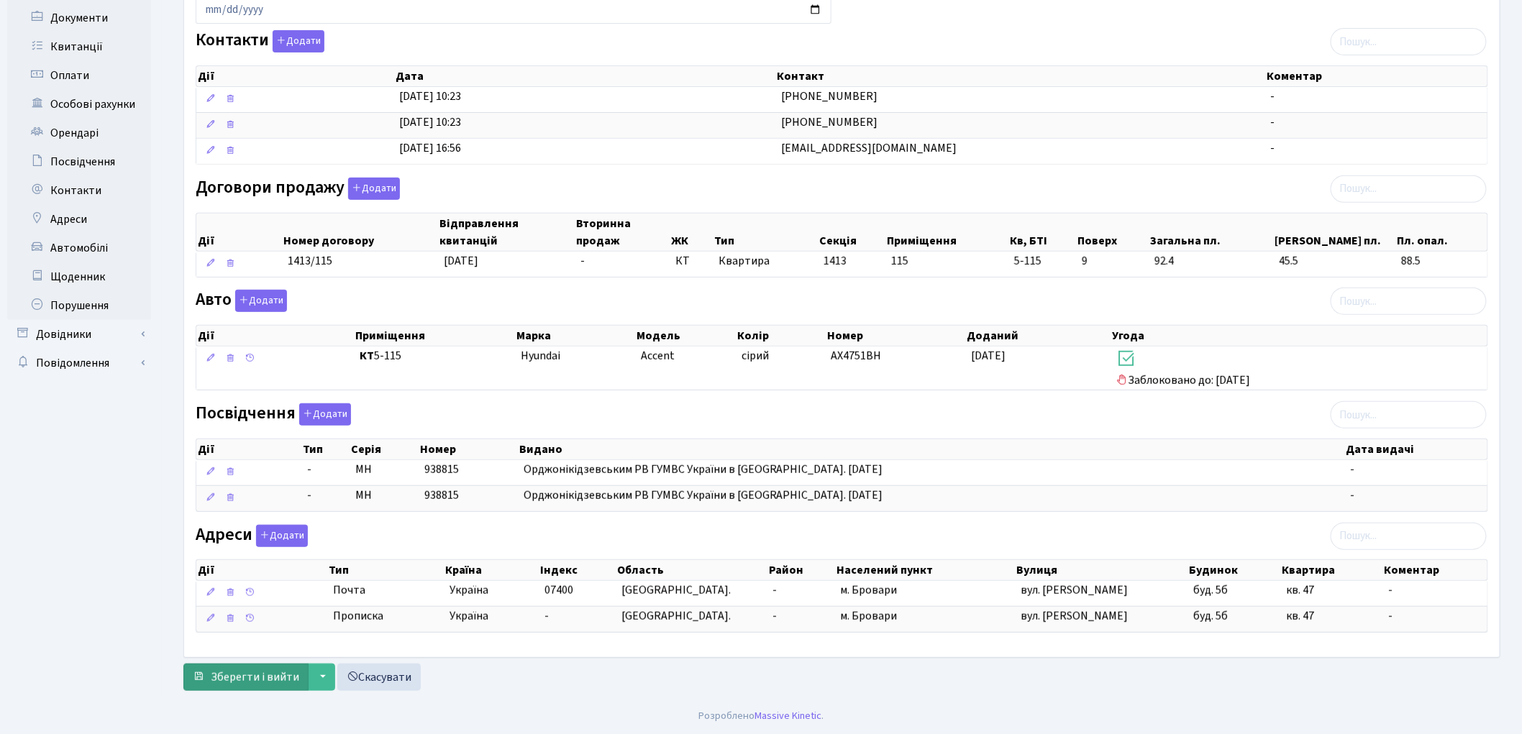
type input "[EMAIL_ADDRESS][DOMAIN_NAME]"
click at [260, 671] on span "Зберегти і вийти" at bounding box center [255, 678] width 88 height 16
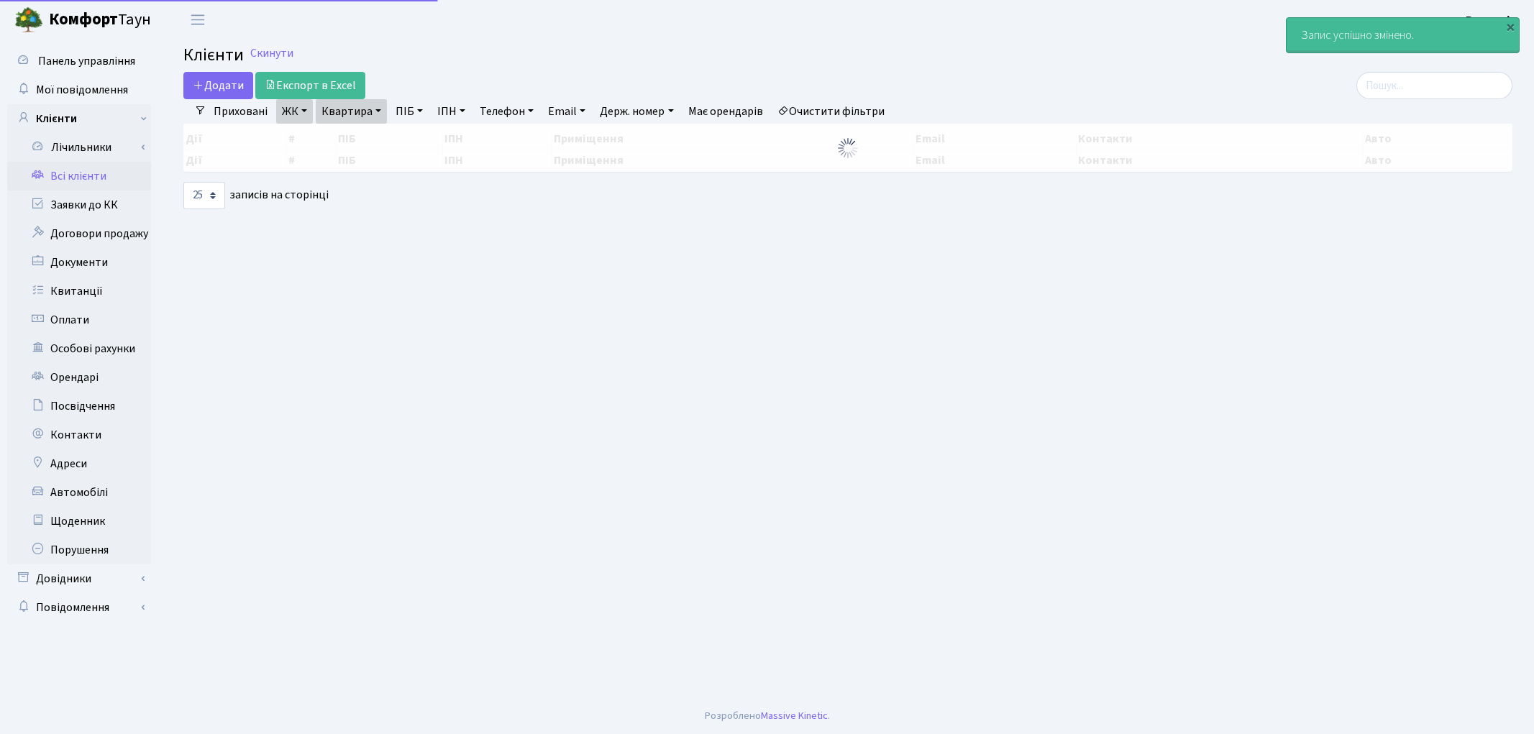
select select "25"
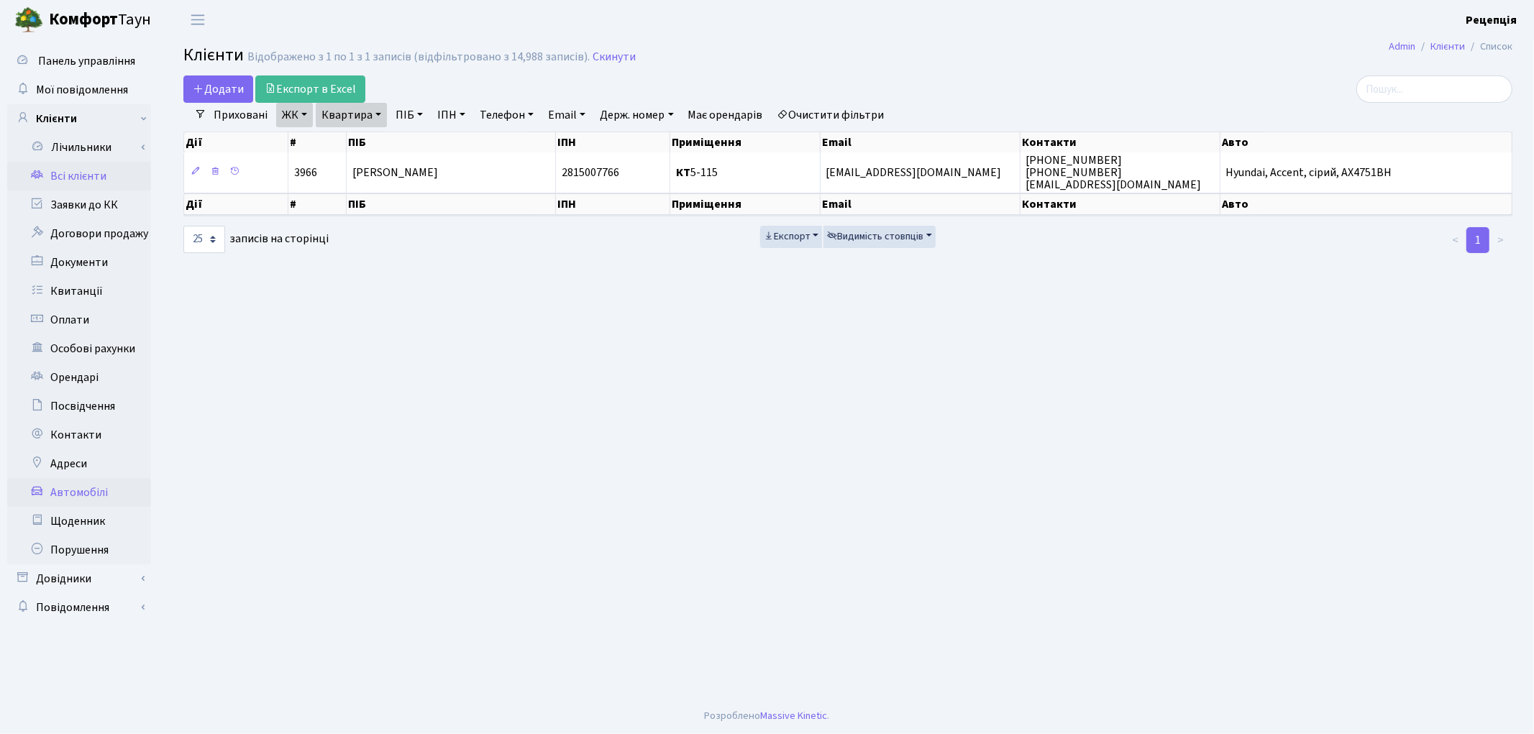
click at [90, 486] on link "Автомобілі" at bounding box center [79, 492] width 144 height 29
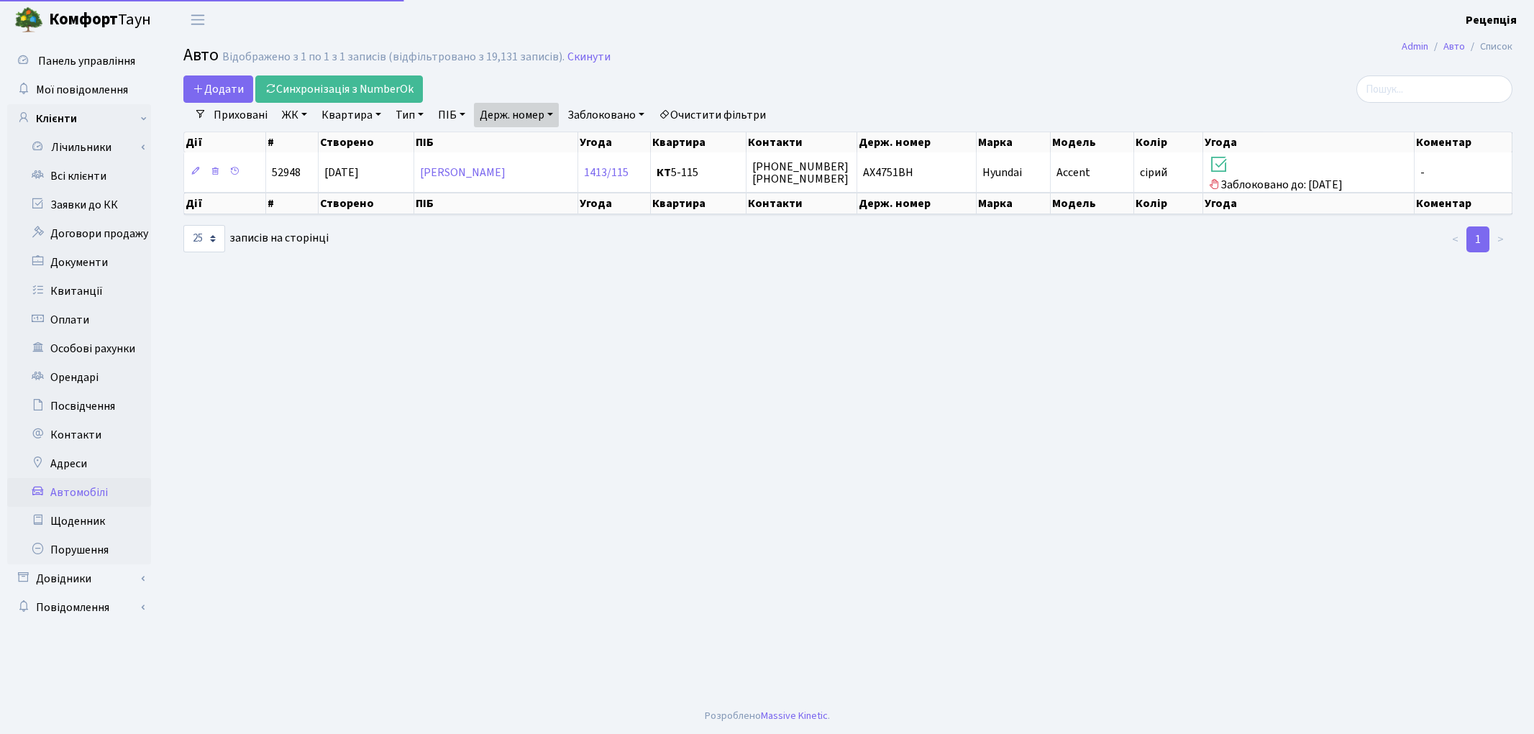
select select "25"
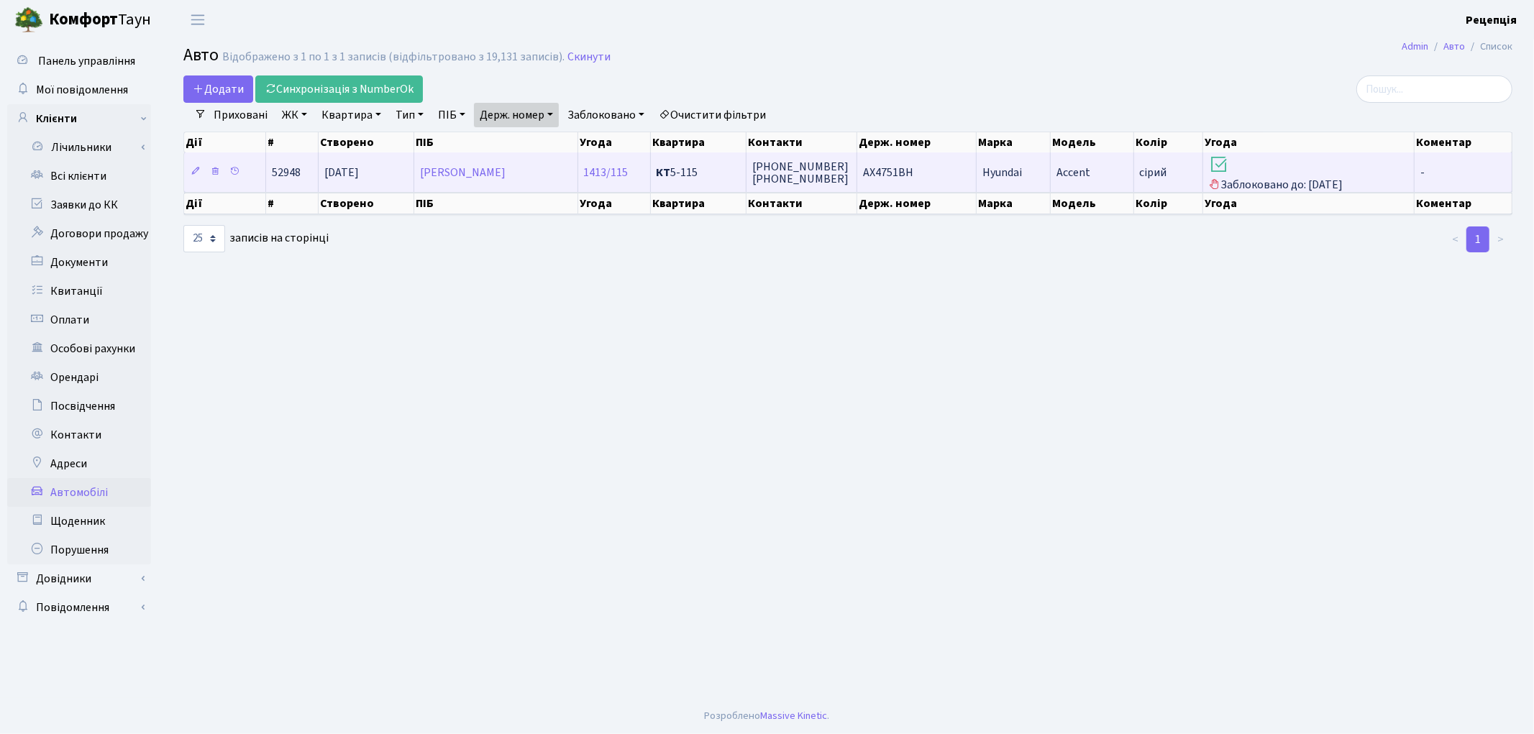
click at [930, 167] on td "АХ4751ВН" at bounding box center [916, 172] width 119 height 40
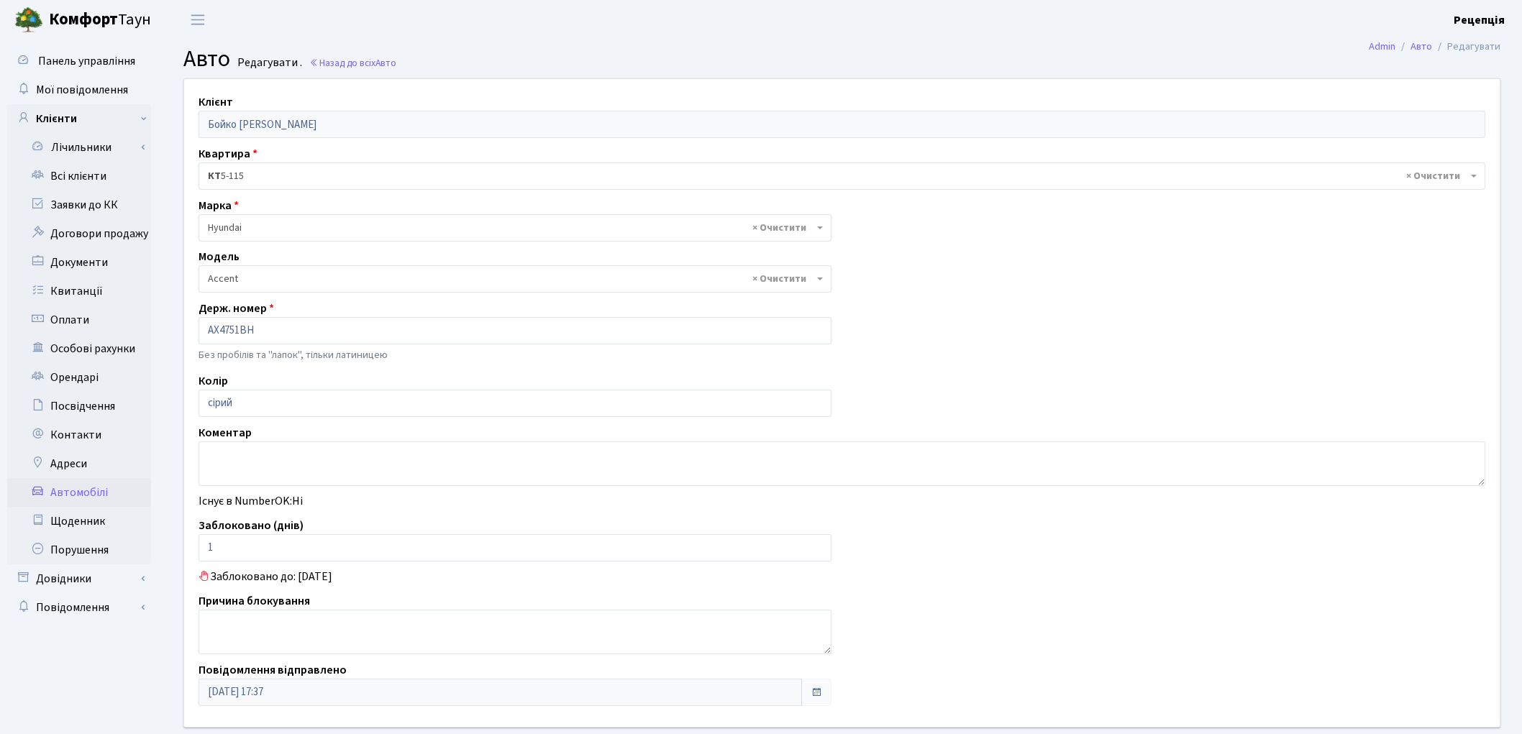
select select "989"
click at [58, 173] on link "Всі клієнти" at bounding box center [79, 176] width 144 height 29
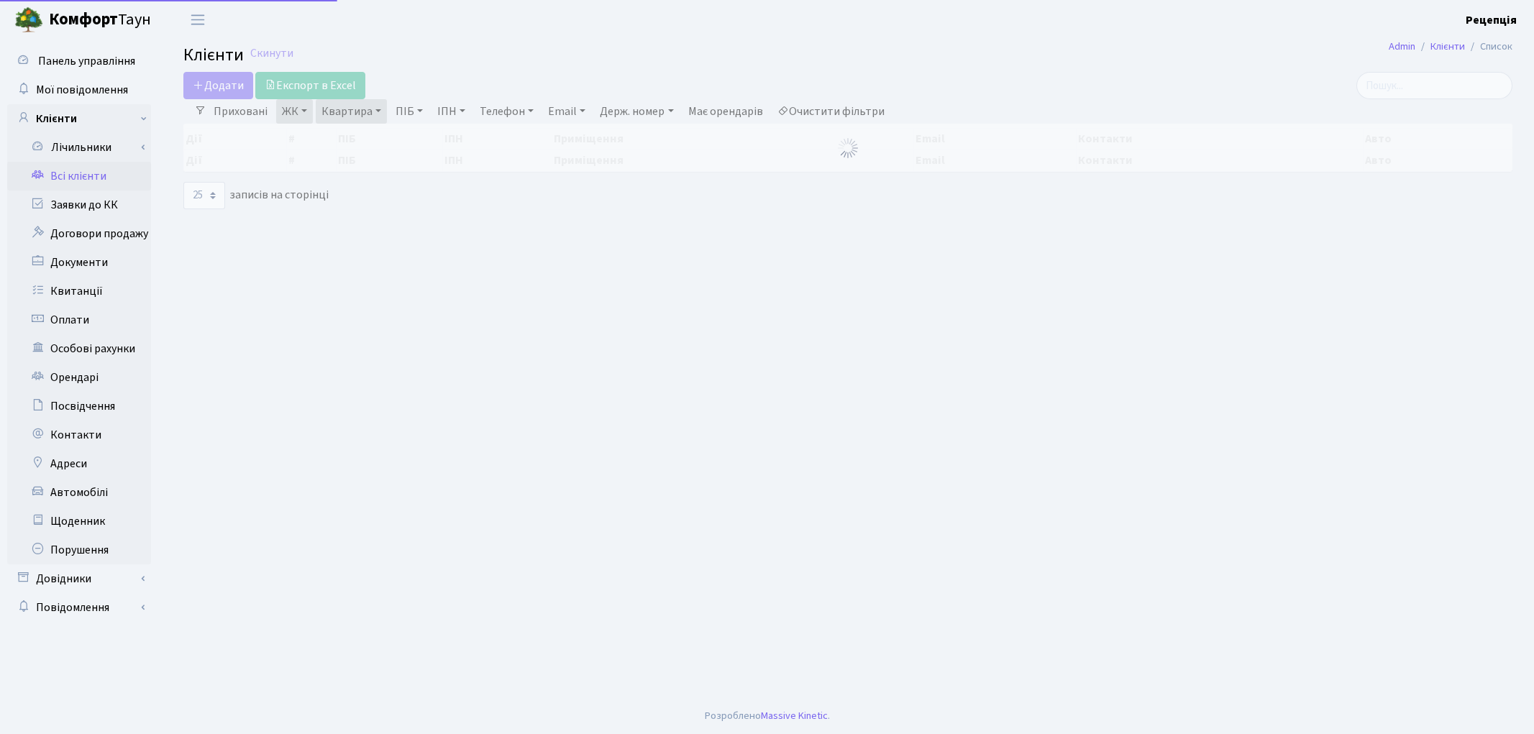
select select "25"
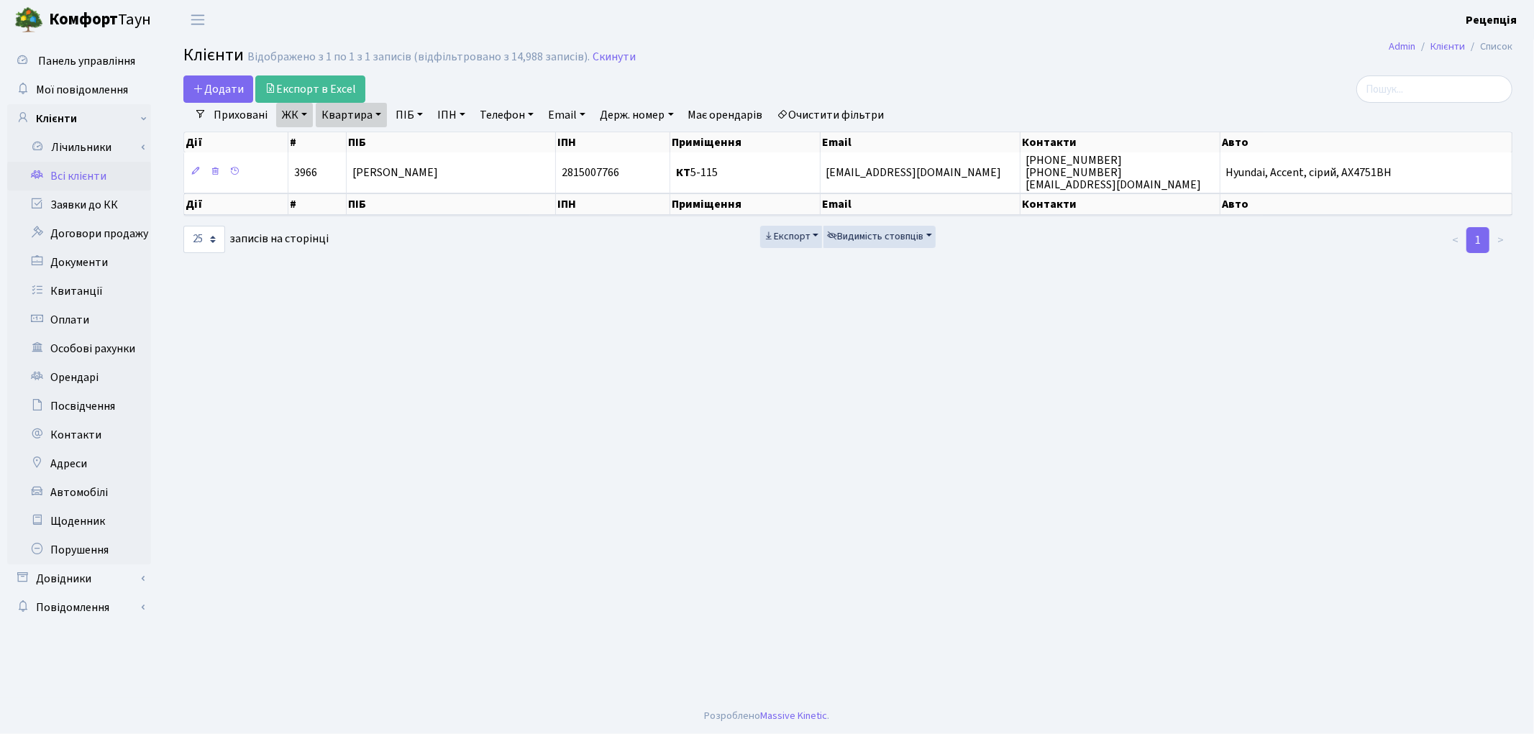
click at [831, 109] on link "Очистити фільтри" at bounding box center [831, 115] width 119 height 24
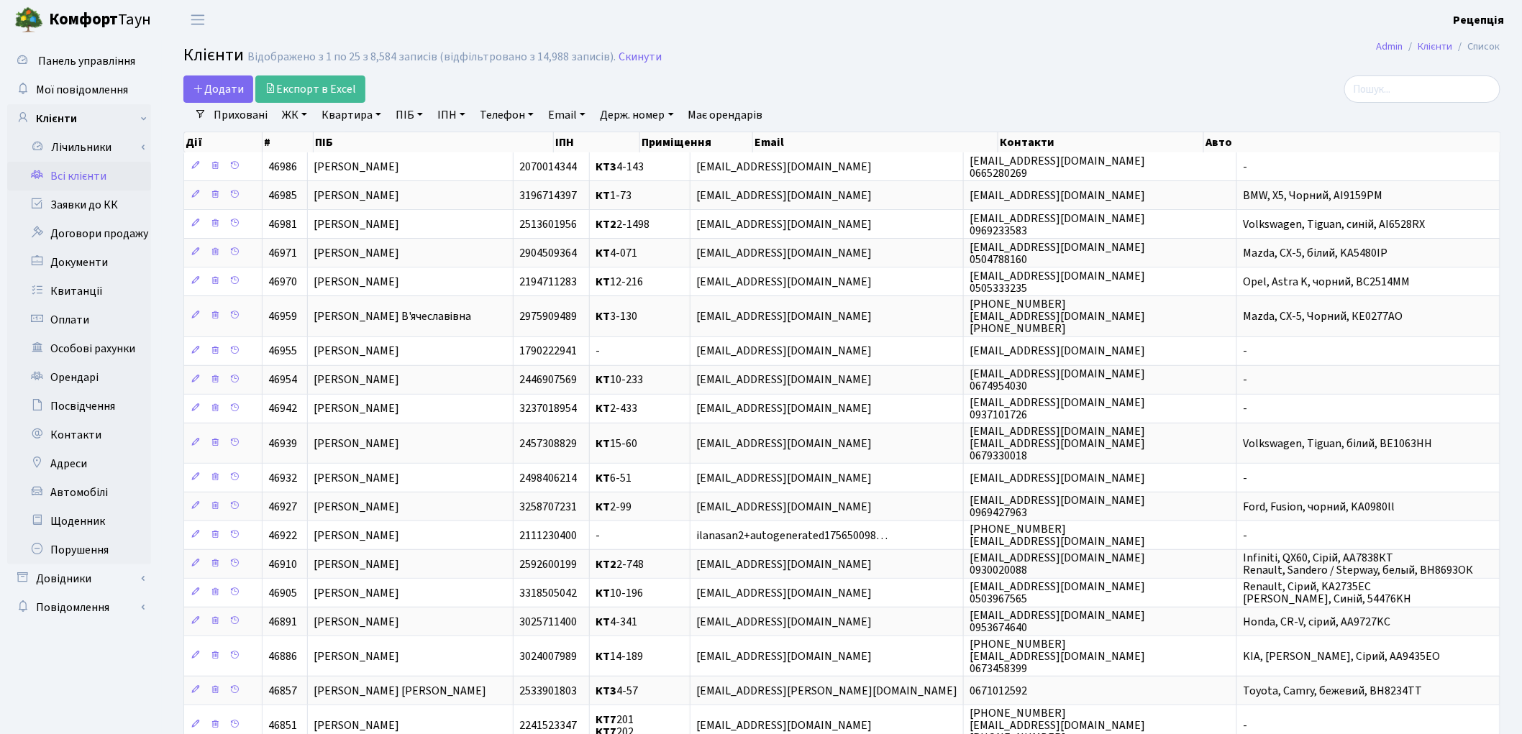
click at [76, 175] on link "Всі клієнти" at bounding box center [79, 176] width 144 height 29
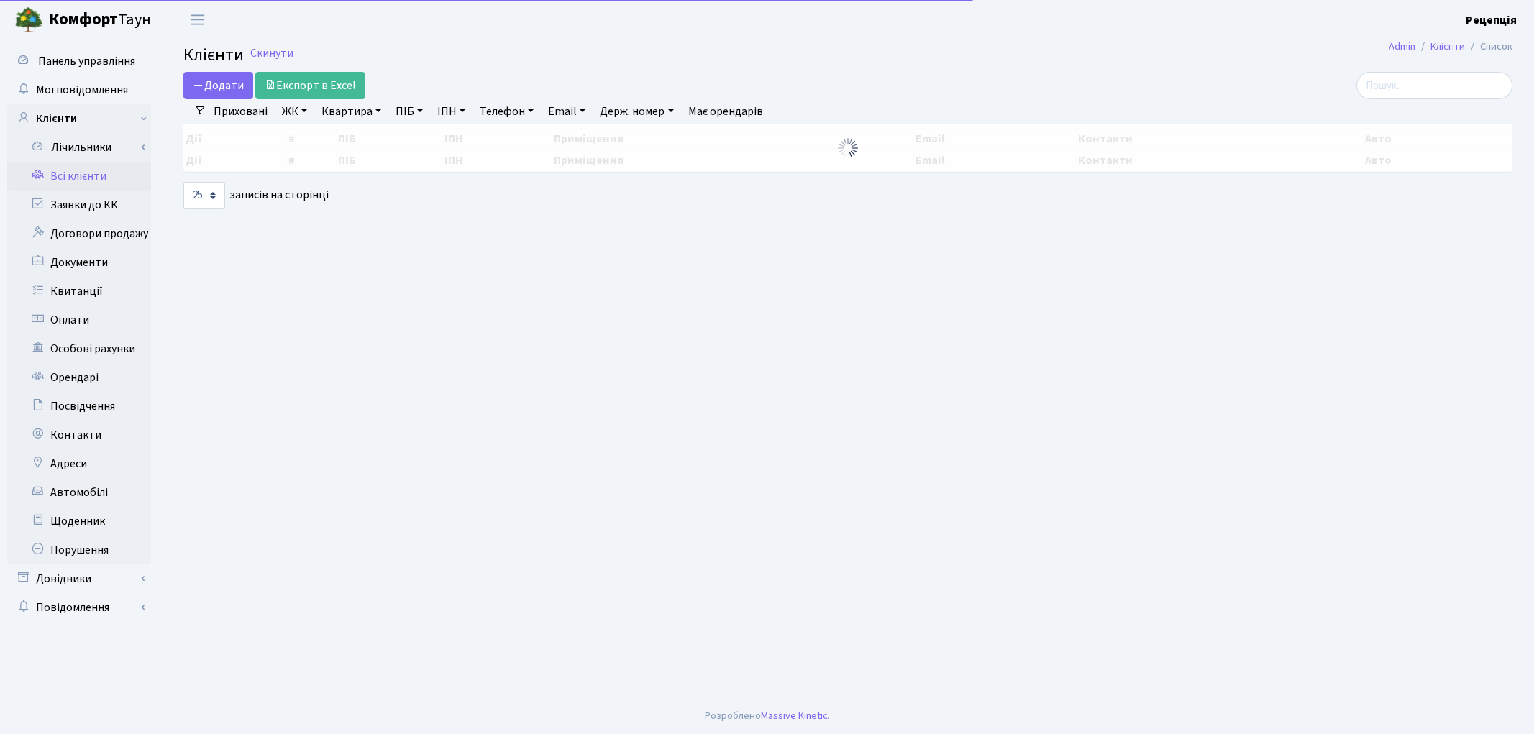
select select "25"
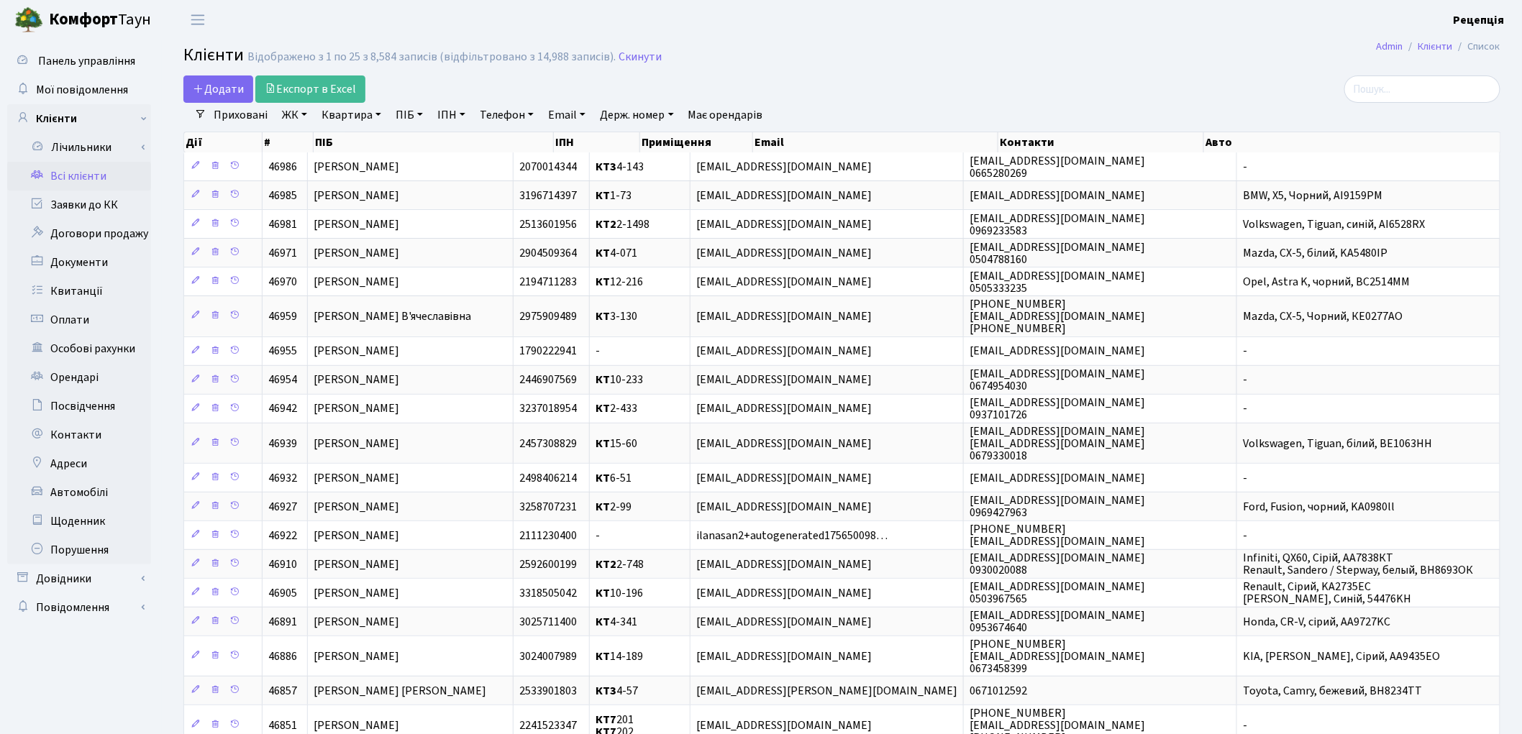
click at [1113, 76] on div at bounding box center [1288, 89] width 424 height 27
click at [92, 209] on link "Заявки до КК" at bounding box center [79, 205] width 144 height 29
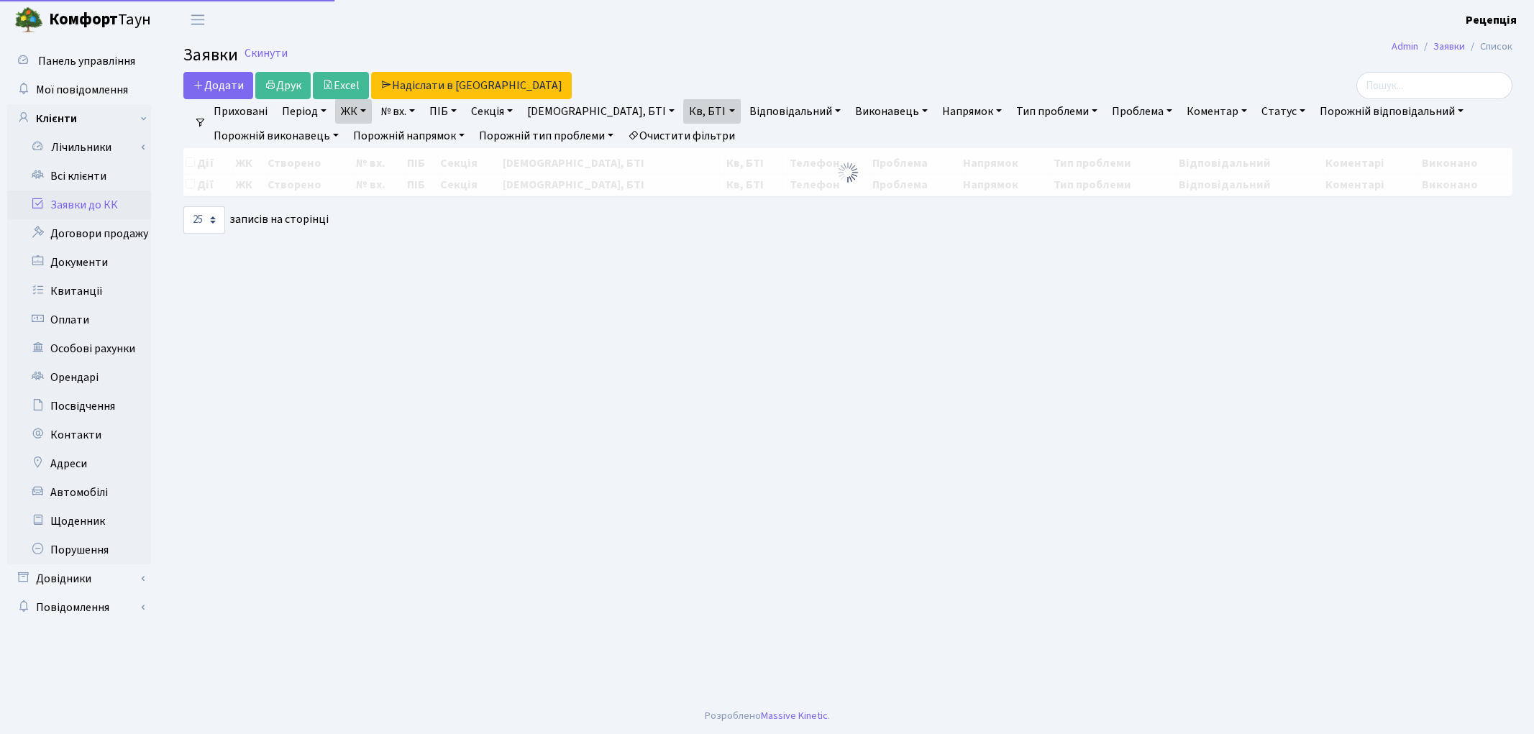
select select "25"
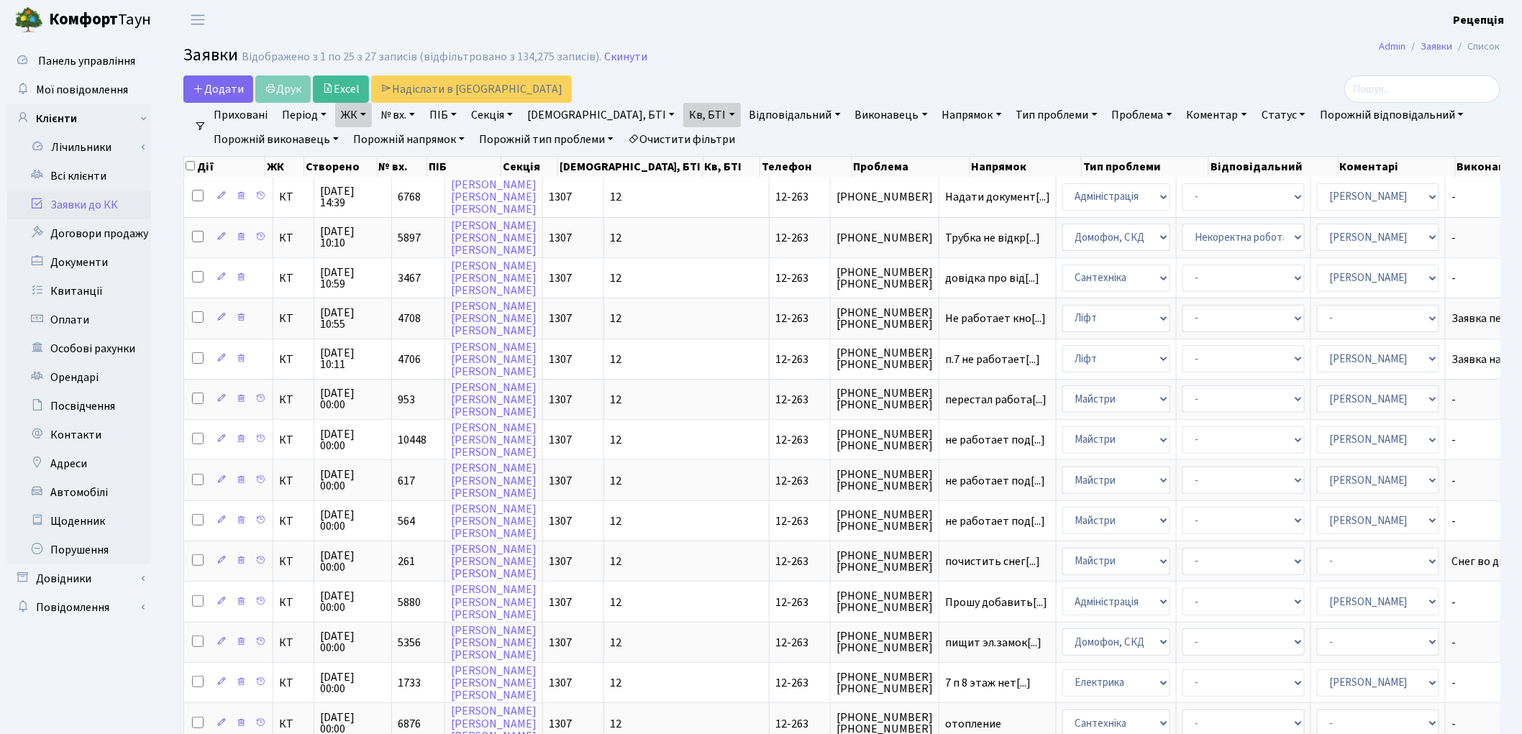
click at [708, 132] on link "Очистити фільтри" at bounding box center [681, 139] width 119 height 24
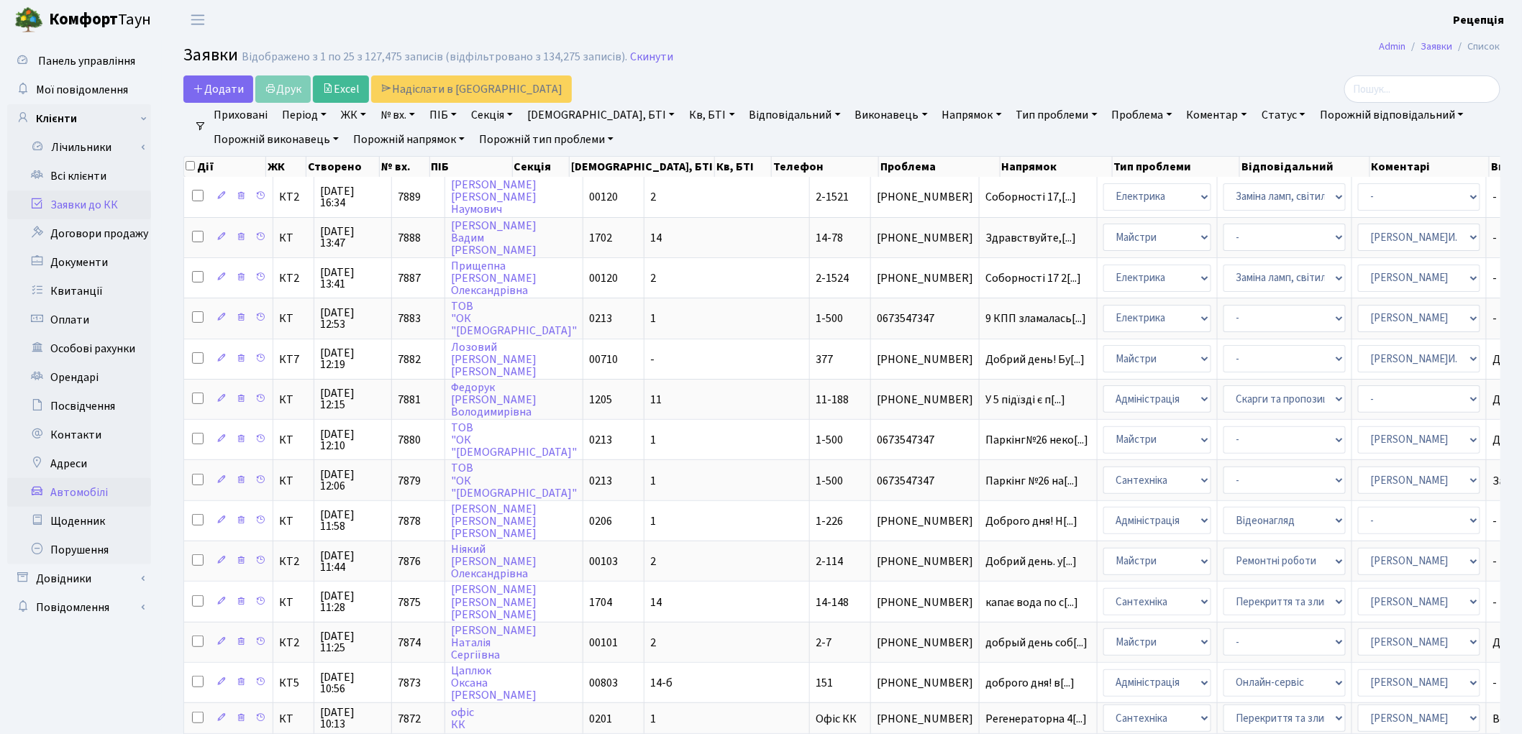
click at [92, 488] on link "Автомобілі" at bounding box center [79, 492] width 144 height 29
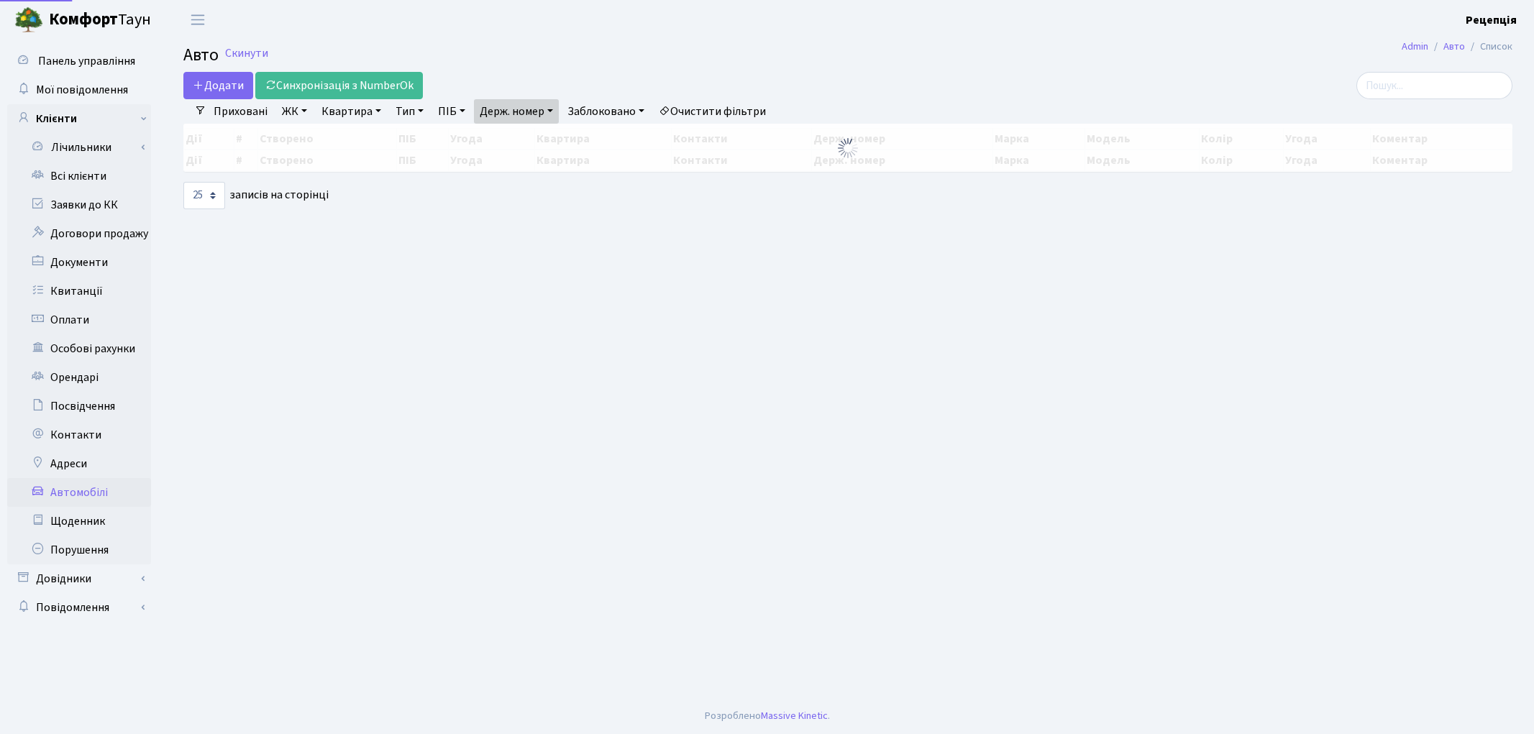
select select "25"
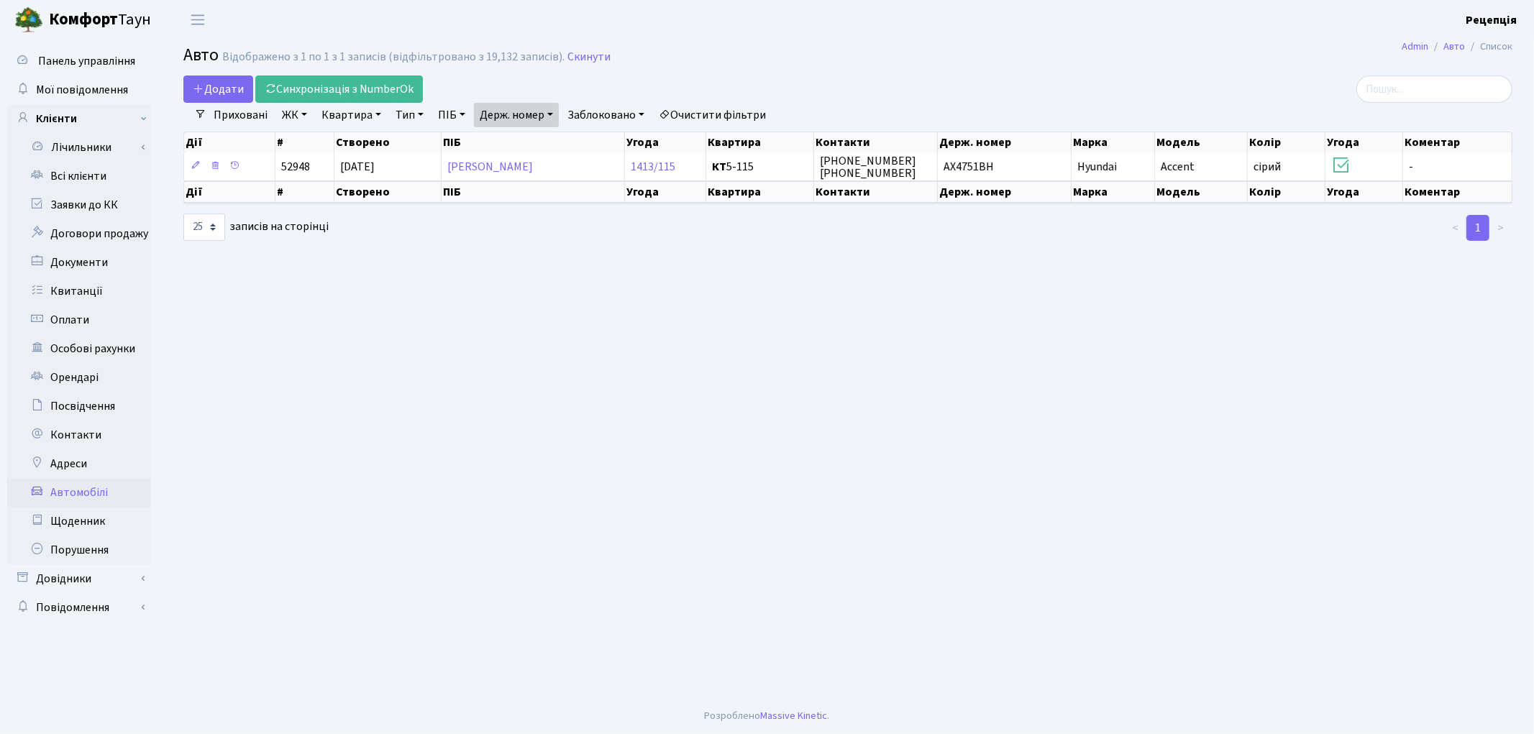
click at [751, 116] on link "Очистити фільтри" at bounding box center [712, 115] width 119 height 24
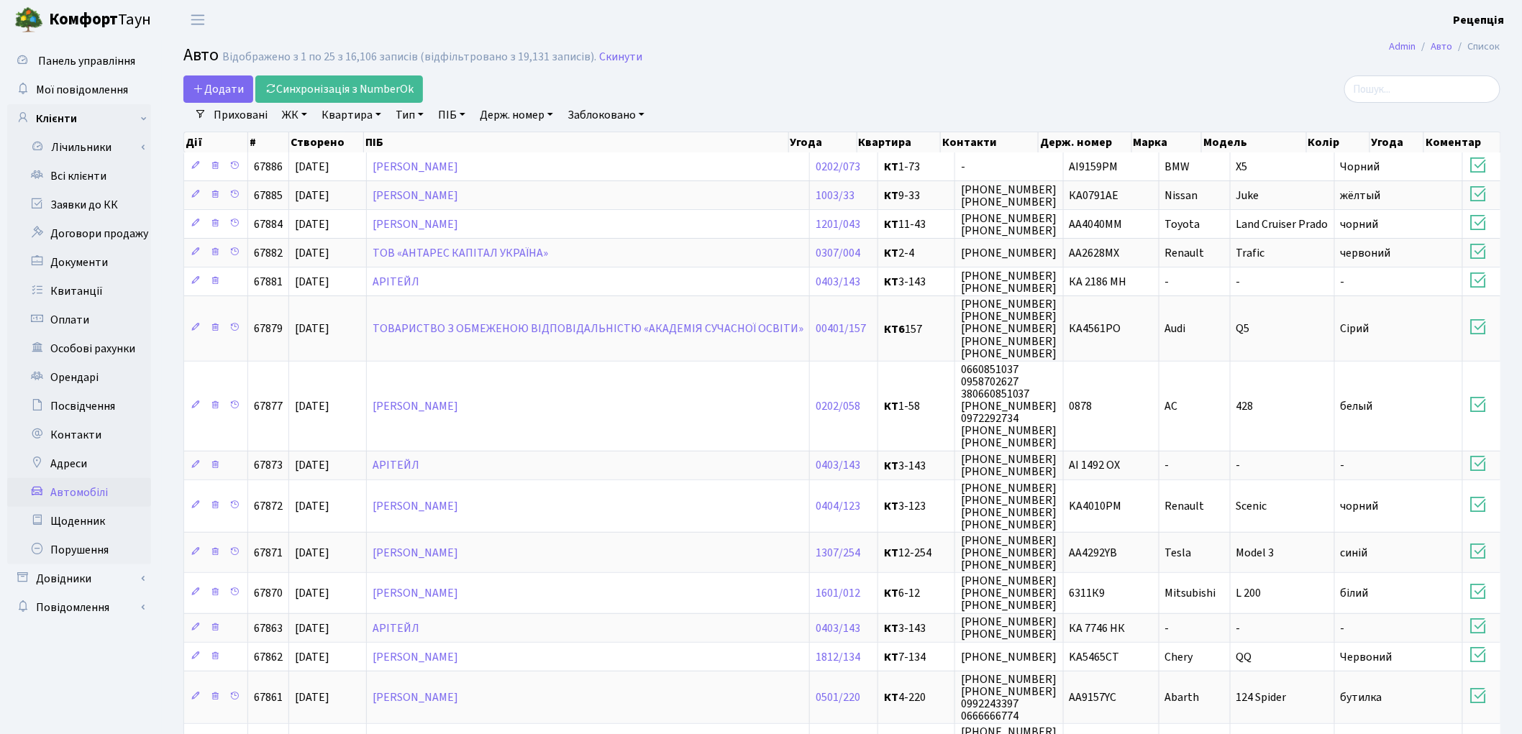
click at [75, 493] on link "Автомобілі" at bounding box center [79, 492] width 144 height 29
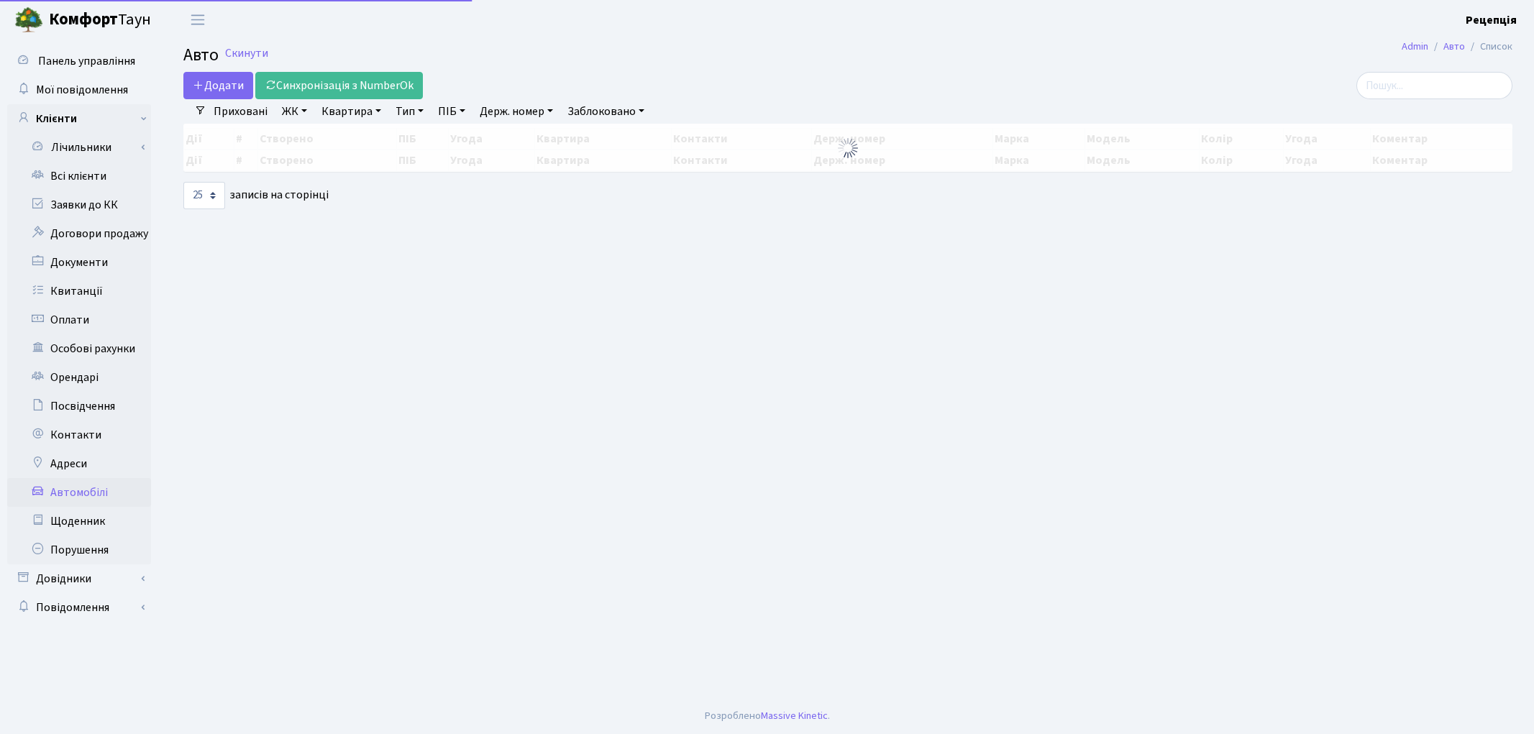
select select "25"
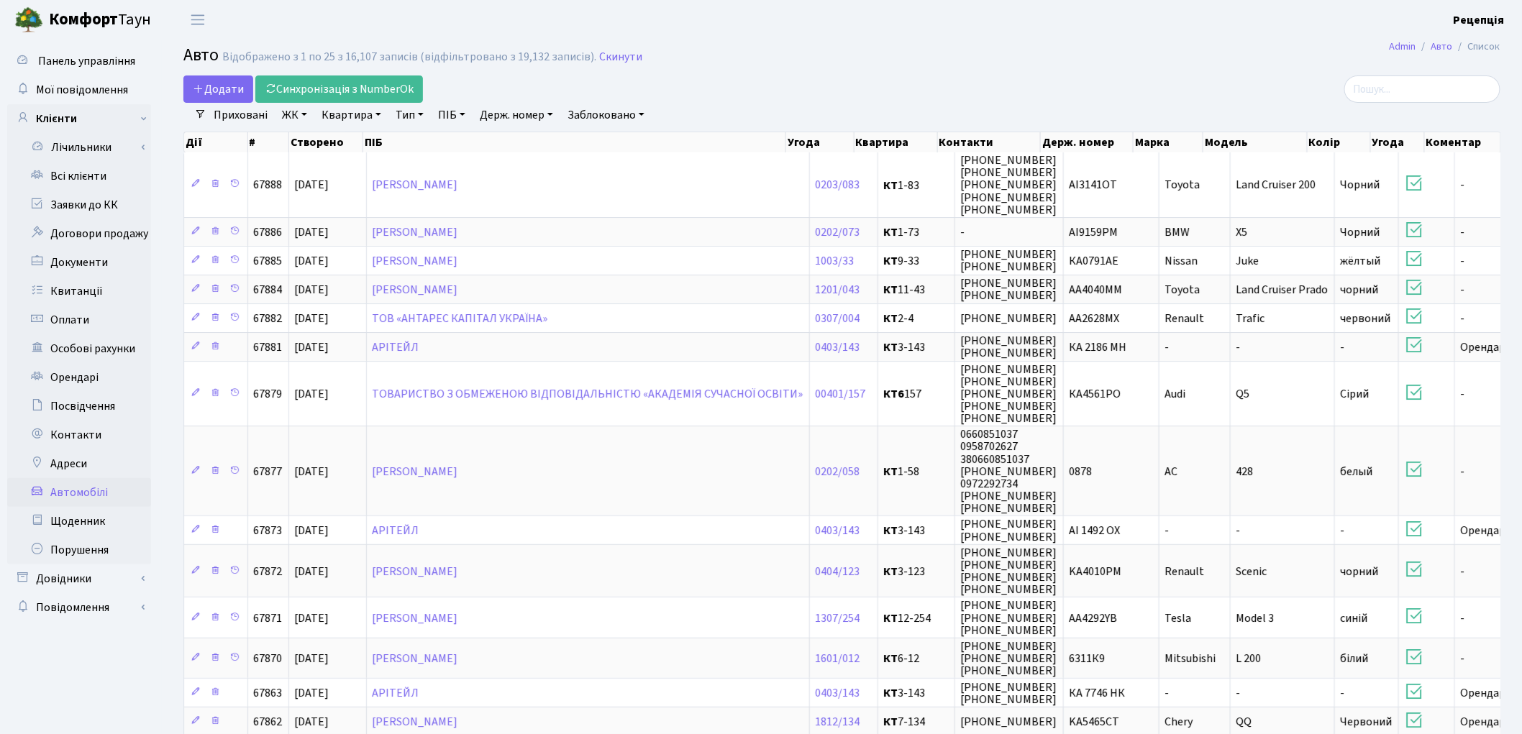
click at [506, 114] on link "Держ. номер" at bounding box center [516, 115] width 85 height 24
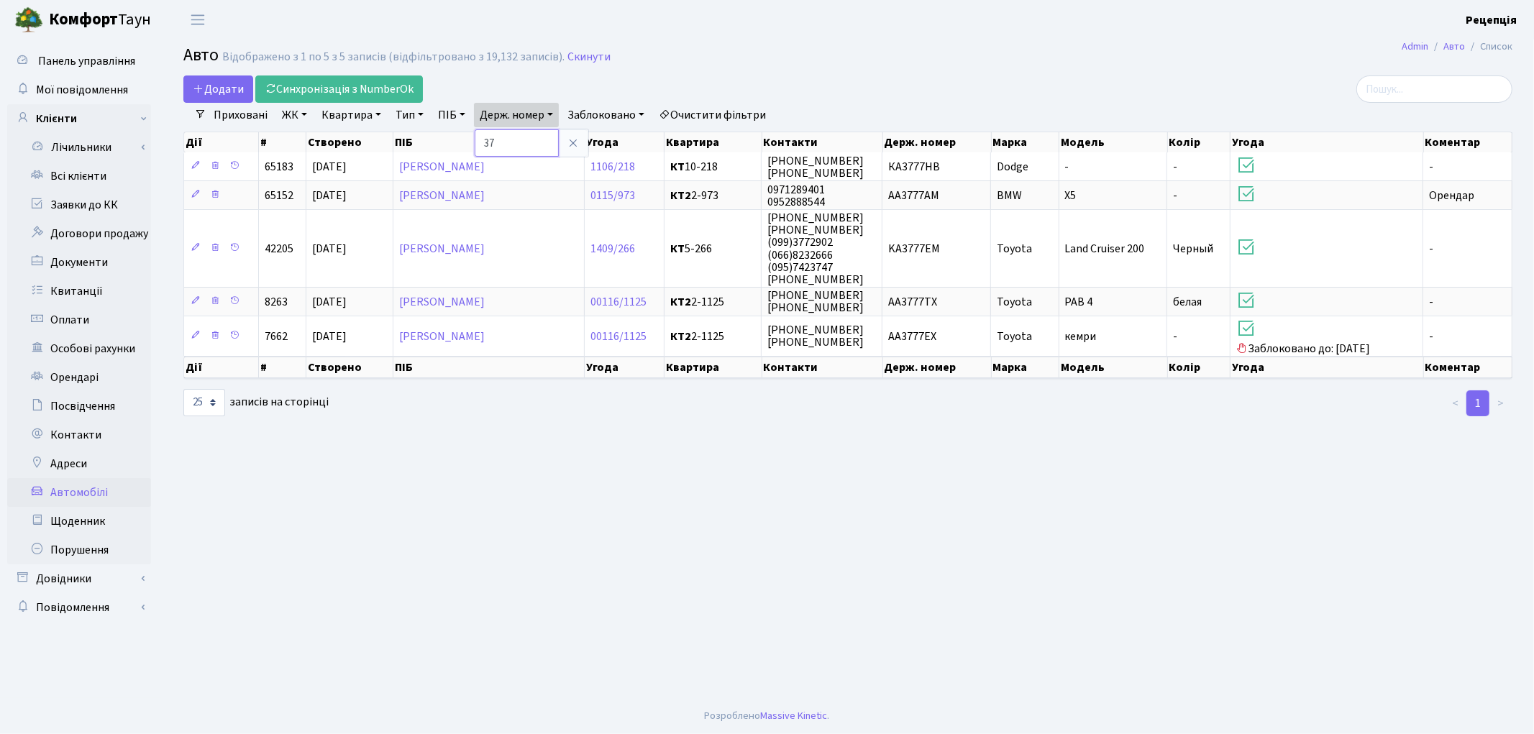
type input "3"
click at [939, 298] on td "АА3777ТХ" at bounding box center [937, 301] width 109 height 29
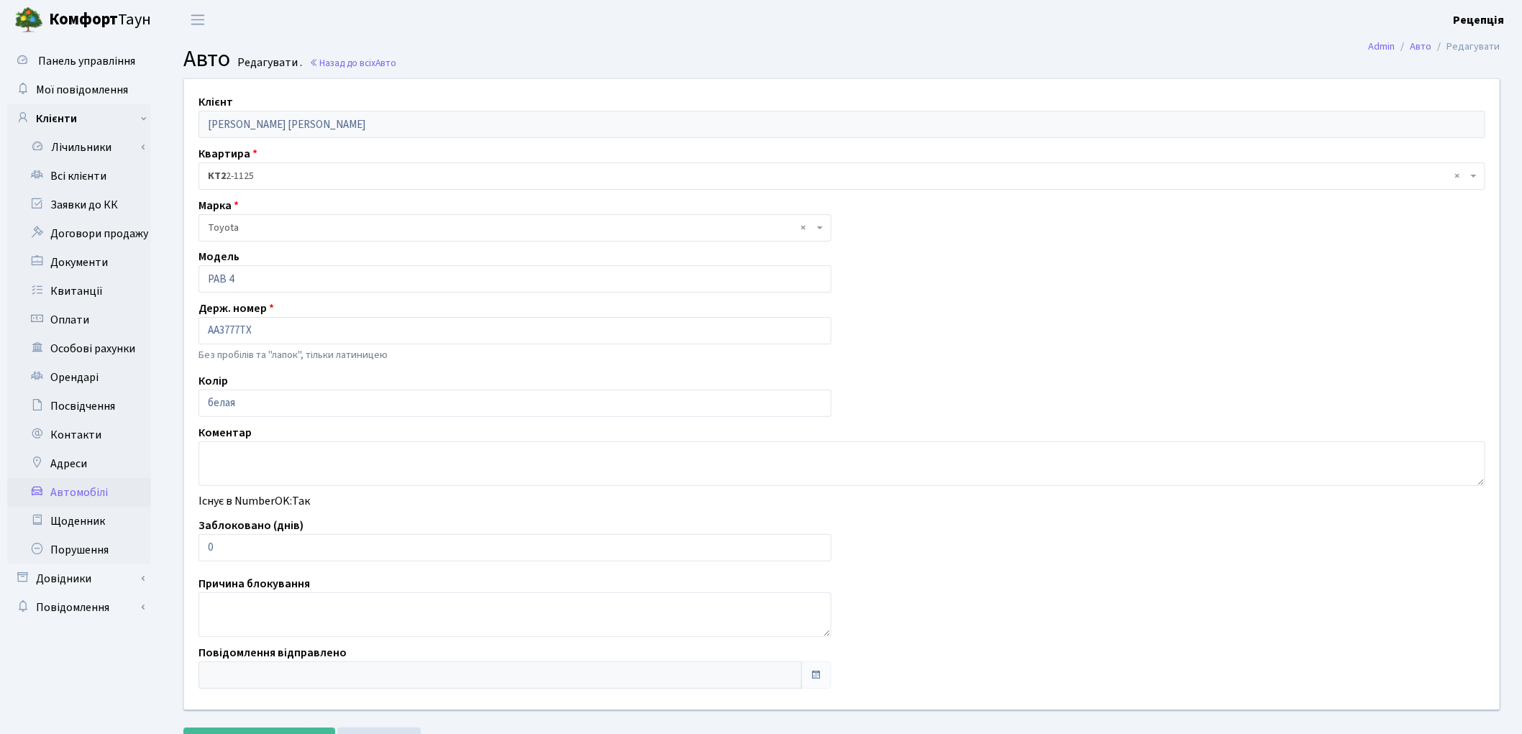
scroll to position [63, 0]
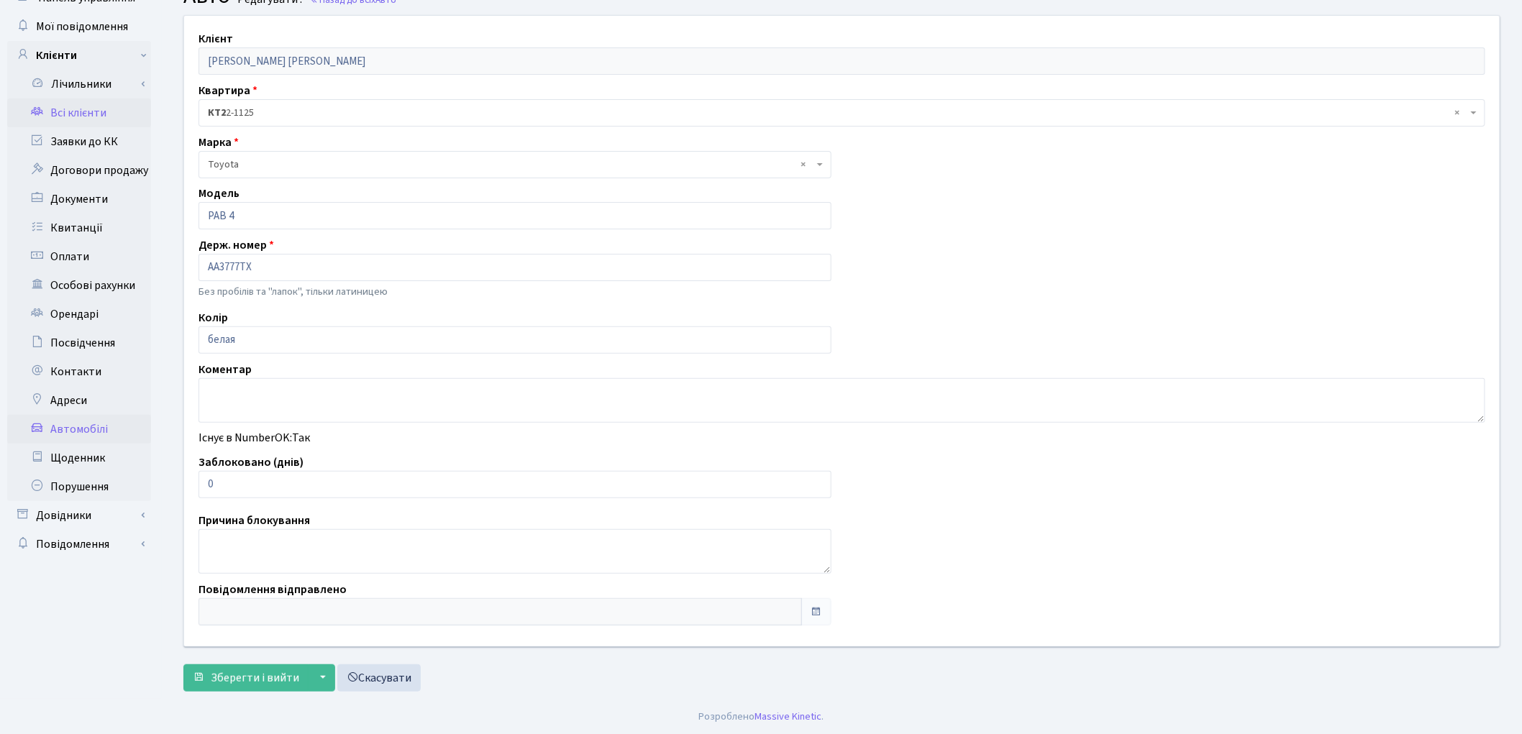
click at [86, 111] on link "Всі клієнти" at bounding box center [79, 113] width 144 height 29
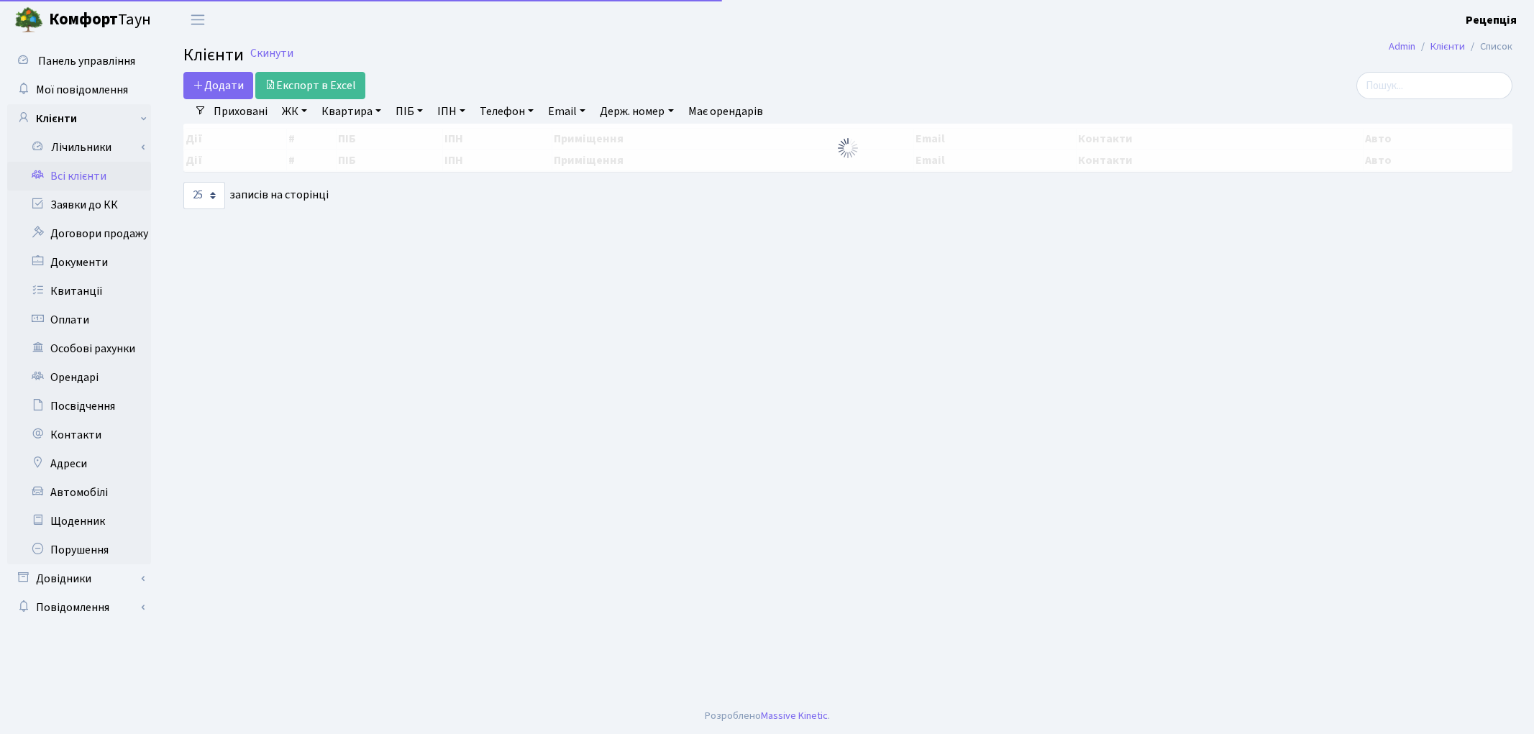
select select "25"
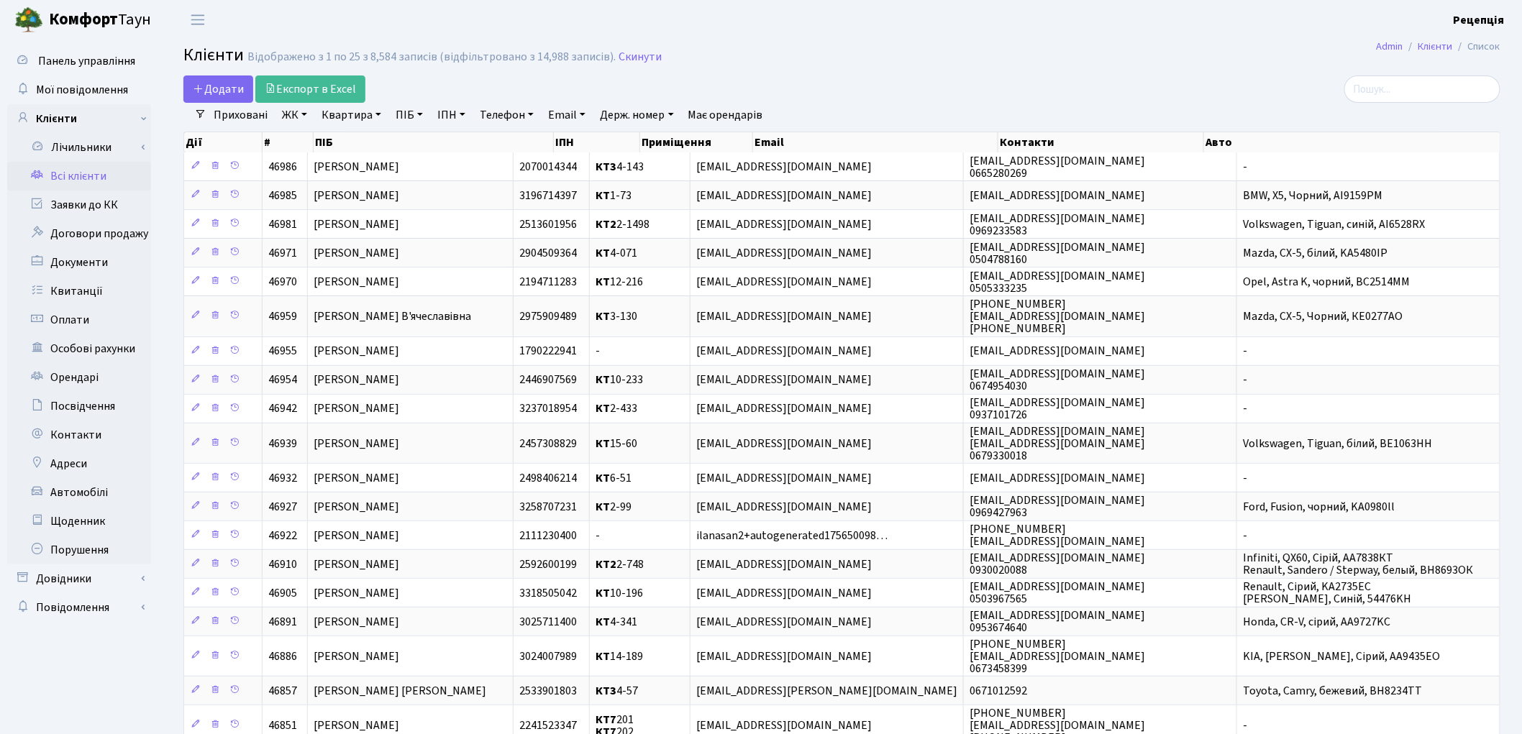
click at [373, 125] on link "Квартира" at bounding box center [351, 115] width 71 height 24
type input "4-101"
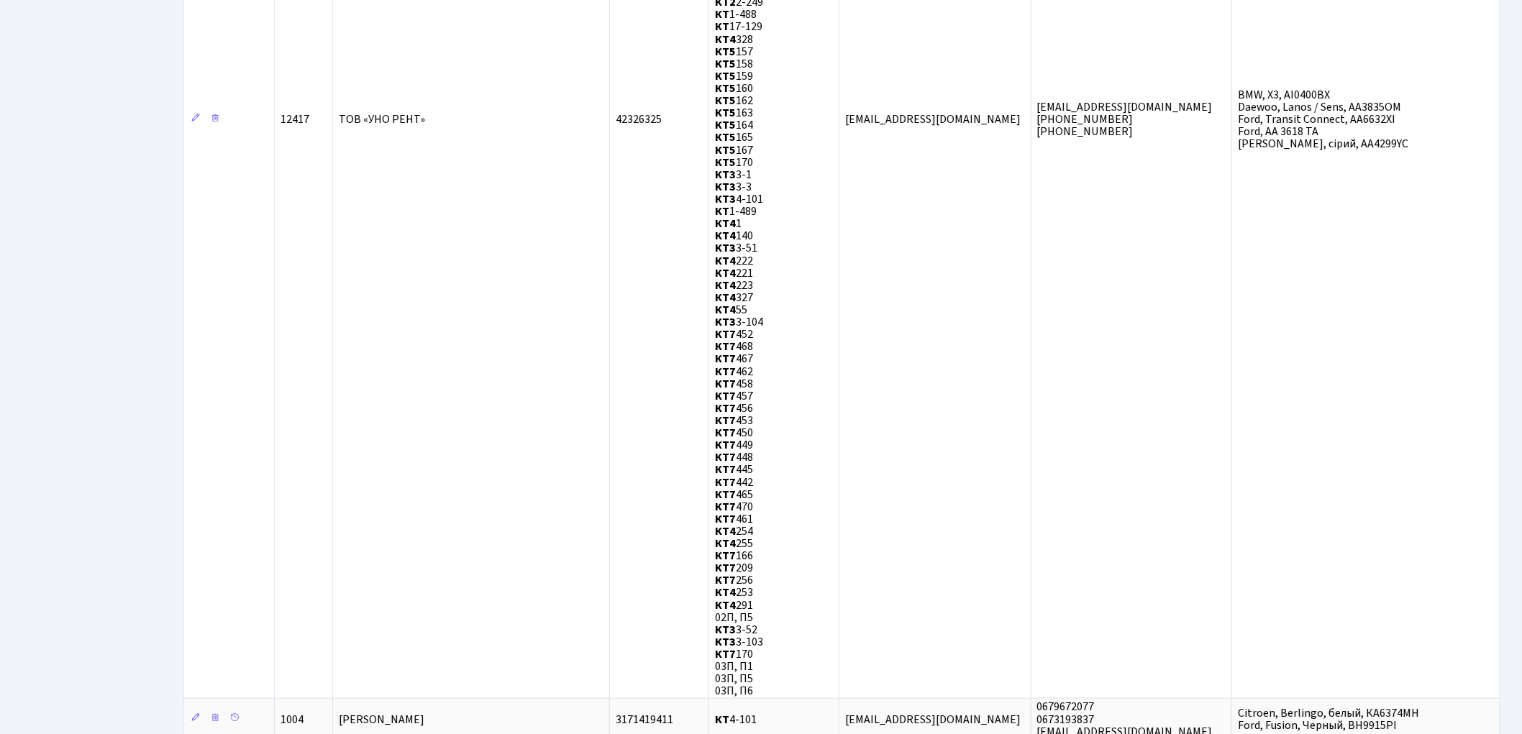
scroll to position [662, 0]
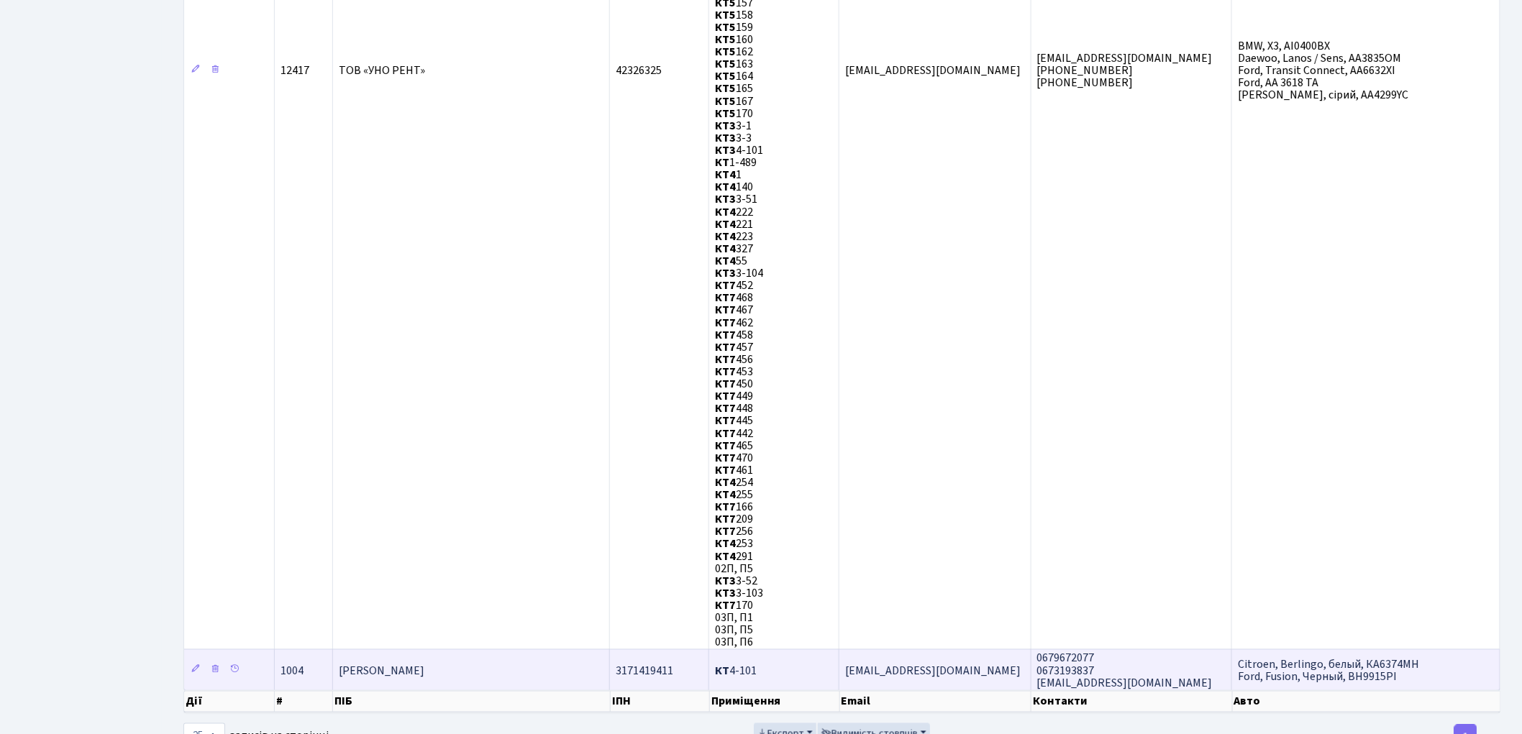
click at [647, 663] on span "3171419411" at bounding box center [645, 671] width 58 height 16
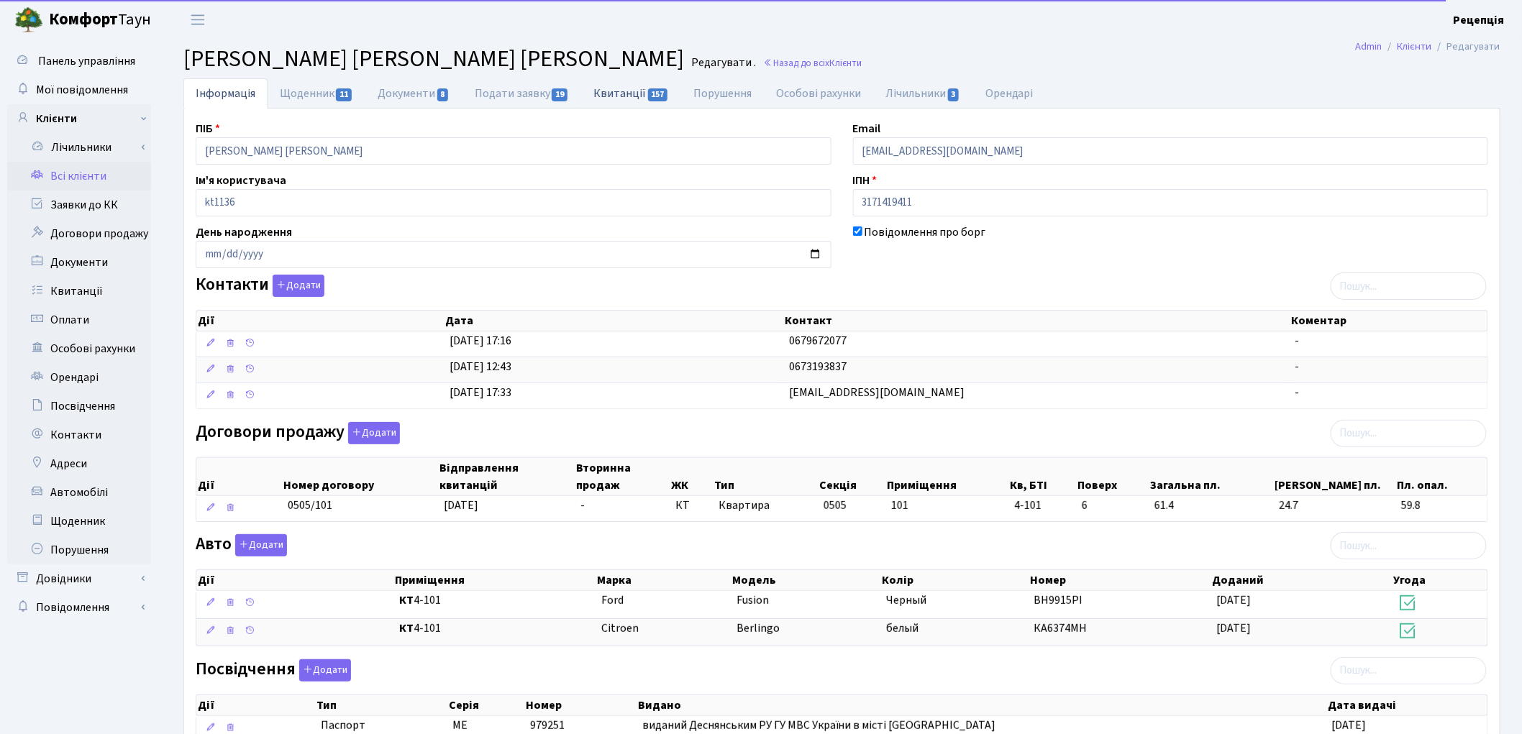
click at [608, 94] on link "Квитанції 157" at bounding box center [631, 92] width 100 height 29
select select "25"
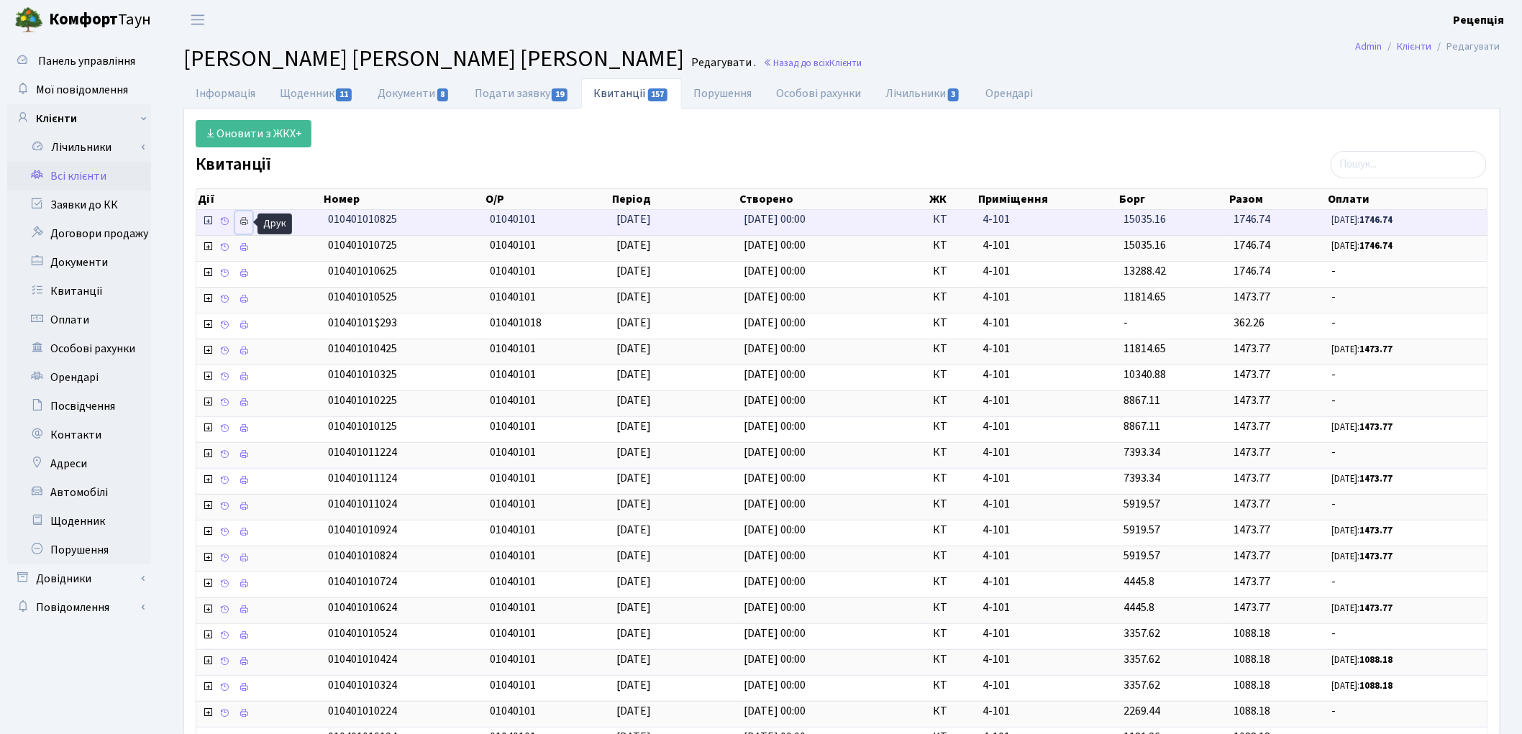
click at [248, 219] on icon at bounding box center [244, 222] width 10 height 10
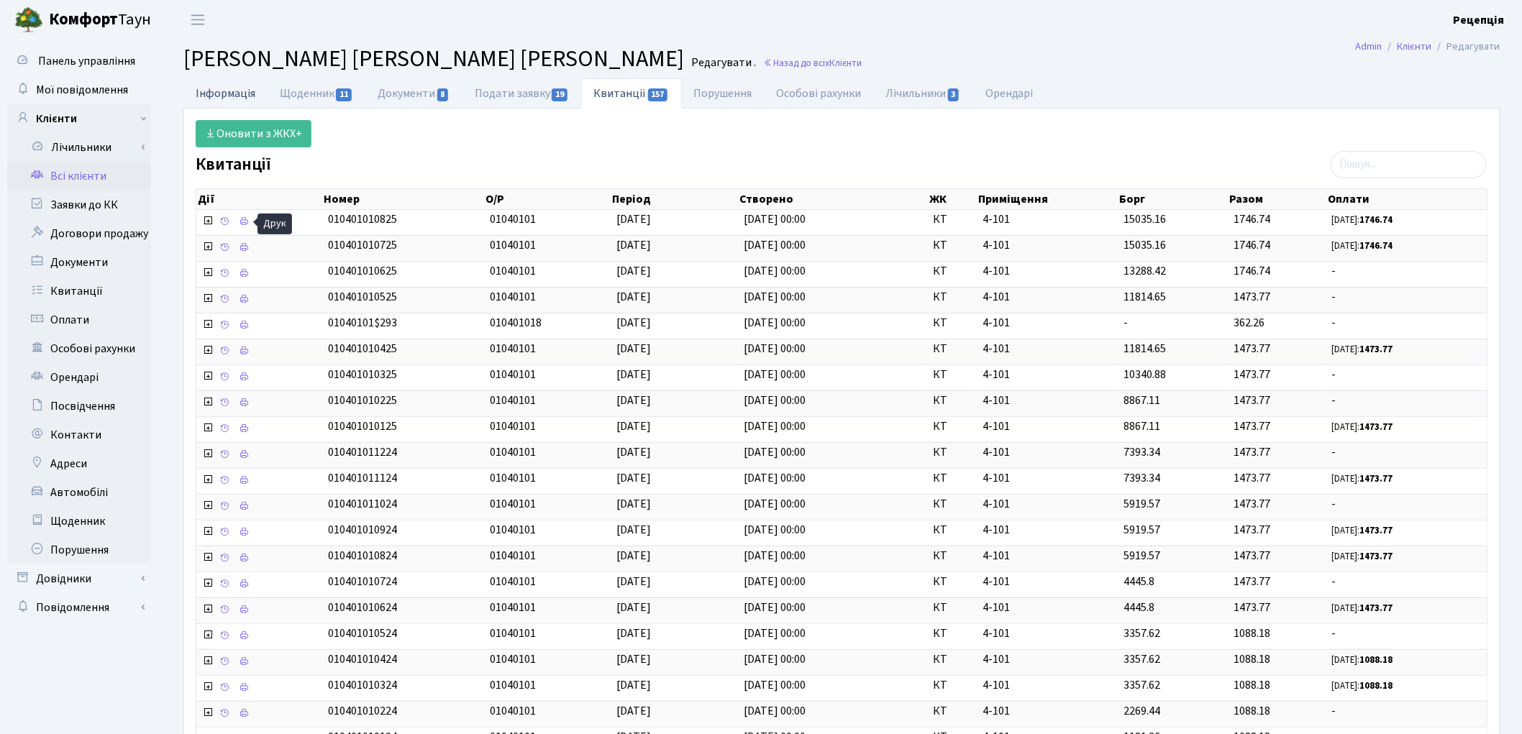
click at [232, 85] on link "Інформація" at bounding box center [225, 92] width 84 height 29
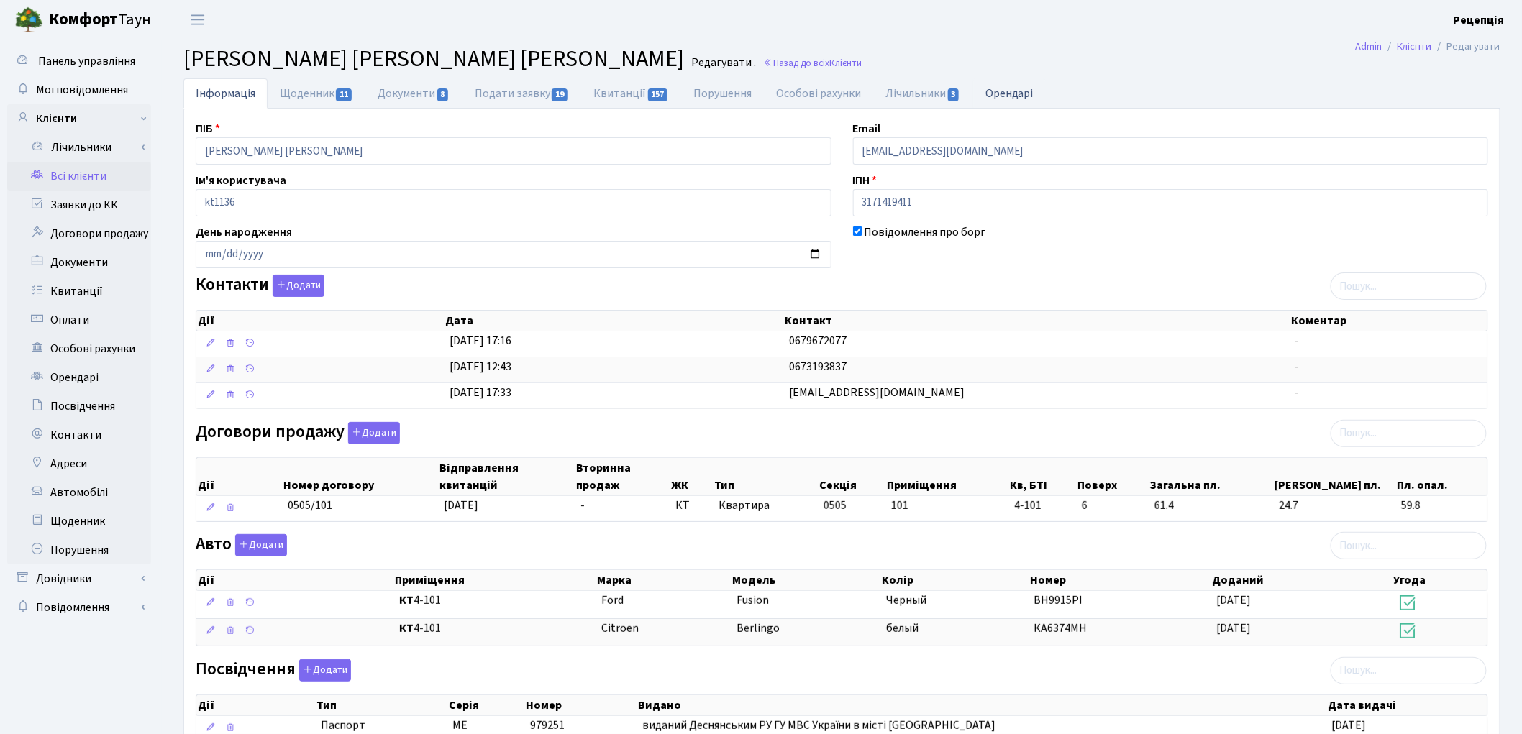
click at [1032, 99] on link "Орендарі" at bounding box center [1009, 92] width 73 height 29
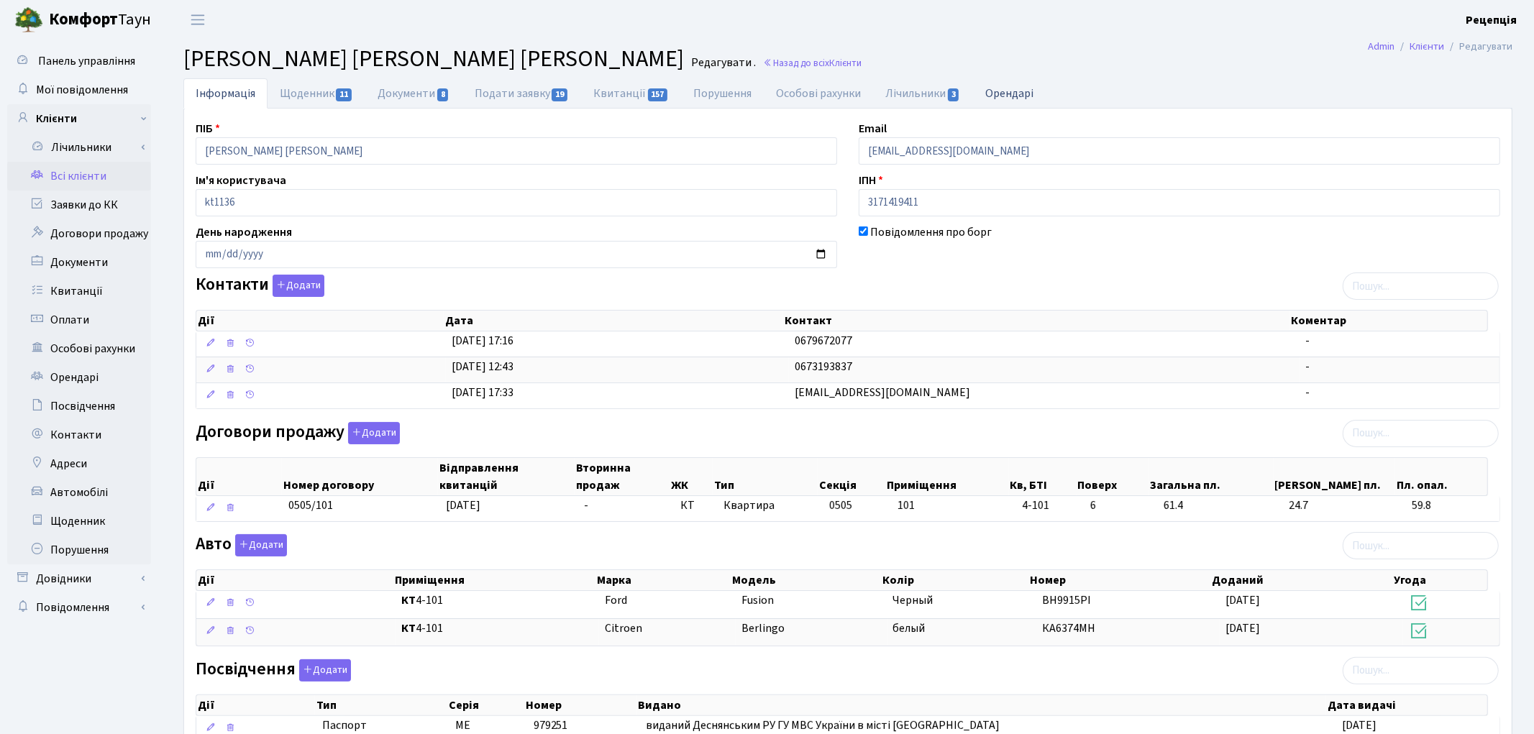
select select "25"
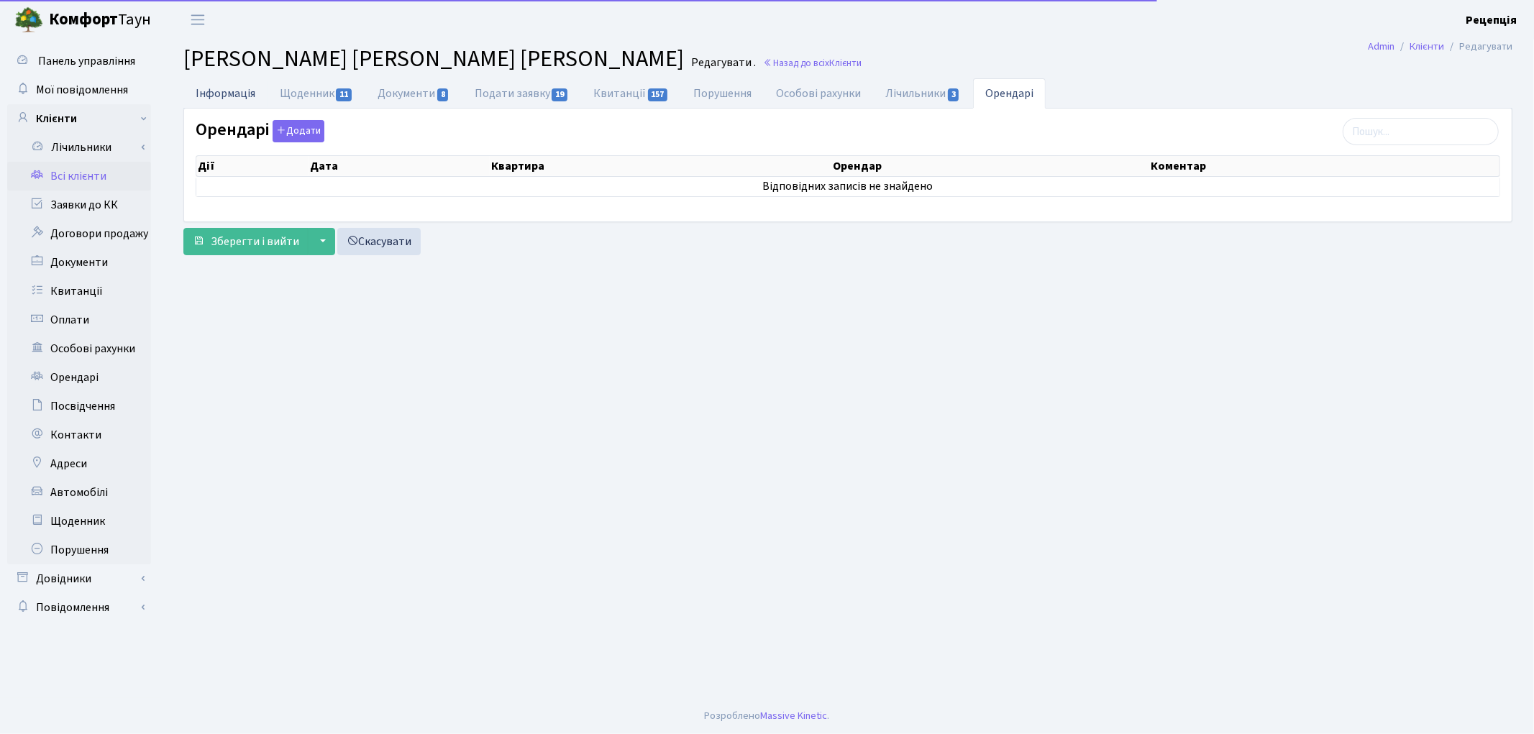
click at [232, 97] on link "Інформація" at bounding box center [225, 92] width 84 height 29
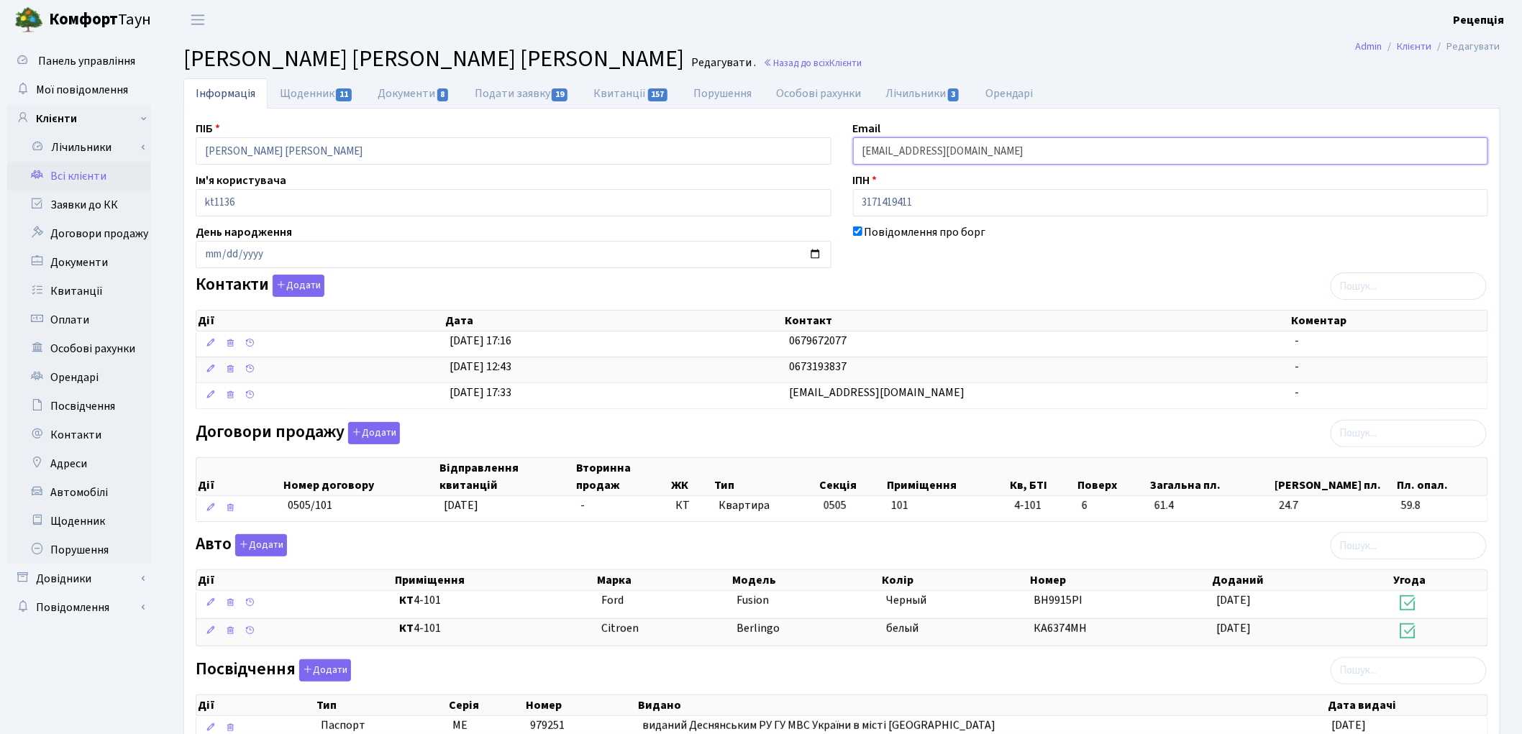
click at [983, 158] on input "[EMAIL_ADDRESS][DOMAIN_NAME]" at bounding box center [1171, 150] width 636 height 27
click at [50, 173] on link "Всі клієнти" at bounding box center [79, 176] width 144 height 29
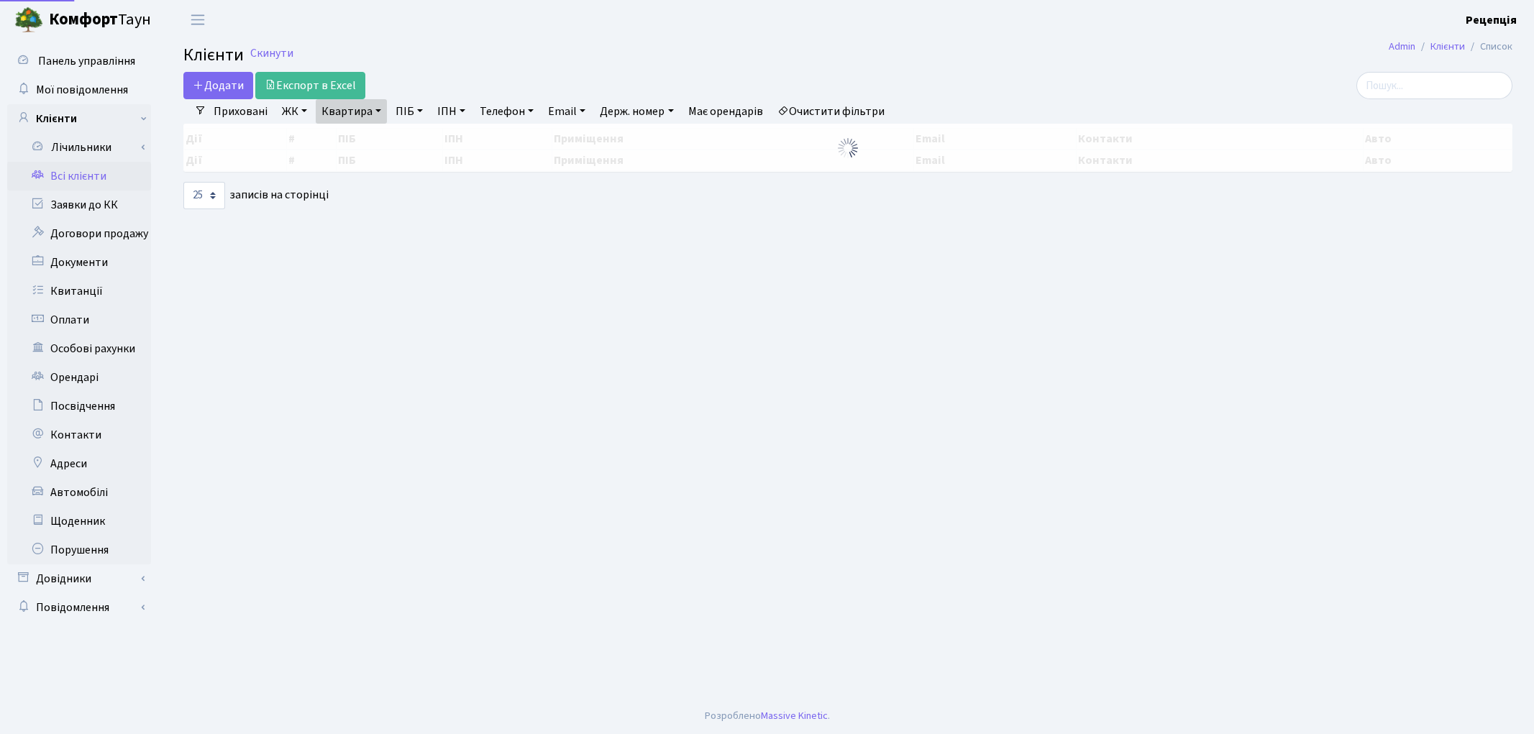
select select "25"
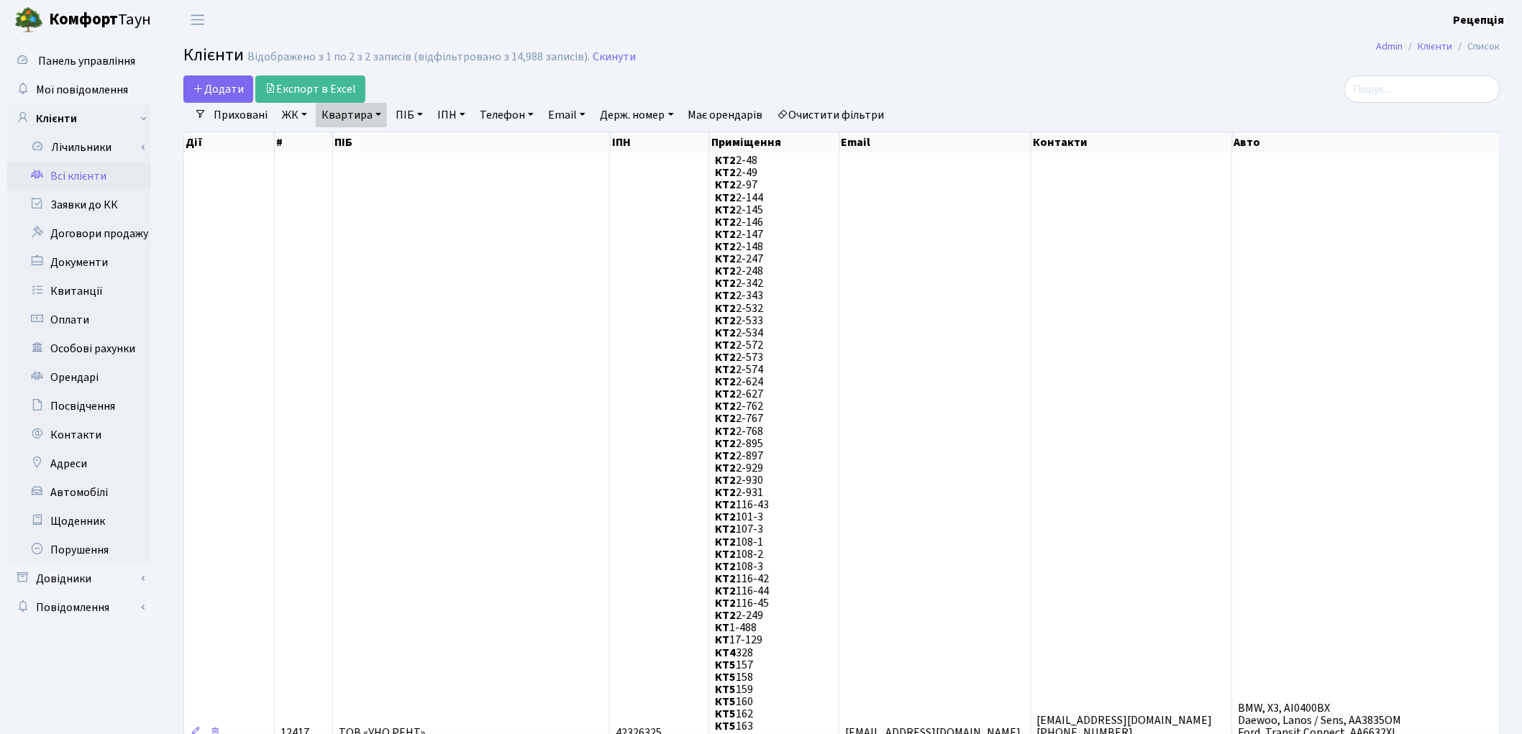
click at [831, 111] on link "Очистити фільтри" at bounding box center [831, 115] width 119 height 24
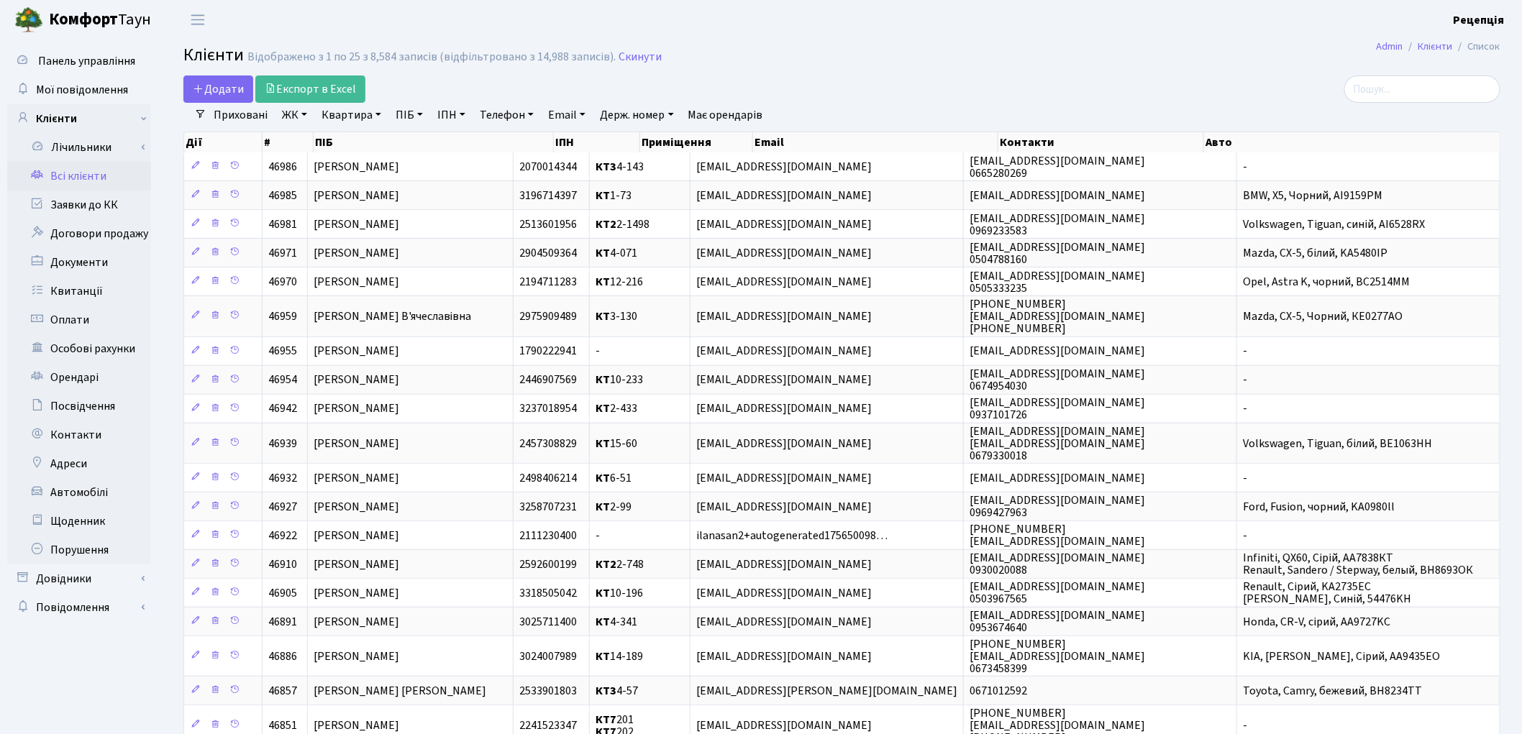
click at [306, 114] on link "ЖК" at bounding box center [294, 115] width 37 height 24
click at [304, 118] on link "ЖК" at bounding box center [294, 115] width 37 height 24
click at [414, 117] on link "ПІБ" at bounding box center [409, 115] width 39 height 24
type input "жданова"
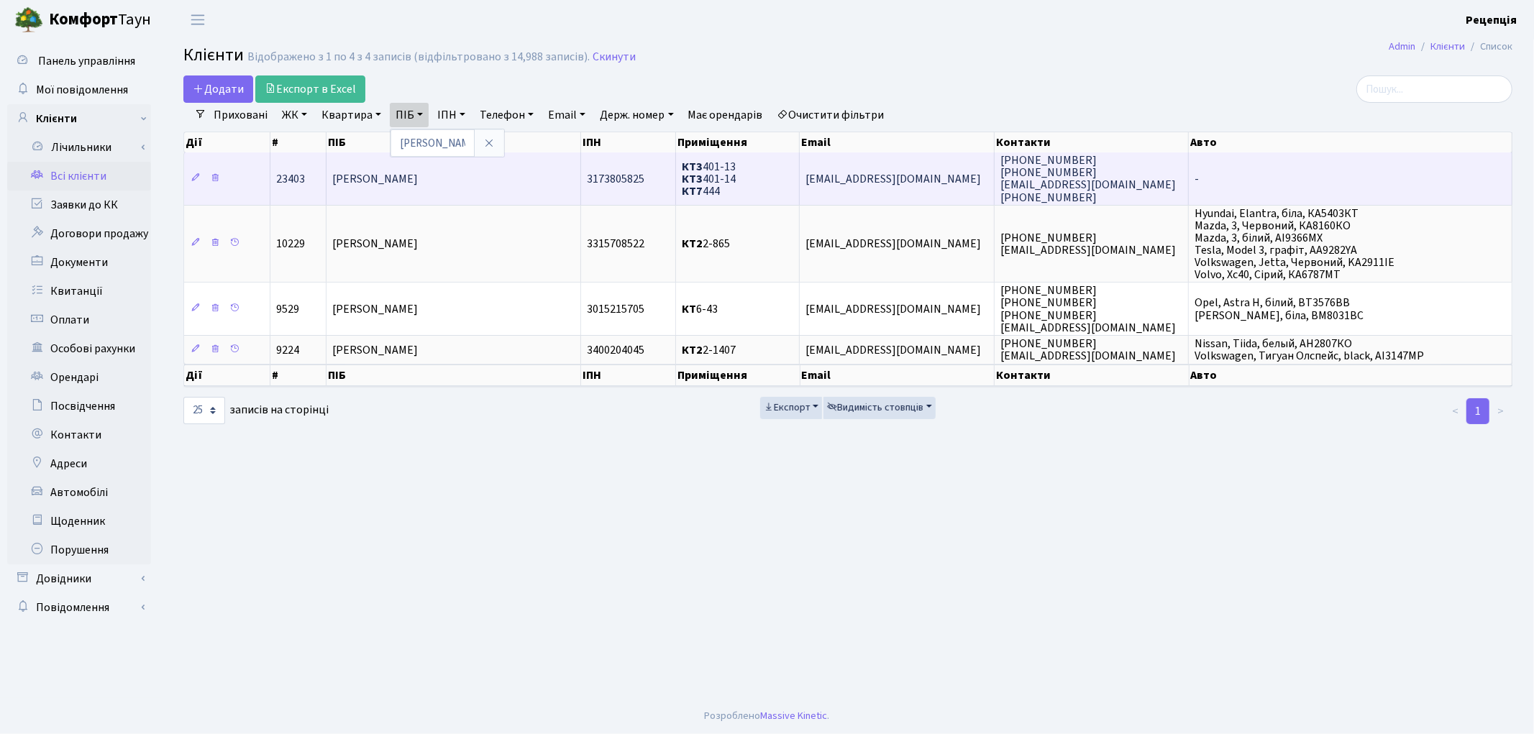
click at [479, 183] on td "Жданова Юлія Василівна" at bounding box center [454, 178] width 255 height 52
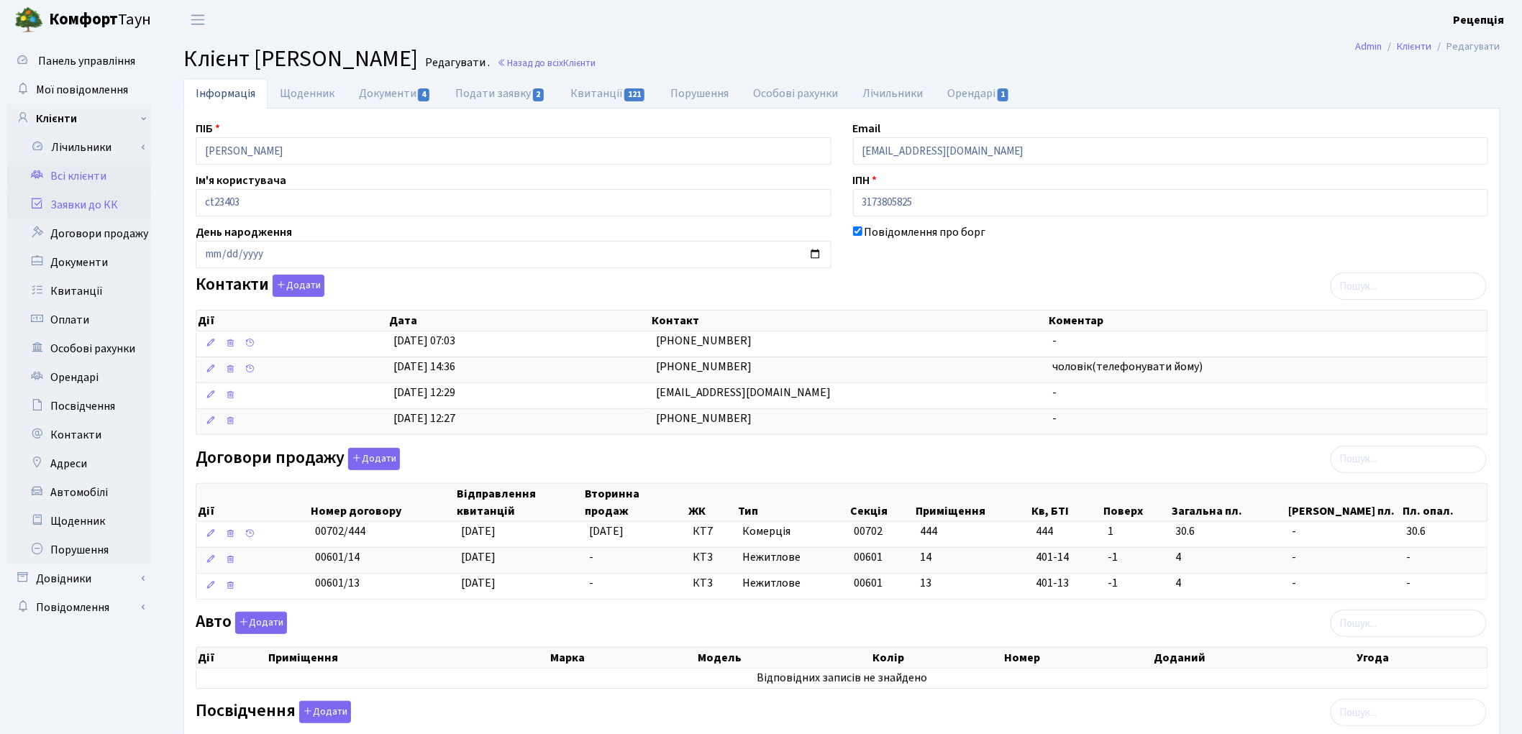
click at [76, 198] on link "Заявки до КК" at bounding box center [79, 205] width 144 height 29
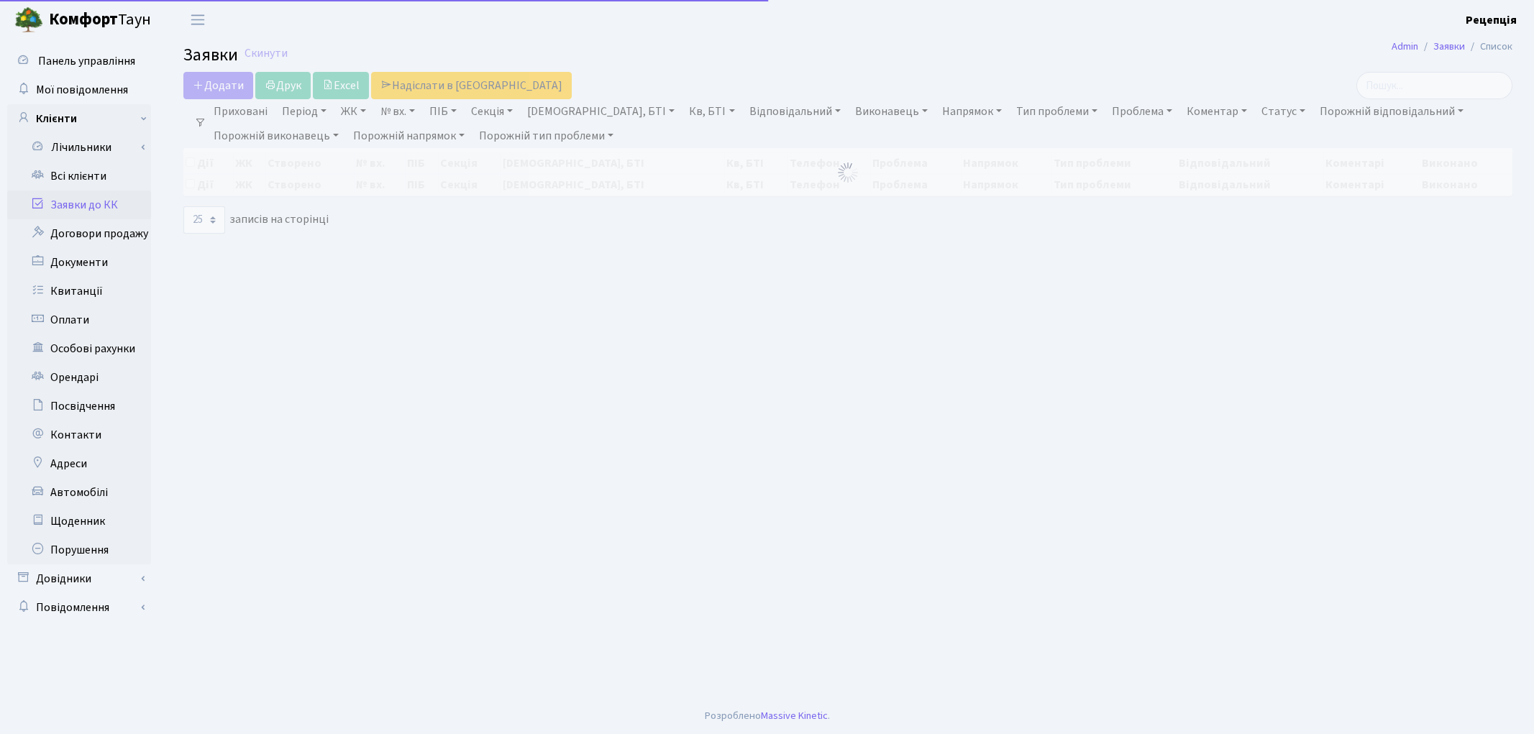
select select
select select "25"
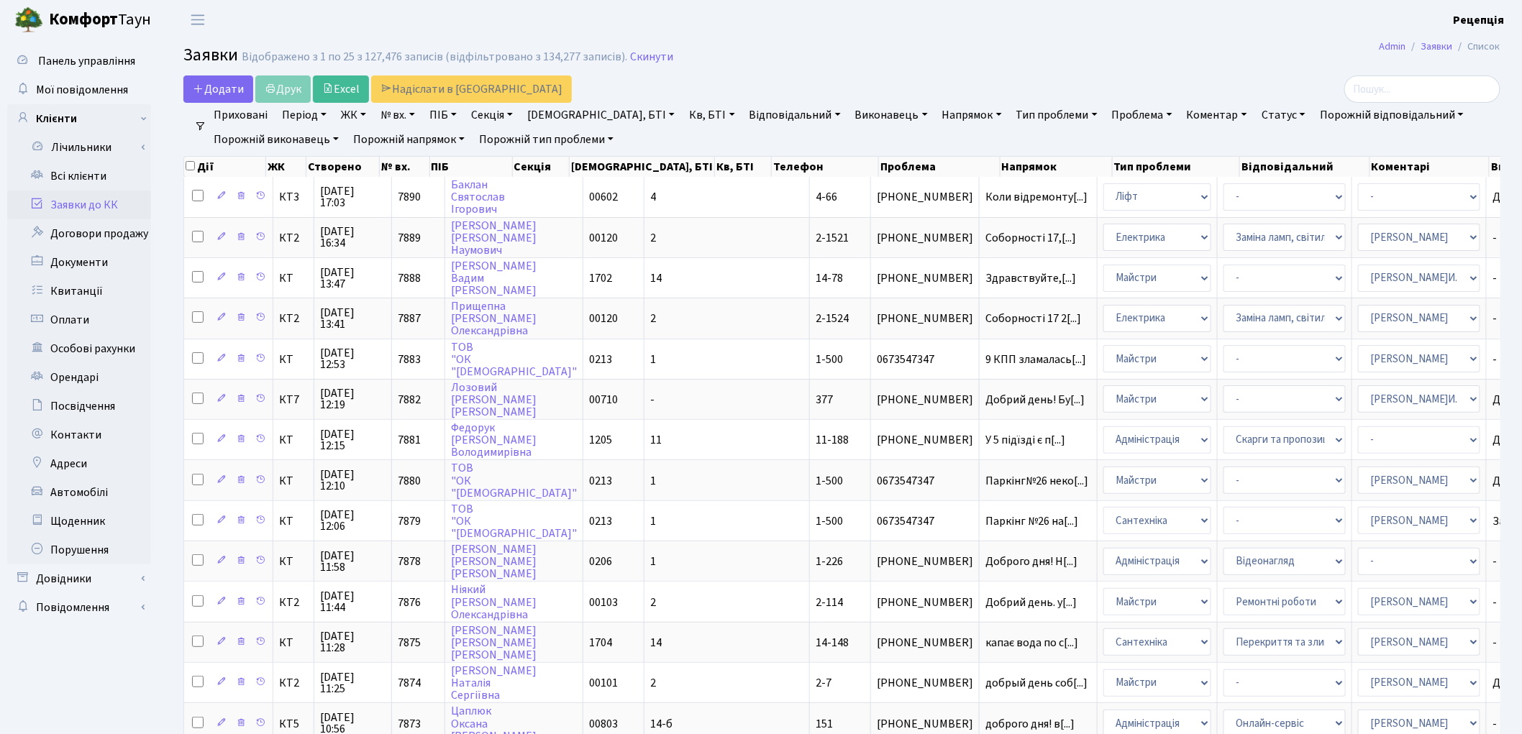
click at [365, 117] on link "ЖК" at bounding box center [353, 115] width 37 height 24
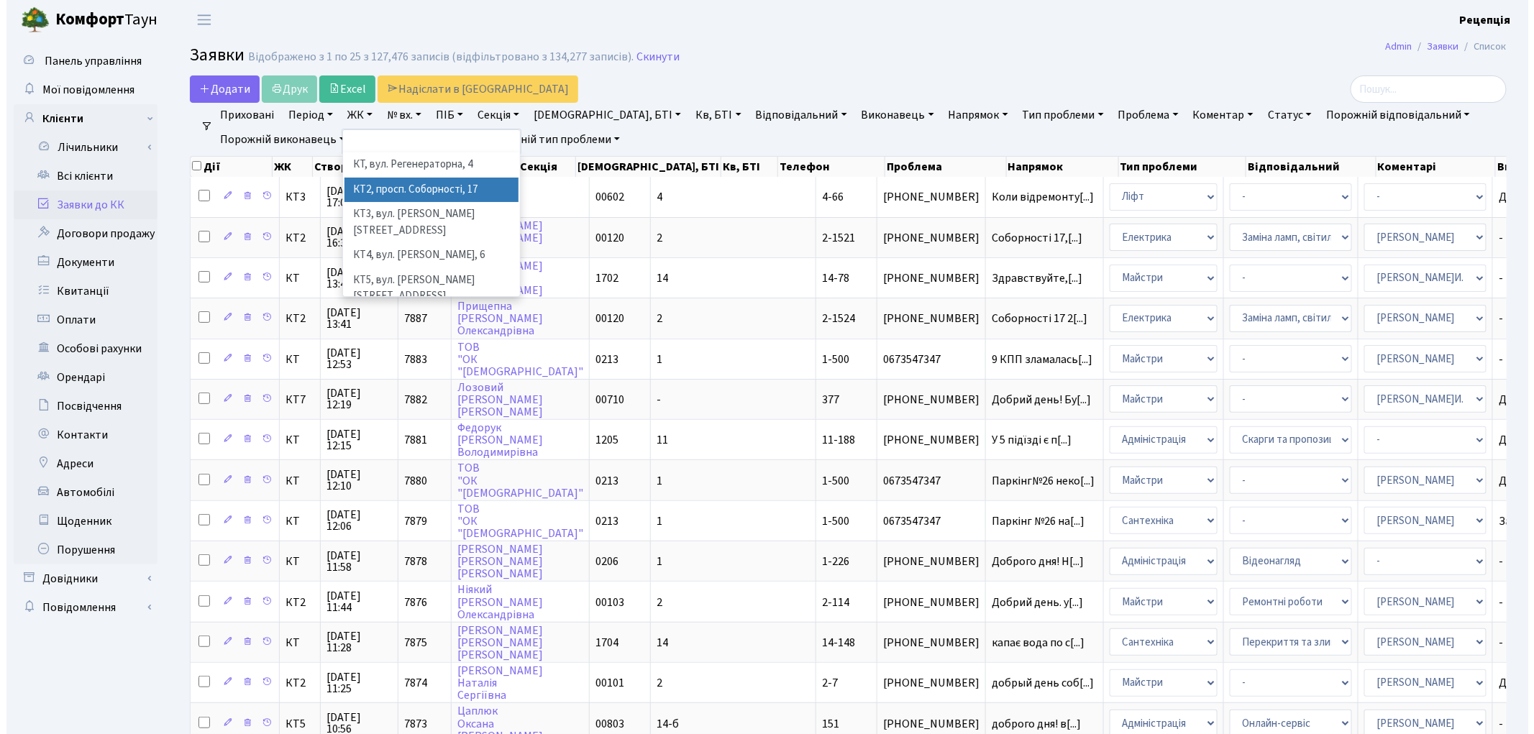
scroll to position [29, 0]
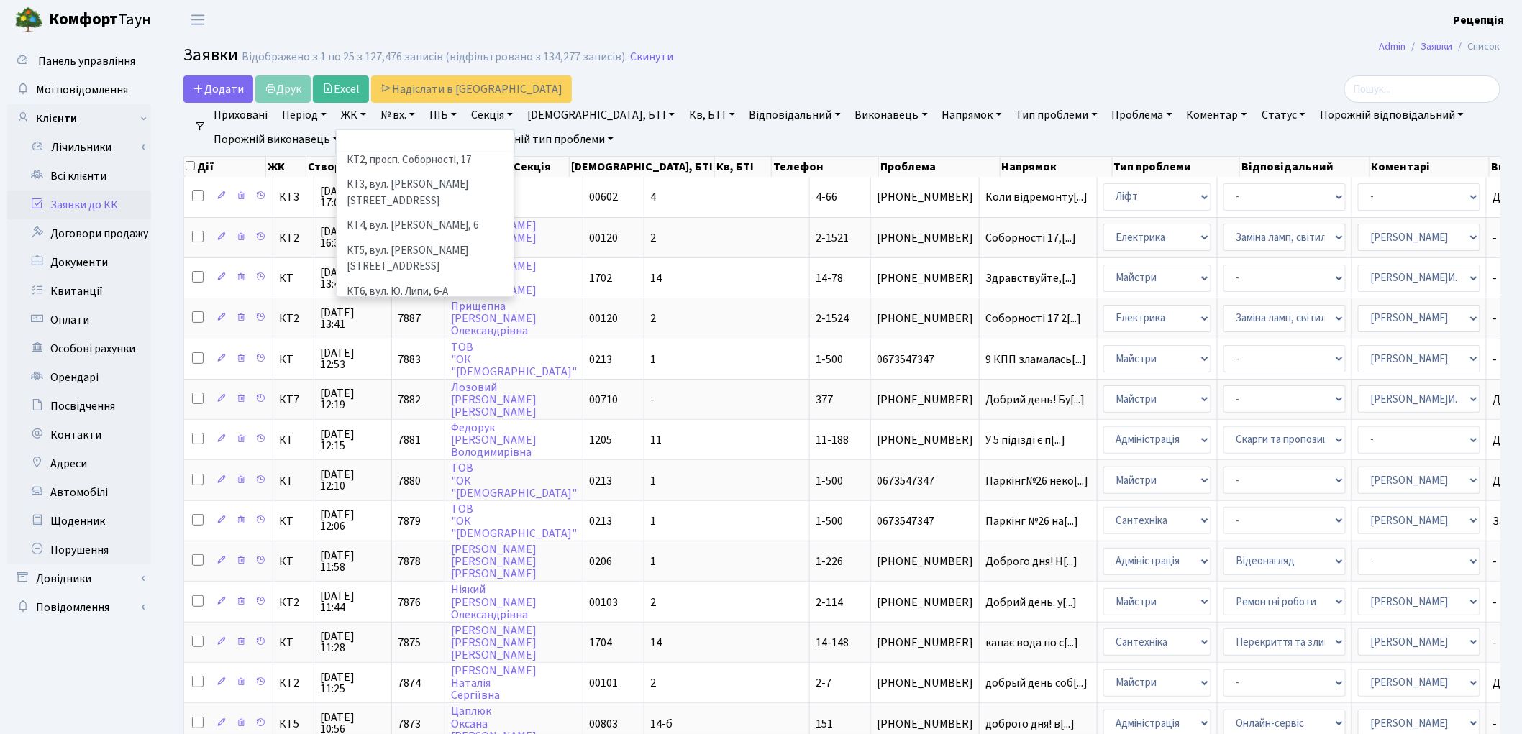
click at [462, 304] on li "КТ7, вул. [PERSON_NAME][STREET_ADDRESS]" at bounding box center [425, 324] width 174 height 41
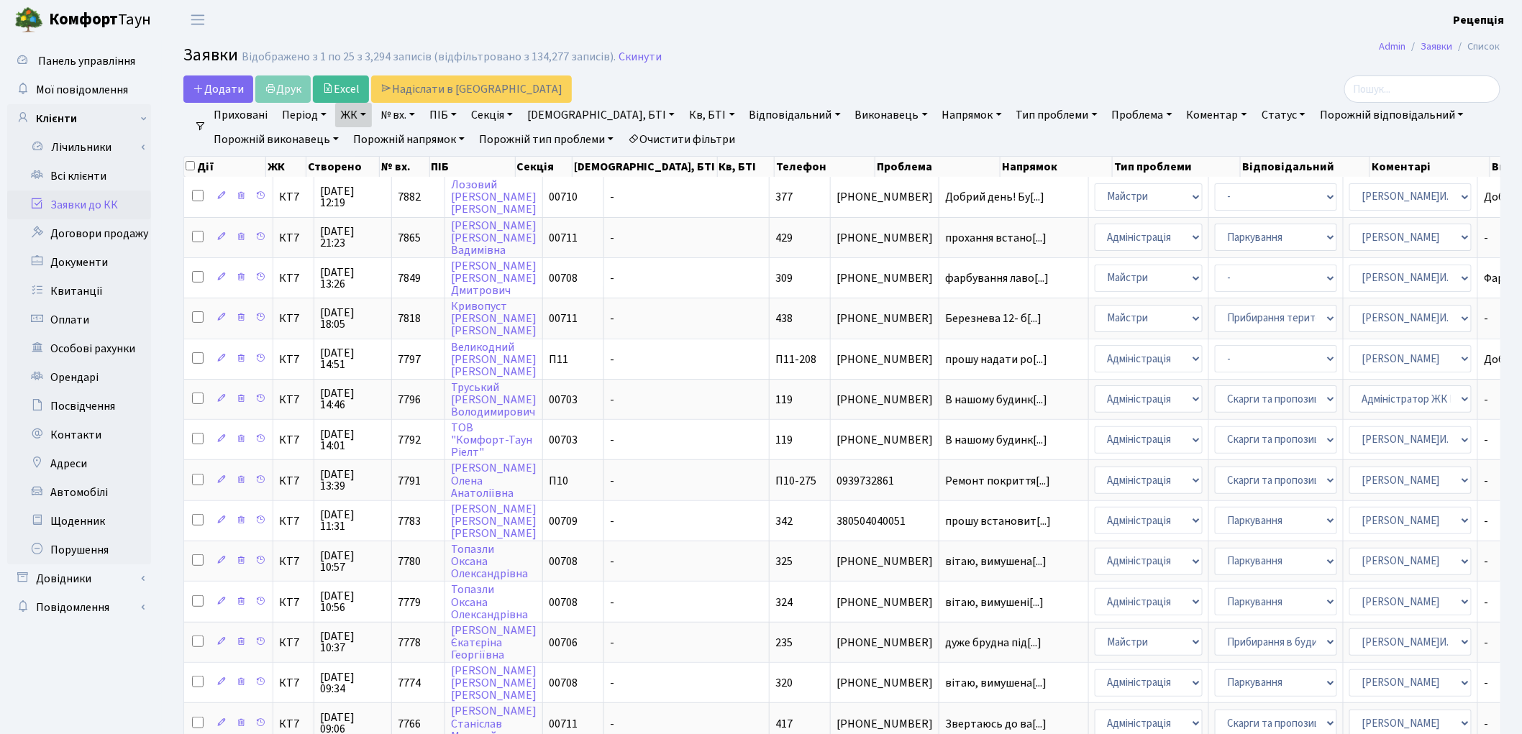
click at [683, 113] on link "Кв, БТІ" at bounding box center [711, 115] width 57 height 24
type input "444"
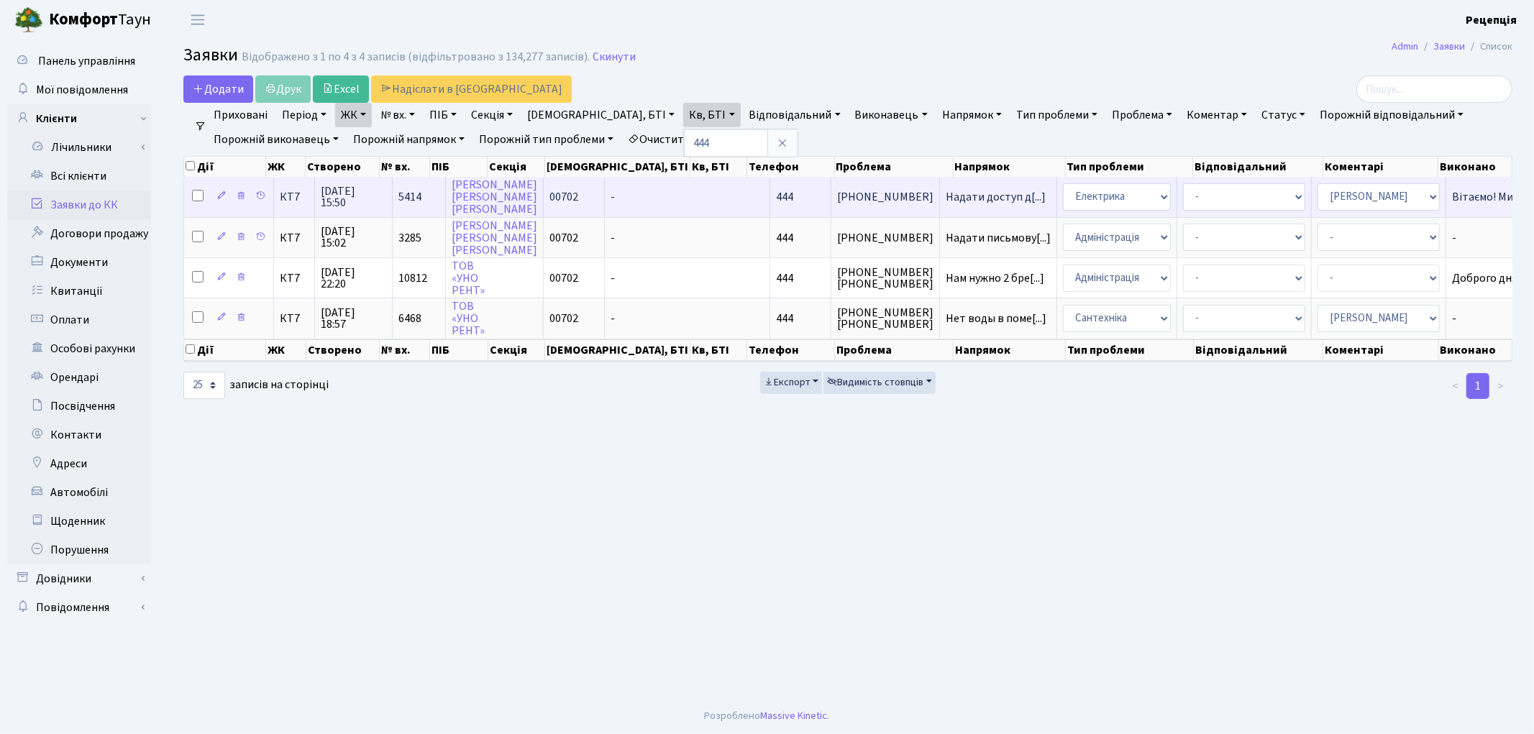
click at [770, 199] on td "444" at bounding box center [800, 197] width 61 height 40
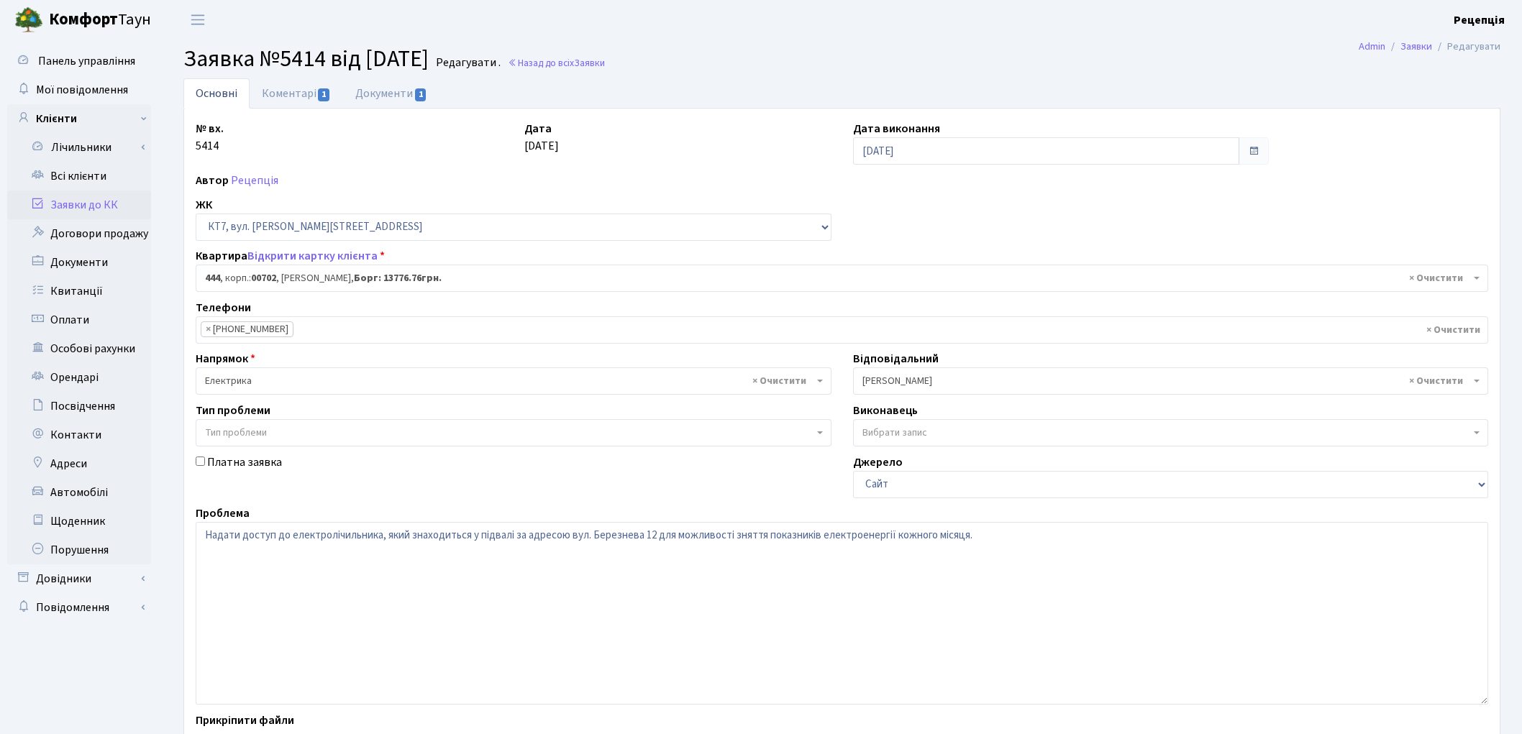
select select "18409"
click at [102, 175] on link "Всі клієнти" at bounding box center [79, 176] width 144 height 29
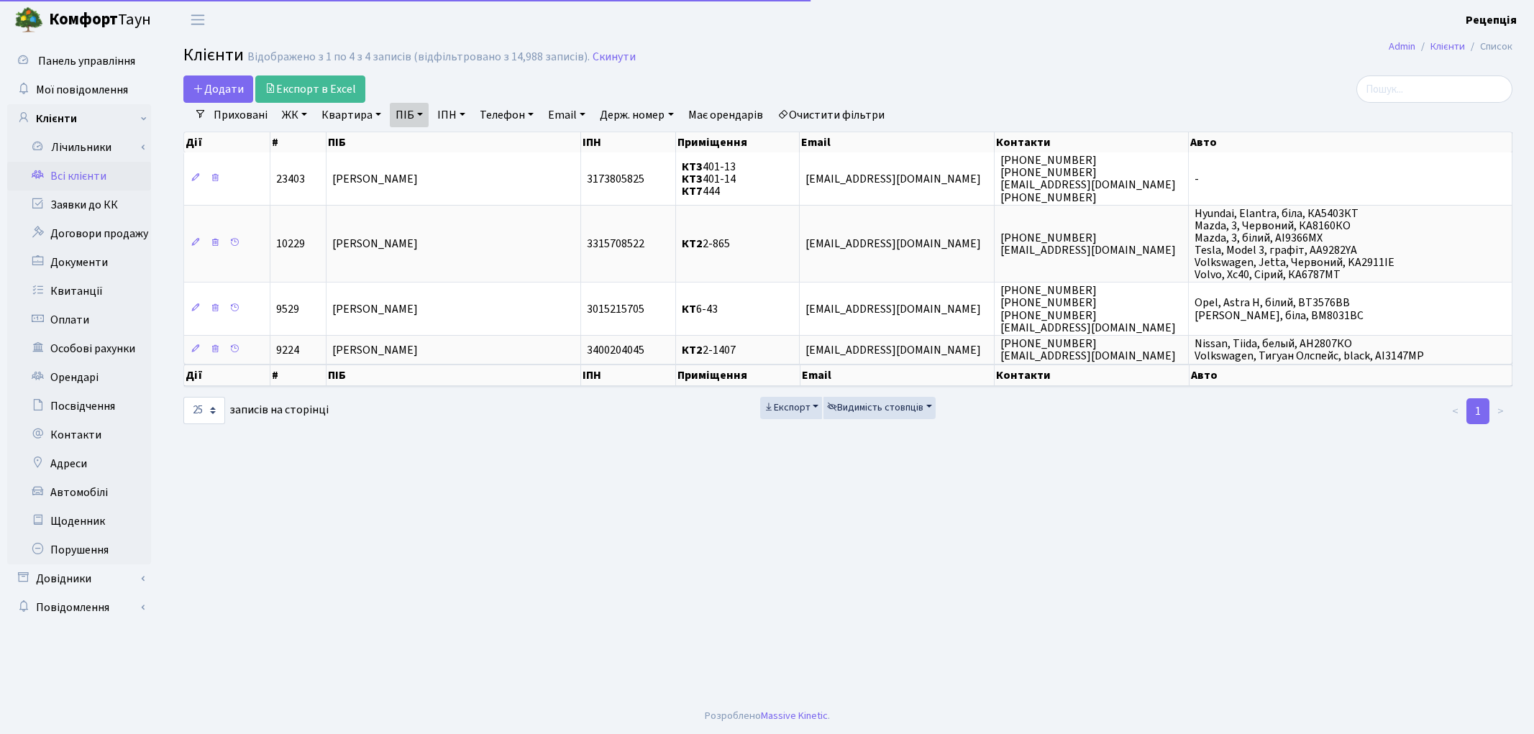
select select "25"
click at [850, 112] on link "Очистити фільтри" at bounding box center [831, 115] width 119 height 24
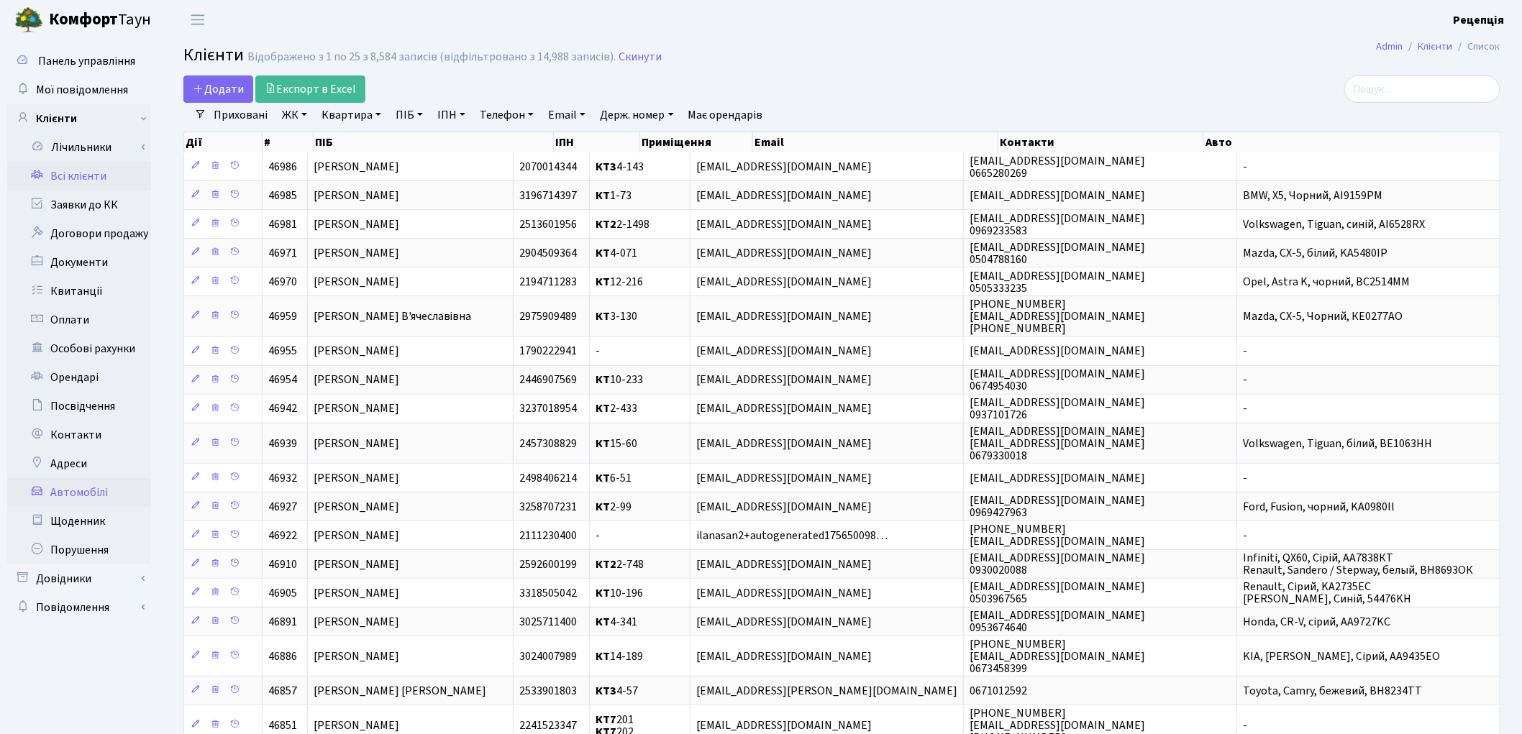
click at [83, 492] on link "Автомобілі" at bounding box center [79, 492] width 144 height 29
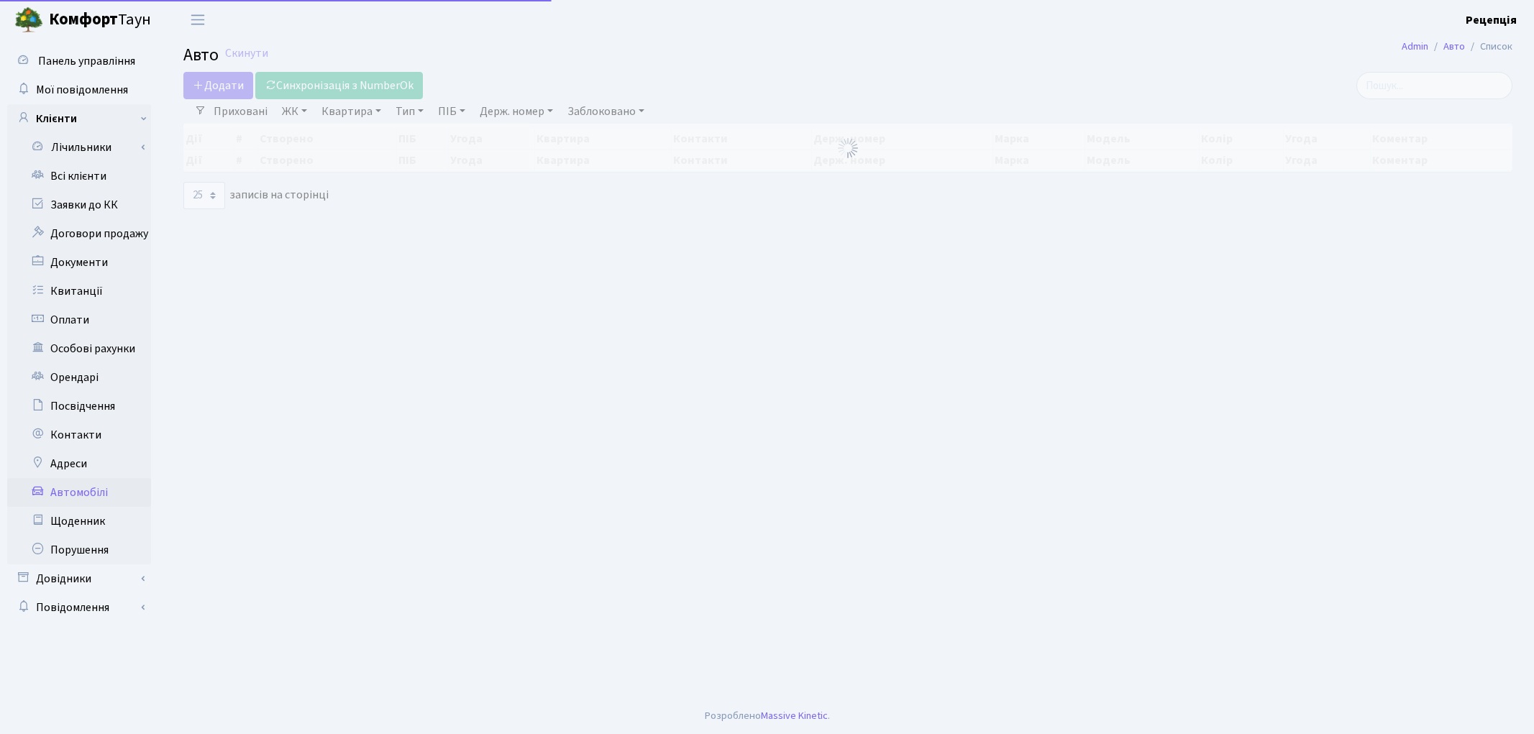
select select "25"
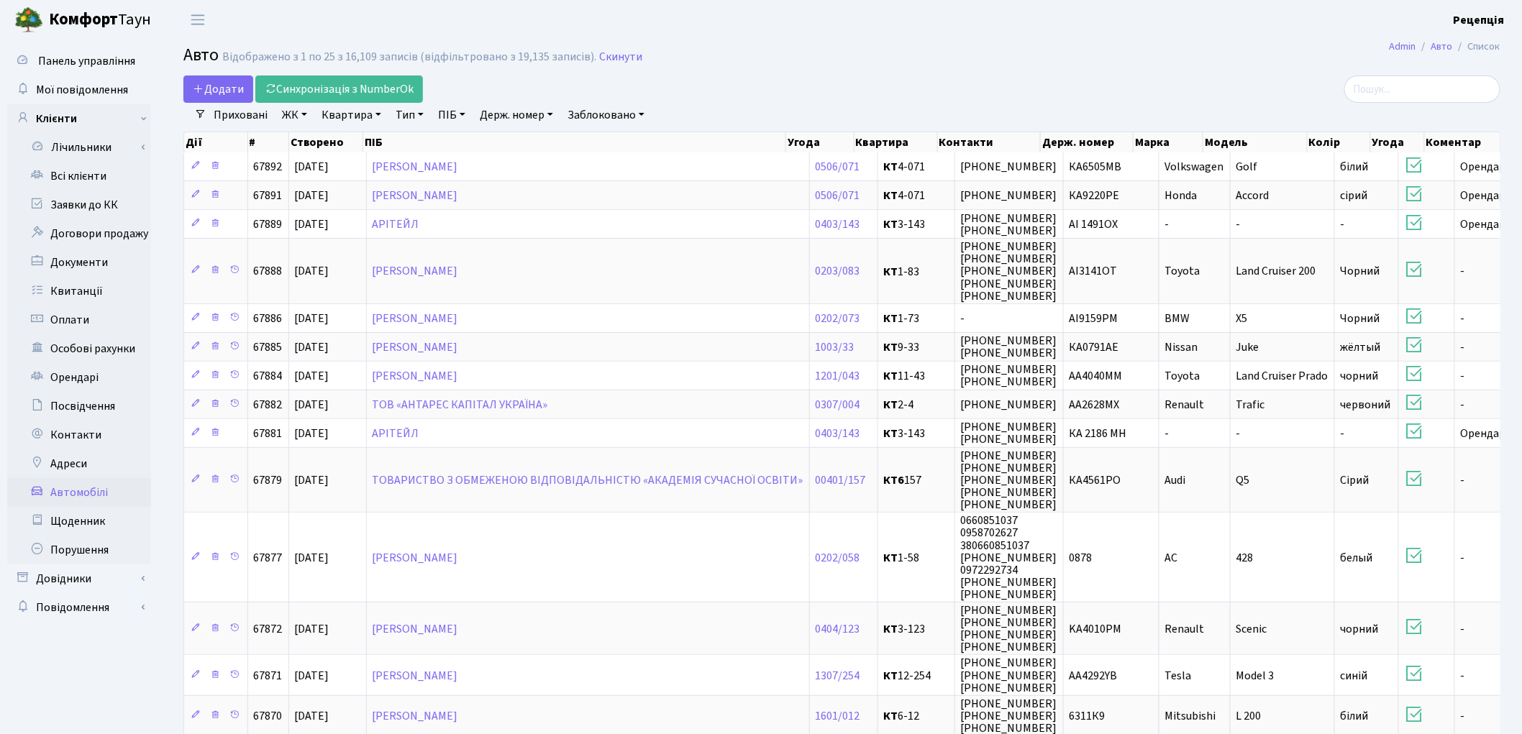
click at [527, 109] on link "Держ. номер" at bounding box center [516, 115] width 85 height 24
type input "2161"
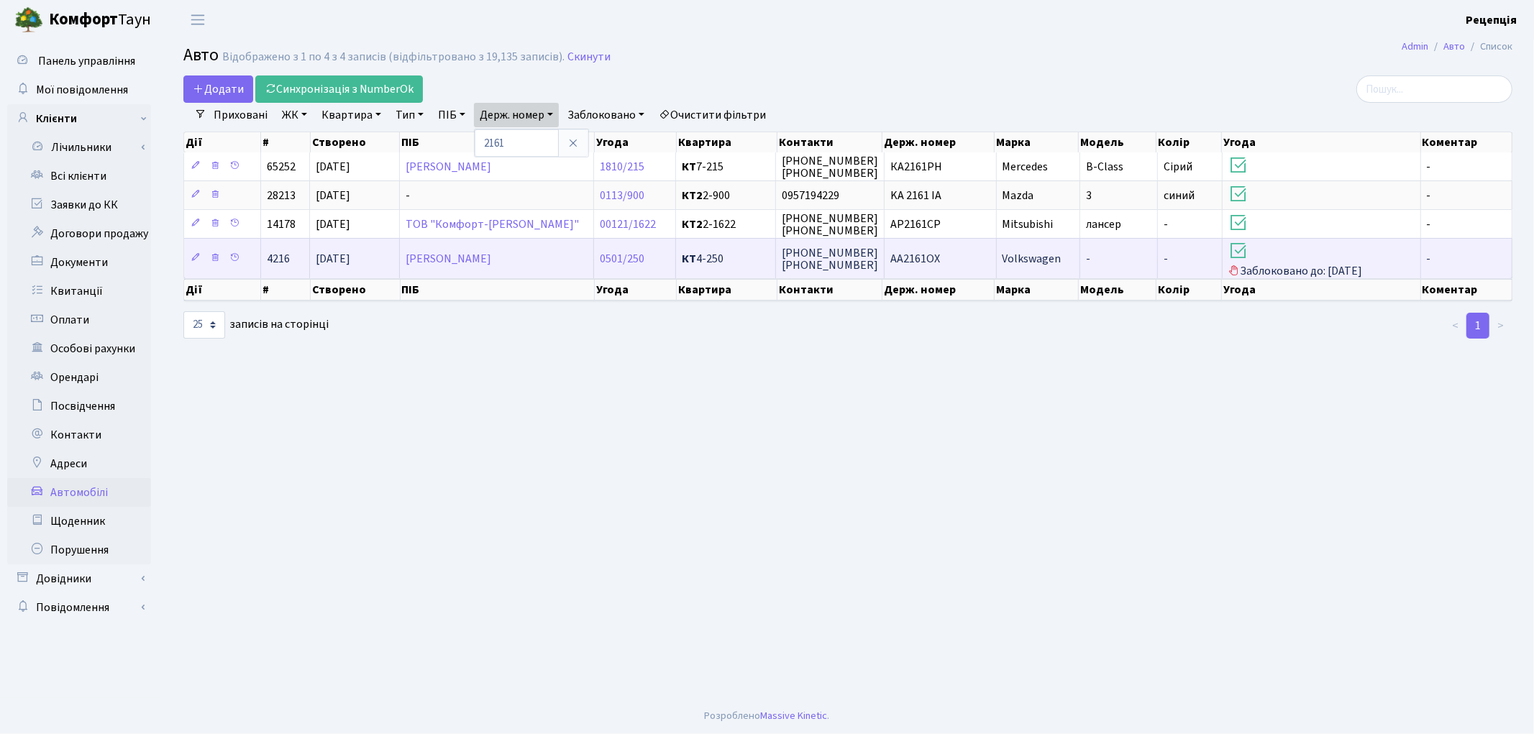
click at [939, 262] on td "AA2161OX" at bounding box center [940, 258] width 111 height 40
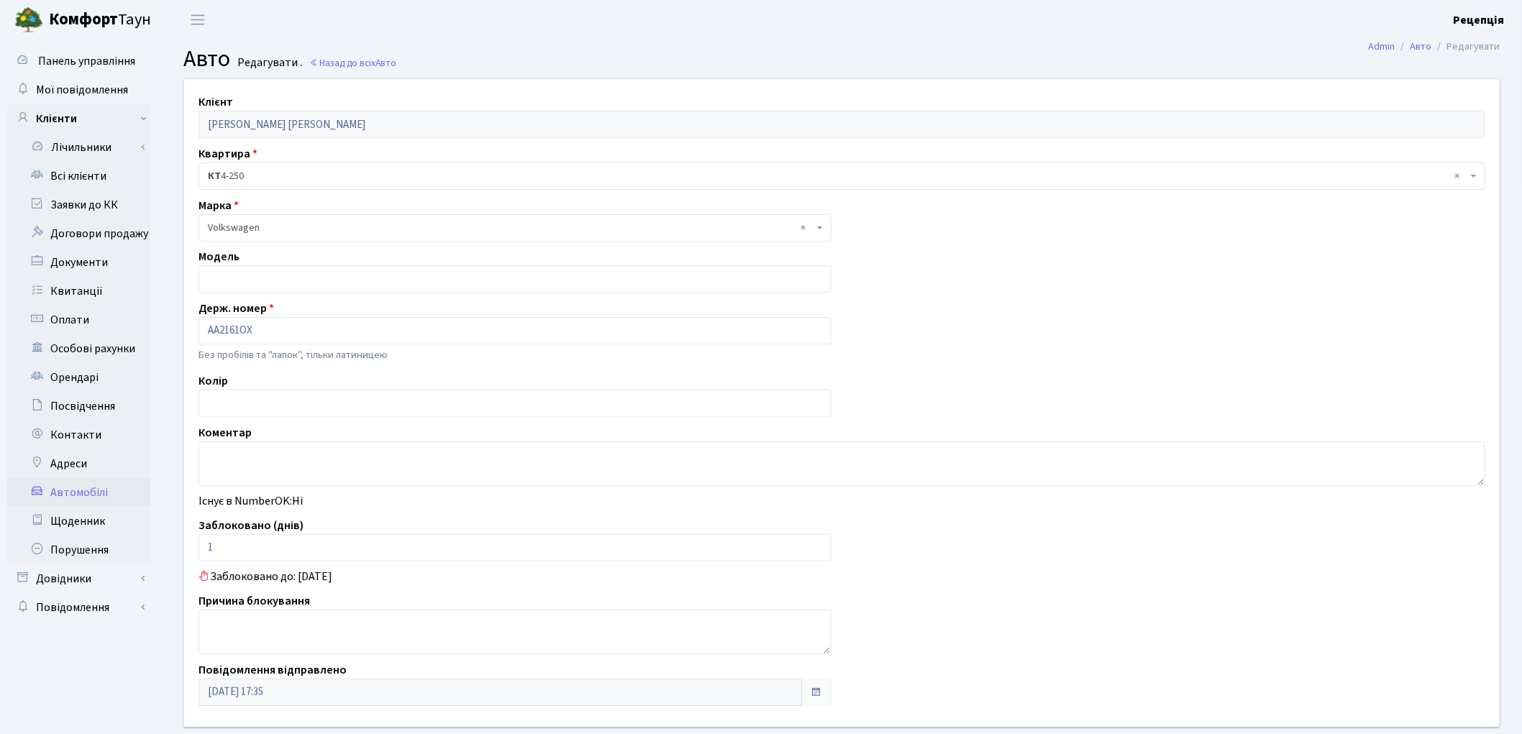
click at [66, 491] on link "Автомобілі" at bounding box center [79, 492] width 144 height 29
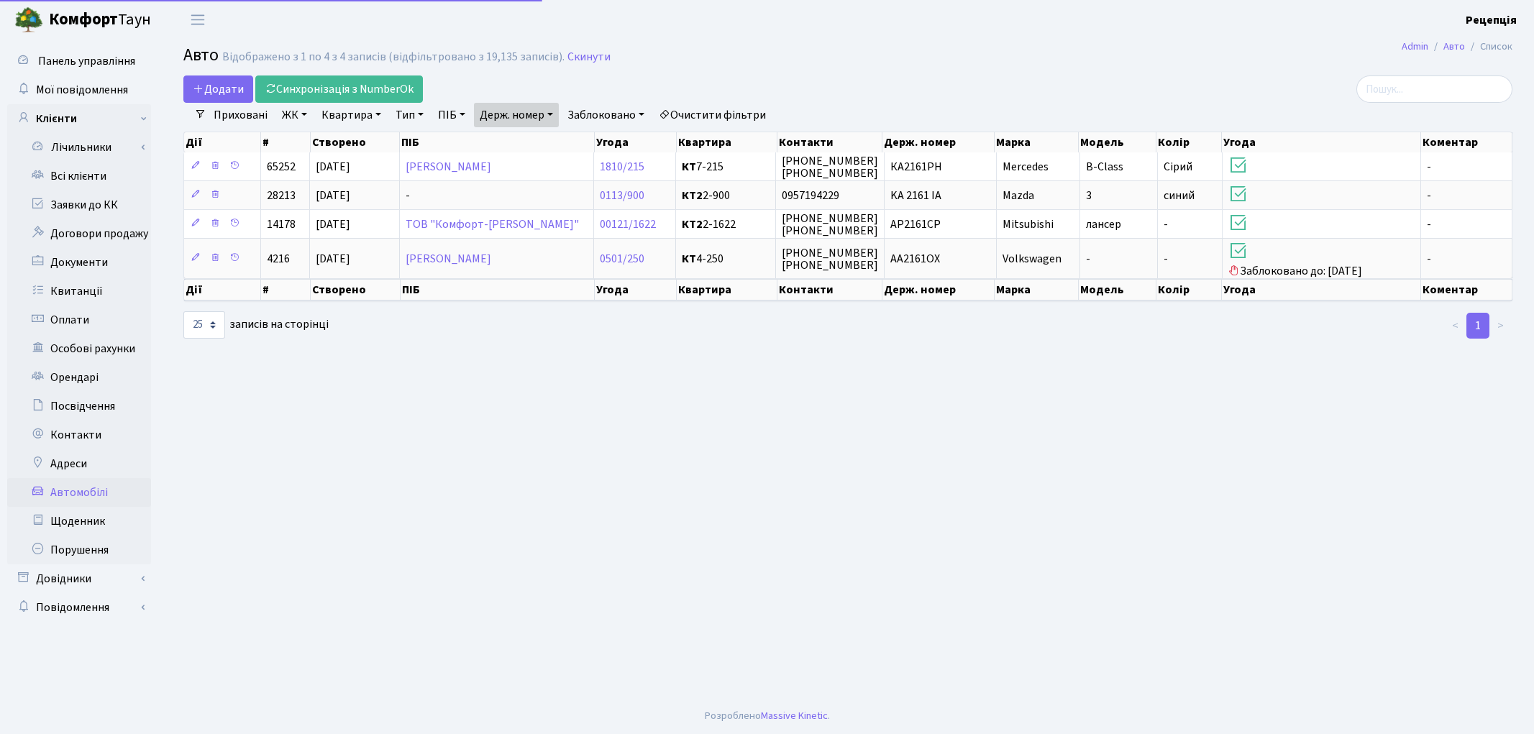
select select "25"
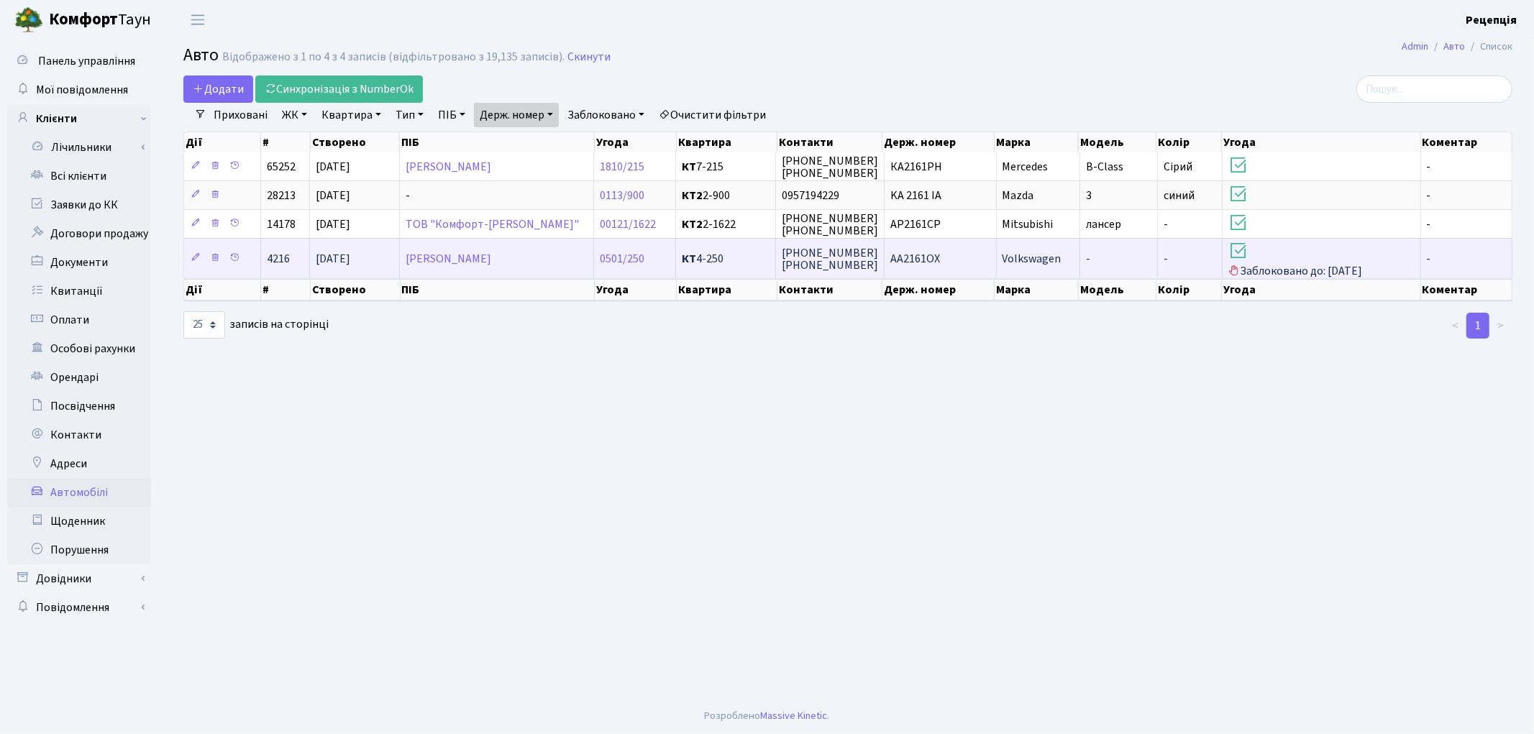
click at [1134, 262] on td "-" at bounding box center [1119, 258] width 78 height 40
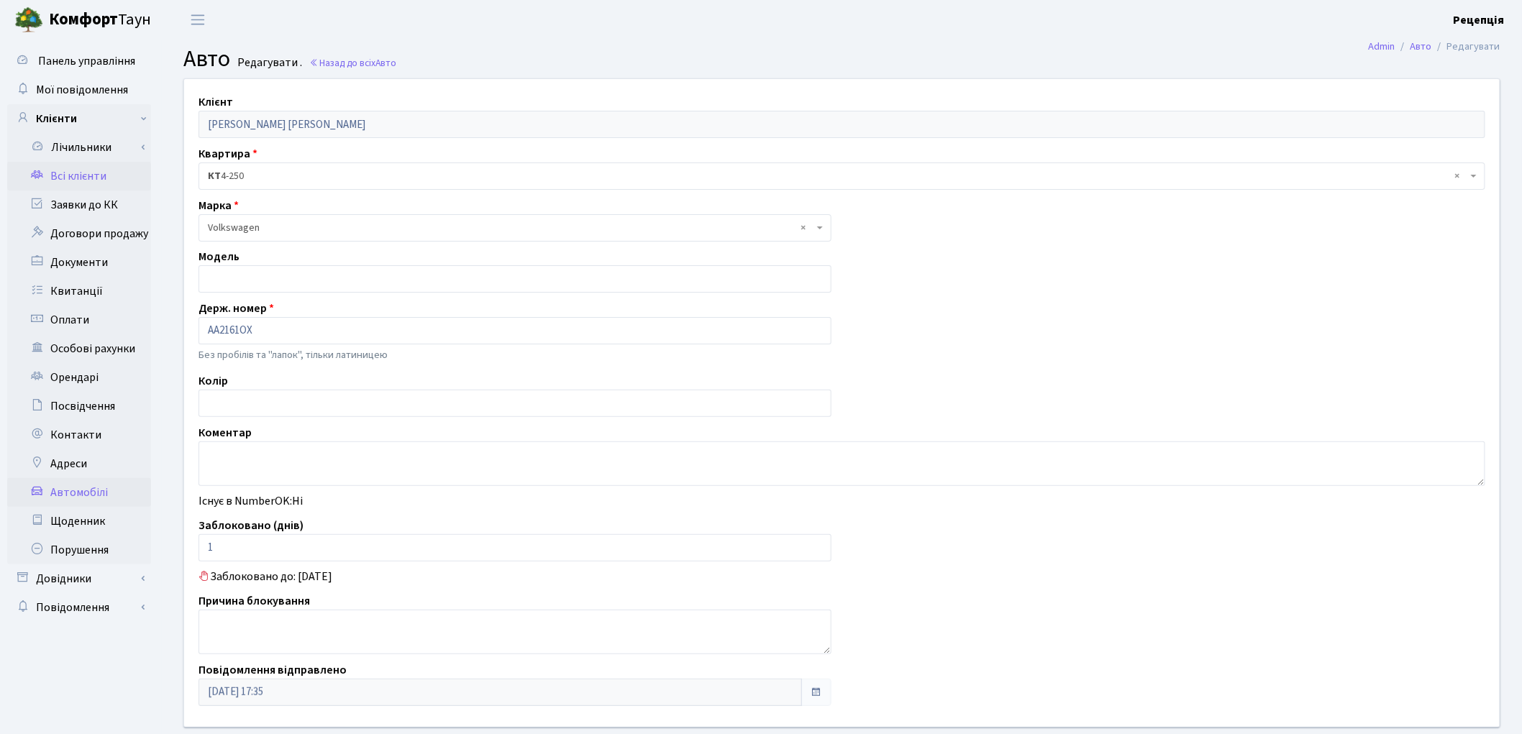
click at [105, 171] on link "Всі клієнти" at bounding box center [79, 176] width 144 height 29
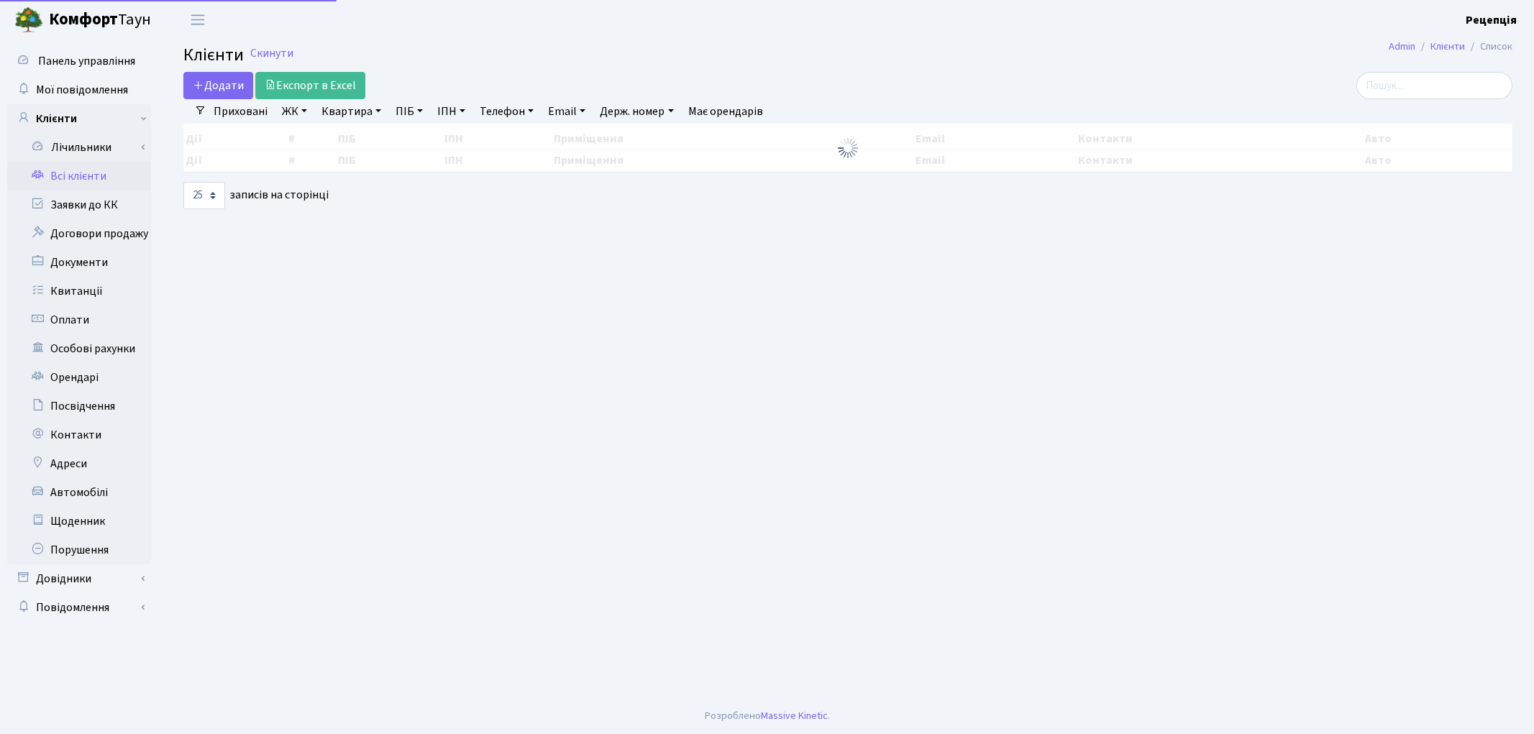
select select "25"
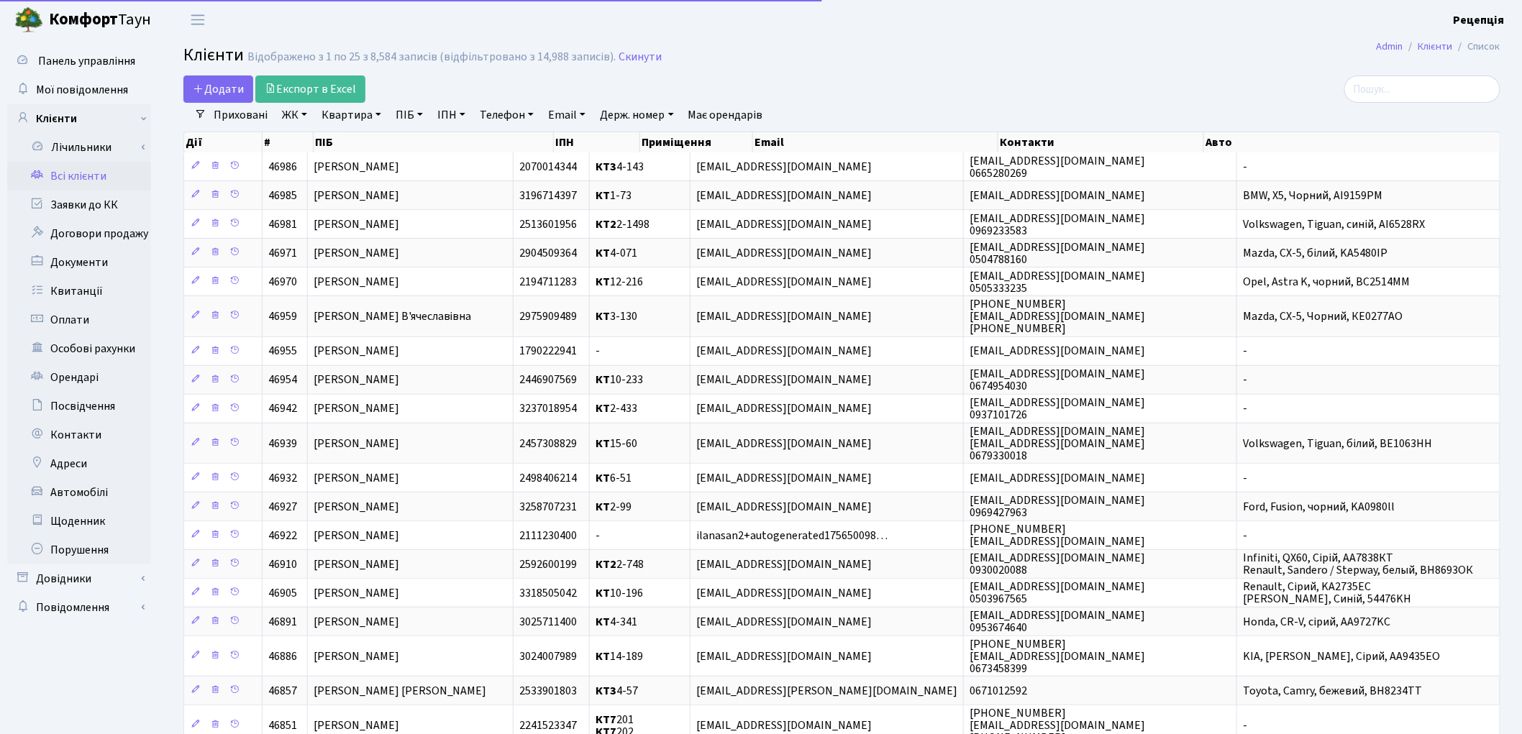
click at [298, 121] on link "ЖК" at bounding box center [294, 115] width 37 height 24
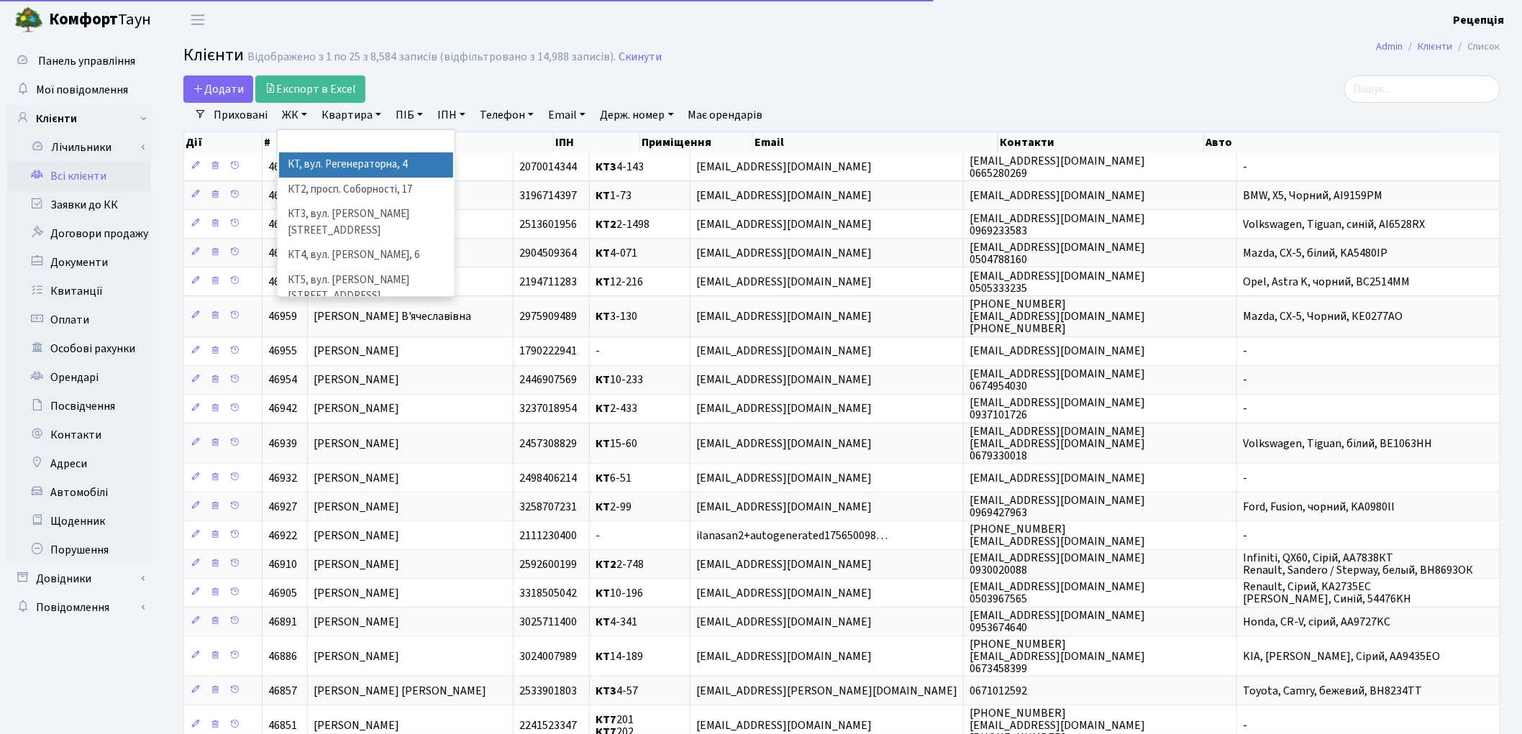
click at [328, 163] on li "КТ, вул. Регенераторна, 4" at bounding box center [366, 164] width 174 height 25
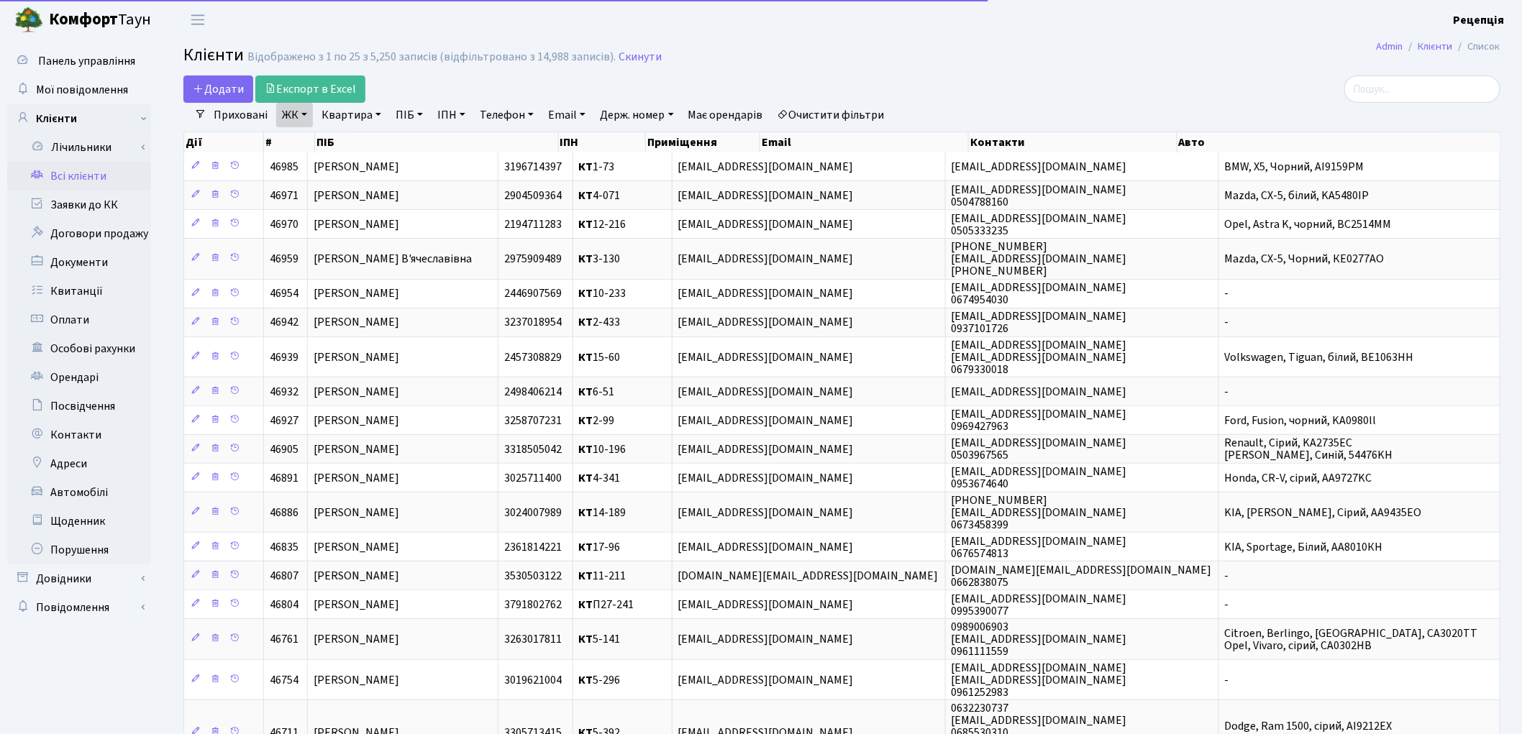
click at [344, 117] on link "Квартира" at bounding box center [351, 115] width 71 height 24
type input "4-250"
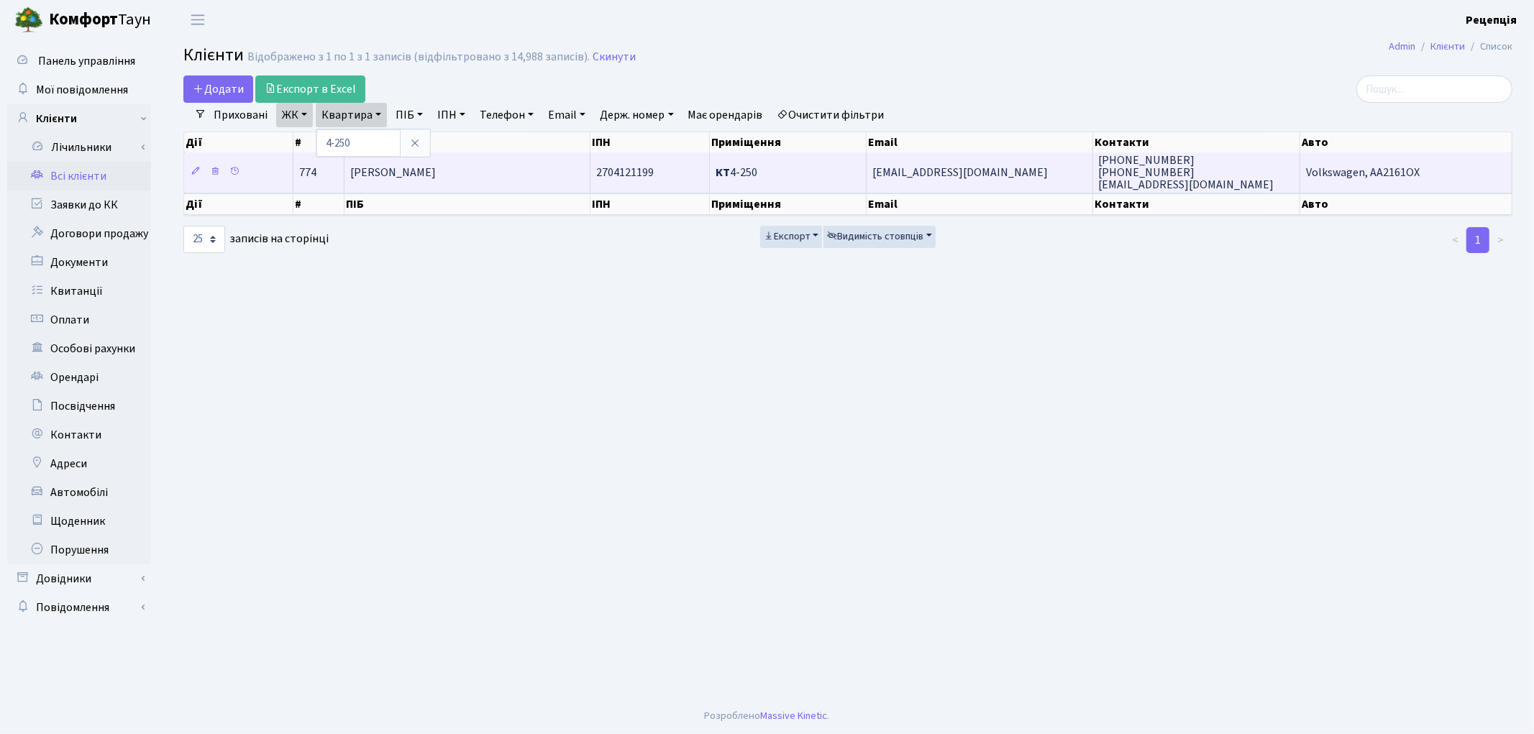
click at [555, 178] on td "[PERSON_NAME]" at bounding box center [467, 172] width 245 height 40
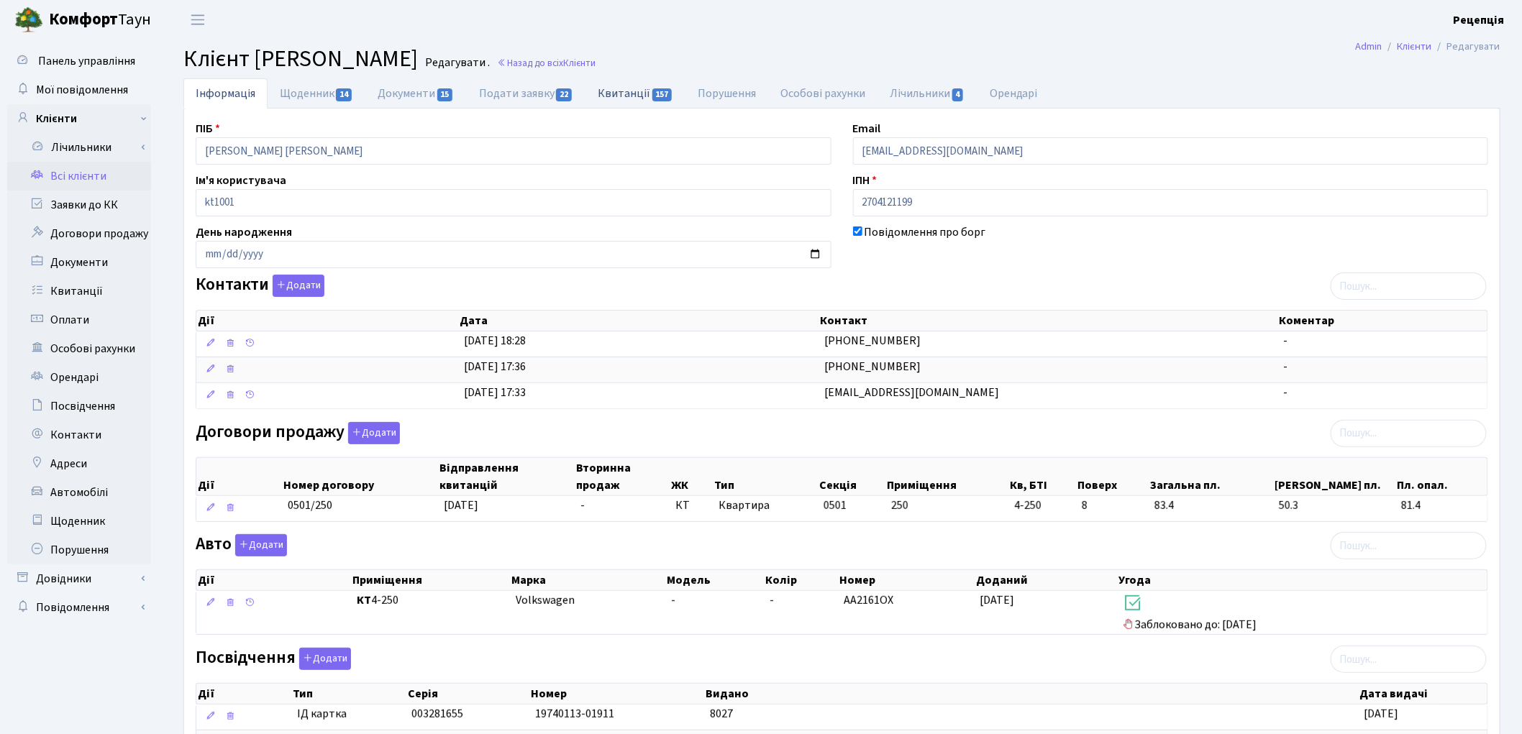
click at [614, 85] on link "Квитанції 157" at bounding box center [635, 92] width 100 height 29
select select "25"
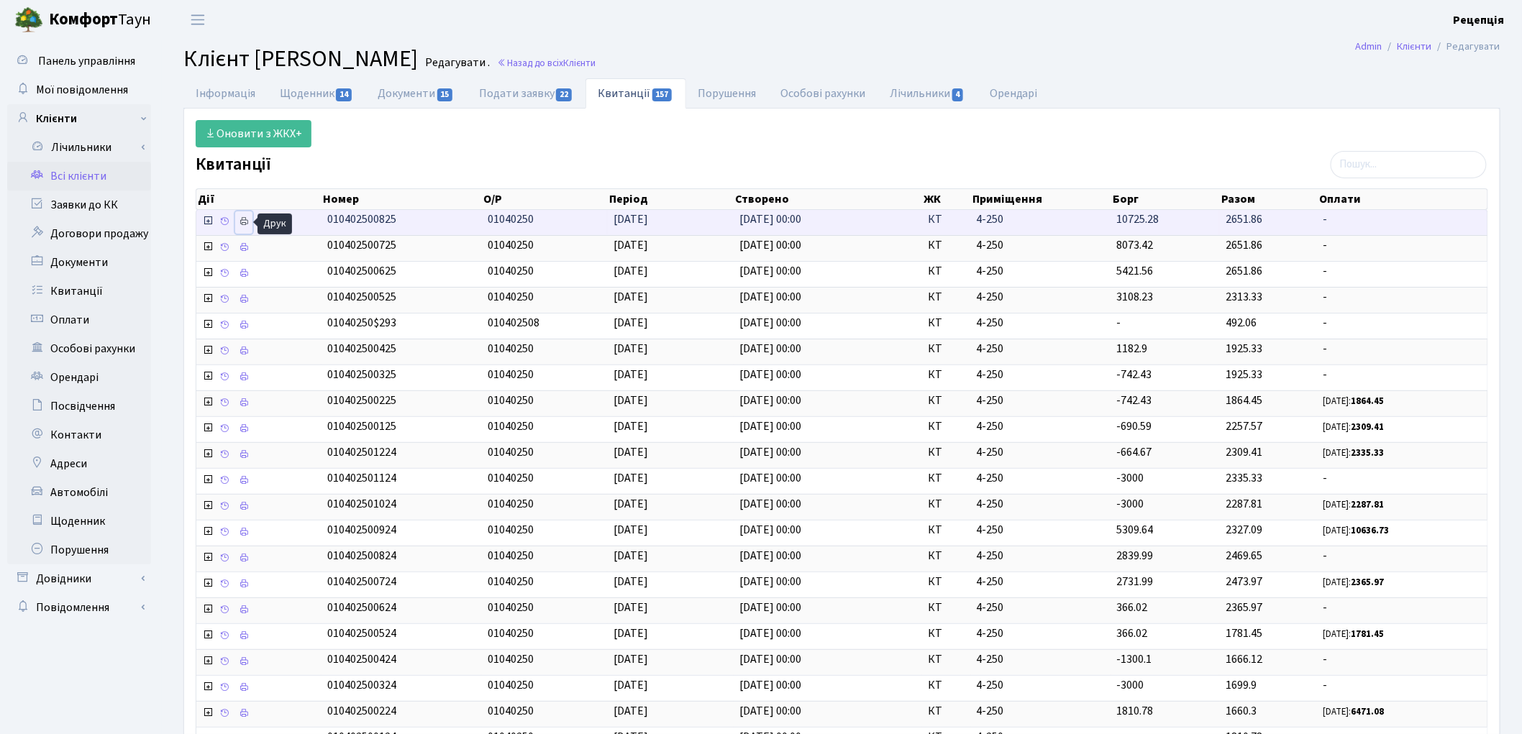
click at [250, 221] on link at bounding box center [243, 222] width 17 height 22
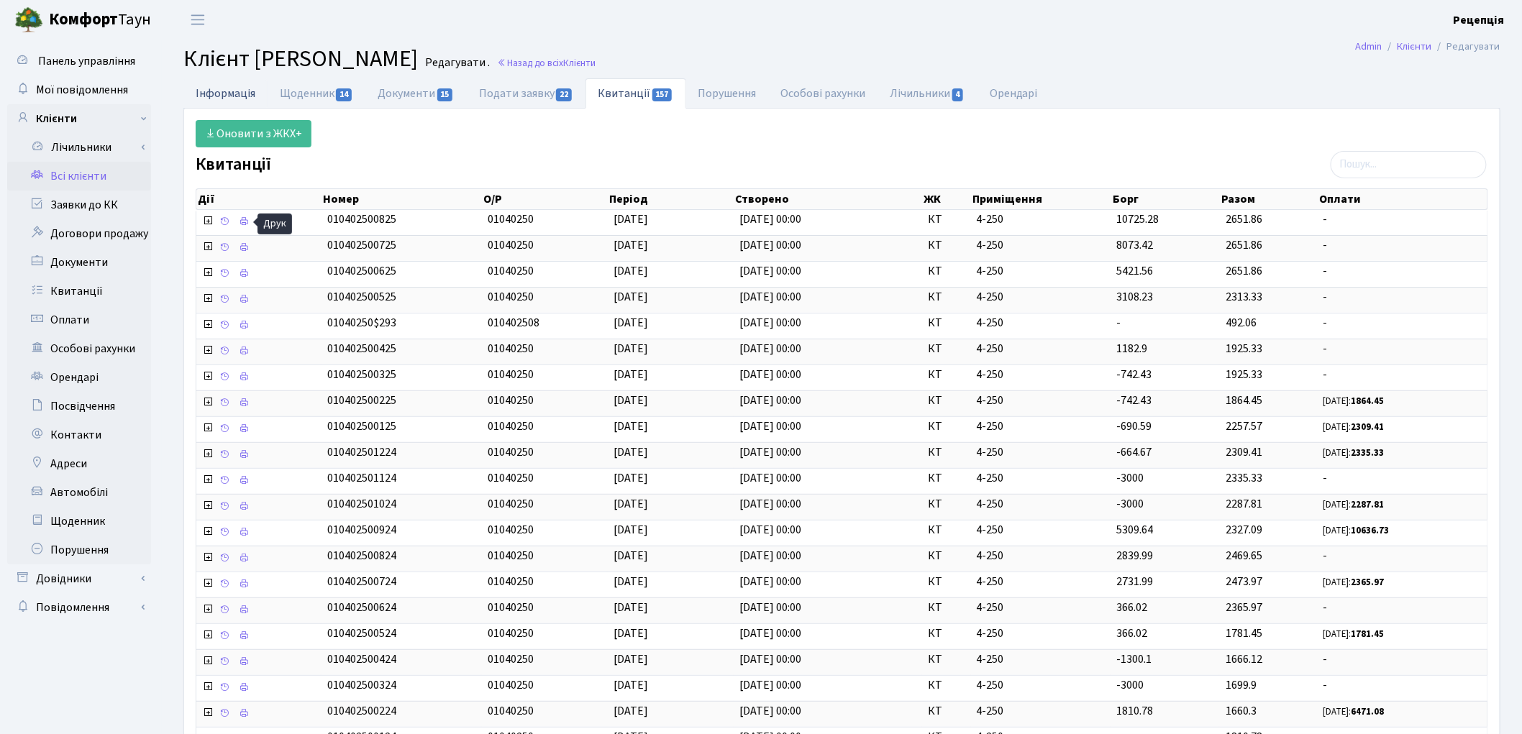
click at [240, 97] on link "Інформація" at bounding box center [225, 92] width 84 height 29
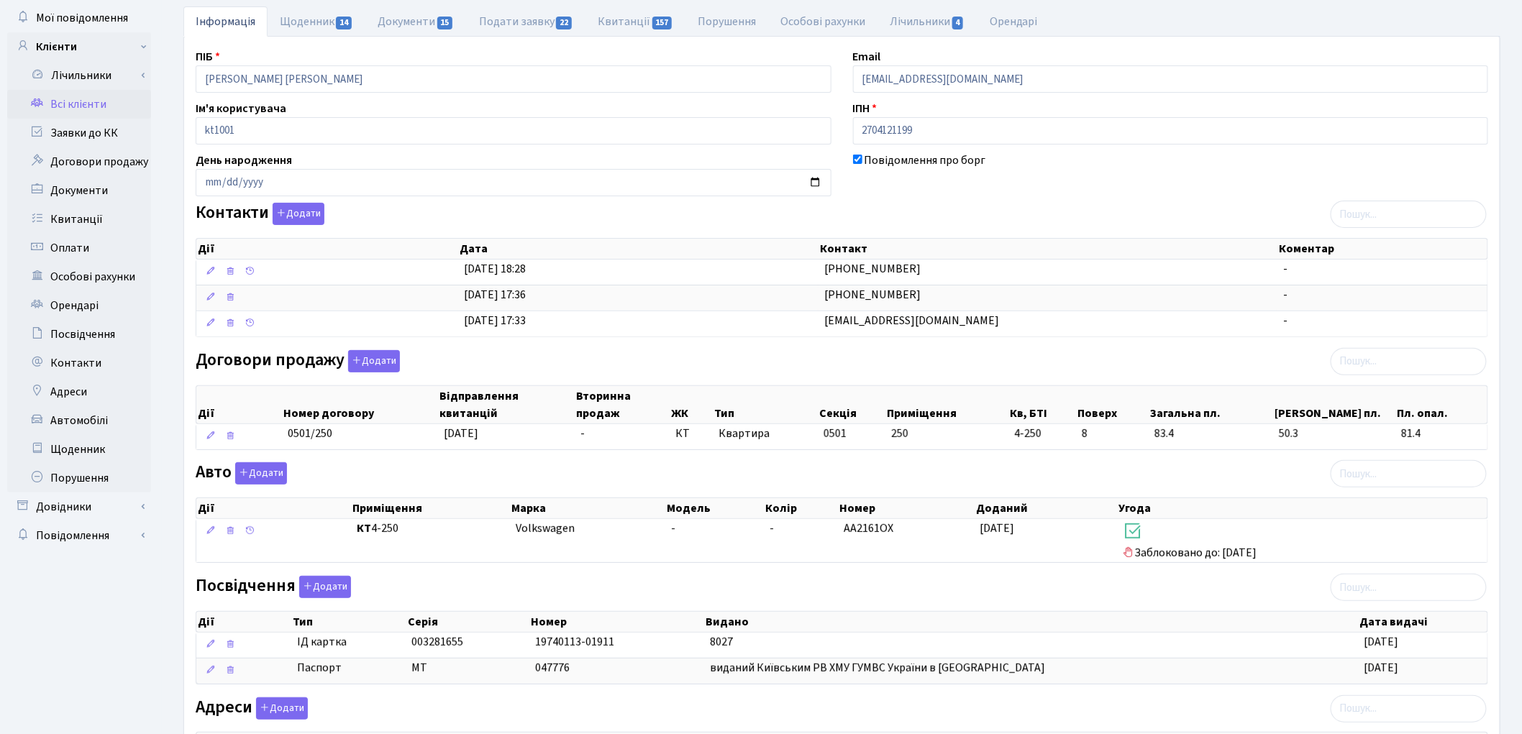
scroll to position [23, 0]
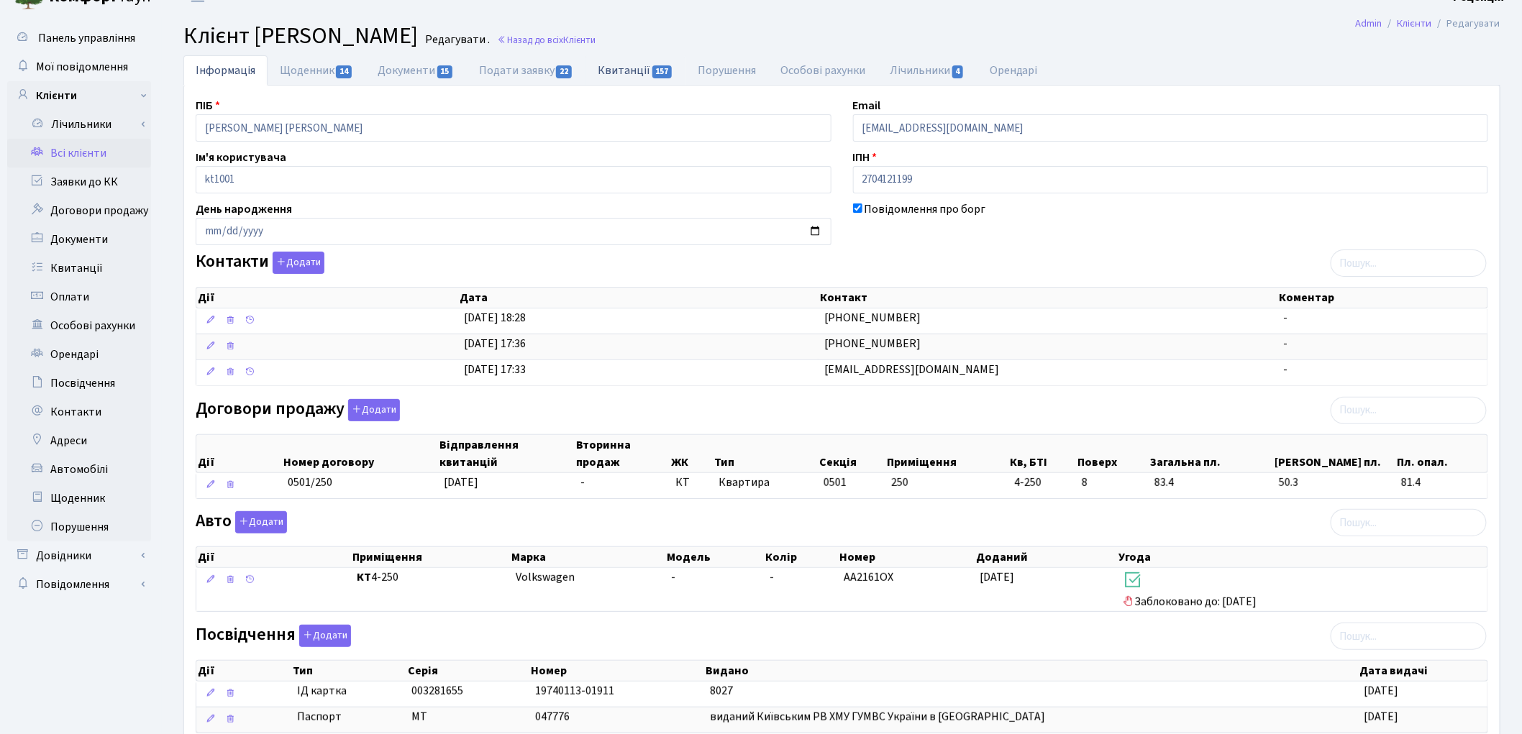
click at [634, 65] on link "Квитанції 157" at bounding box center [635, 69] width 100 height 29
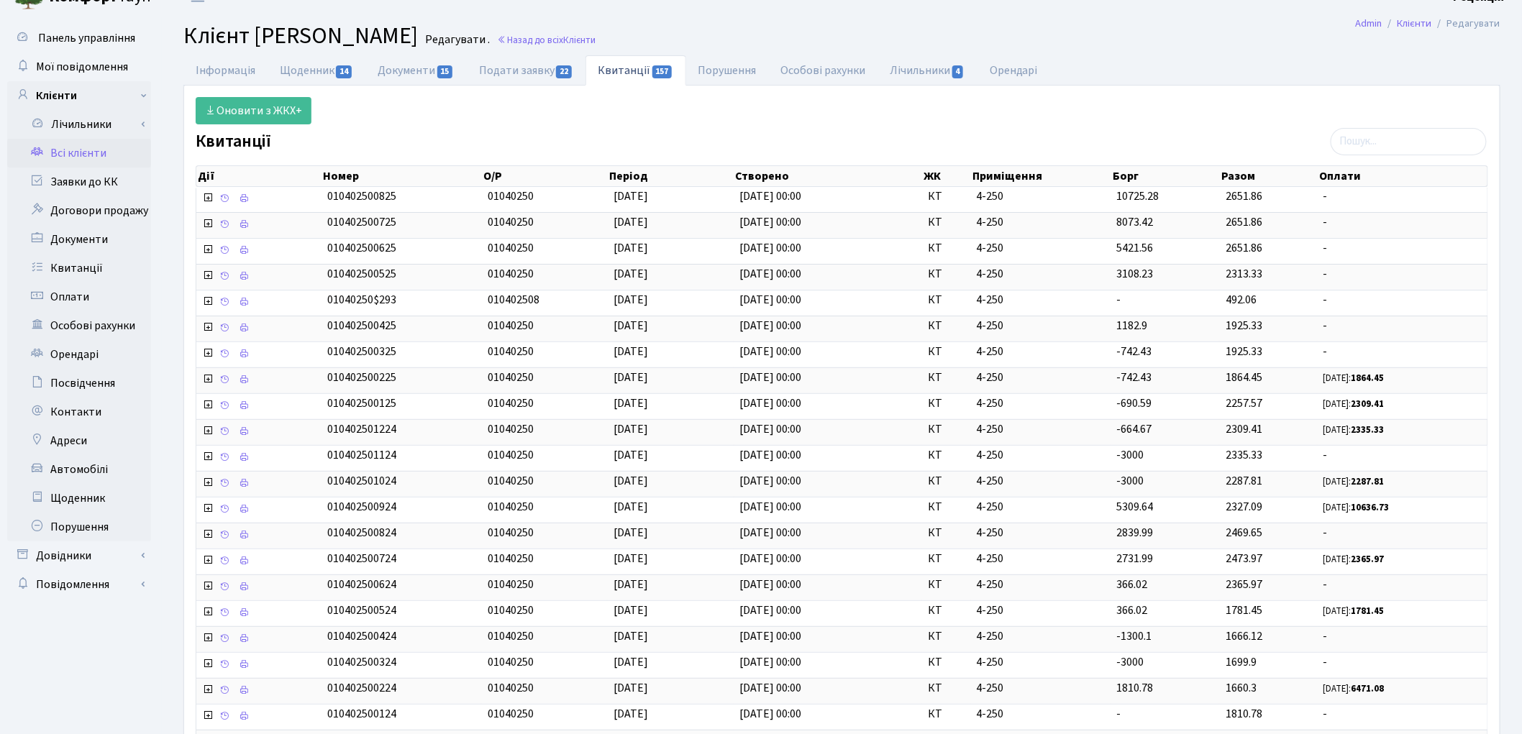
click at [112, 145] on link "Всі клієнти" at bounding box center [79, 153] width 144 height 29
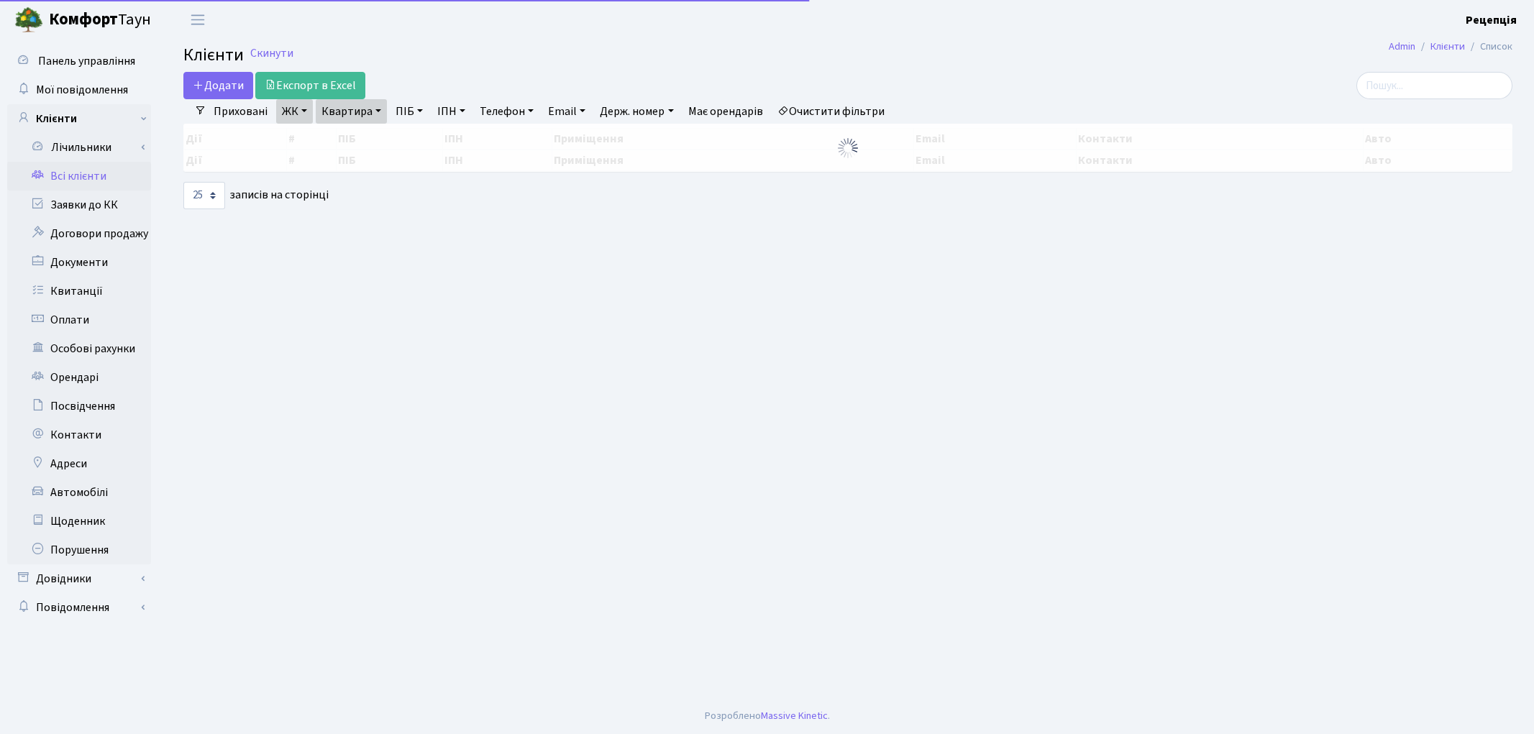
select select "25"
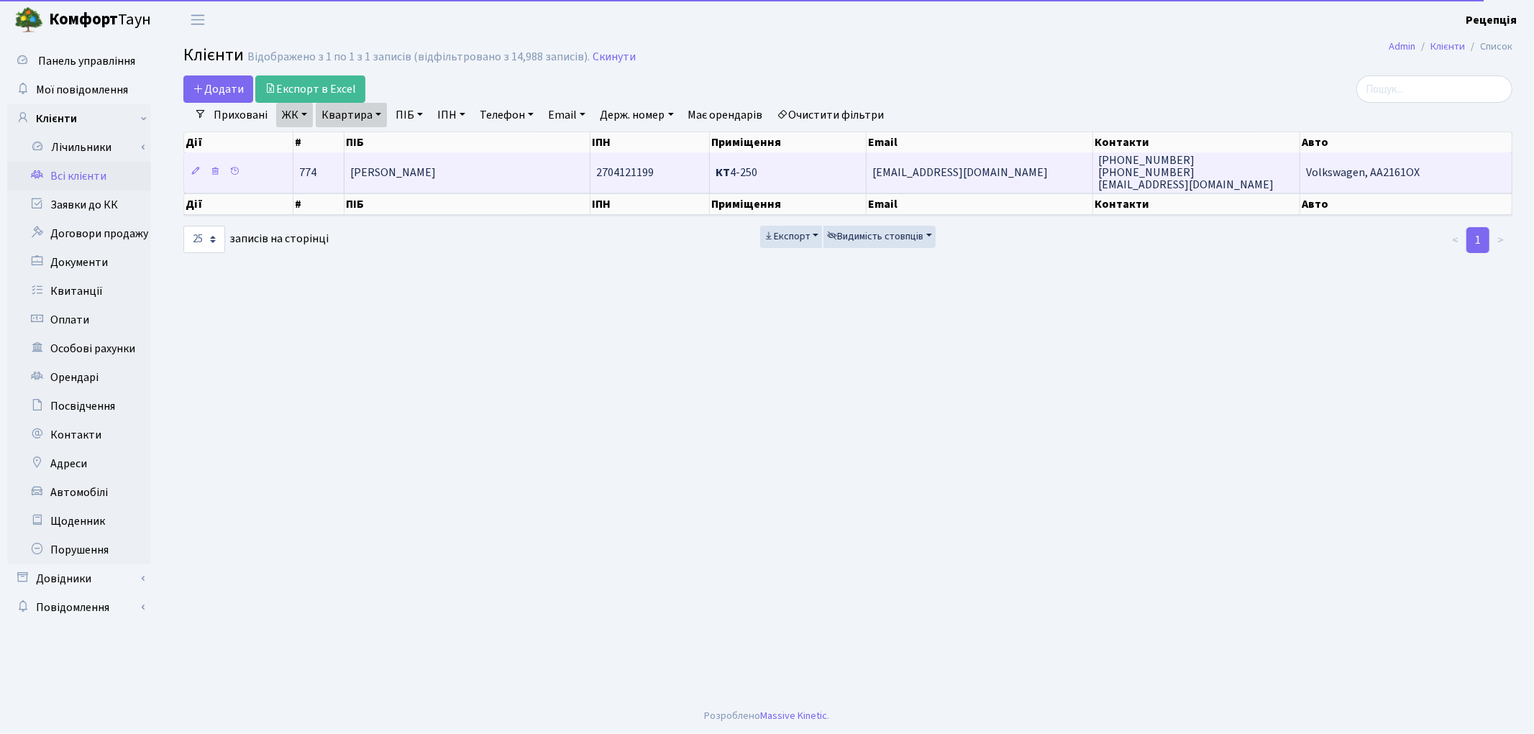
click at [545, 176] on td "[PERSON_NAME]" at bounding box center [467, 172] width 245 height 40
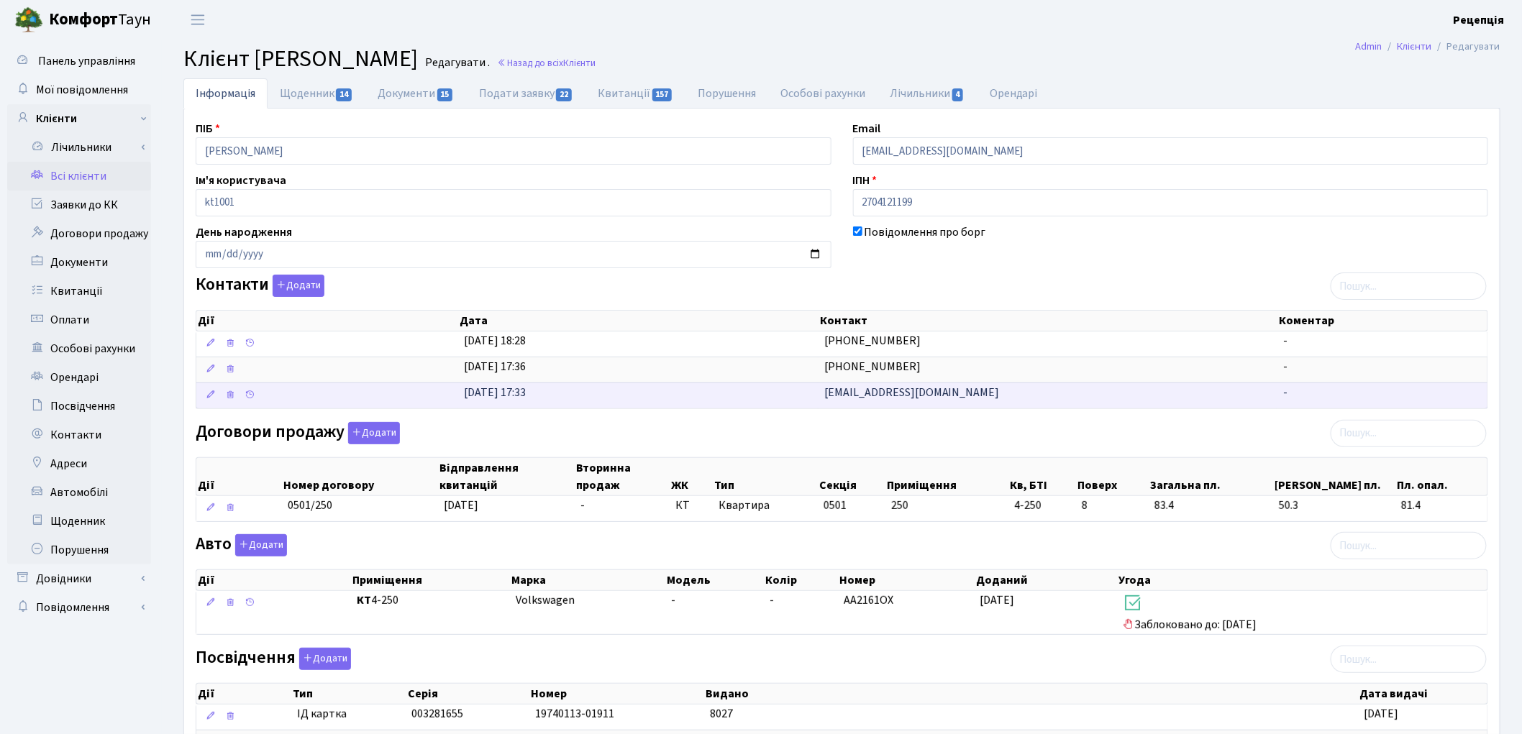
drag, startPoint x: 949, startPoint y: 398, endPoint x: 742, endPoint y: 408, distance: 207.4
click at [742, 408] on \<\/span\>\a "[DATE] 17:33 [EMAIL_ADDRESS][DOMAIN_NAME] -" at bounding box center [841, 396] width 1291 height 26
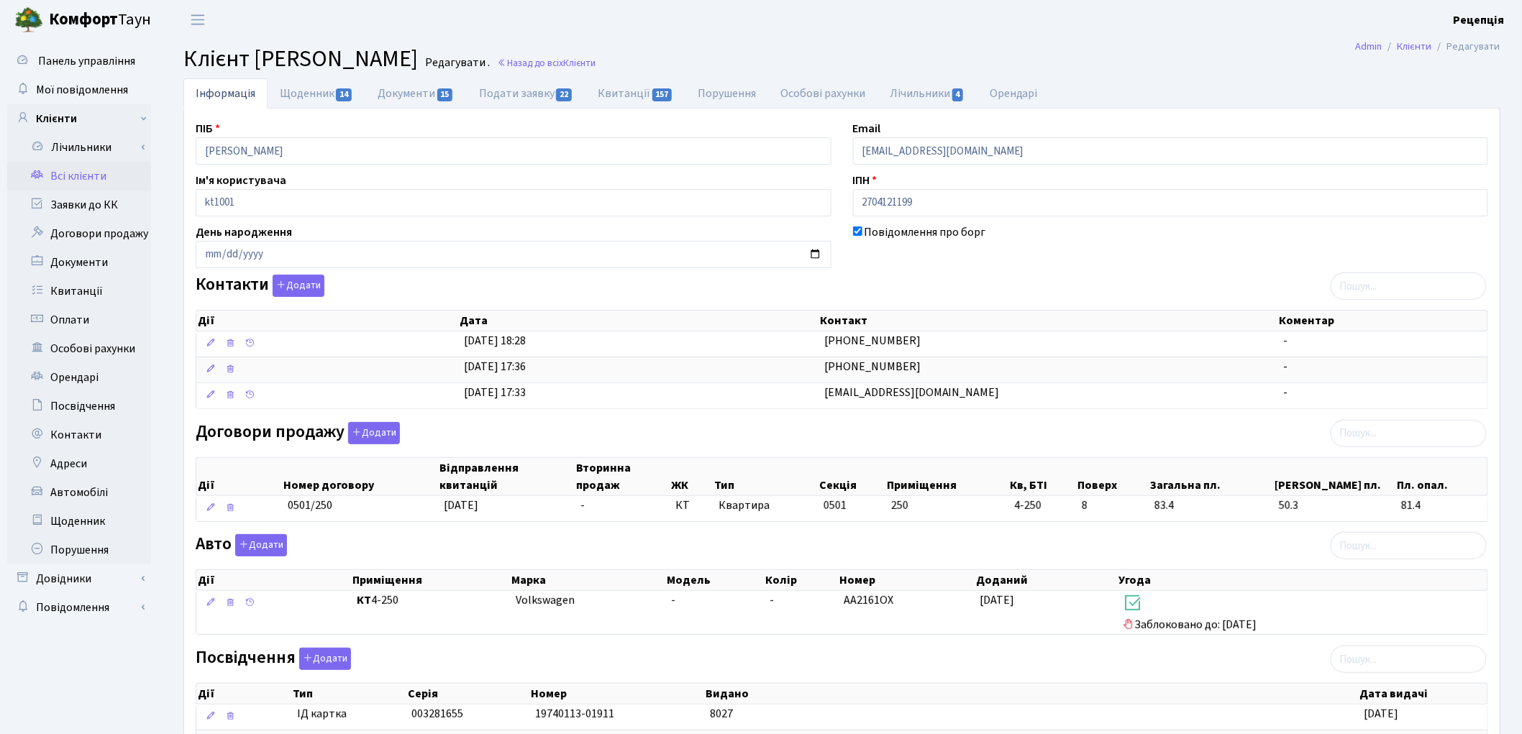
copy \<\/span\>\a "[EMAIL_ADDRESS][DOMAIN_NAME]"
drag, startPoint x: 973, startPoint y: 155, endPoint x: 817, endPoint y: 154, distance: 156.1
click at [811, 154] on div "ПІБ Ахмедов Вусал Тофіг Огли Email vusalahmed@rambler.ru Ім'я користувача kt100…" at bounding box center [842, 518] width 1314 height 796
paste input "[EMAIL_ADDRESS][DOMAIN_NAME]"
click at [883, 153] on input "[EMAIL_ADDRESS][DOMAIN_NAME]" at bounding box center [1171, 150] width 636 height 27
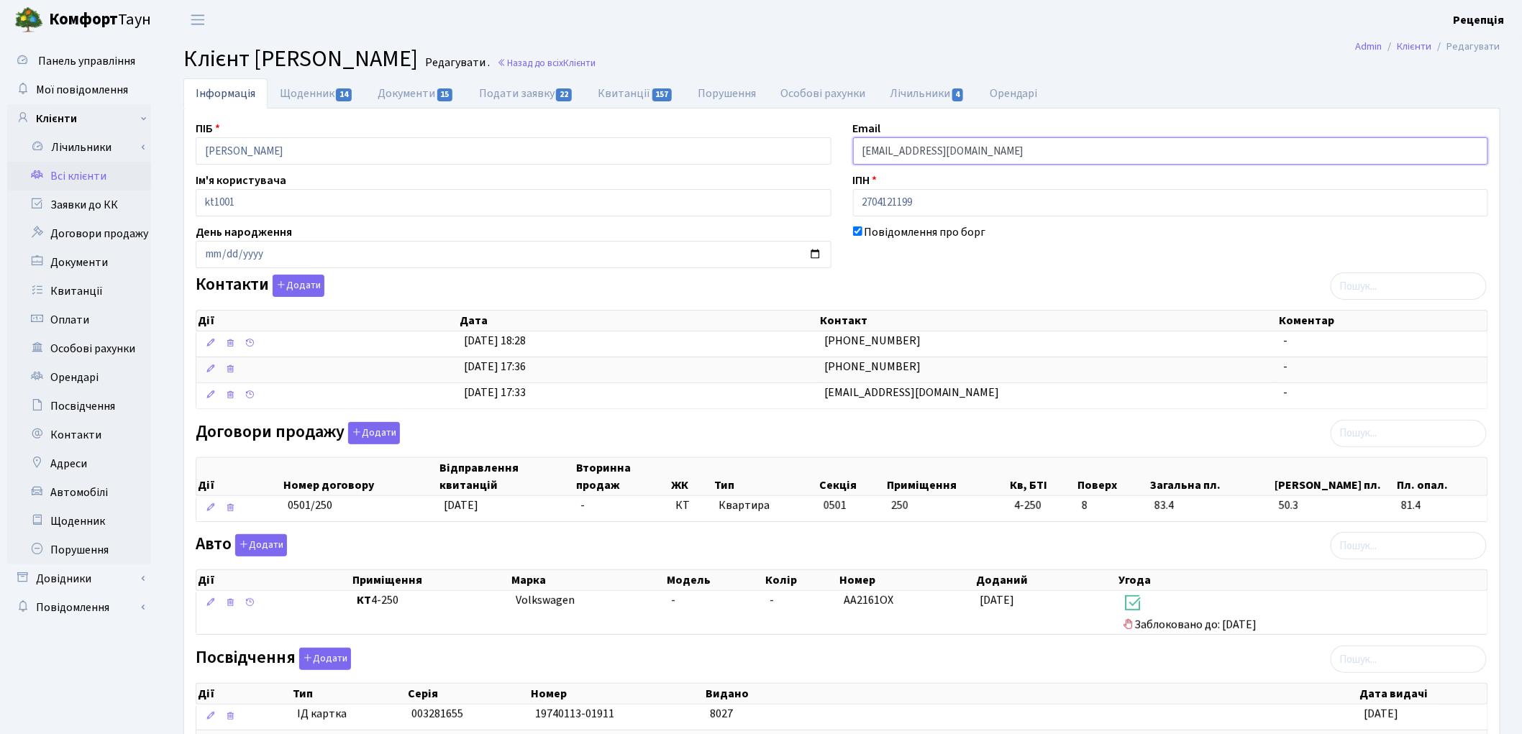
click at [876, 157] on input "[EMAIL_ADDRESS][DOMAIN_NAME]" at bounding box center [1171, 150] width 636 height 27
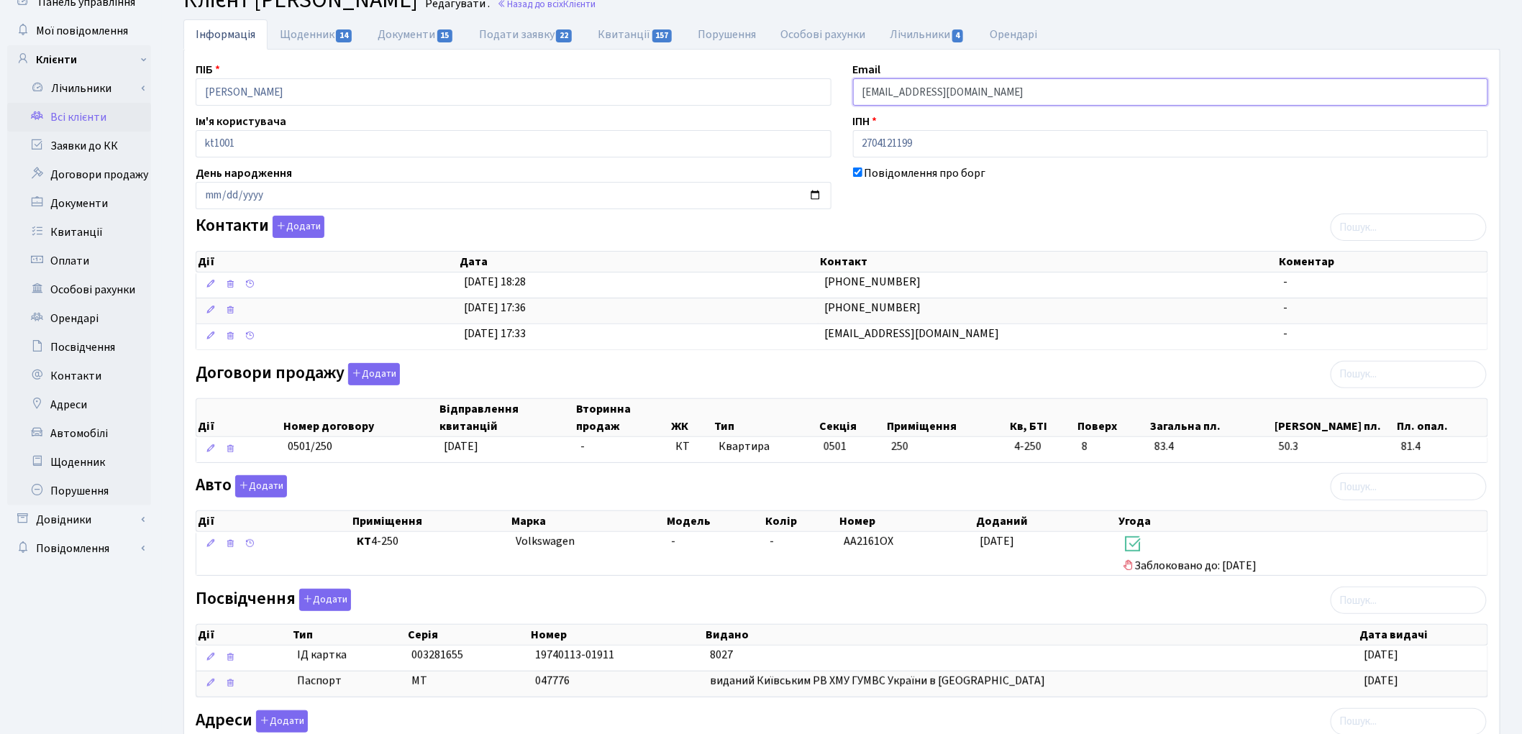
scroll to position [274, 0]
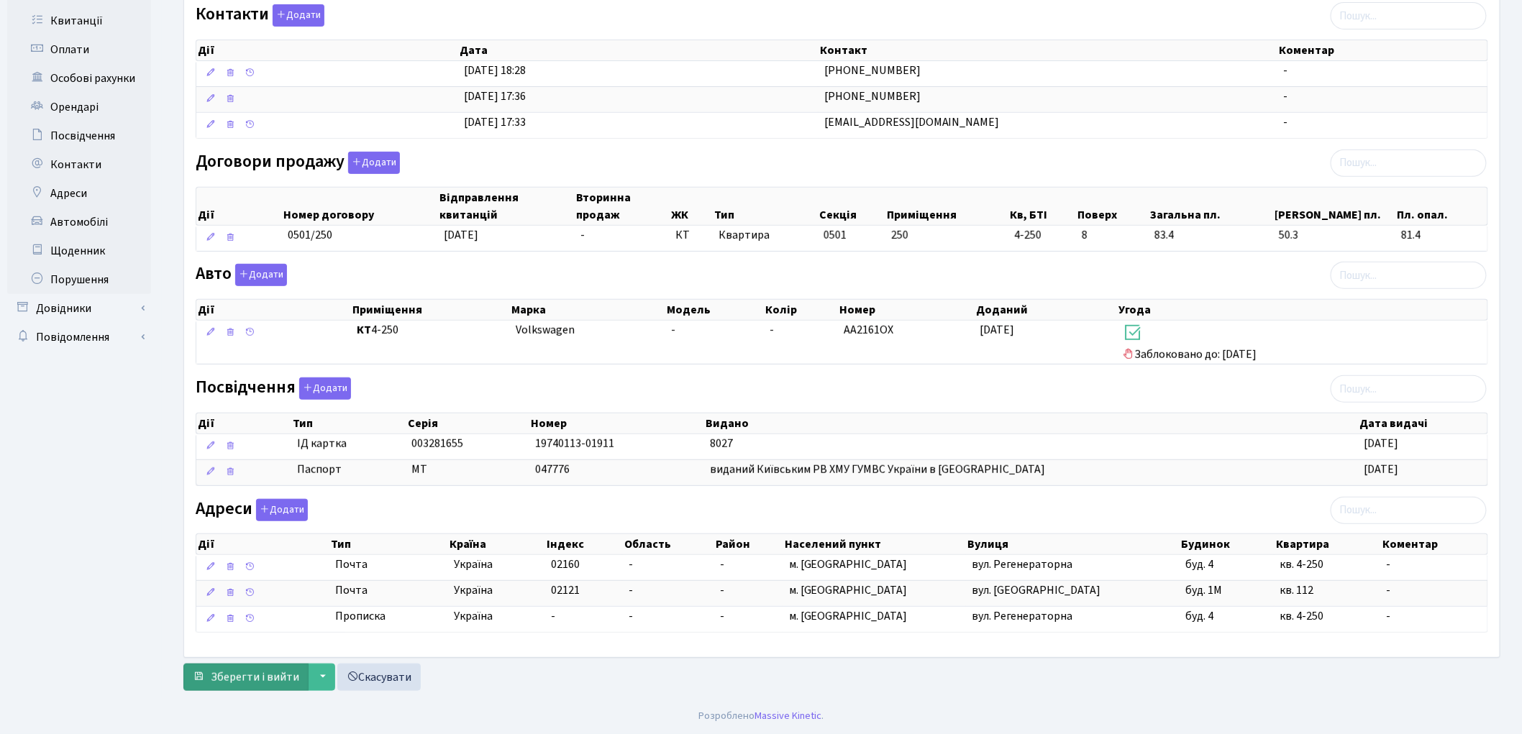
type input "[EMAIL_ADDRESS][DOMAIN_NAME]"
click at [275, 672] on span "Зберегти і вийти" at bounding box center [255, 678] width 88 height 16
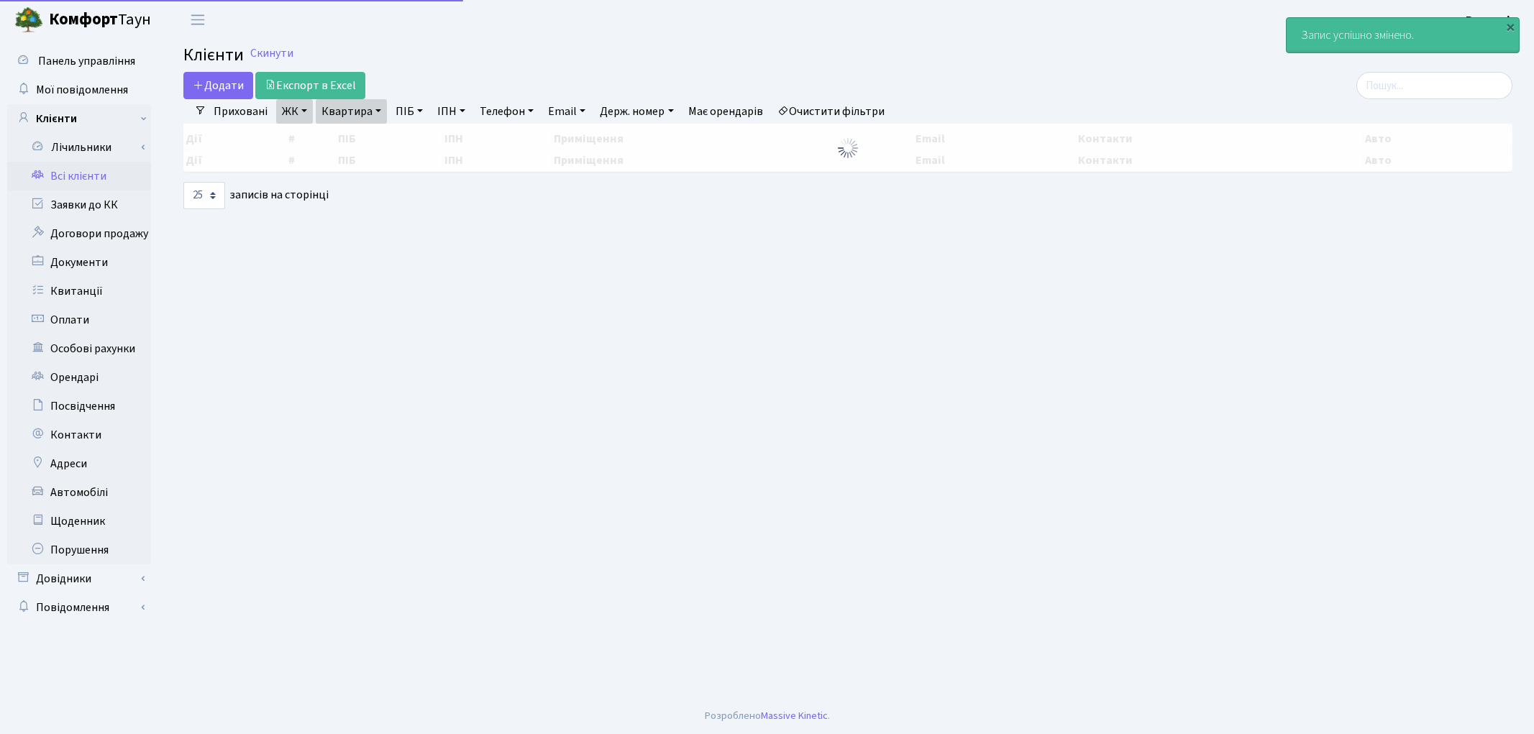
select select "25"
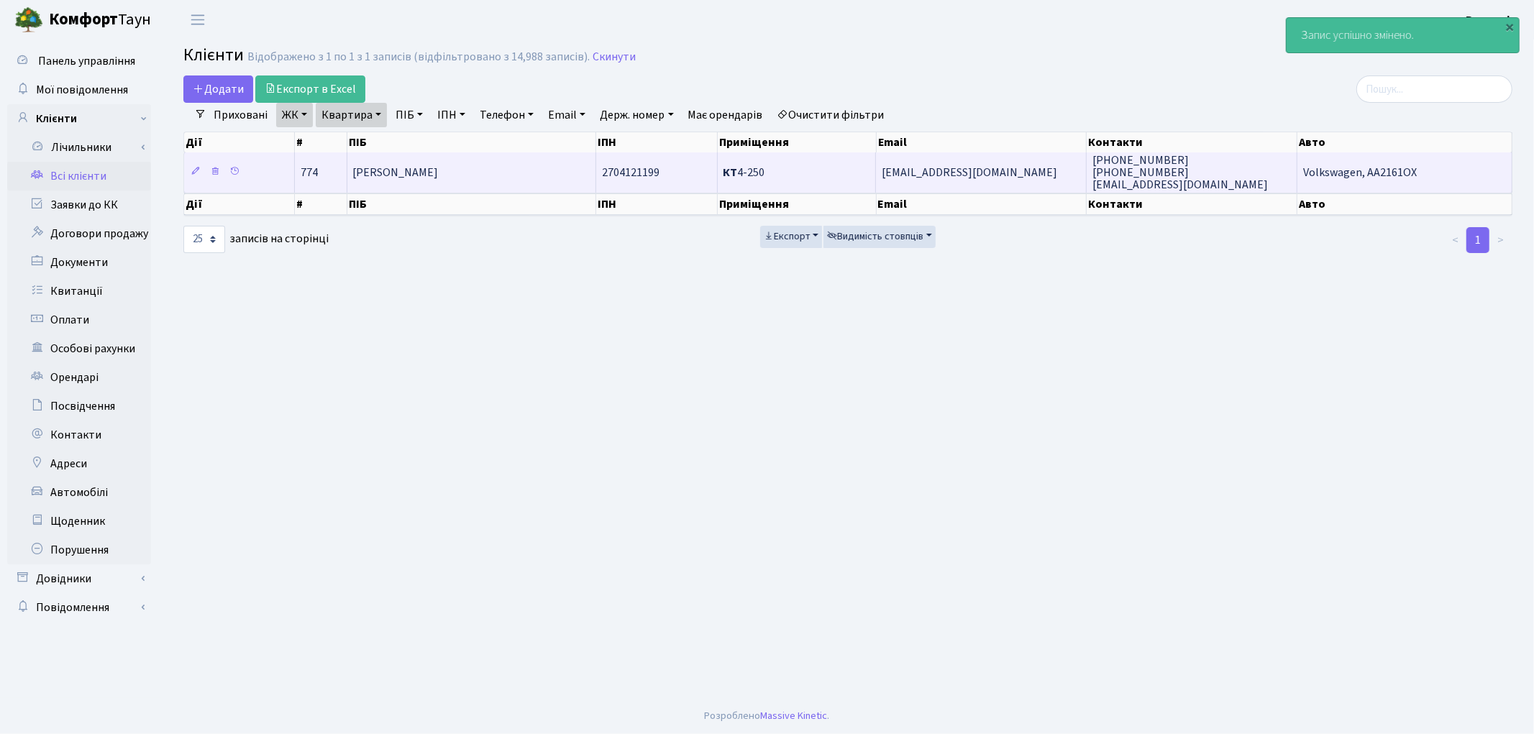
click at [455, 183] on td "[PERSON_NAME]" at bounding box center [471, 172] width 249 height 40
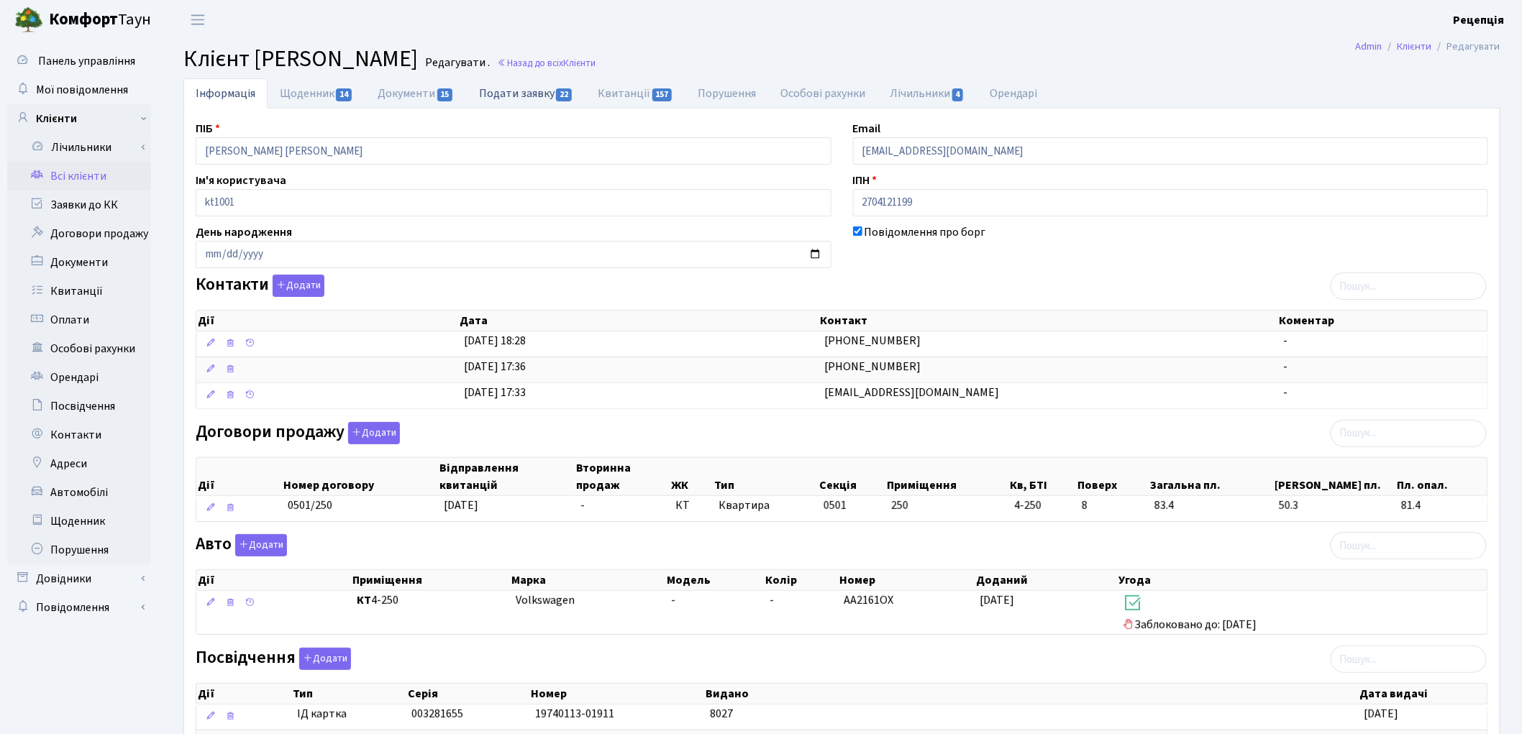
click at [491, 89] on link "Подати заявку 22" at bounding box center [526, 92] width 119 height 29
select select "25"
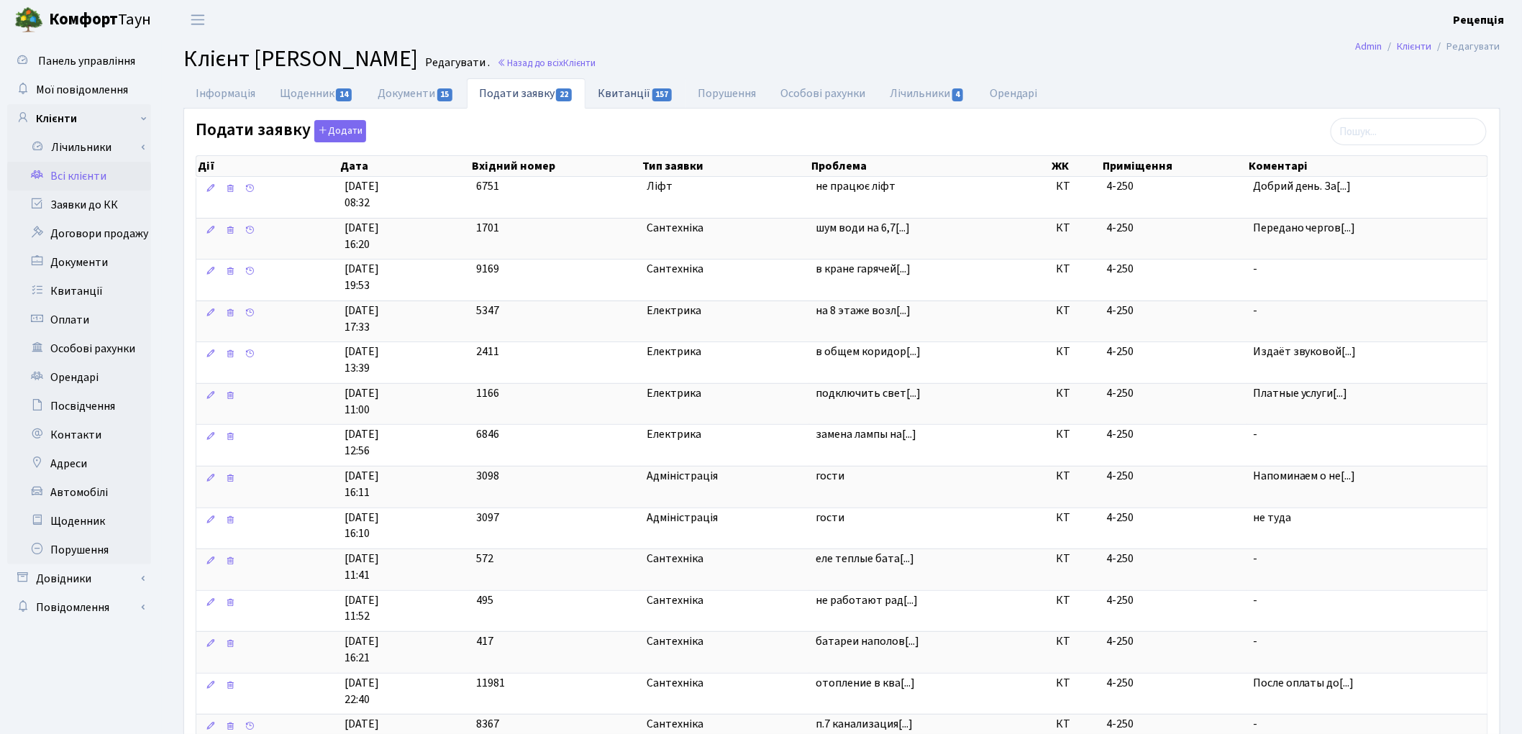
click at [626, 94] on link "Квитанції 157" at bounding box center [635, 92] width 100 height 29
select select "25"
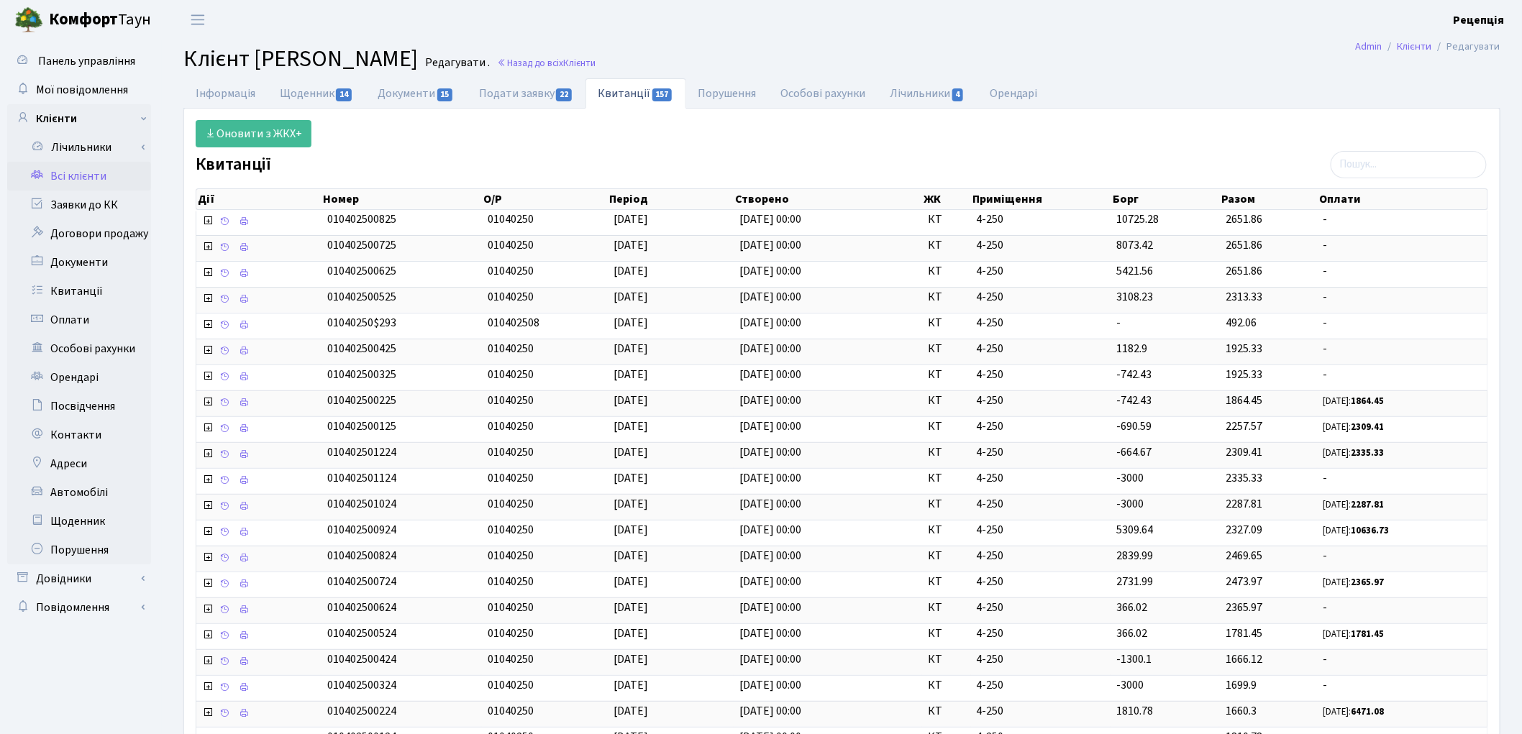
click at [232, 74] on span "Клієнт [PERSON_NAME]" at bounding box center [300, 58] width 234 height 33
click at [234, 92] on link "Інформація" at bounding box center [225, 92] width 84 height 29
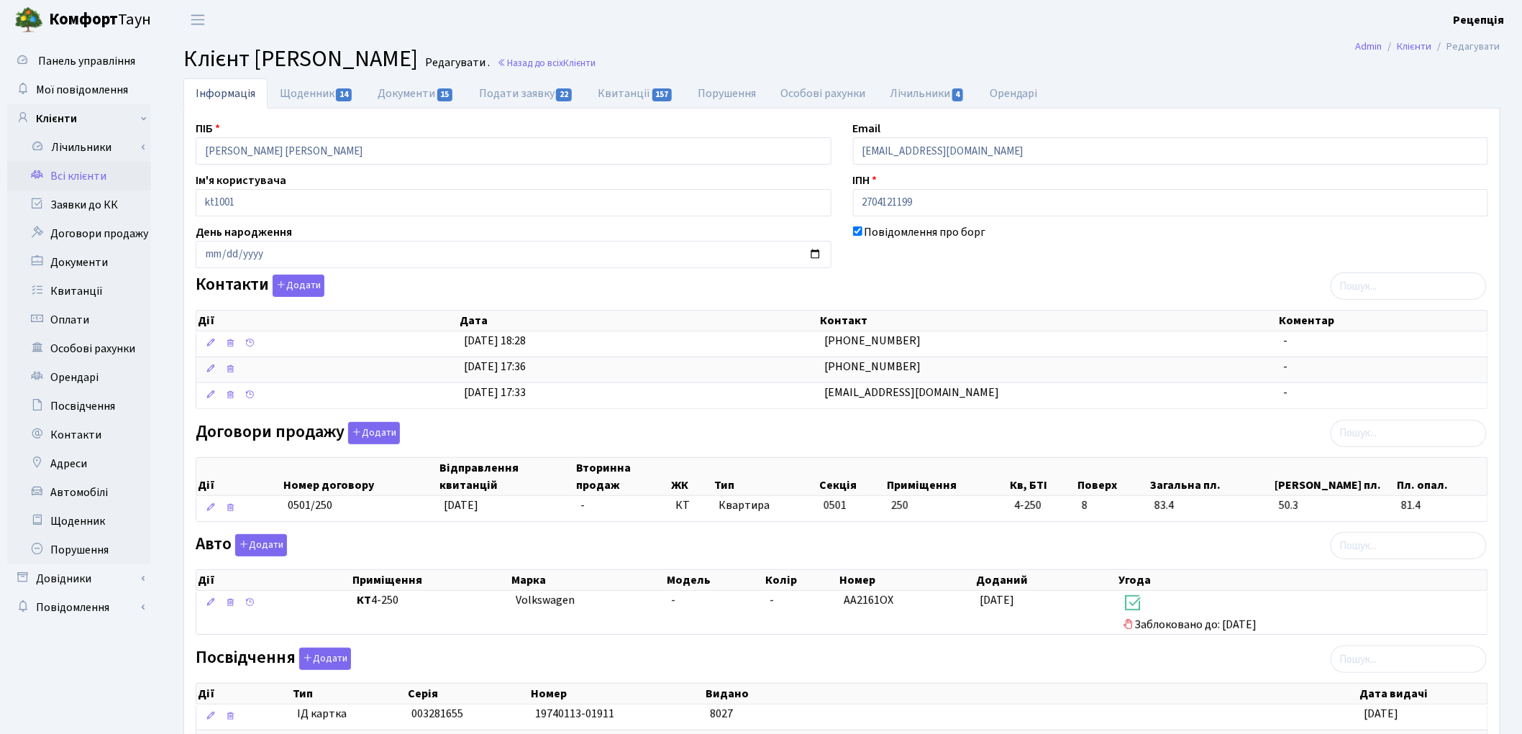
click at [46, 174] on link "Всі клієнти" at bounding box center [79, 176] width 144 height 29
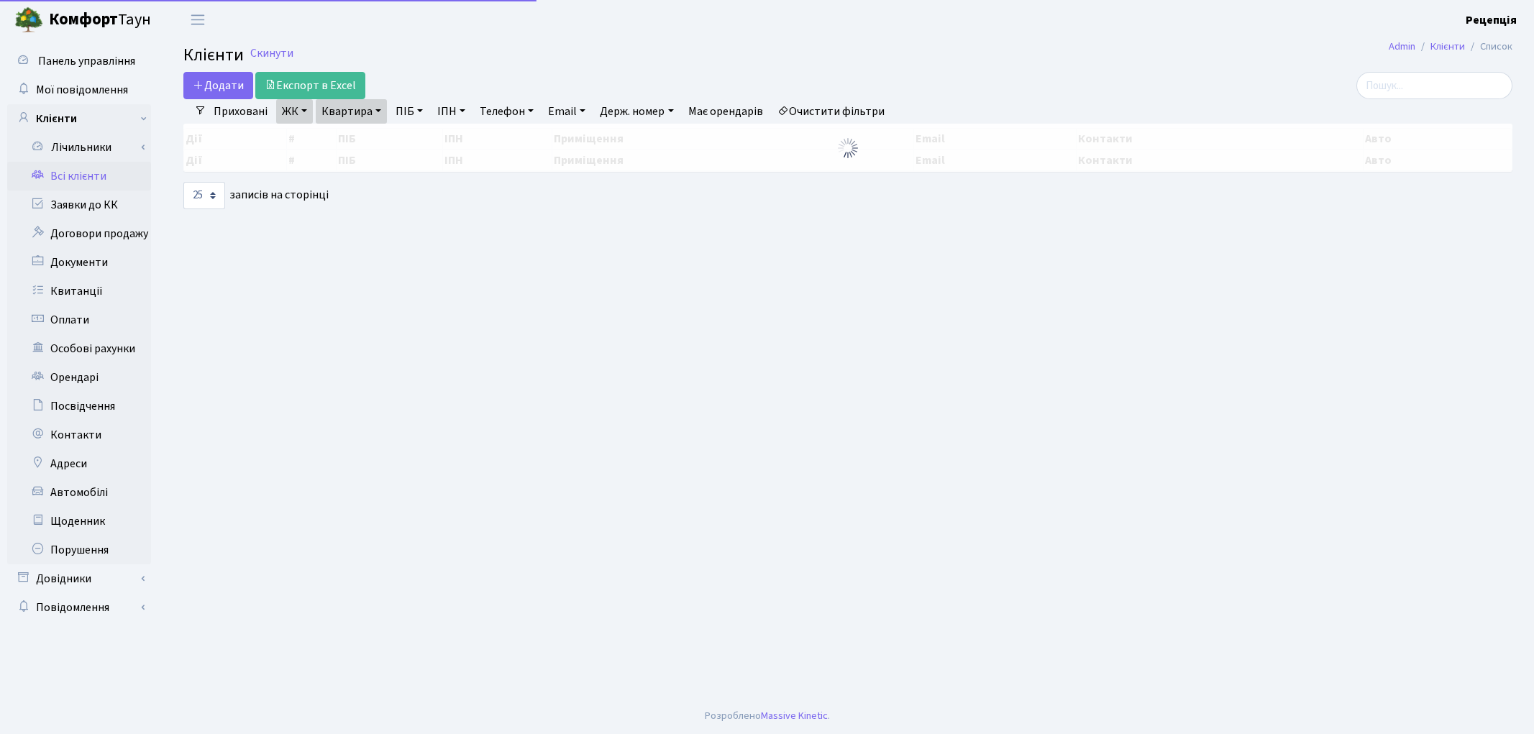
select select "25"
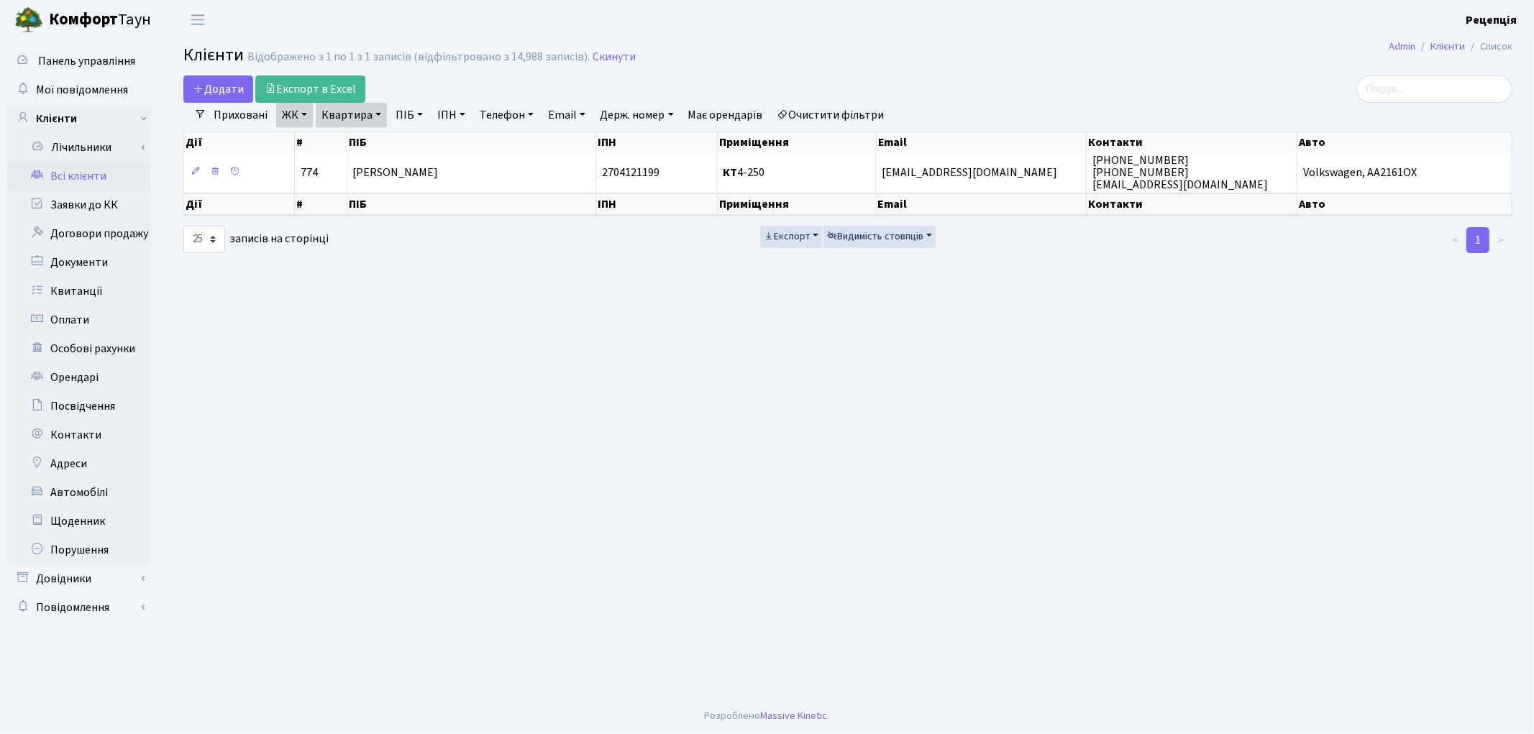
click at [829, 112] on link "Очистити фільтри" at bounding box center [831, 115] width 119 height 24
